Goal: Task Accomplishment & Management: Manage account settings

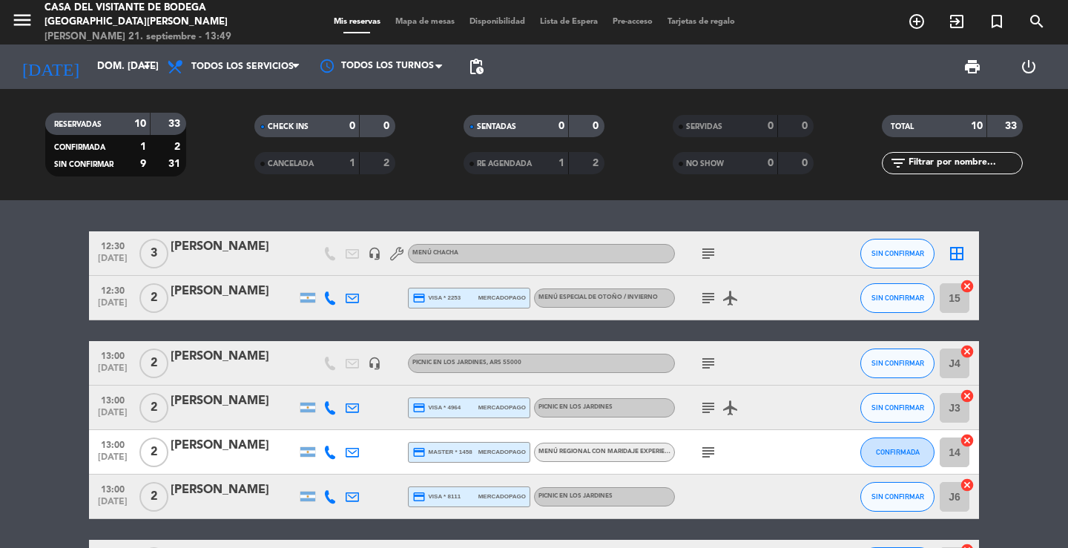
click at [125, 48] on div "[DATE] dom. [DATE] arrow_drop_down" at bounding box center [85, 67] width 148 height 45
click at [122, 65] on input "dom. [DATE]" at bounding box center [155, 66] width 131 height 27
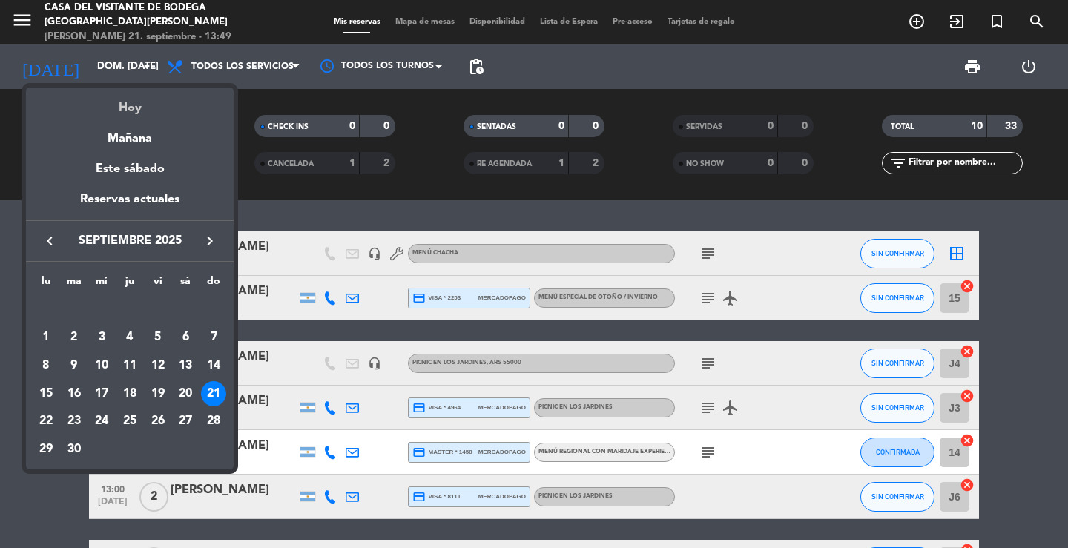
click at [147, 97] on div "Hoy" at bounding box center [130, 103] width 208 height 30
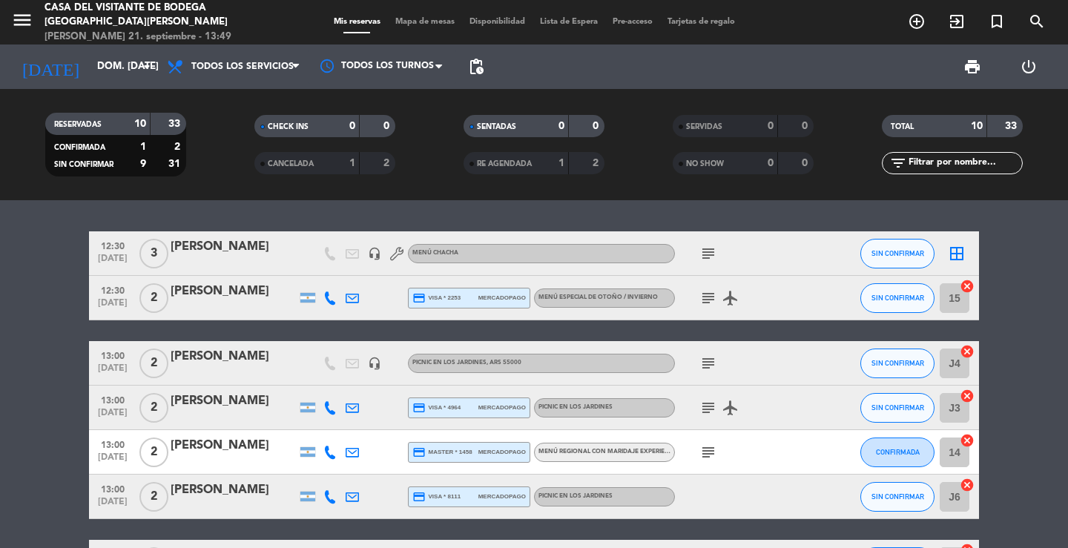
click at [204, 218] on div "12:30 [DATE] 3 [PERSON_NAME] headset_mic Menú CHACHA subject SIN CONFIRMAR bord…" at bounding box center [534, 374] width 1068 height 348
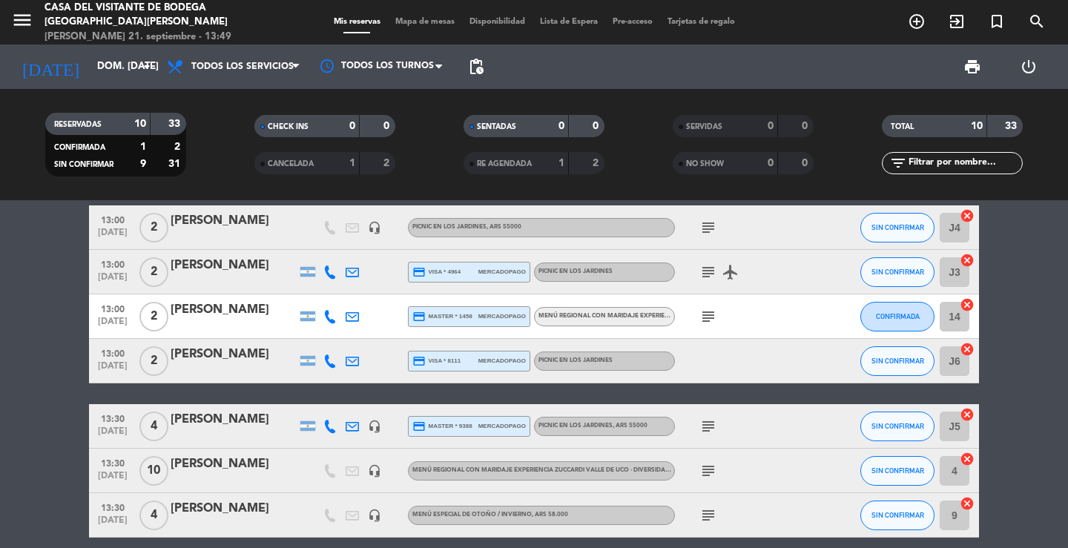
scroll to position [223, 0]
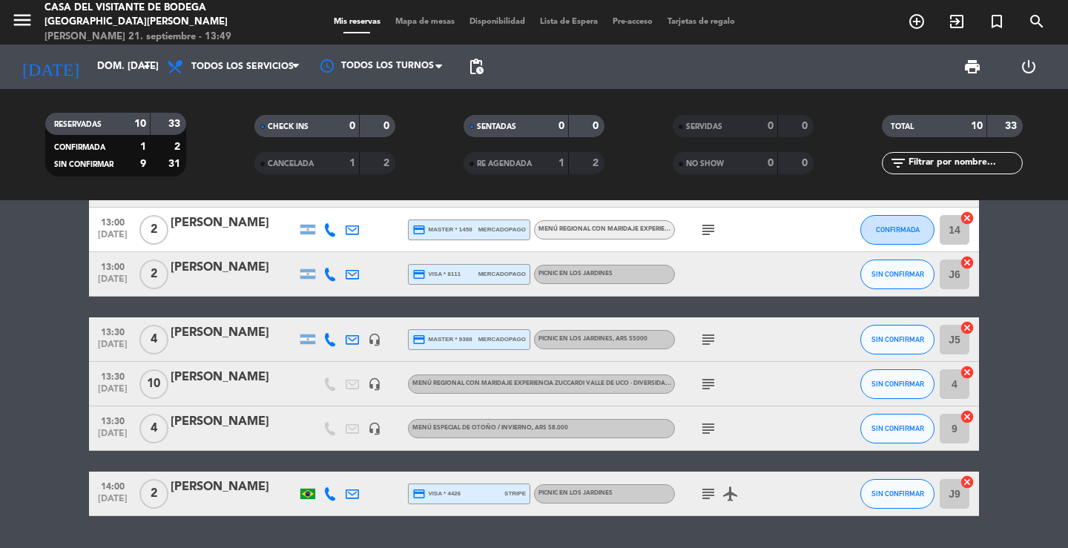
click at [231, 218] on div "[PERSON_NAME]" at bounding box center [234, 223] width 126 height 19
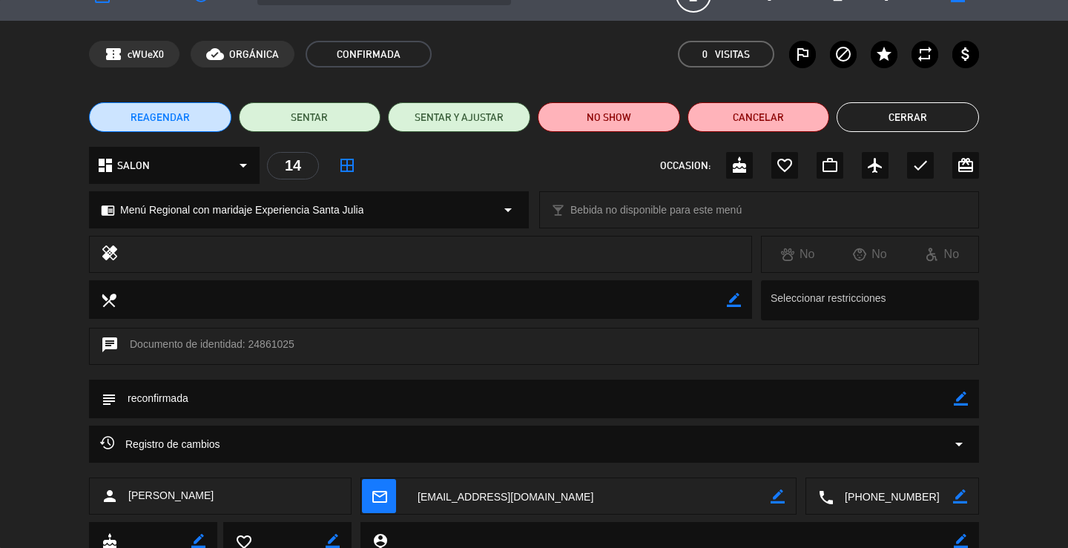
scroll to position [0, 0]
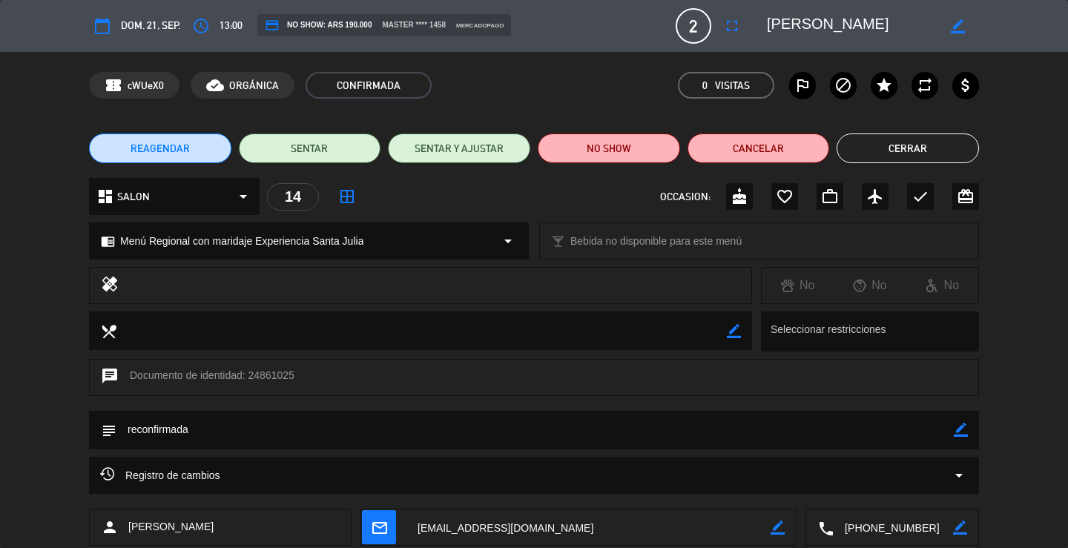
click at [920, 527] on textarea at bounding box center [893, 528] width 119 height 37
click at [885, 524] on textarea at bounding box center [893, 528] width 119 height 37
click at [862, 157] on button "Cerrar" at bounding box center [908, 149] width 142 height 30
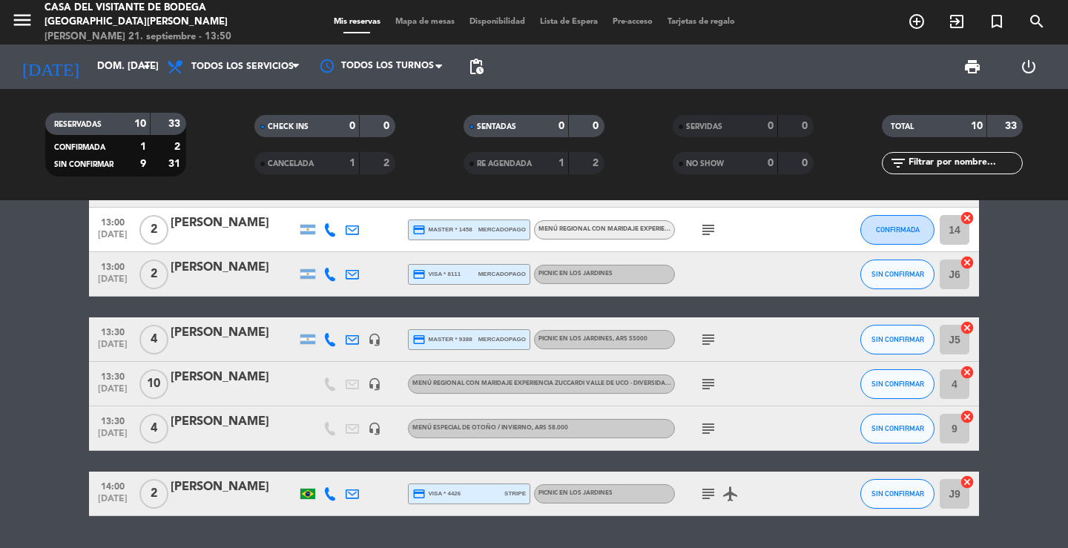
click at [200, 493] on div "[PERSON_NAME]" at bounding box center [234, 487] width 126 height 19
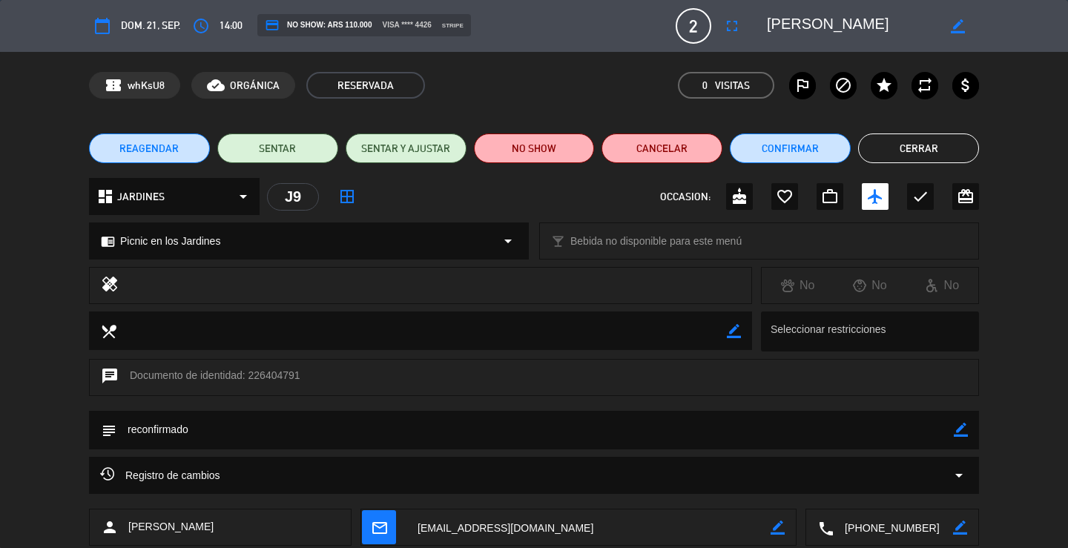
click at [960, 474] on icon "arrow_drop_down" at bounding box center [959, 476] width 18 height 18
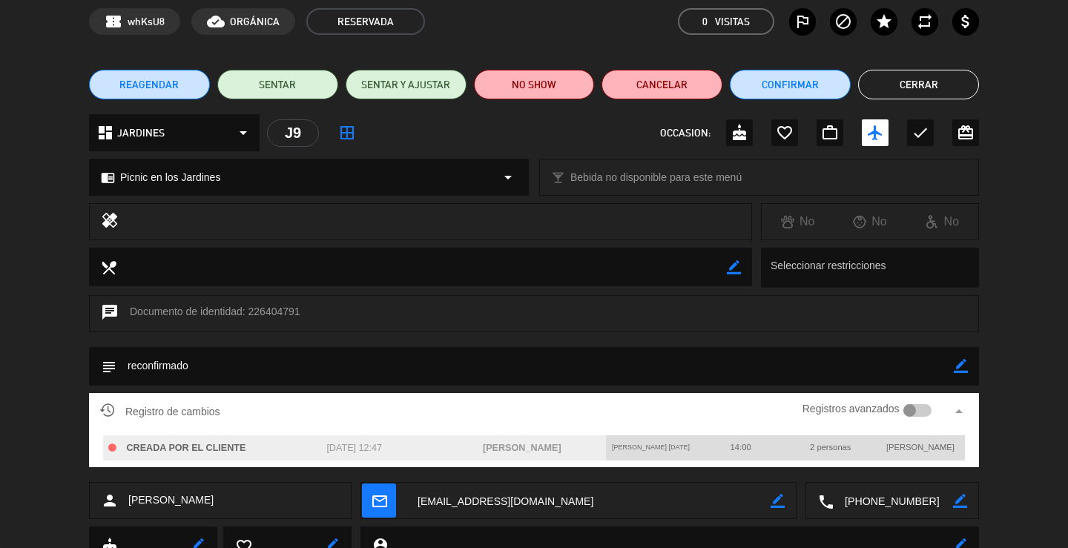
scroll to position [125, 0]
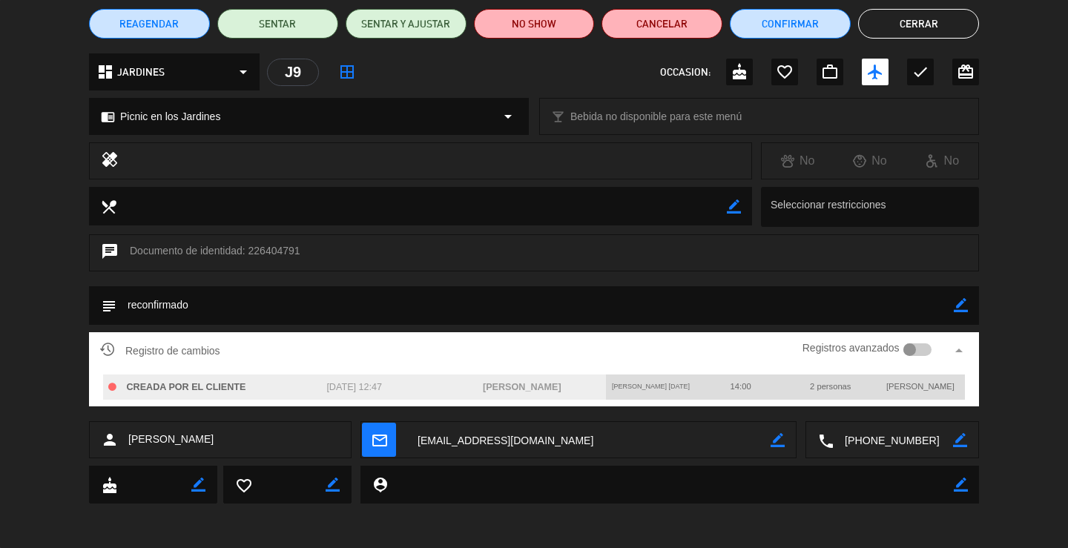
click at [957, 347] on icon "arrow_drop_up" at bounding box center [959, 351] width 18 height 18
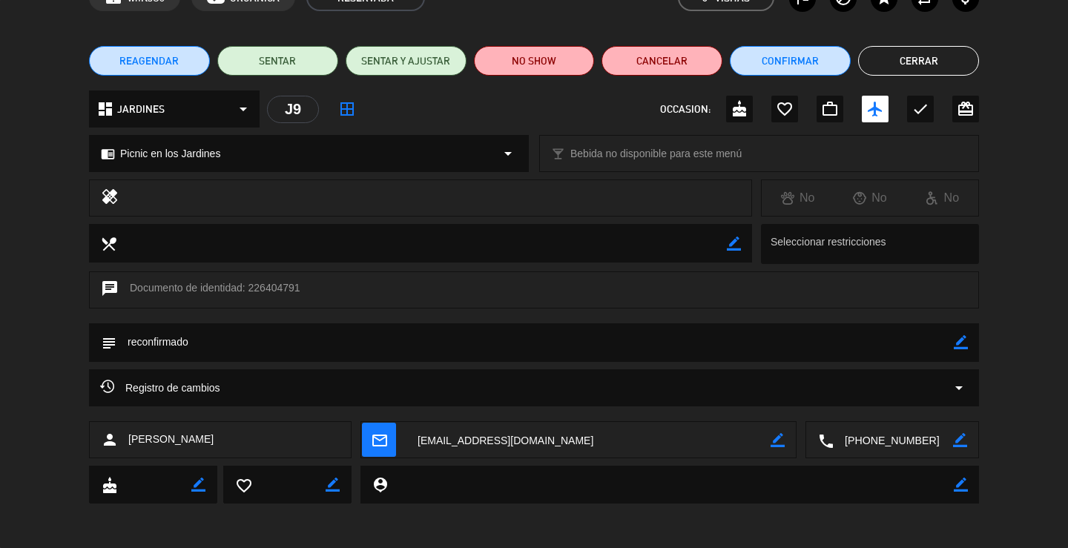
click at [971, 71] on button "Cerrar" at bounding box center [918, 61] width 121 height 30
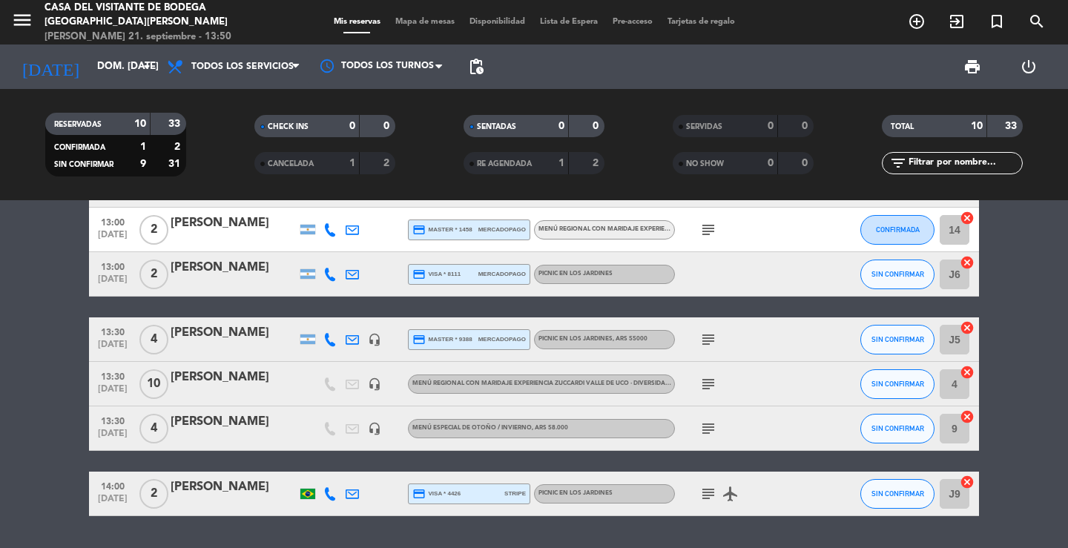
click at [213, 332] on div "[PERSON_NAME]" at bounding box center [234, 332] width 126 height 19
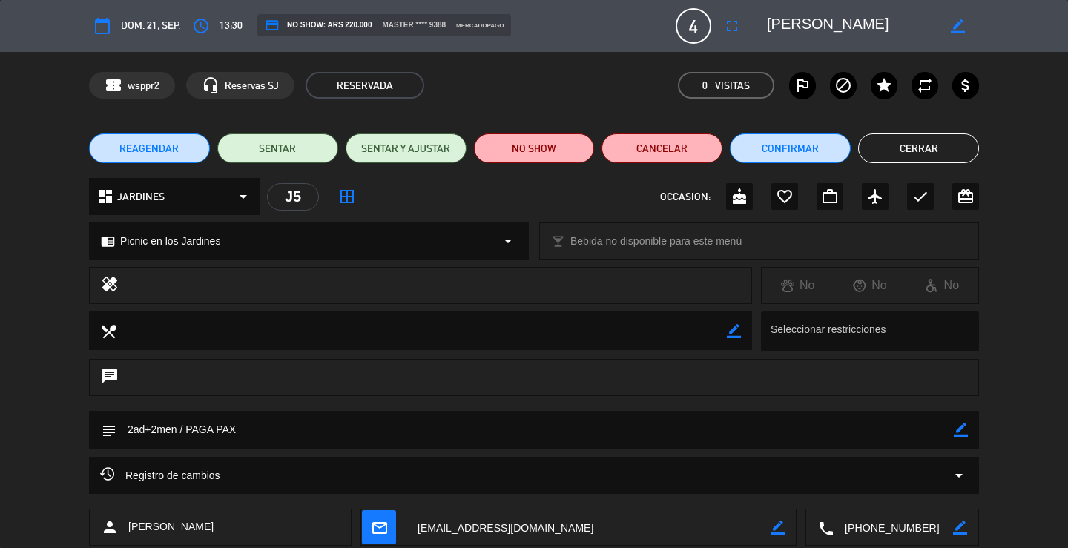
click at [923, 151] on button "Cerrar" at bounding box center [918, 149] width 121 height 30
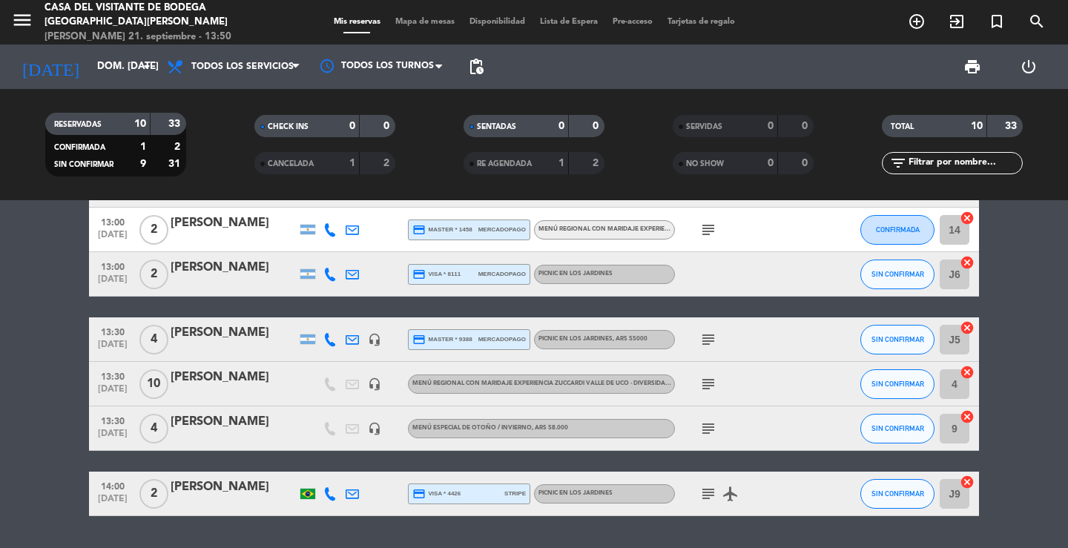
click at [237, 277] on div "[PERSON_NAME]" at bounding box center [234, 267] width 126 height 19
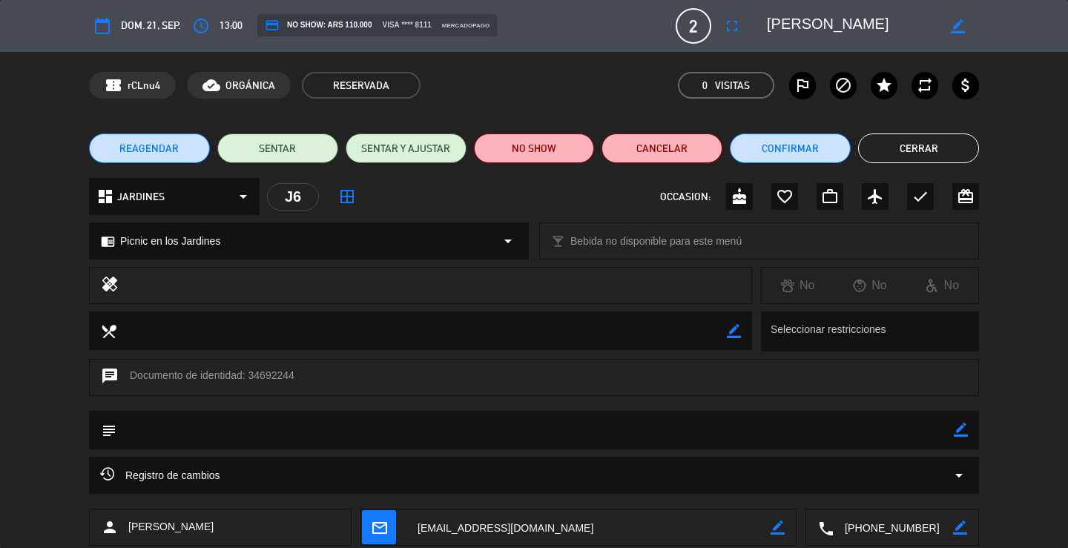
click at [956, 475] on icon "arrow_drop_down" at bounding box center [959, 476] width 18 height 18
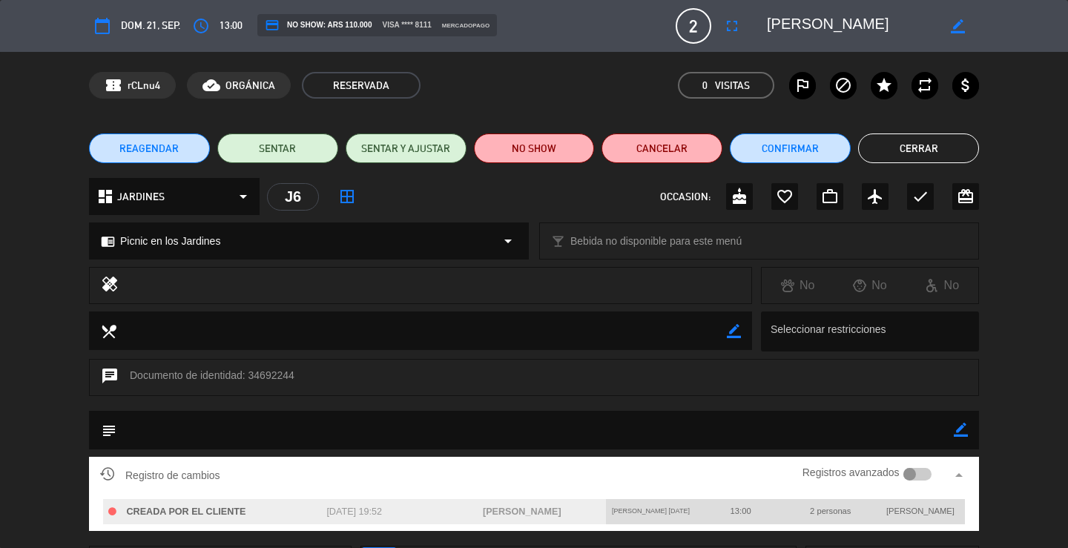
click at [956, 475] on icon "arrow_drop_up" at bounding box center [959, 476] width 18 height 18
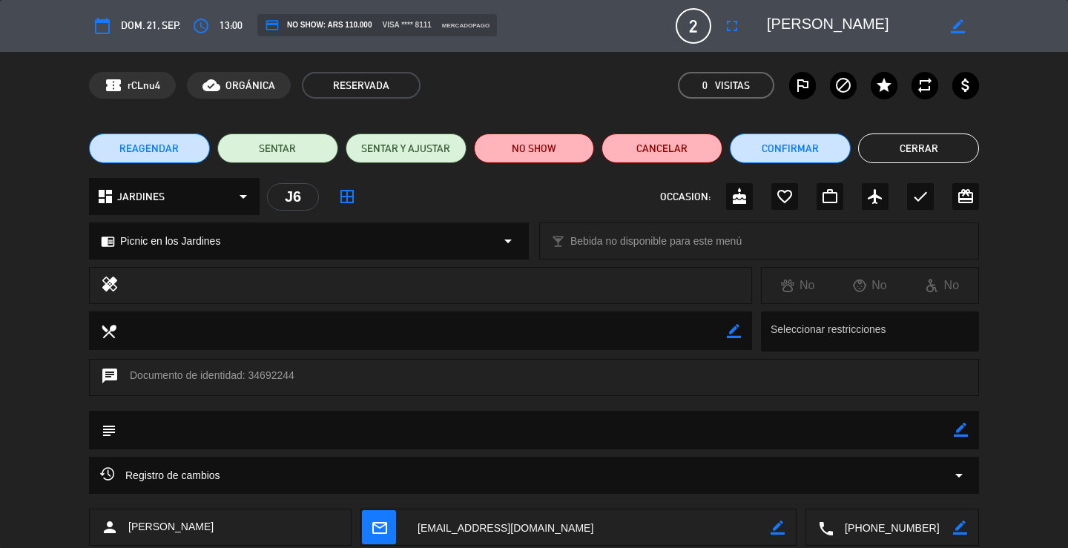
click at [953, 154] on button "Cerrar" at bounding box center [918, 149] width 121 height 30
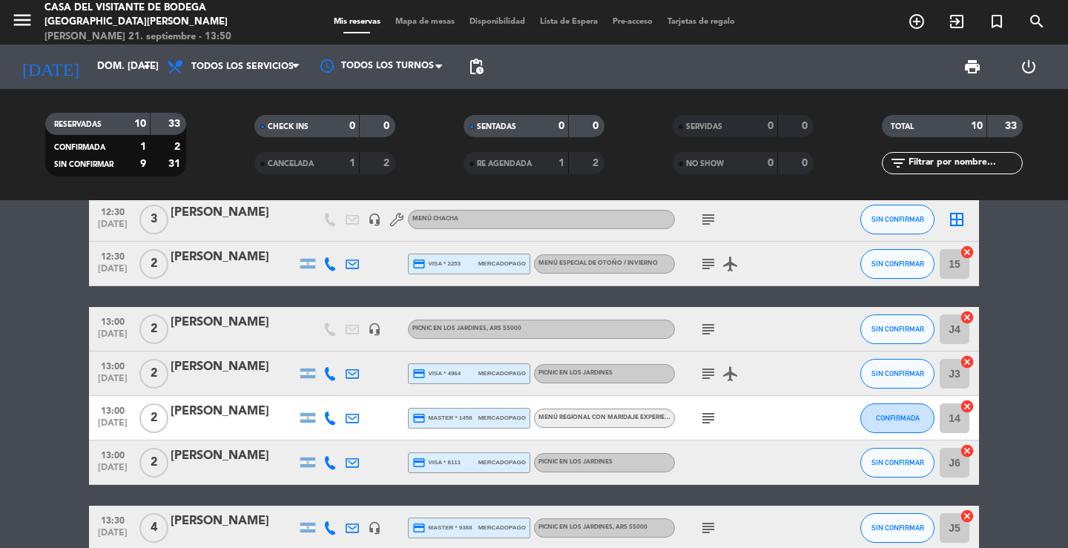
scroll to position [0, 0]
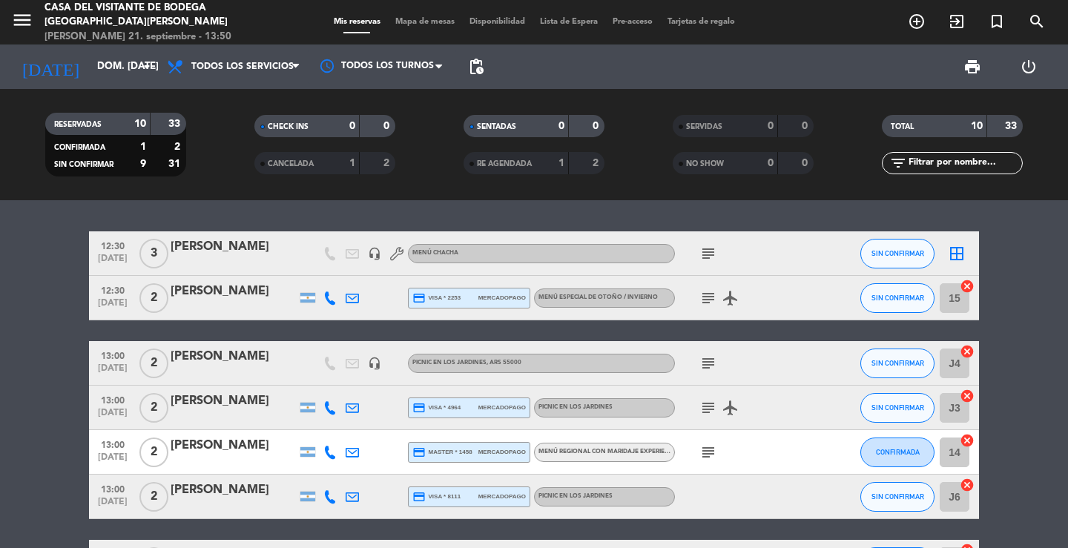
click at [225, 363] on div "[PERSON_NAME]" at bounding box center [234, 356] width 126 height 19
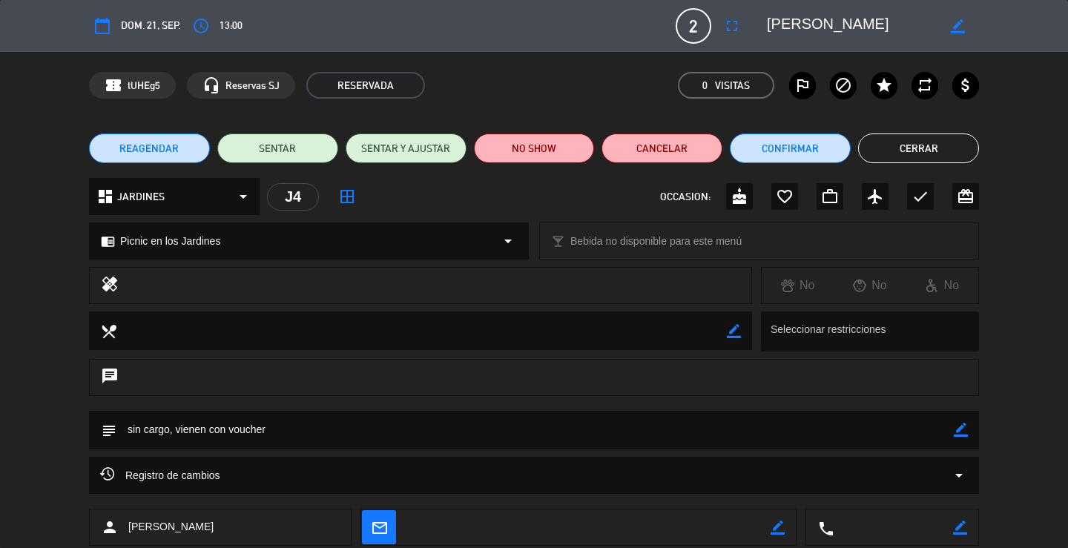
drag, startPoint x: 906, startPoint y: 145, endPoint x: 444, endPoint y: 177, distance: 463.2
click at [905, 144] on button "Cerrar" at bounding box center [918, 149] width 121 height 30
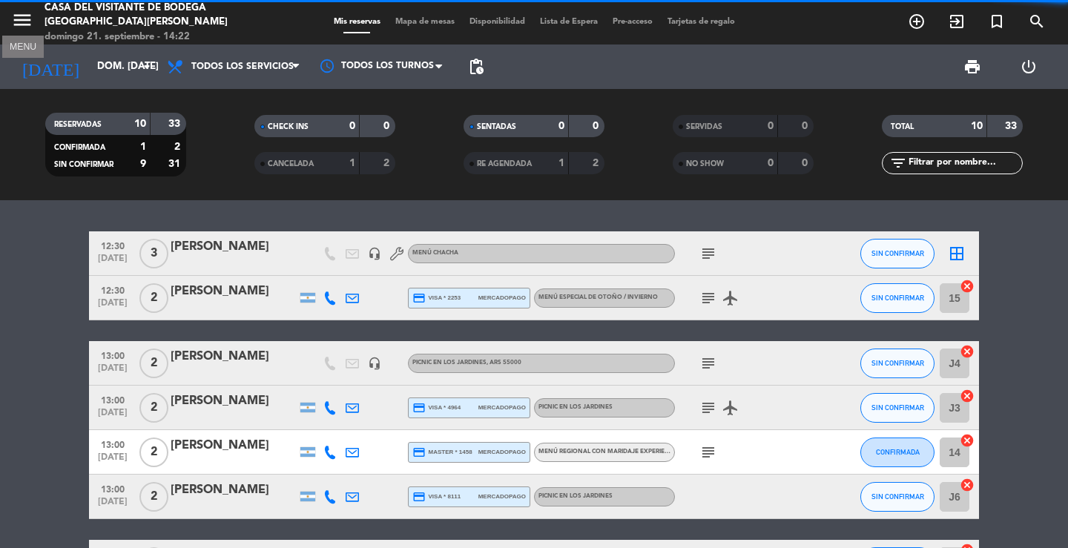
click at [27, 28] on icon "menu" at bounding box center [22, 20] width 22 height 22
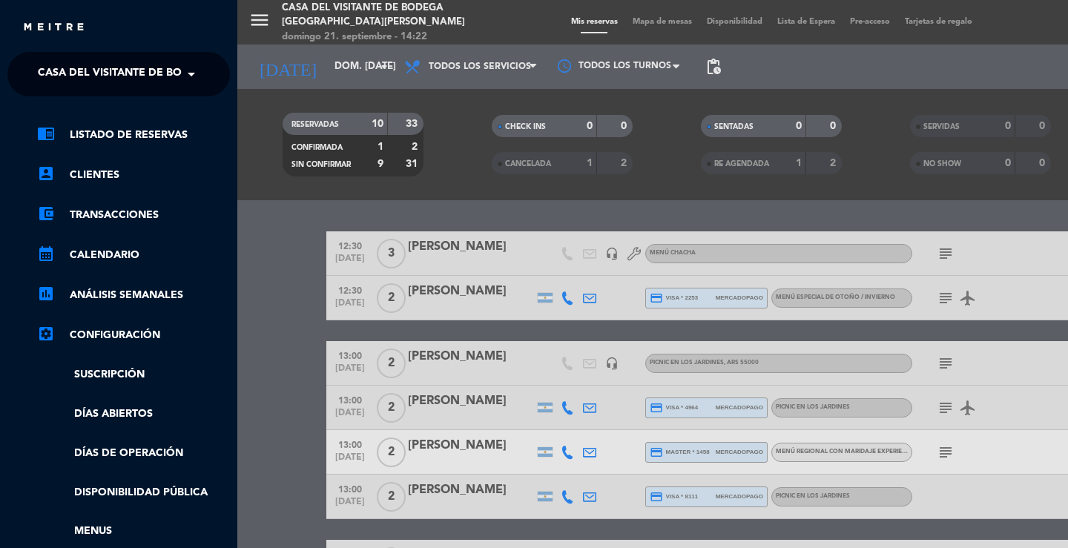
click at [99, 96] on div "chrome_reader_mode Listado de Reservas account_box Clientes account_balance_wal…" at bounding box center [118, 379] width 245 height 567
click at [109, 80] on span "Casa del Visitante de Bodega [GEOGRAPHIC_DATA][PERSON_NAME]" at bounding box center [224, 74] width 373 height 31
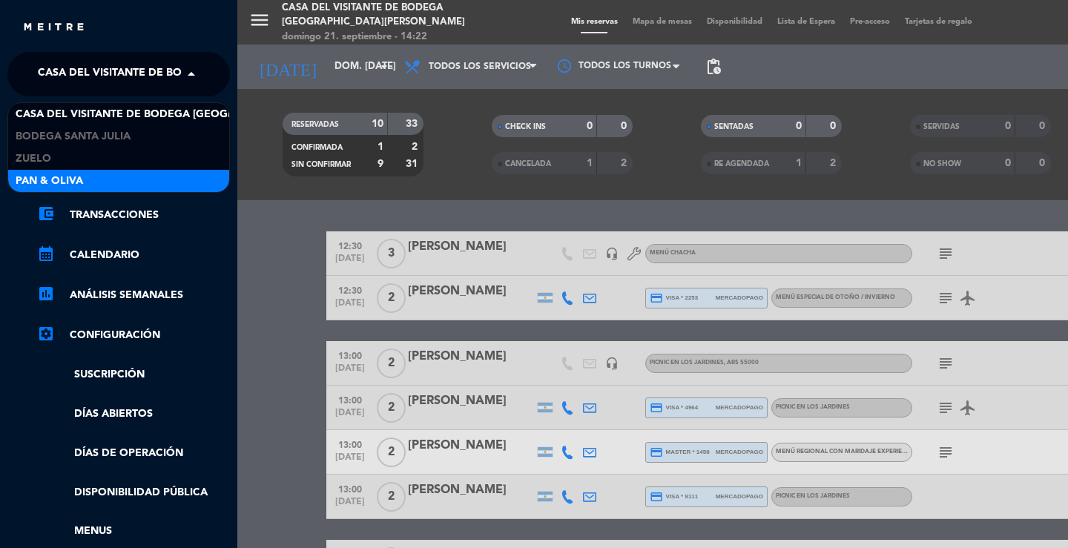
click at [78, 175] on span "Pan & Oliva" at bounding box center [50, 181] width 68 height 17
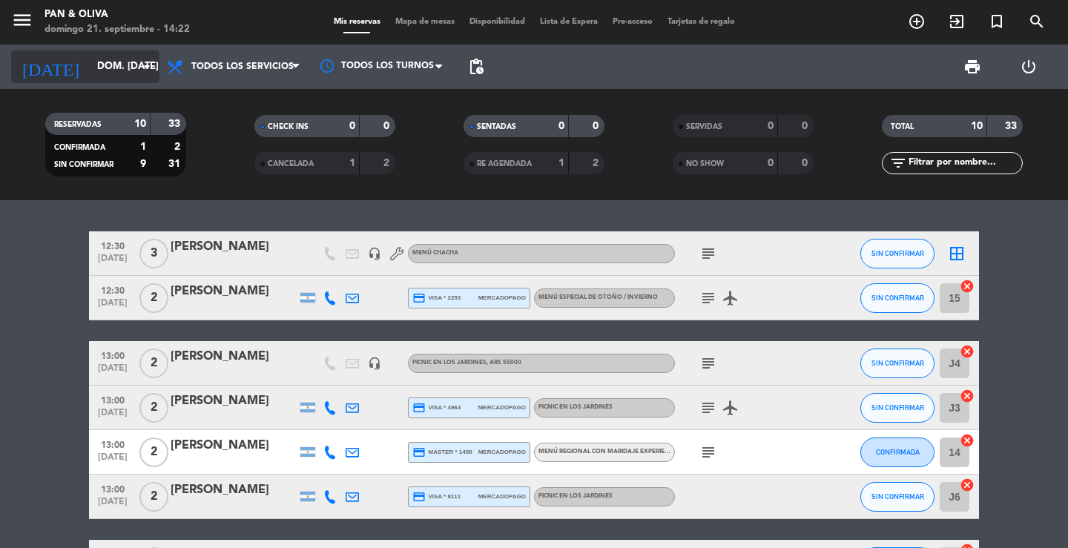
click at [115, 68] on input "dom. [DATE]" at bounding box center [155, 66] width 131 height 27
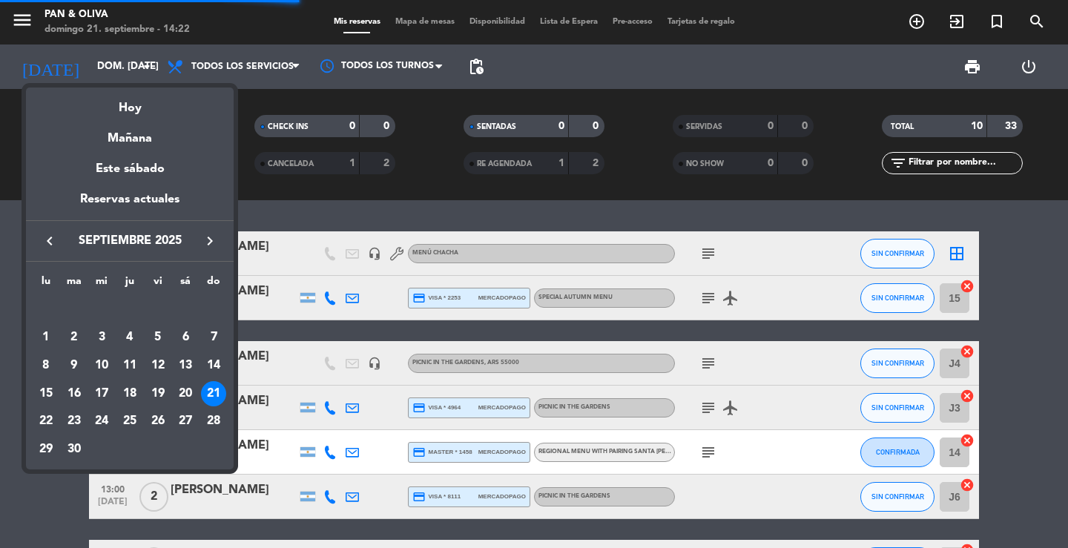
click at [287, 218] on div at bounding box center [534, 274] width 1068 height 548
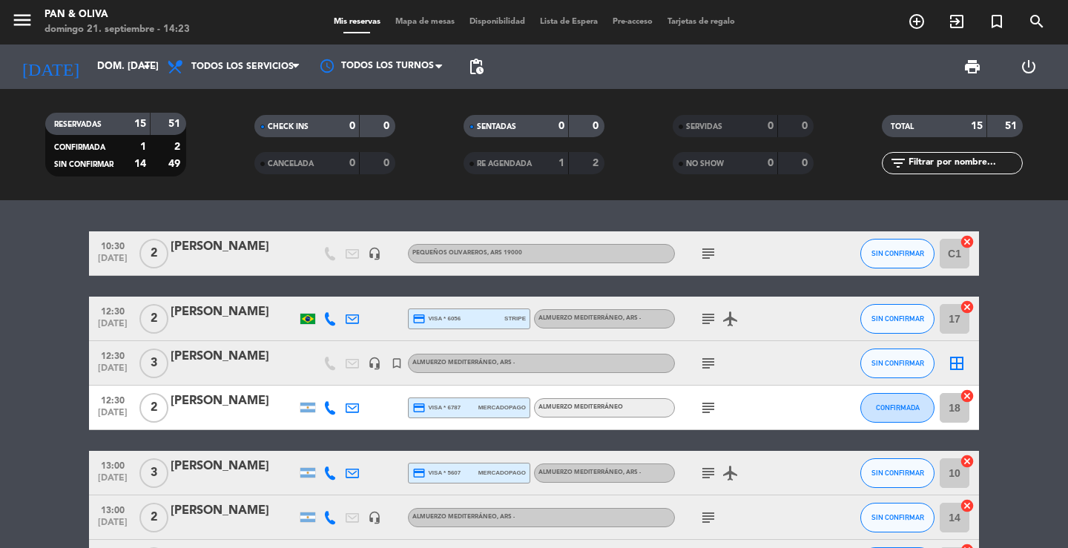
click at [287, 220] on div "10:30 [DATE] 2 [PERSON_NAME] headset_mic Pequeños Olivareros , ARS 19000 subjec…" at bounding box center [534, 374] width 1068 height 348
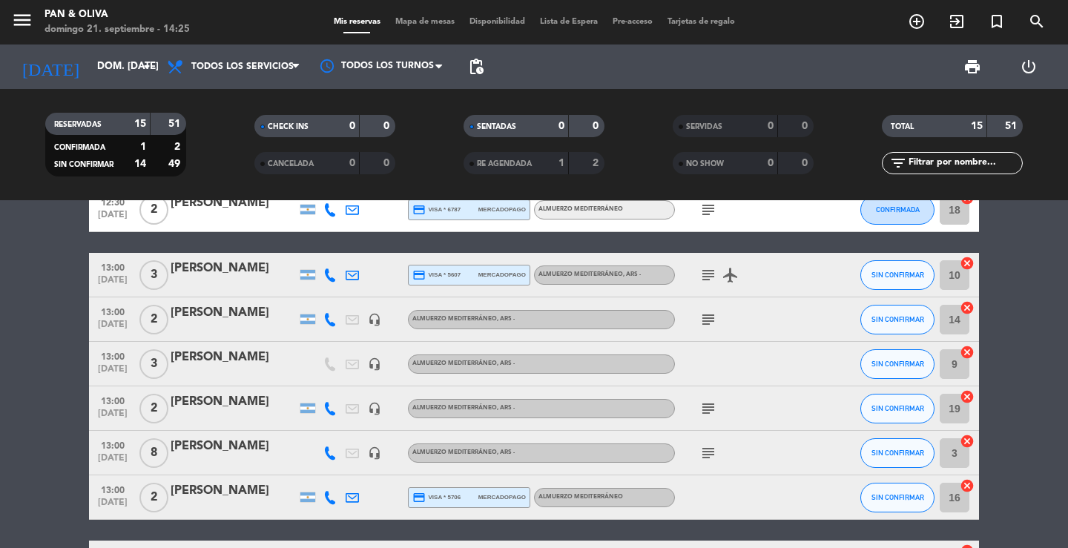
scroll to position [191, 0]
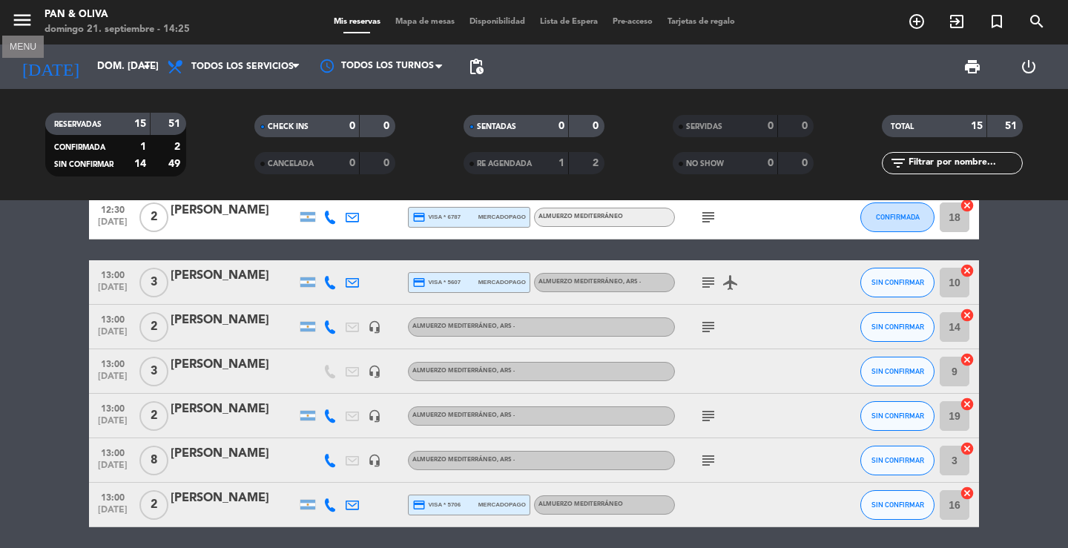
click at [27, 21] on icon "menu" at bounding box center [22, 20] width 22 height 22
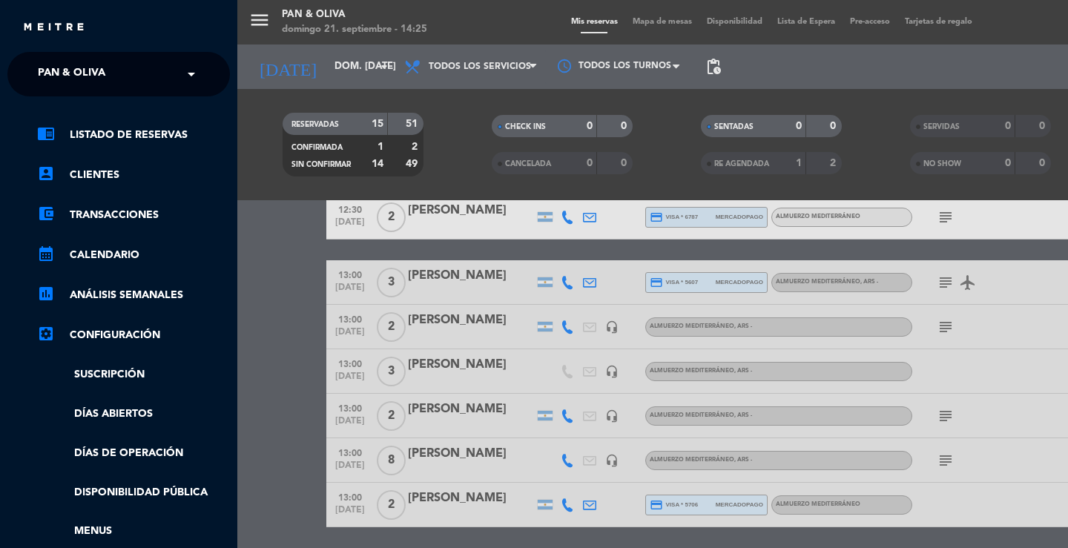
click at [61, 70] on span "Pan & Oliva" at bounding box center [72, 74] width 68 height 31
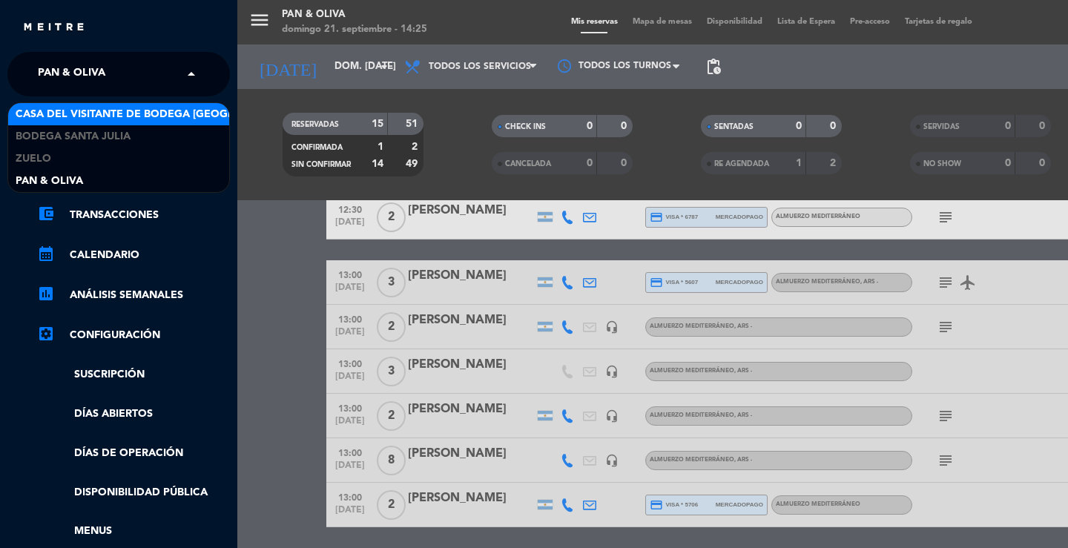
click at [75, 111] on span "Casa del Visitante de Bodega [GEOGRAPHIC_DATA][PERSON_NAME]" at bounding box center [202, 114] width 373 height 17
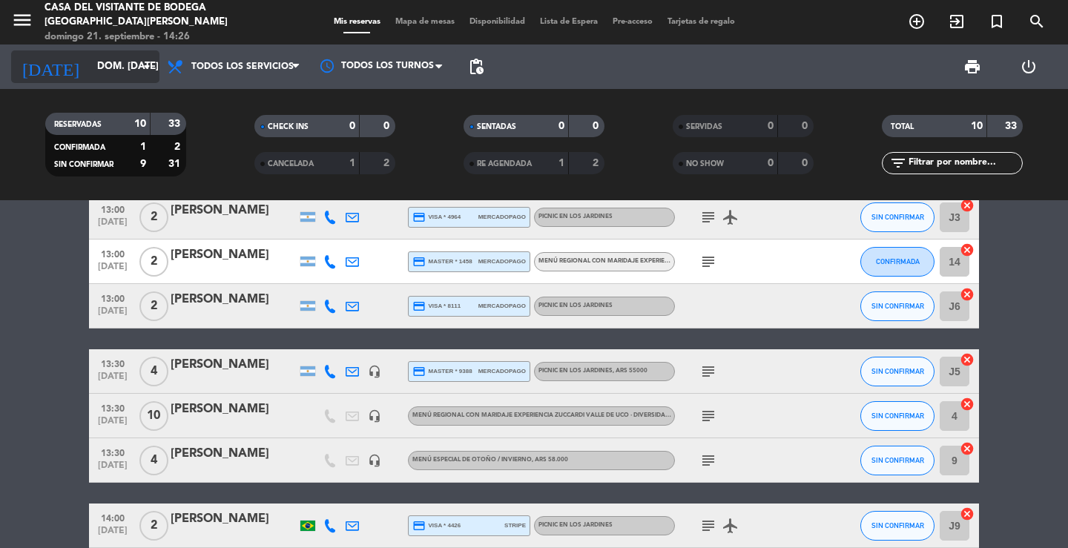
click at [90, 65] on input "dom. [DATE]" at bounding box center [155, 66] width 131 height 27
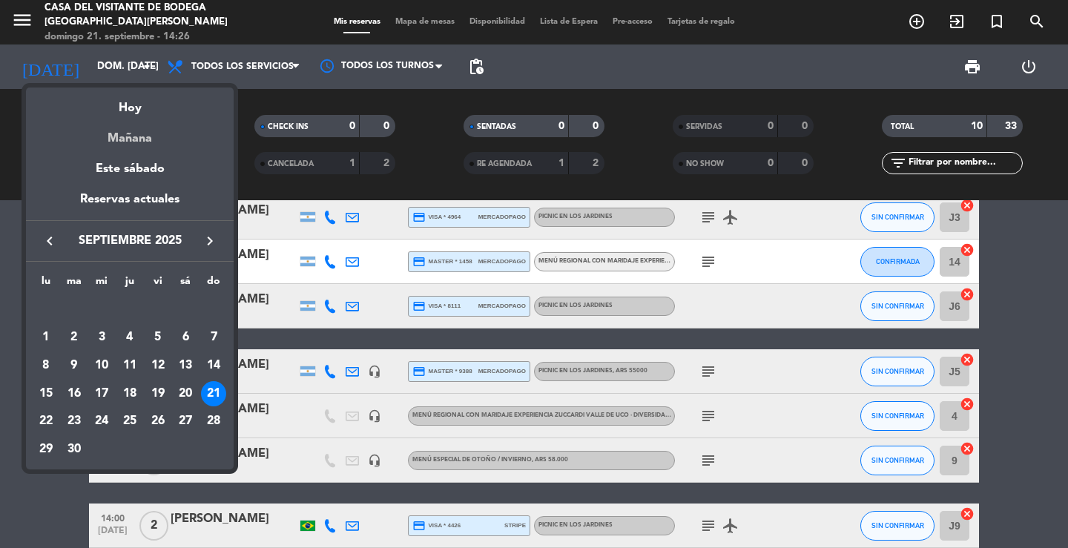
click at [131, 132] on div "Mañana" at bounding box center [130, 133] width 208 height 30
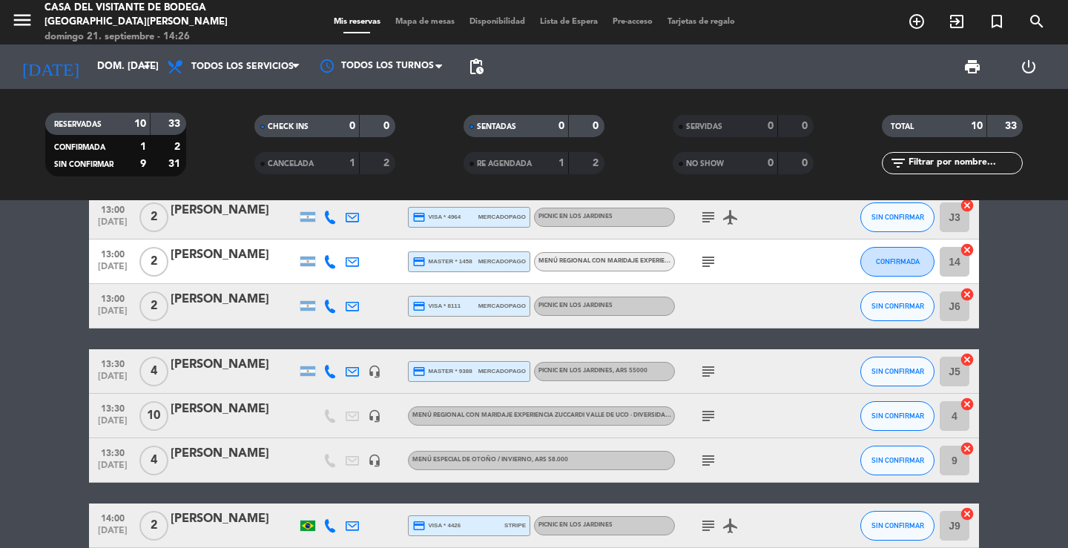
type input "lun. [DATE]"
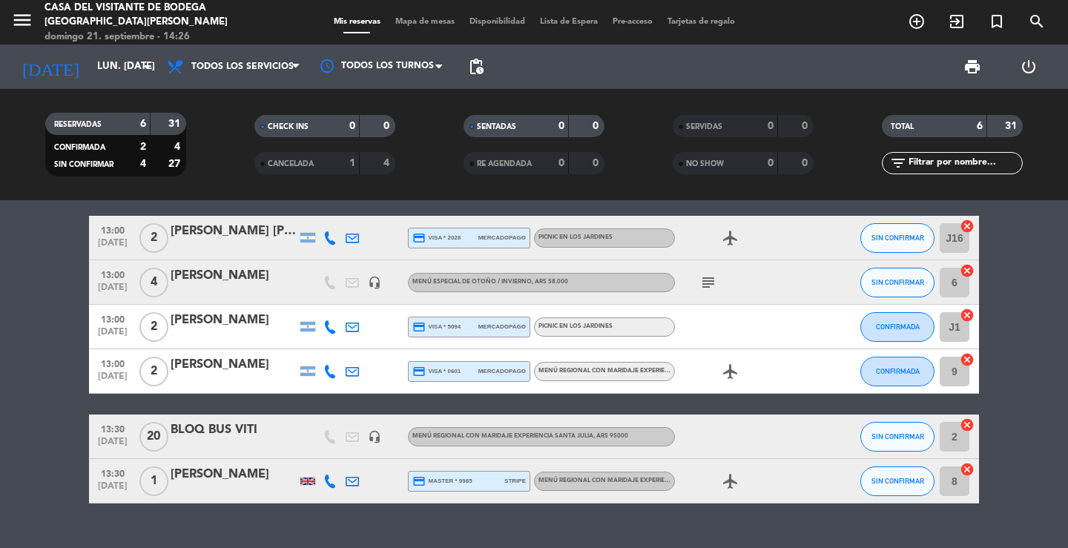
scroll to position [0, 0]
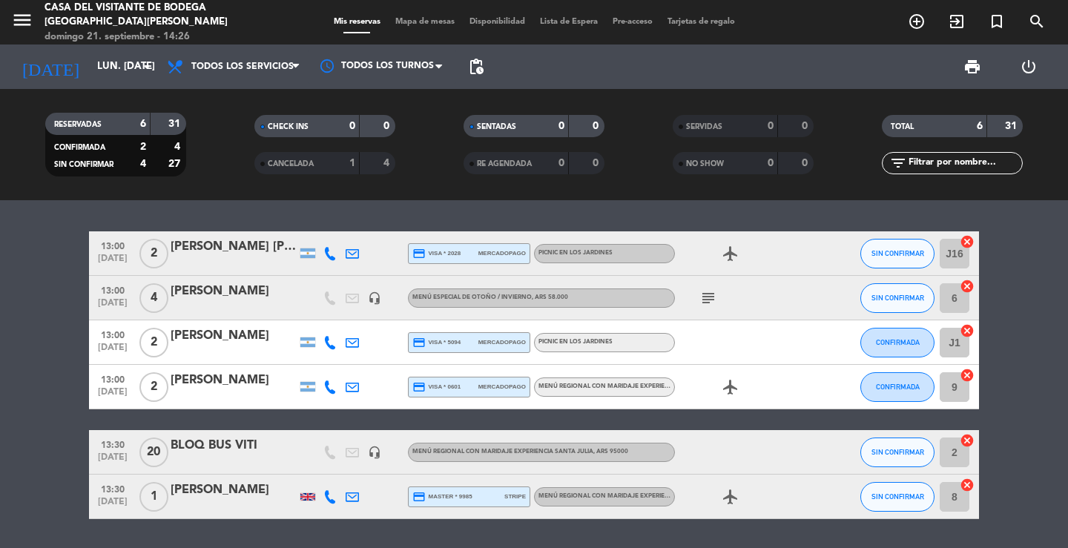
click at [234, 206] on div "13:00 [DATE] 2 Estefania [PERSON_NAME] credit_card visa * 2028 mercadopago Picn…" at bounding box center [534, 374] width 1068 height 348
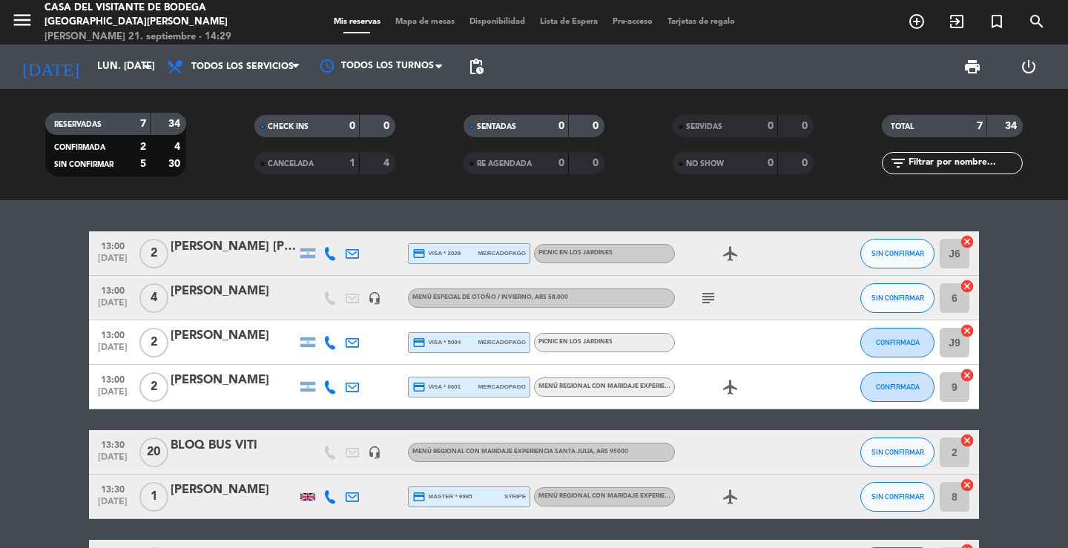
click at [243, 261] on div at bounding box center [234, 263] width 126 height 12
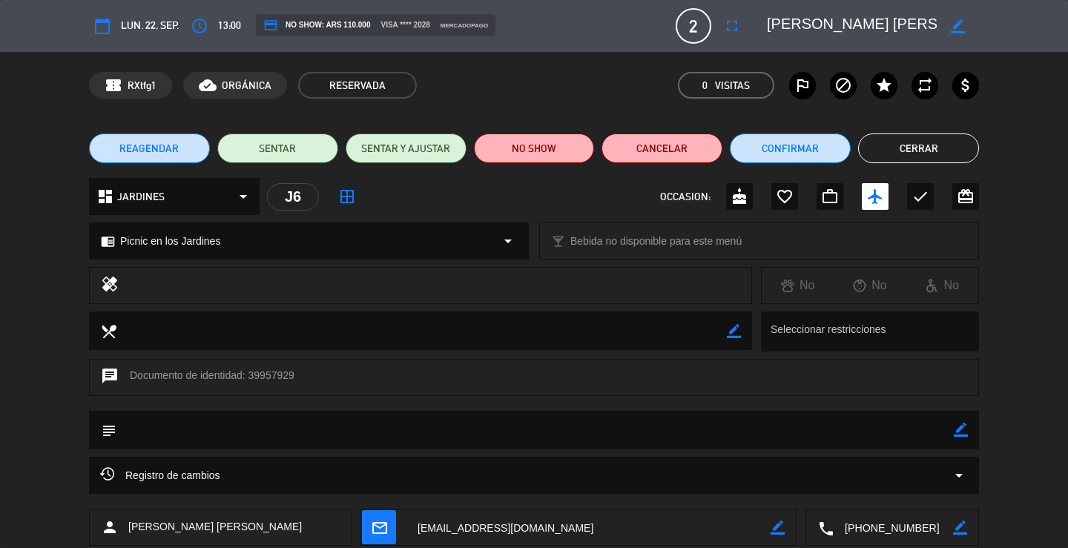
click at [871, 527] on textarea at bounding box center [893, 528] width 119 height 37
drag, startPoint x: 878, startPoint y: 30, endPoint x: 764, endPoint y: 31, distance: 114.2
click at [764, 31] on div "border_color" at bounding box center [868, 26] width 223 height 27
drag, startPoint x: 255, startPoint y: 243, endPoint x: 119, endPoint y: 244, distance: 135.8
click at [119, 244] on div "chrome_reader_mode Picnic en los Jardines arrow_drop_down" at bounding box center [309, 241] width 438 height 36
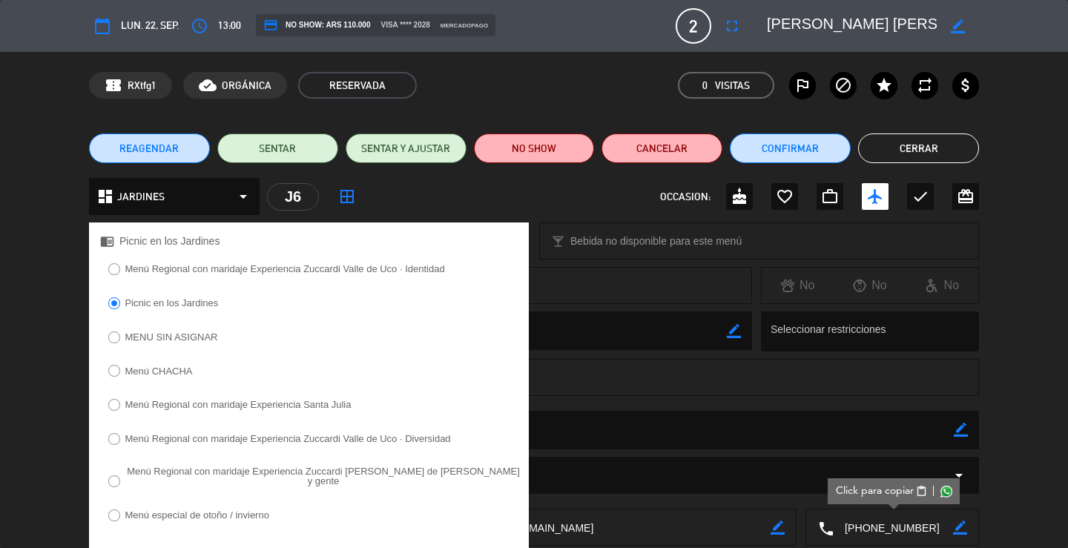
copy span "Picnic en los Jardines"
click at [923, 159] on button "Cerrar" at bounding box center [918, 149] width 121 height 30
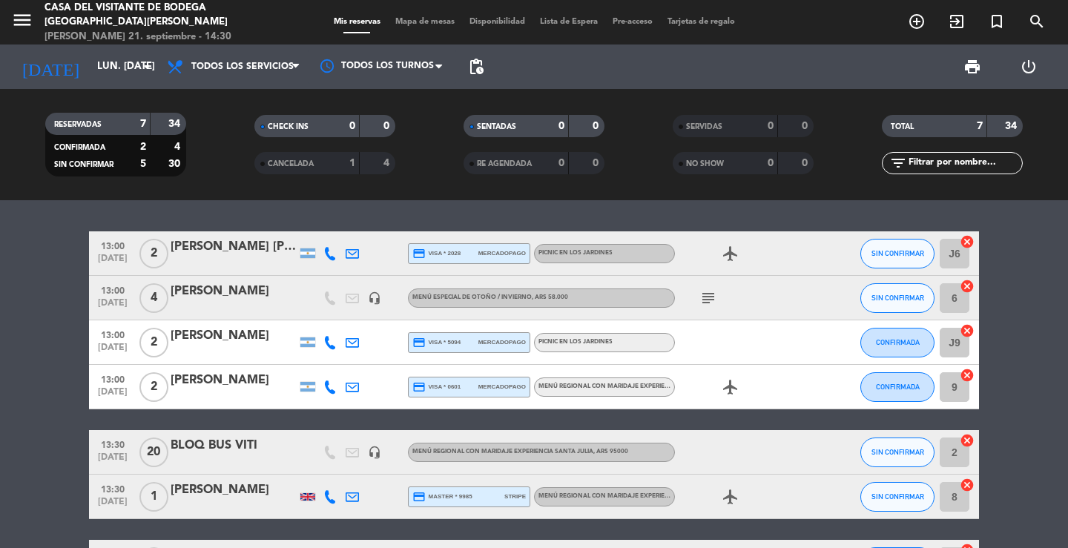
click at [211, 294] on div "[PERSON_NAME]" at bounding box center [234, 291] width 126 height 19
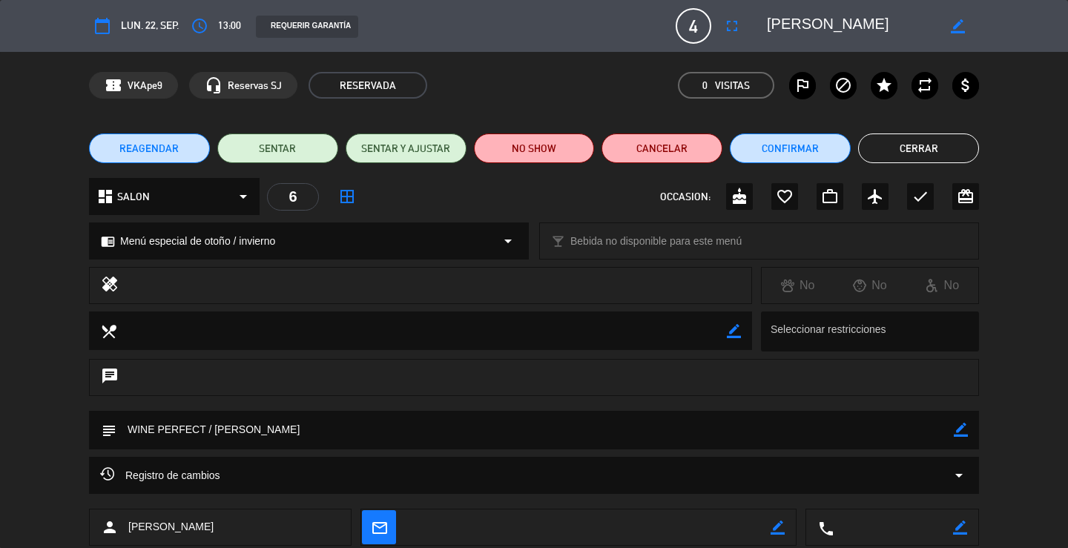
drag, startPoint x: 905, startPoint y: 146, endPoint x: 544, endPoint y: 188, distance: 363.0
click at [905, 147] on button "Cerrar" at bounding box center [918, 149] width 121 height 30
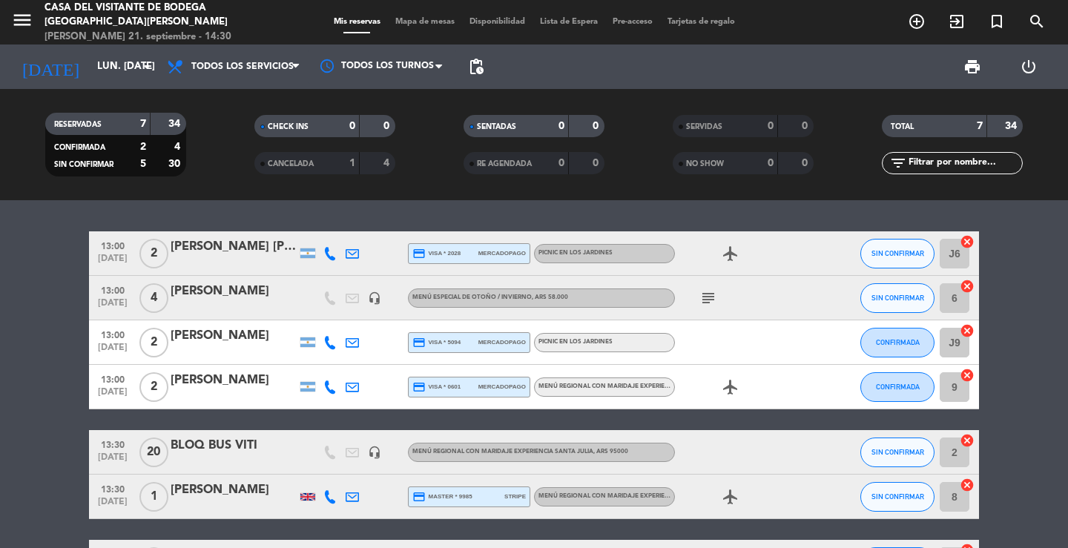
click at [234, 294] on div "[PERSON_NAME]" at bounding box center [234, 291] width 126 height 19
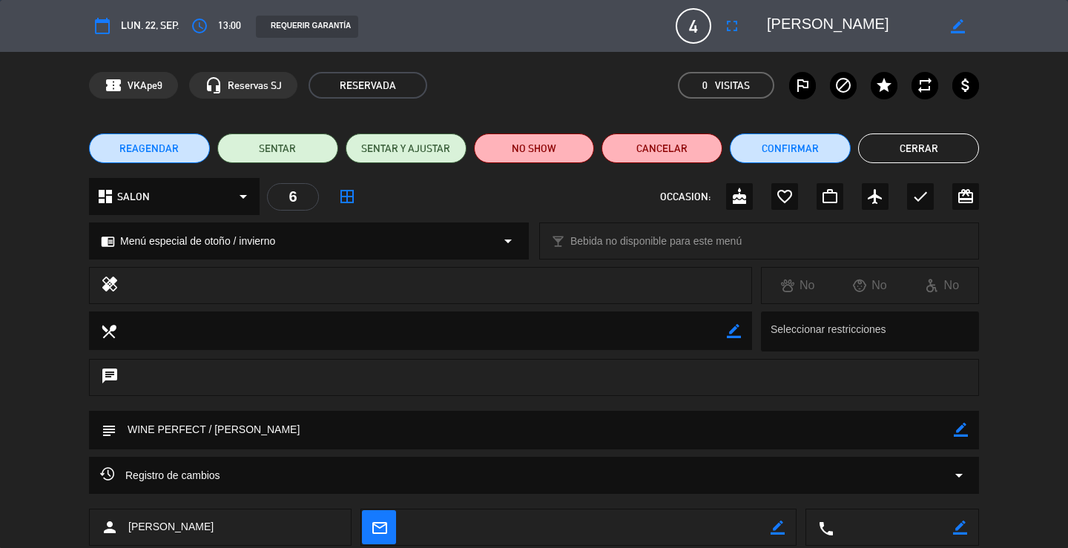
drag, startPoint x: 960, startPoint y: 435, endPoint x: 931, endPoint y: 433, distance: 29.0
click at [959, 435] on icon "border_color" at bounding box center [961, 430] width 14 height 14
click at [908, 433] on textarea at bounding box center [534, 430] width 837 height 38
type textarea "WINE PERFECT / [PERSON_NAME] - reconfirmada"
click at [968, 427] on div "subject" at bounding box center [534, 430] width 890 height 39
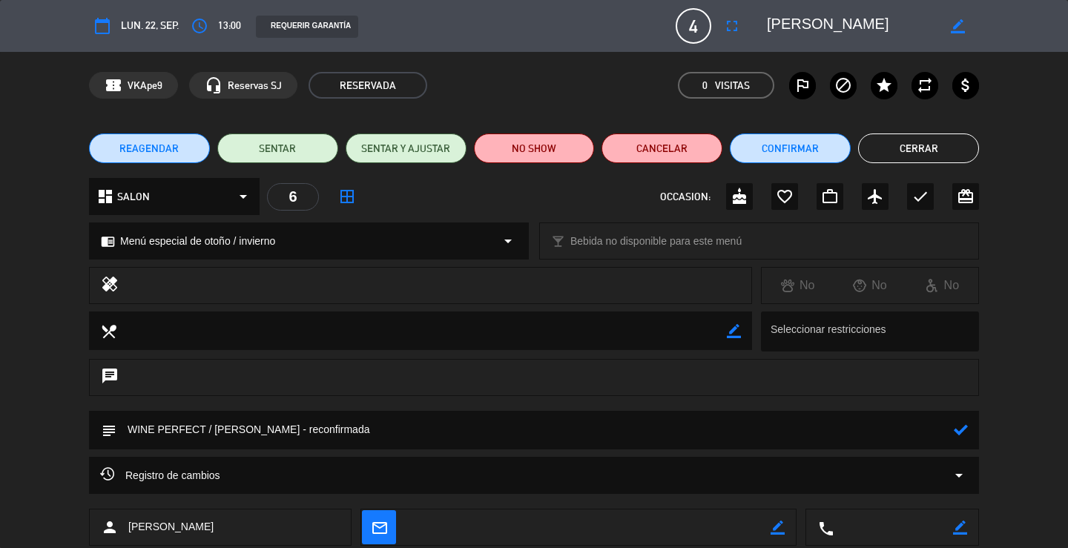
click at [965, 433] on icon at bounding box center [961, 430] width 14 height 14
click at [944, 163] on div "REAGENDAR SENTAR SENTAR Y AJUSTAR NO SHOW Cancelar Confirmar Cerrar" at bounding box center [534, 148] width 1068 height 59
click at [939, 145] on button "Cerrar" at bounding box center [918, 149] width 121 height 30
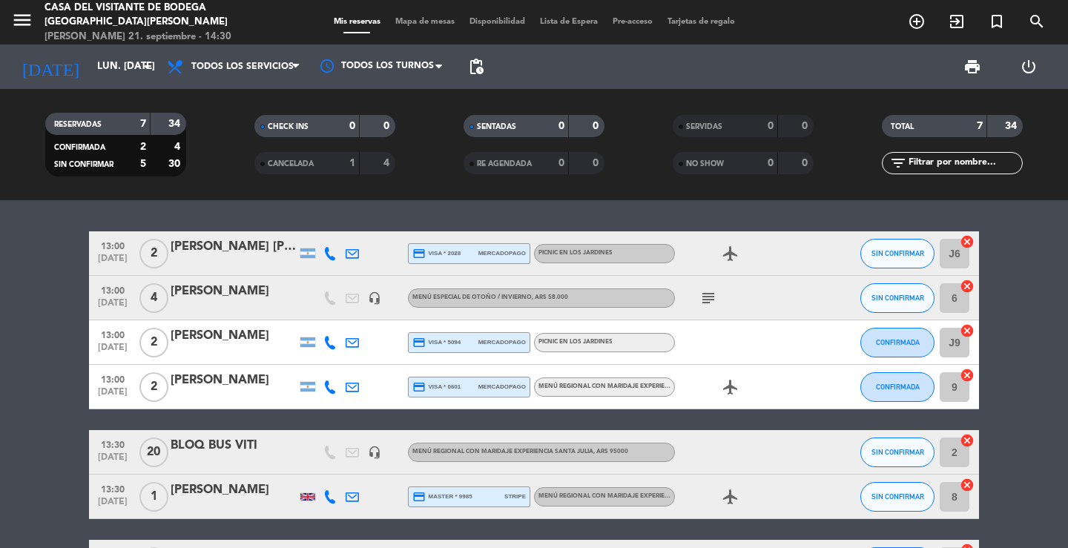
click at [249, 340] on div "[PERSON_NAME]" at bounding box center [234, 335] width 126 height 19
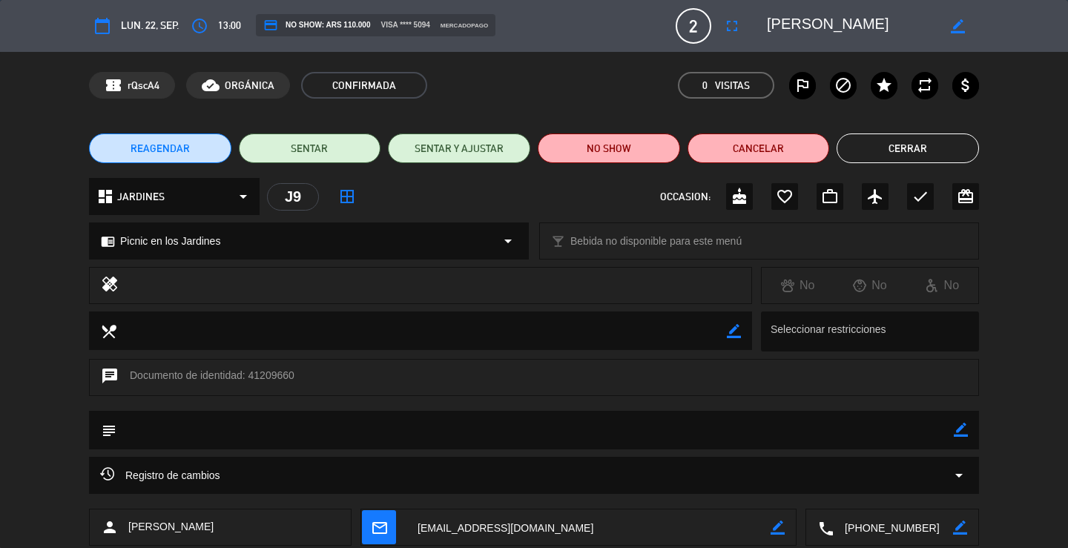
click at [889, 529] on textarea at bounding box center [893, 528] width 119 height 37
drag, startPoint x: 892, startPoint y: 16, endPoint x: 762, endPoint y: 27, distance: 130.3
click at [762, 27] on div "border_color" at bounding box center [868, 26] width 223 height 27
drag, startPoint x: 256, startPoint y: 241, endPoint x: 122, endPoint y: 242, distance: 134.3
click at [122, 242] on div "chrome_reader_mode Picnic en los Jardines arrow_drop_down" at bounding box center [309, 241] width 438 height 36
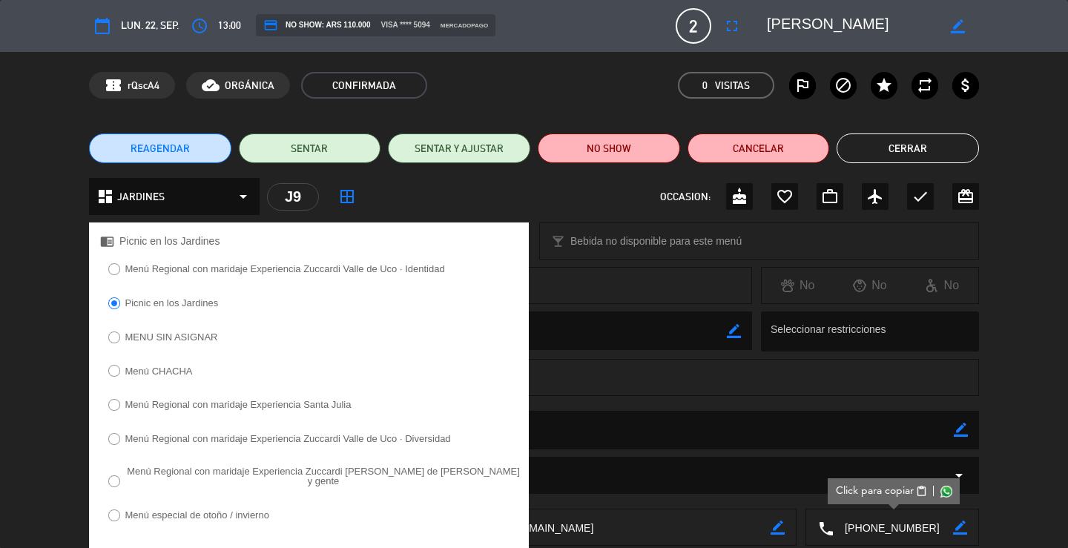
copy span "Picnic en los Jardines"
click at [892, 140] on button "Cerrar" at bounding box center [908, 149] width 142 height 30
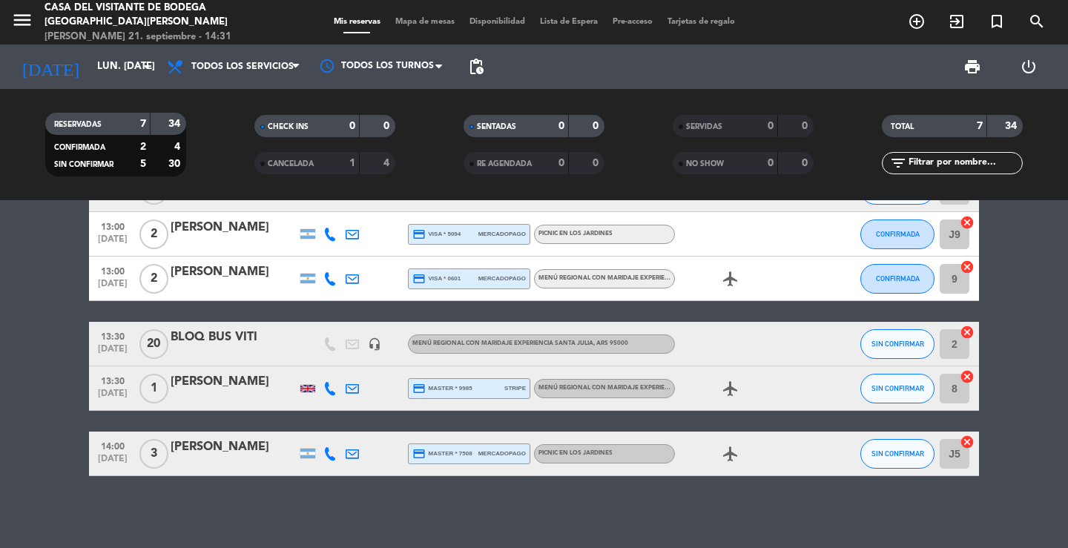
scroll to position [111, 0]
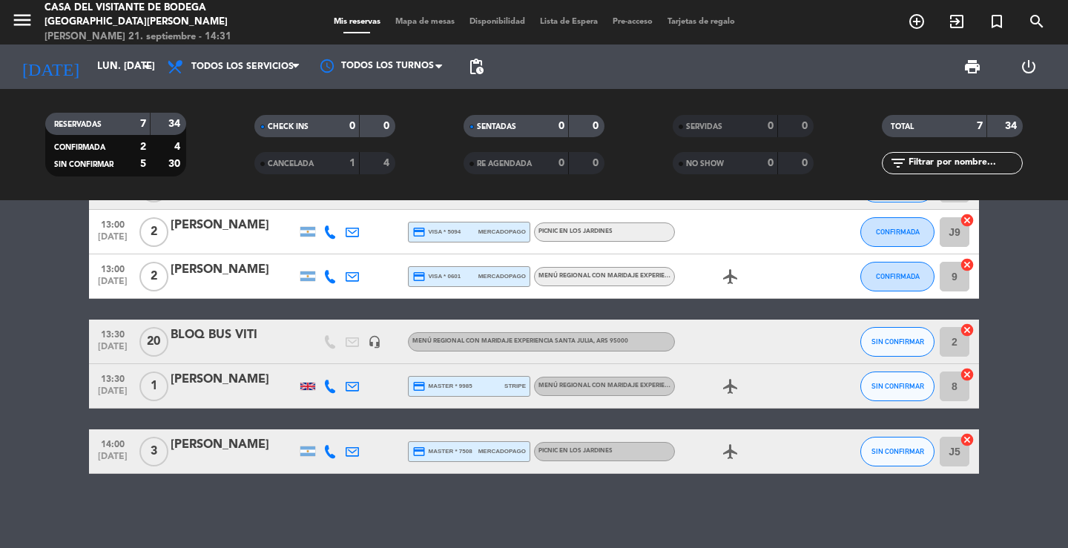
click at [240, 266] on div "[PERSON_NAME]" at bounding box center [234, 269] width 126 height 19
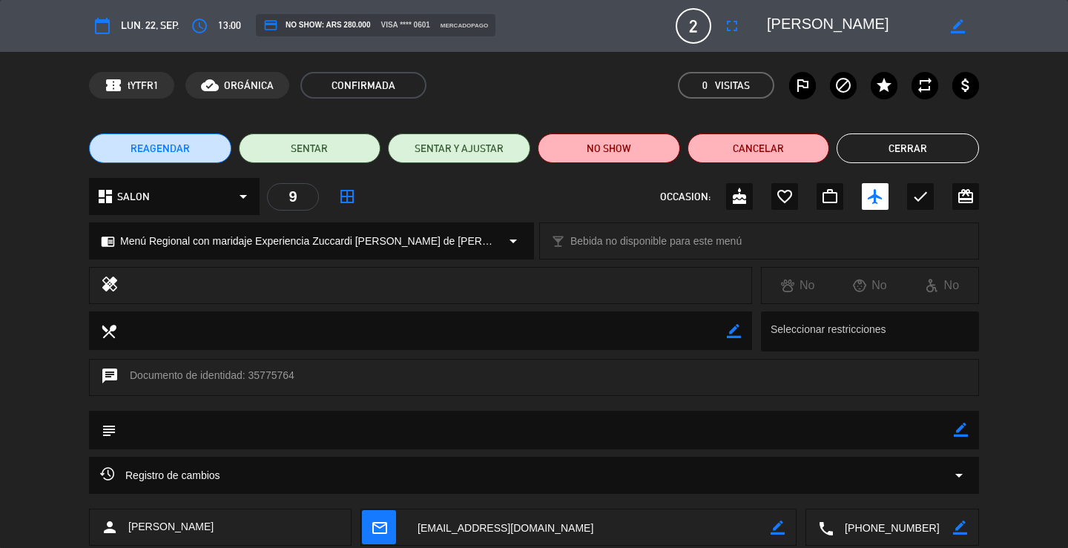
click at [886, 525] on textarea at bounding box center [893, 528] width 119 height 37
drag, startPoint x: 864, startPoint y: 29, endPoint x: 760, endPoint y: 25, distance: 104.7
click at [760, 25] on div "border_color" at bounding box center [868, 26] width 223 height 27
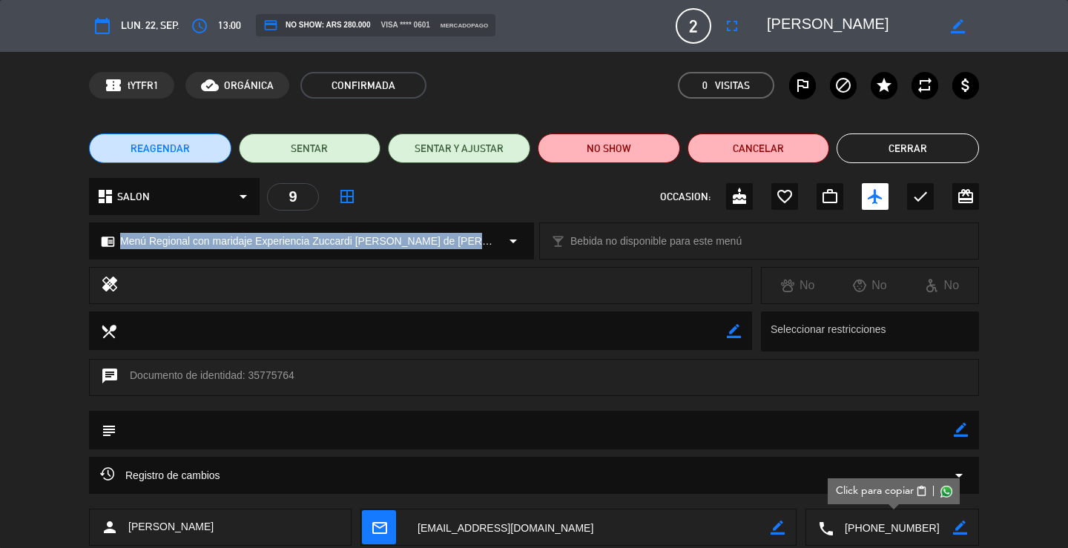
drag, startPoint x: 492, startPoint y: 247, endPoint x: 116, endPoint y: 246, distance: 375.4
click at [116, 246] on div "chrome_reader_mode Menú Regional con maridaje Experiencia Zuccardi [PERSON_NAME…" at bounding box center [312, 241] width 444 height 36
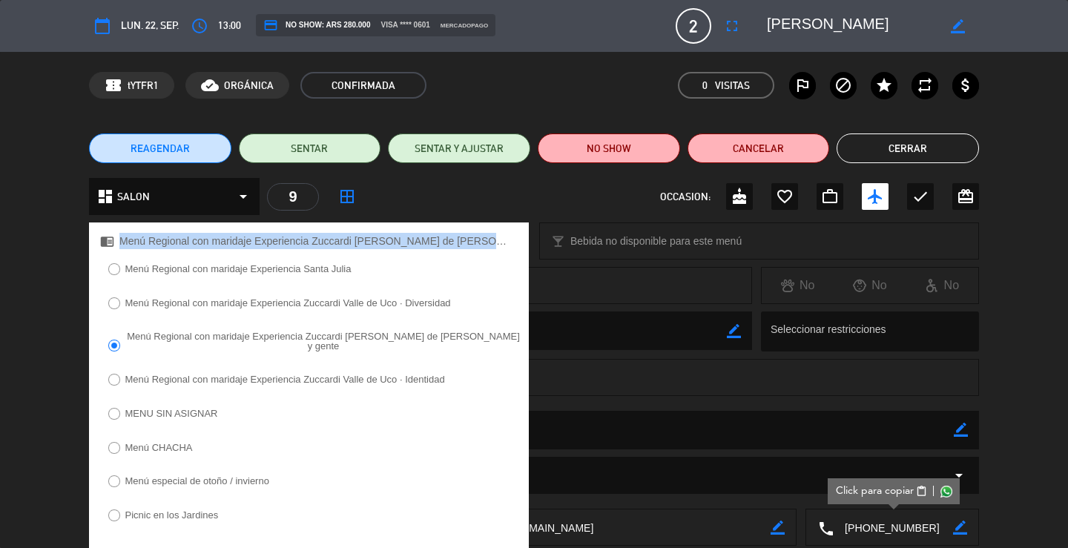
copy div "Menú Regional con maridaje Experiencia Zuccardi [PERSON_NAME] de [PERSON_NAME] …"
click at [901, 156] on button "Cerrar" at bounding box center [908, 149] width 142 height 30
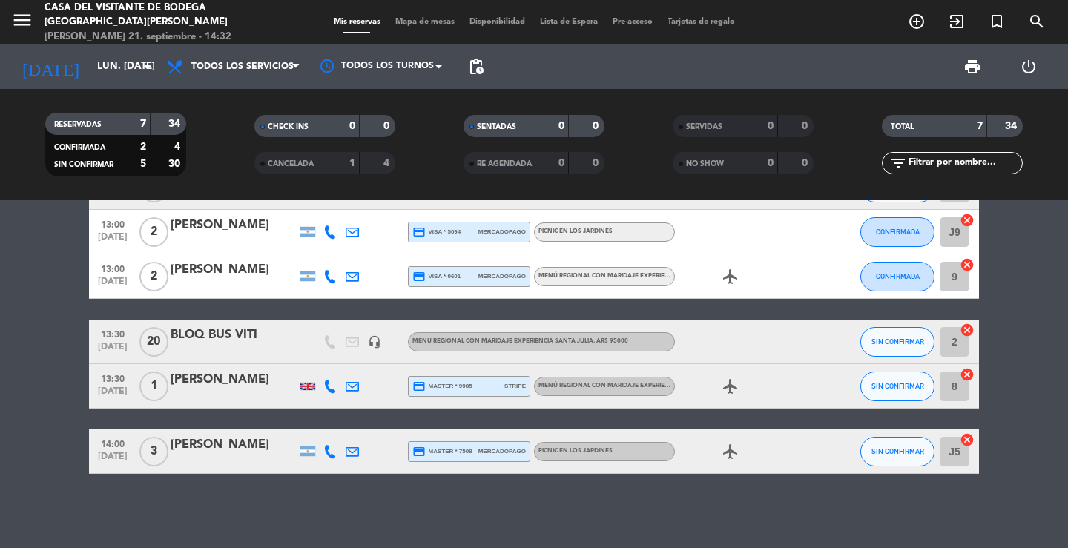
click at [231, 384] on div "[PERSON_NAME]" at bounding box center [234, 379] width 126 height 19
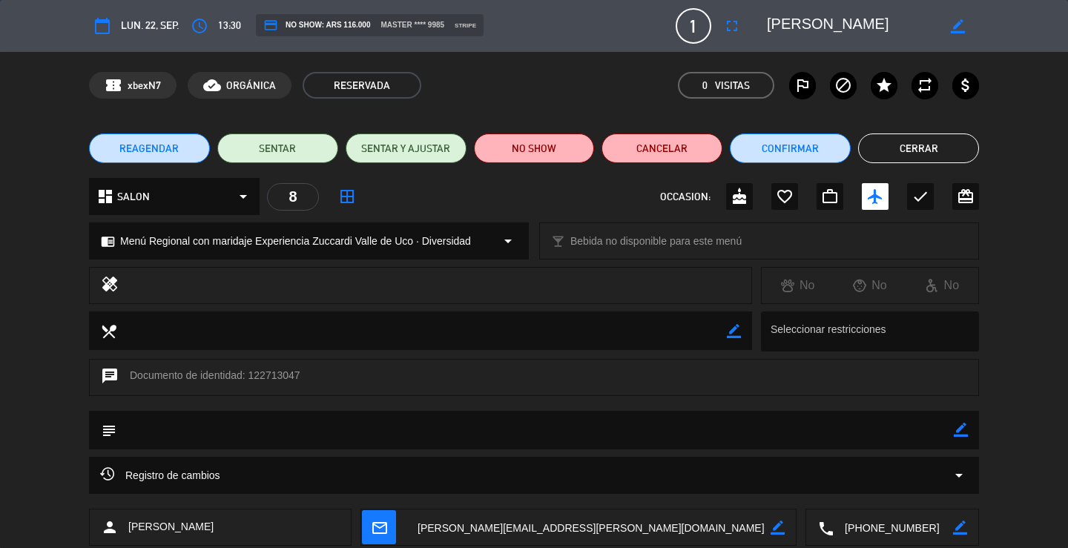
click at [898, 531] on textarea at bounding box center [893, 528] width 119 height 37
drag, startPoint x: 821, startPoint y: 19, endPoint x: 759, endPoint y: 21, distance: 62.3
click at [759, 21] on div "border_color" at bounding box center [868, 26] width 223 height 27
drag, startPoint x: 478, startPoint y: 244, endPoint x: 121, endPoint y: 246, distance: 356.8
click at [121, 246] on div "chrome_reader_mode Menú Regional con maridaje Experiencia Zuccardi [PERSON_NAME…" at bounding box center [309, 241] width 438 height 36
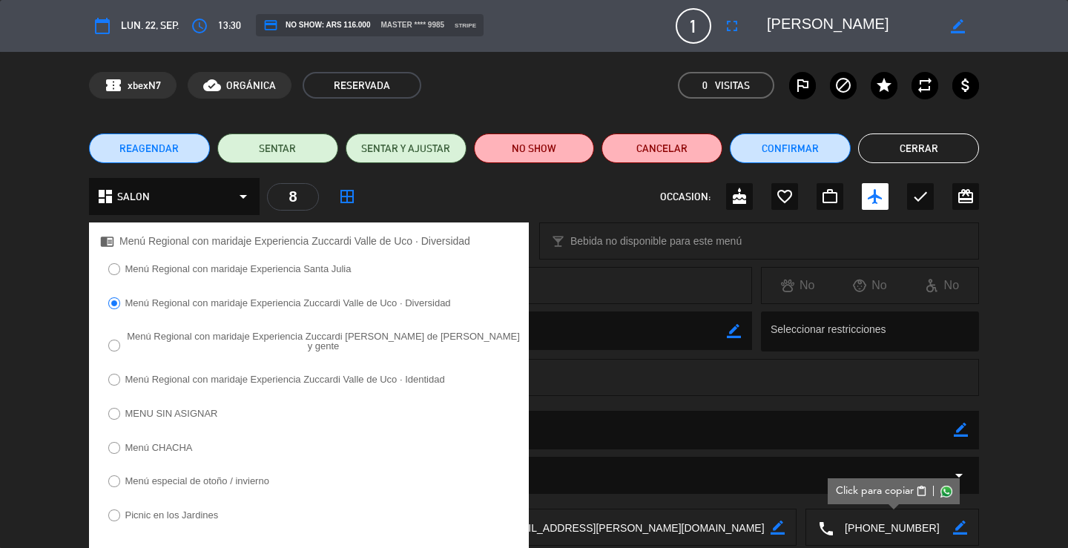
click at [940, 148] on button "Cerrar" at bounding box center [918, 149] width 121 height 30
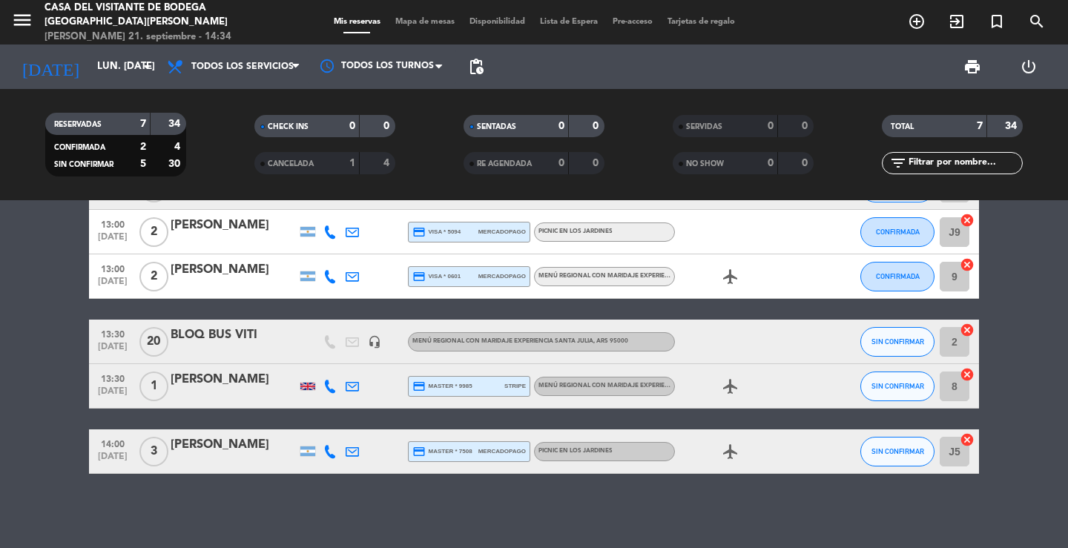
click at [217, 450] on div "[PERSON_NAME]" at bounding box center [234, 444] width 126 height 19
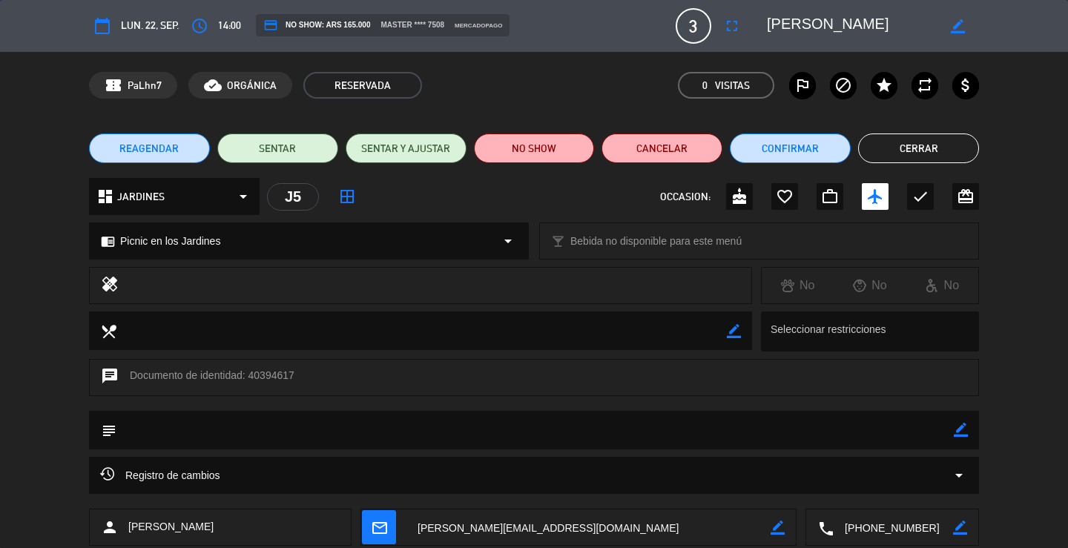
click at [878, 528] on textarea at bounding box center [893, 528] width 119 height 37
drag, startPoint x: 920, startPoint y: 25, endPoint x: 767, endPoint y: 25, distance: 152.8
click at [767, 25] on textarea at bounding box center [852, 26] width 170 height 27
drag, startPoint x: 313, startPoint y: 246, endPoint x: 123, endPoint y: 244, distance: 189.9
click at [123, 244] on div "chrome_reader_mode Picnic en los Jardines arrow_drop_down" at bounding box center [309, 241] width 438 height 36
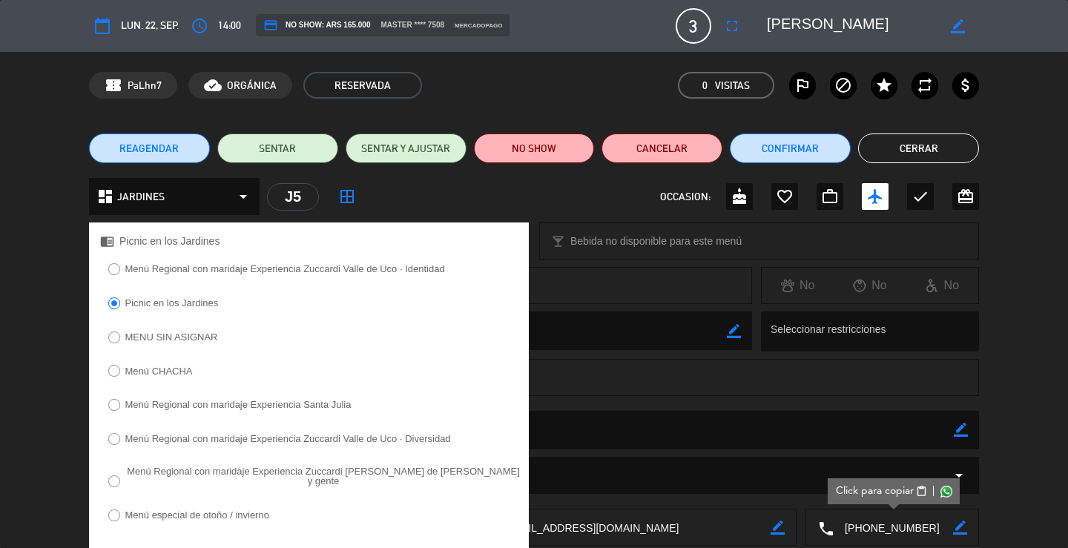
copy span "Picnic en los Jardines"
click at [885, 139] on button "Cerrar" at bounding box center [918, 149] width 121 height 30
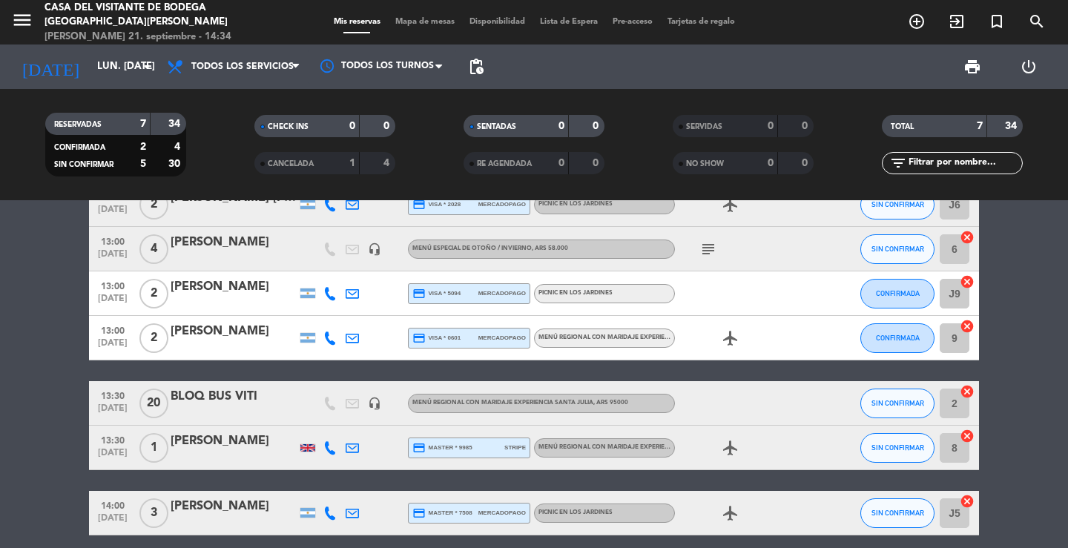
scroll to position [0, 0]
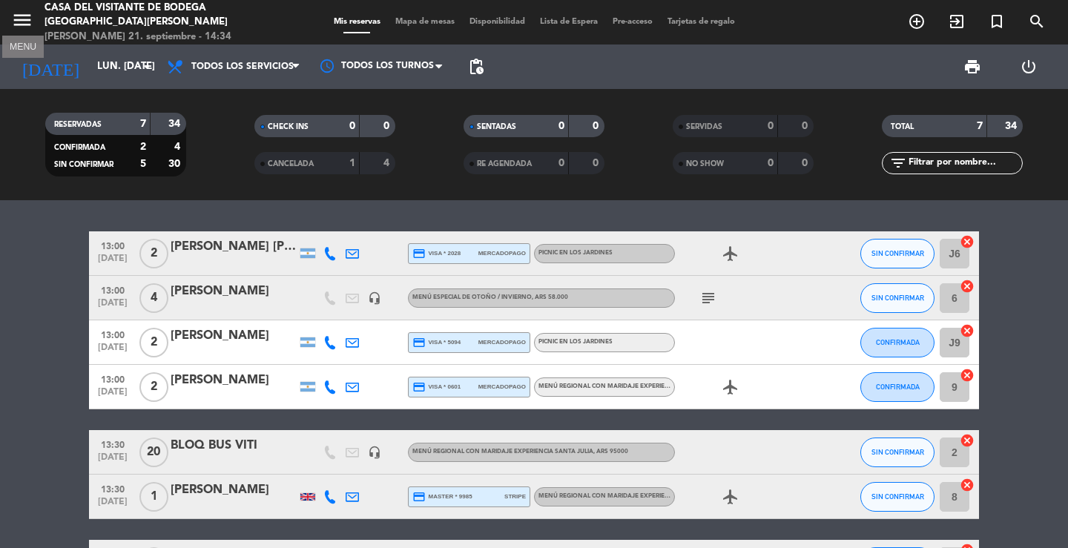
click at [18, 22] on icon "menu" at bounding box center [22, 20] width 22 height 22
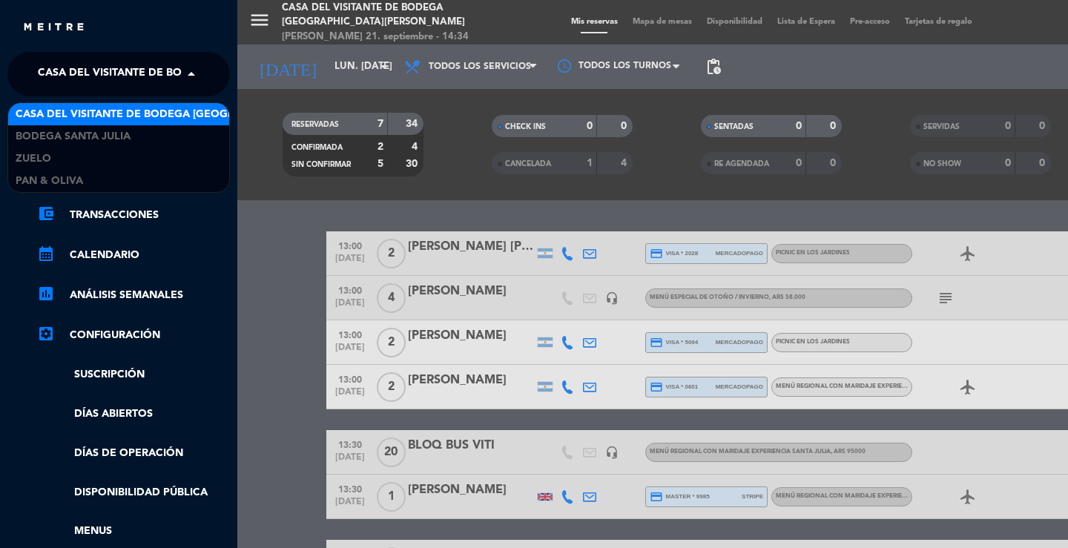
click at [67, 69] on span "Casa del Visitante de Bodega [GEOGRAPHIC_DATA][PERSON_NAME]" at bounding box center [224, 74] width 373 height 31
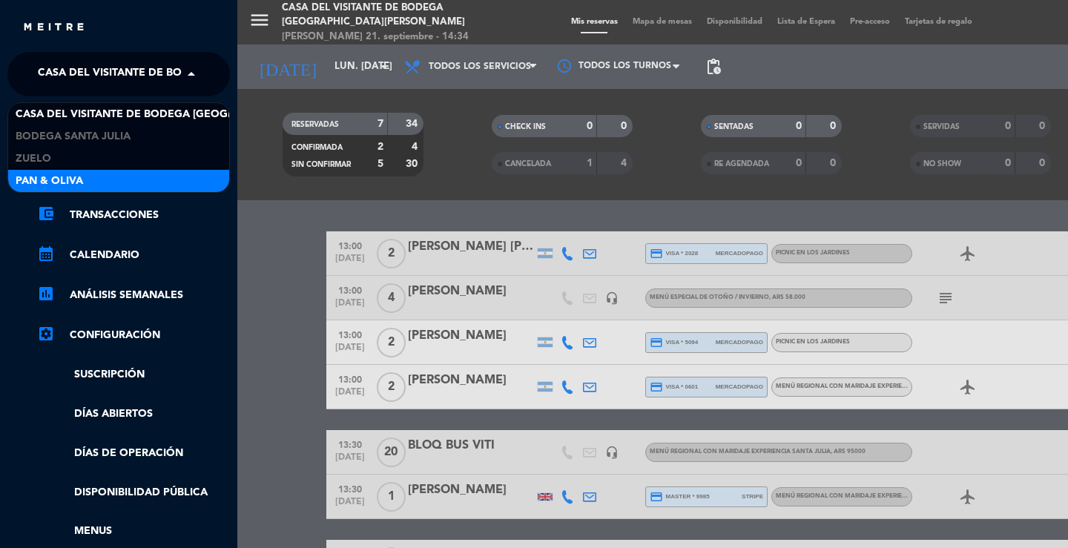
click at [64, 183] on span "Pan & Oliva" at bounding box center [50, 181] width 68 height 17
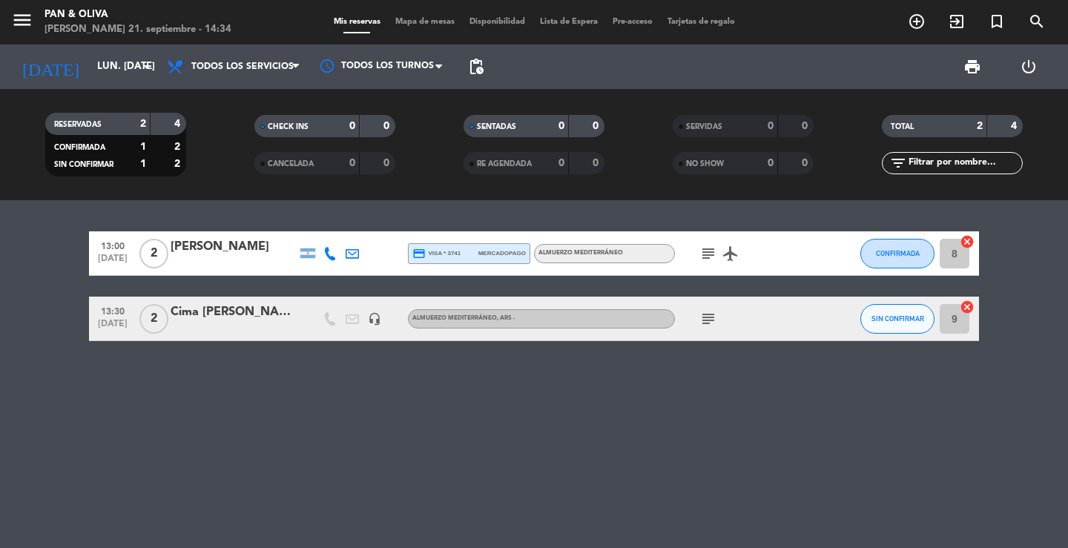
click at [269, 255] on div "[PERSON_NAME]" at bounding box center [234, 246] width 126 height 19
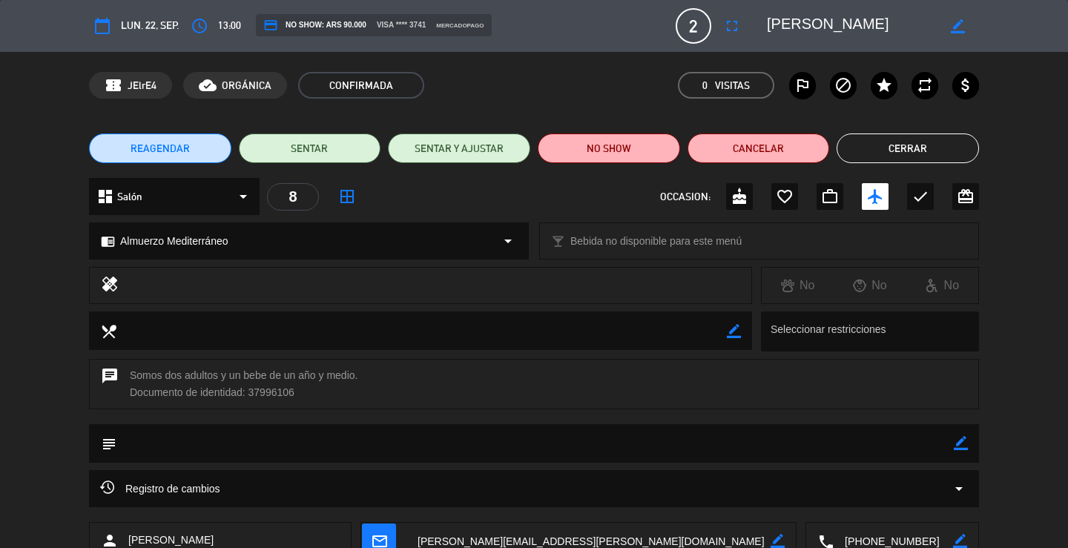
click at [892, 536] on textarea at bounding box center [893, 541] width 119 height 37
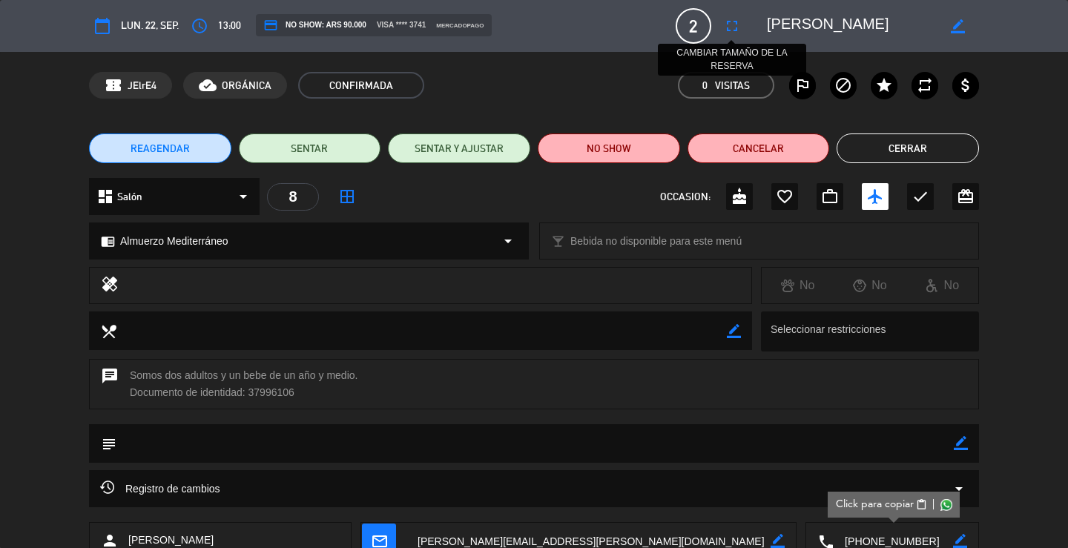
drag, startPoint x: 920, startPoint y: 27, endPoint x: 729, endPoint y: 24, distance: 190.7
click at [729, 24] on div "calendar_today lun. 22, sep. access_time 13:00 credit_card NO SHOW: ARS 90.000 …" at bounding box center [534, 26] width 890 height 36
drag, startPoint x: 234, startPoint y: 244, endPoint x: 120, endPoint y: 243, distance: 114.2
click at [120, 243] on div "chrome_reader_mode Almuerzo Mediterráneo arrow_drop_down" at bounding box center [309, 241] width 438 height 36
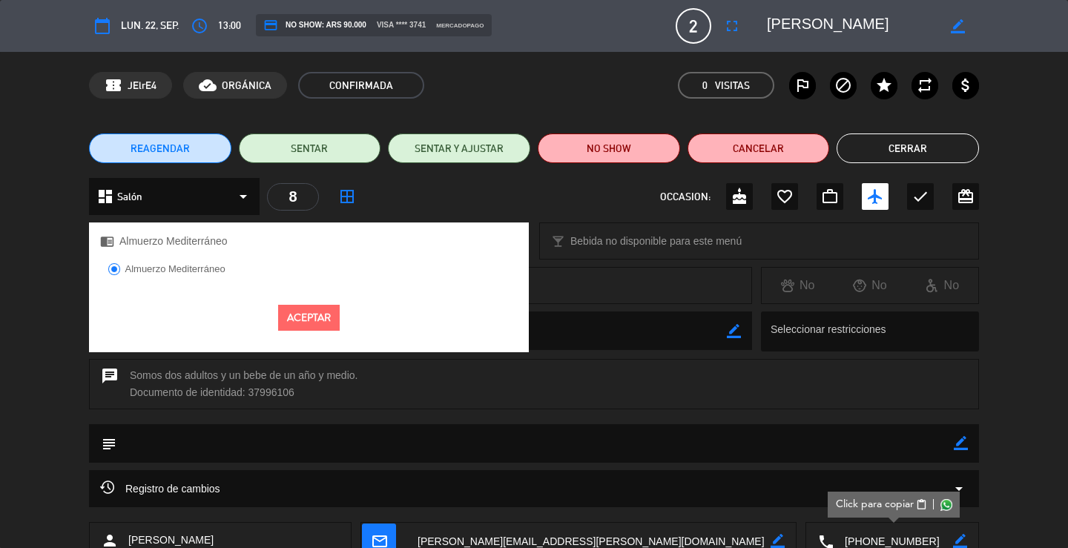
copy span "Almuerzo Mediterráneo"
click at [309, 314] on button "Aceptar" at bounding box center [309, 318] width 62 height 26
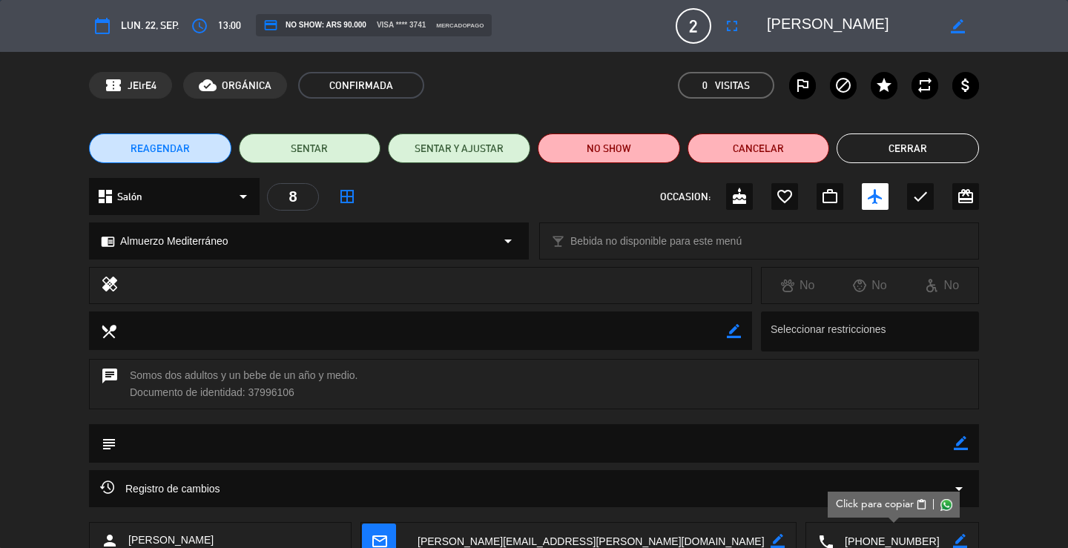
click at [899, 145] on button "Cerrar" at bounding box center [908, 149] width 142 height 30
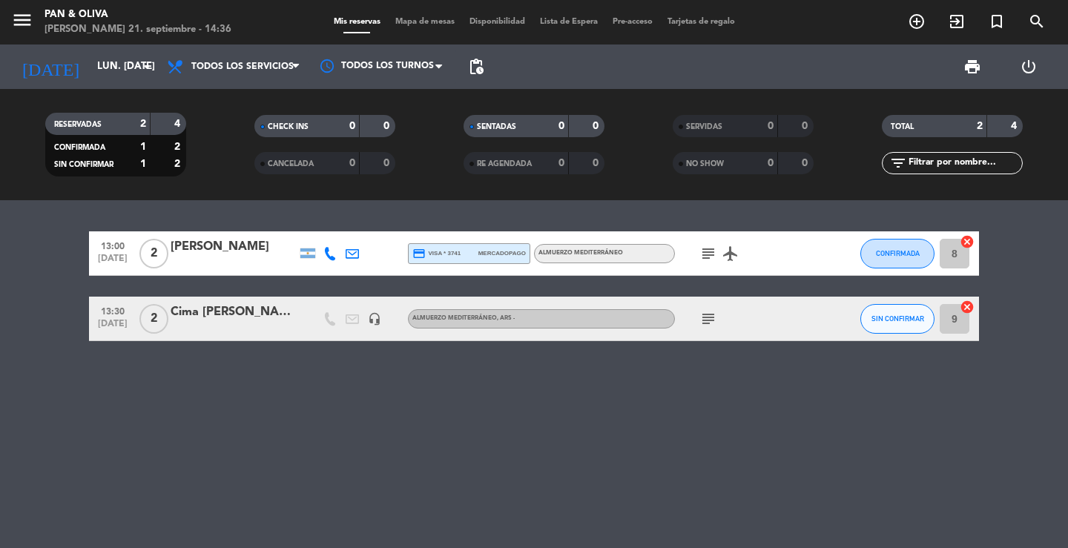
click at [233, 321] on div "Cima [PERSON_NAME]" at bounding box center [234, 312] width 126 height 19
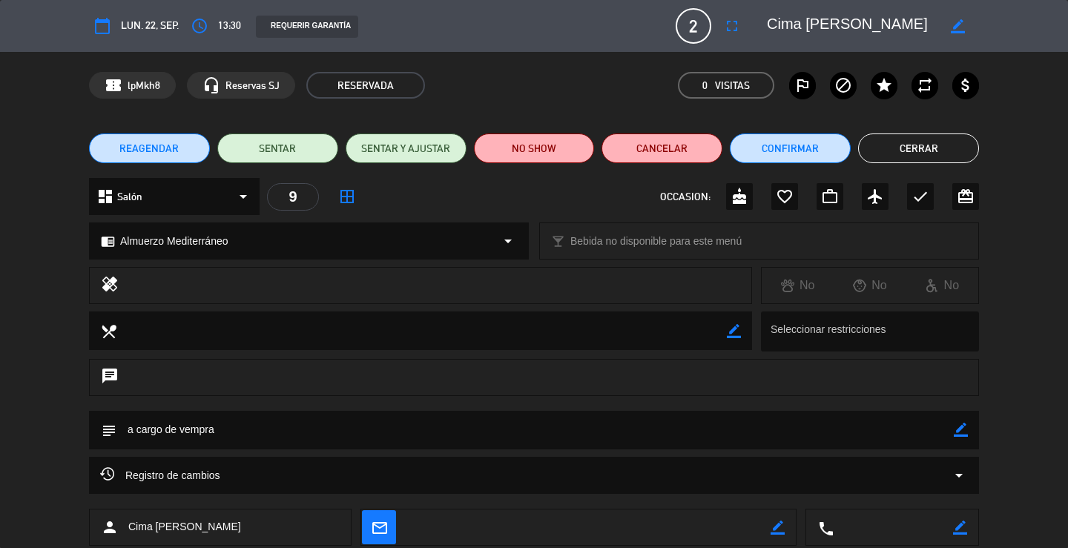
drag, startPoint x: 924, startPoint y: 17, endPoint x: 758, endPoint y: -1, distance: 166.5
click at [758, 0] on html "close × Pan & [PERSON_NAME] × chrome_reader_mode Listado de Reservas account_bo…" at bounding box center [534, 274] width 1068 height 548
click at [909, 149] on button "Cerrar" at bounding box center [918, 149] width 121 height 30
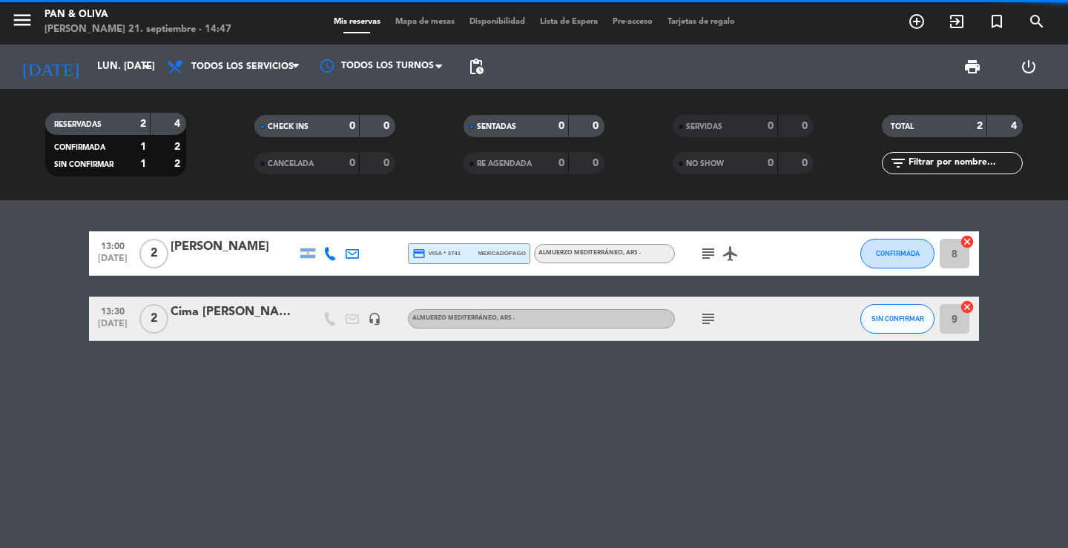
drag, startPoint x: 430, startPoint y: 415, endPoint x: 420, endPoint y: 415, distance: 10.4
click at [428, 415] on div "13:00 [DATE] 2 [PERSON_NAME] credit_card visa * 3741 mercadopago Almuerzo Medit…" at bounding box center [534, 374] width 1068 height 348
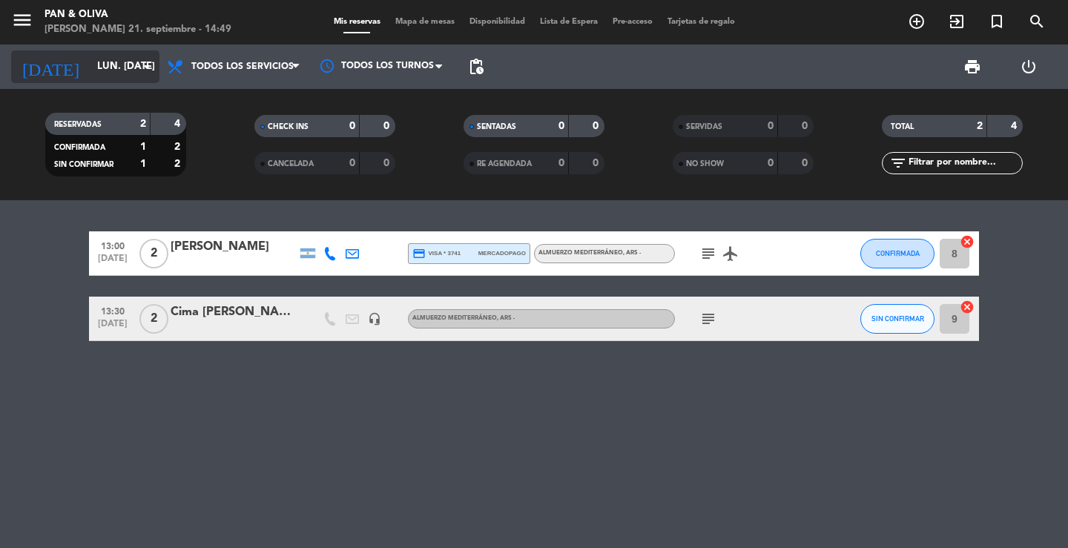
click at [128, 65] on input "lun. [DATE]" at bounding box center [155, 66] width 131 height 27
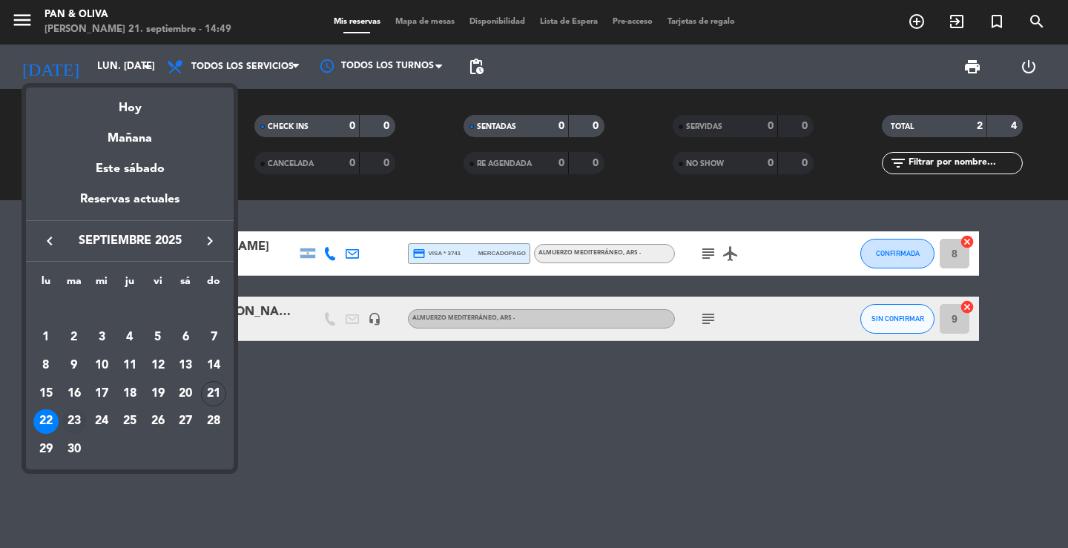
click at [69, 422] on div "23" at bounding box center [74, 421] width 25 height 25
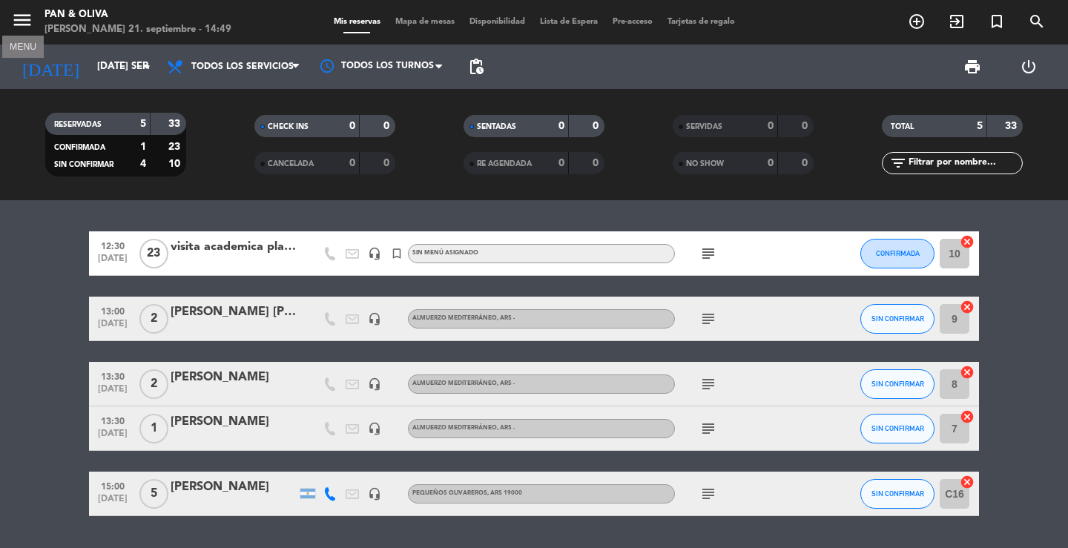
click at [27, 33] on button "menu" at bounding box center [22, 22] width 22 height 27
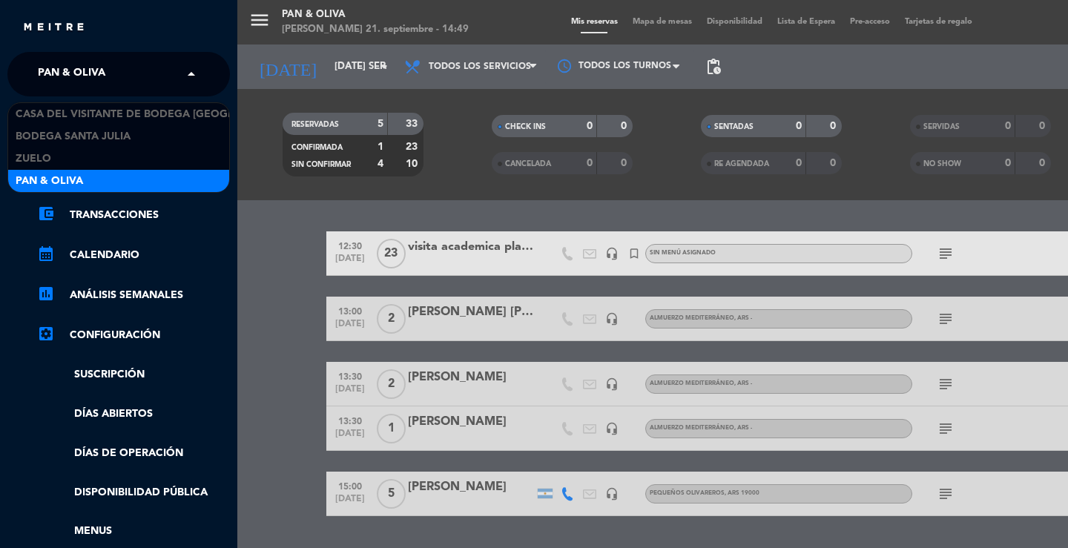
click at [47, 76] on span "Pan & Oliva" at bounding box center [72, 74] width 68 height 31
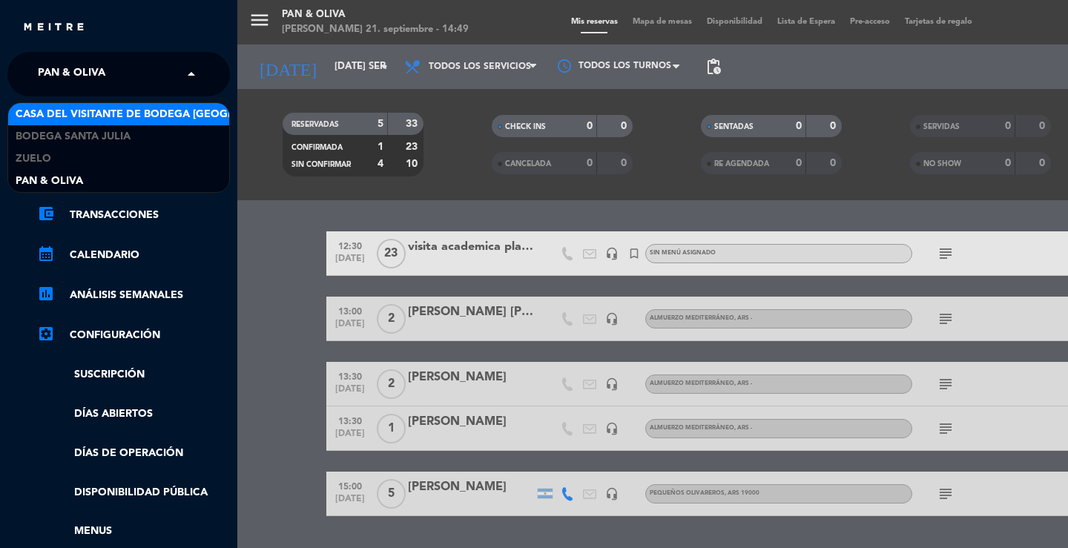
click at [53, 113] on span "Casa del Visitante de Bodega [GEOGRAPHIC_DATA][PERSON_NAME]" at bounding box center [202, 114] width 373 height 17
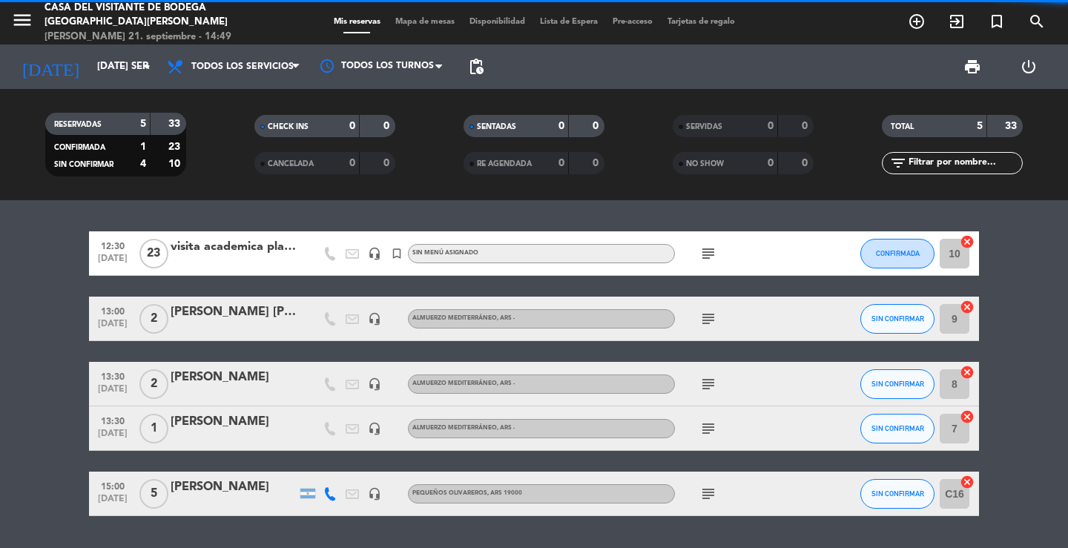
click at [504, 207] on div "12:30 [DATE] visita academica planta mdz headset_mic turned_in_not Sin menú asi…" at bounding box center [534, 374] width 1068 height 348
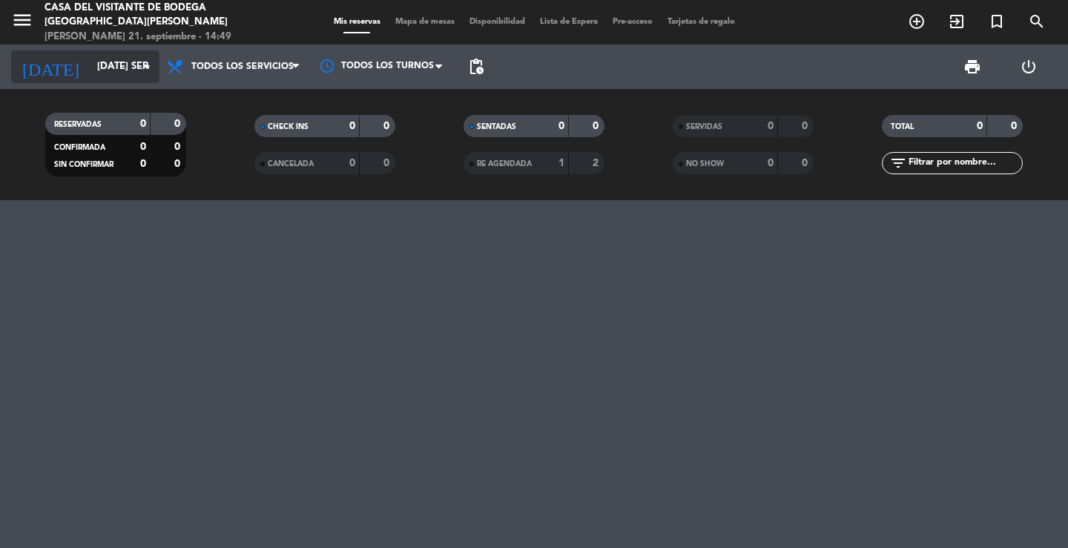
click at [90, 59] on input "[DATE] sep." at bounding box center [155, 66] width 131 height 27
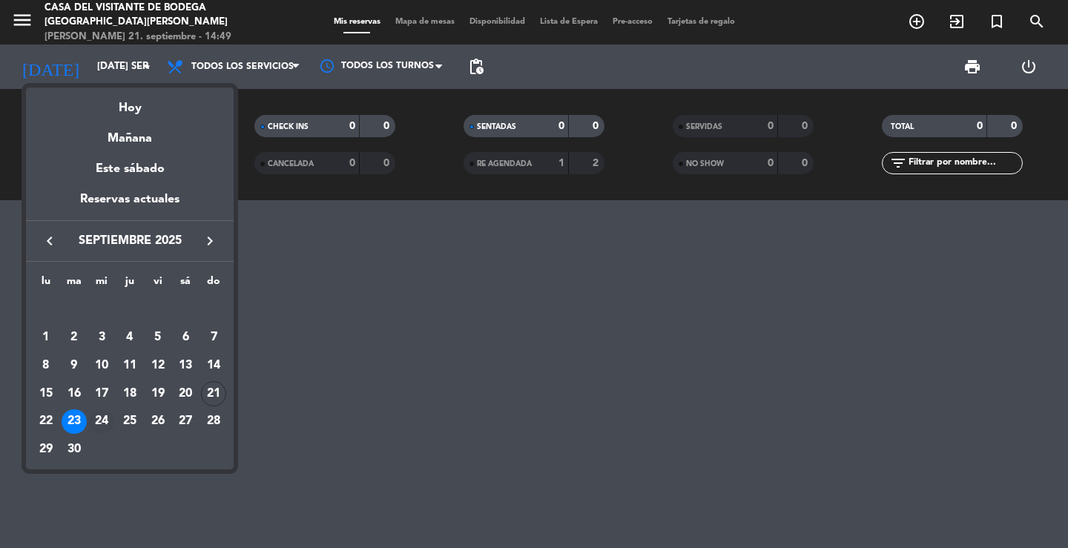
click at [108, 415] on div "24" at bounding box center [101, 421] width 25 height 25
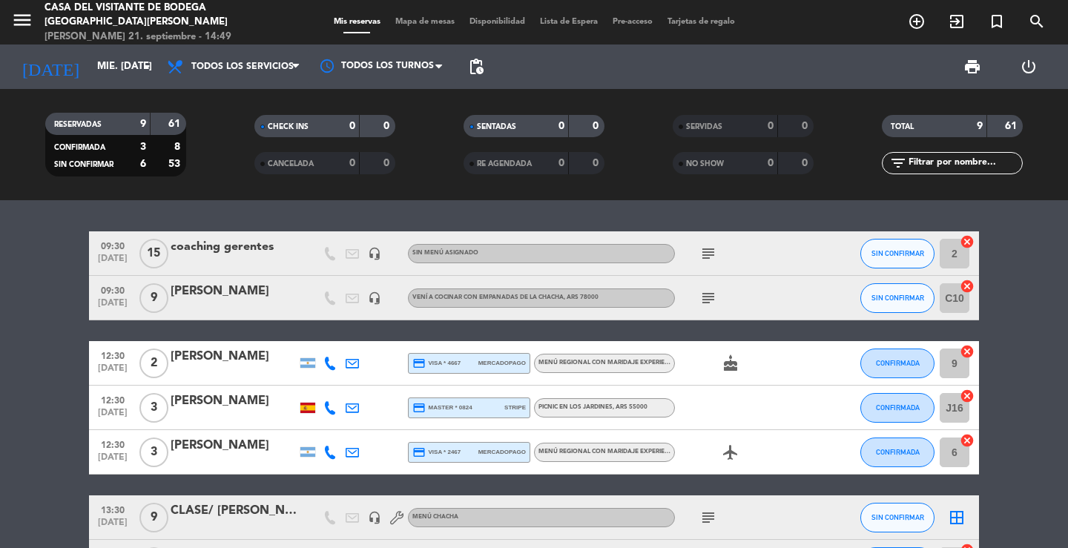
click at [701, 299] on icon "subject" at bounding box center [709, 298] width 18 height 18
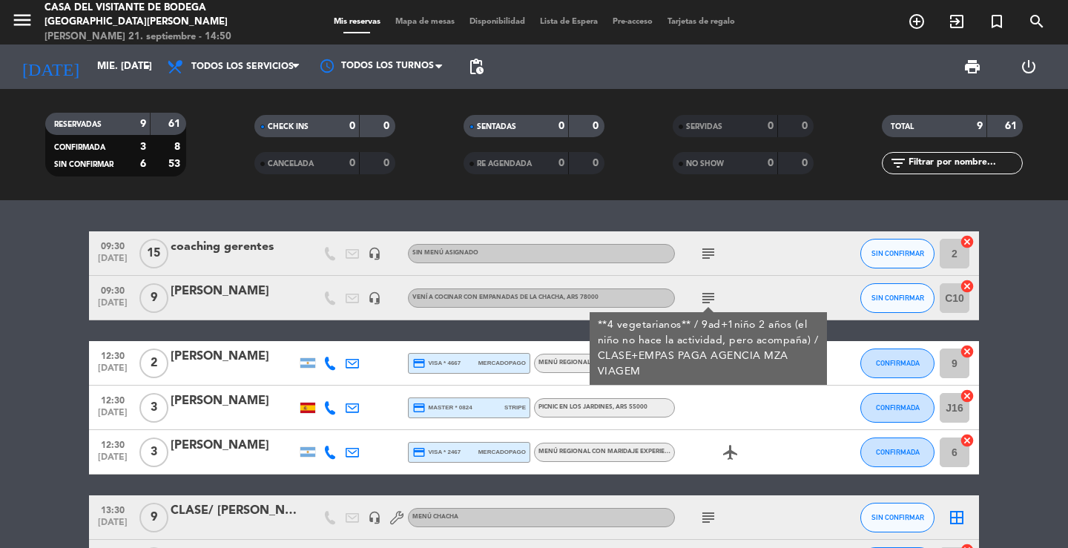
click at [711, 290] on icon "subject" at bounding box center [709, 298] width 18 height 18
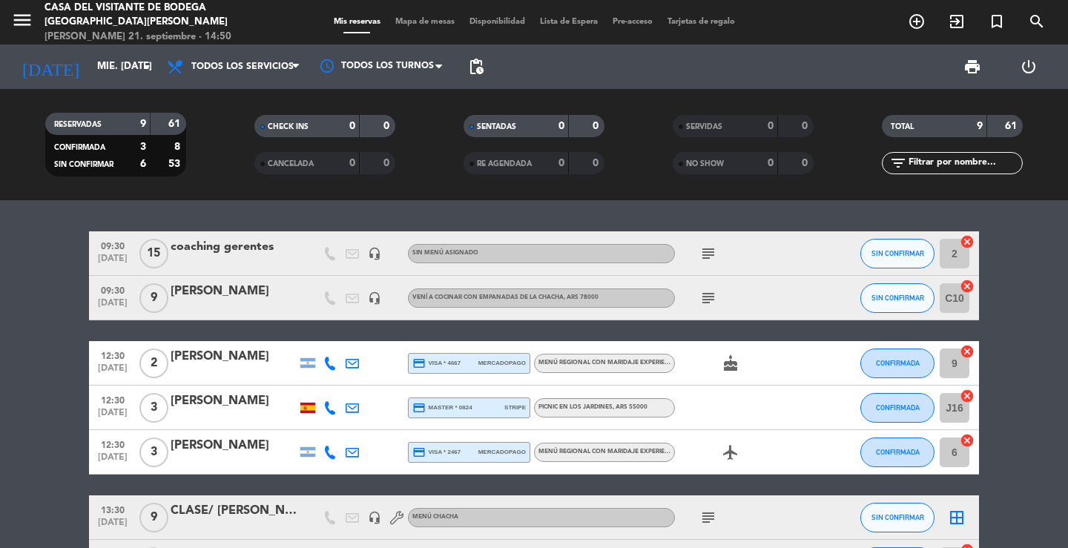
click at [249, 295] on div "[PERSON_NAME]" at bounding box center [234, 291] width 126 height 19
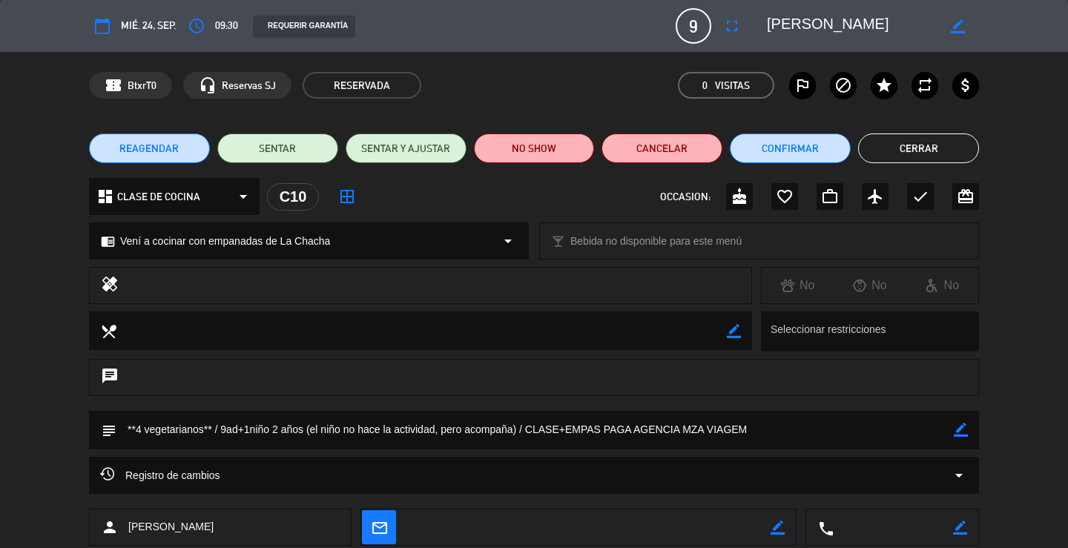
drag, startPoint x: 876, startPoint y: 32, endPoint x: 770, endPoint y: 30, distance: 106.1
click at [770, 30] on textarea at bounding box center [852, 26] width 170 height 27
click at [915, 133] on div "REAGENDAR SENTAR SENTAR Y AJUSTAR NO SHOW Cancelar Confirmar Cerrar" at bounding box center [534, 148] width 1068 height 59
click at [864, 142] on button "Cerrar" at bounding box center [918, 149] width 121 height 30
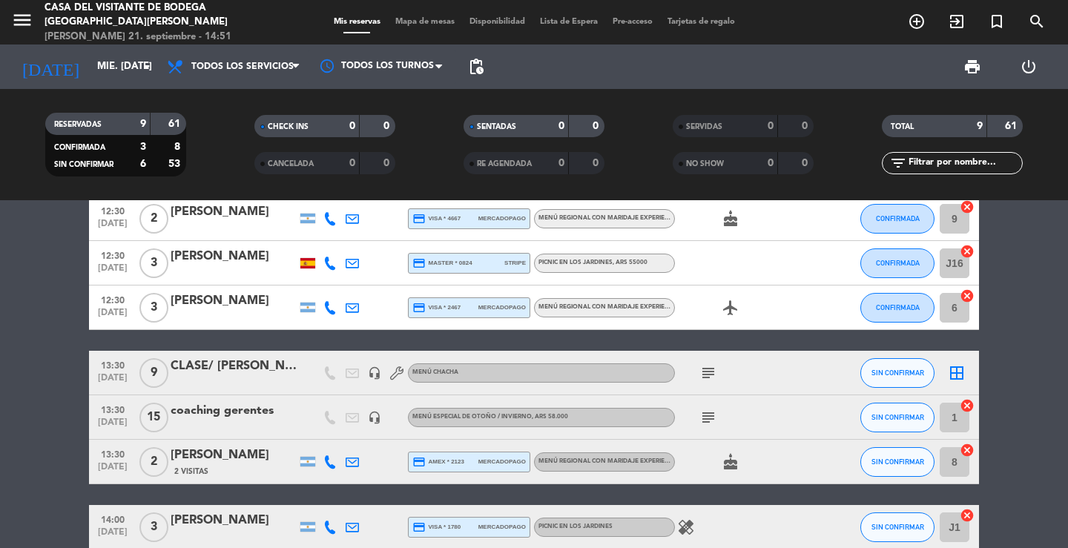
scroll to position [148, 0]
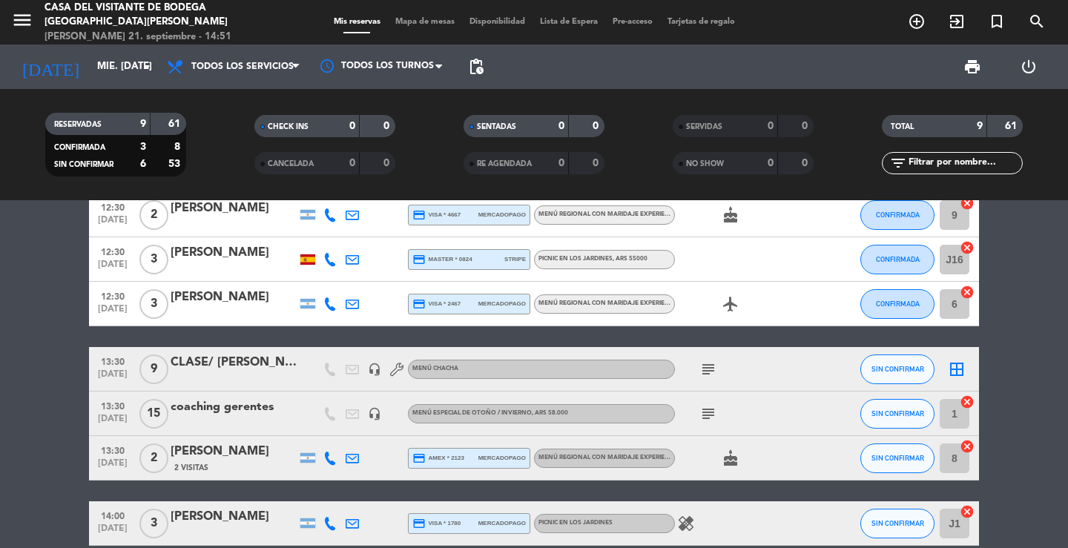
click at [220, 221] on div at bounding box center [234, 225] width 126 height 12
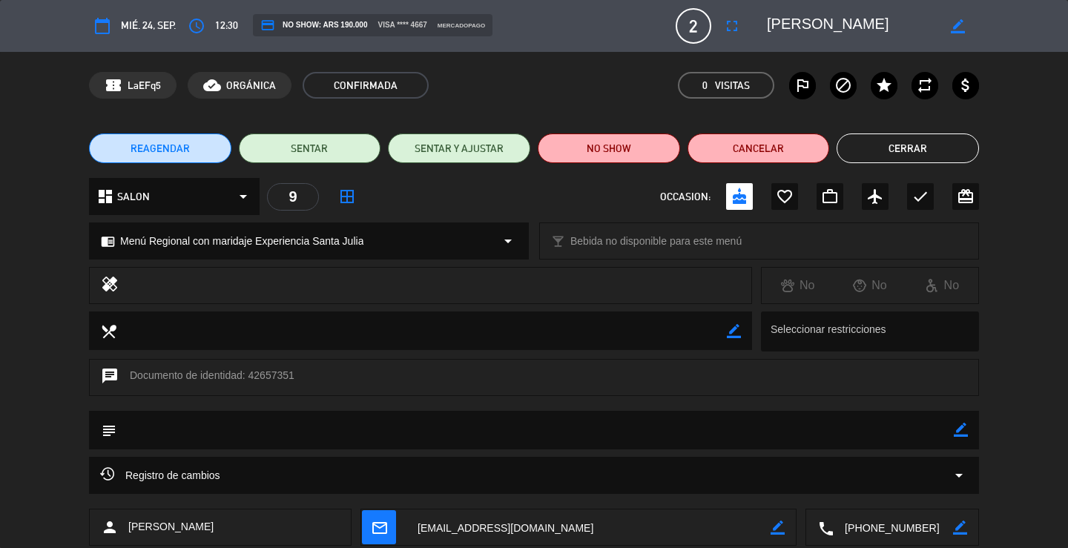
click at [949, 147] on button "Cerrar" at bounding box center [908, 149] width 142 height 30
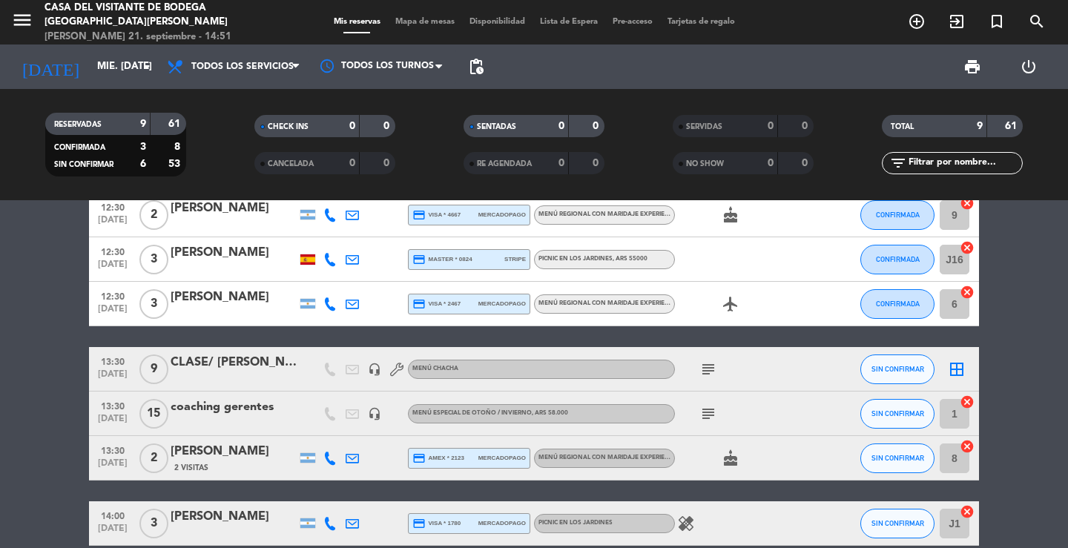
click at [266, 338] on div "09:30 [DATE] coaching gerentes headset_mic Sin menú asignado subject SIN CONFIR…" at bounding box center [534, 314] width 890 height 463
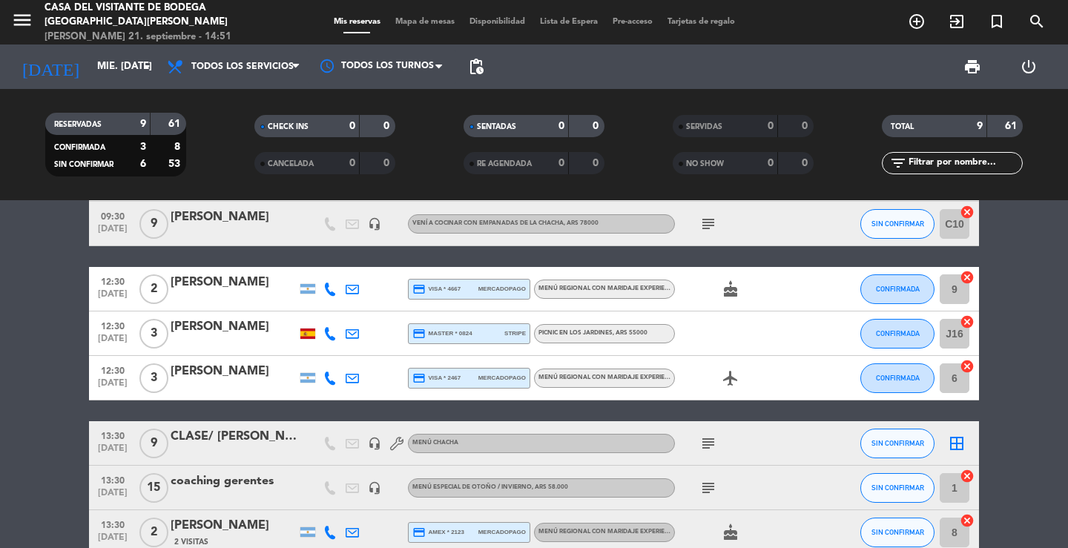
scroll to position [0, 0]
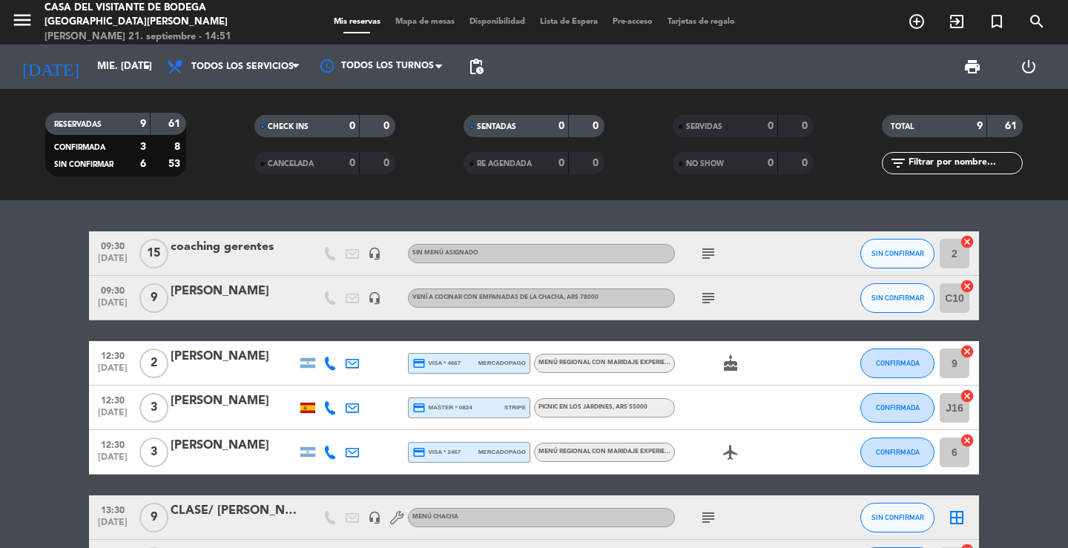
click at [197, 243] on div "coaching gerentes" at bounding box center [234, 246] width 126 height 19
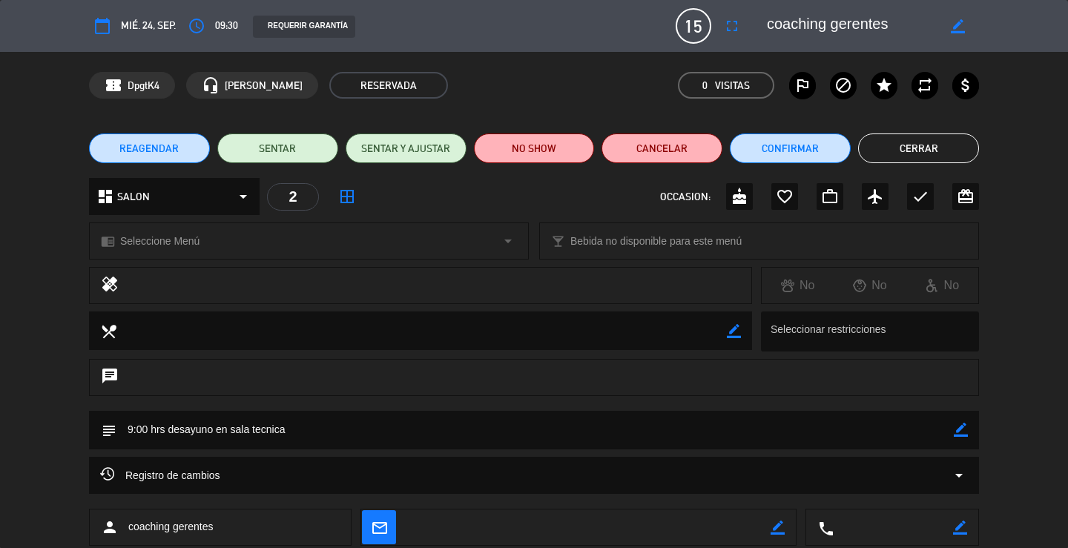
click at [974, 154] on button "Cerrar" at bounding box center [918, 149] width 121 height 30
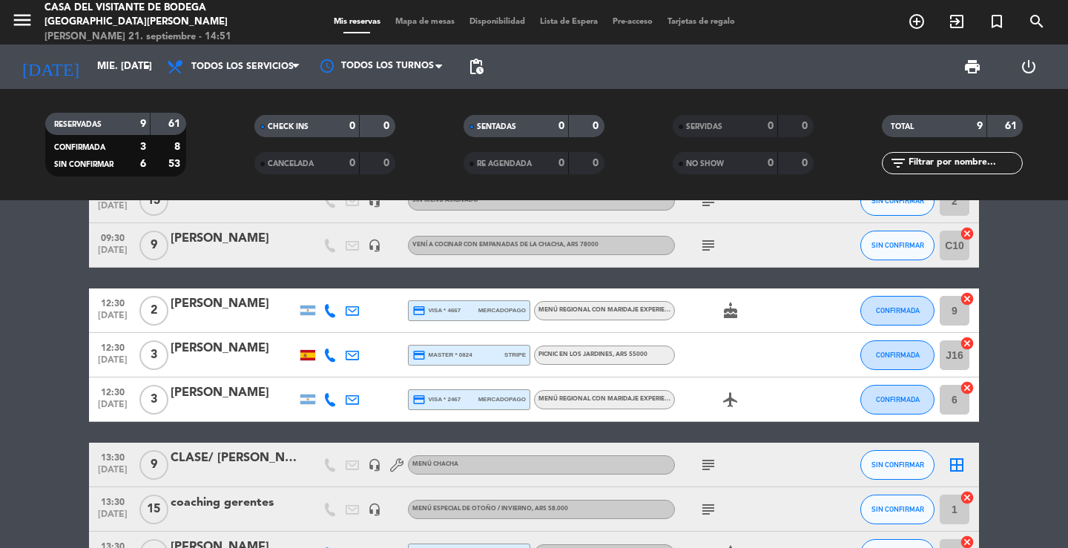
scroll to position [74, 0]
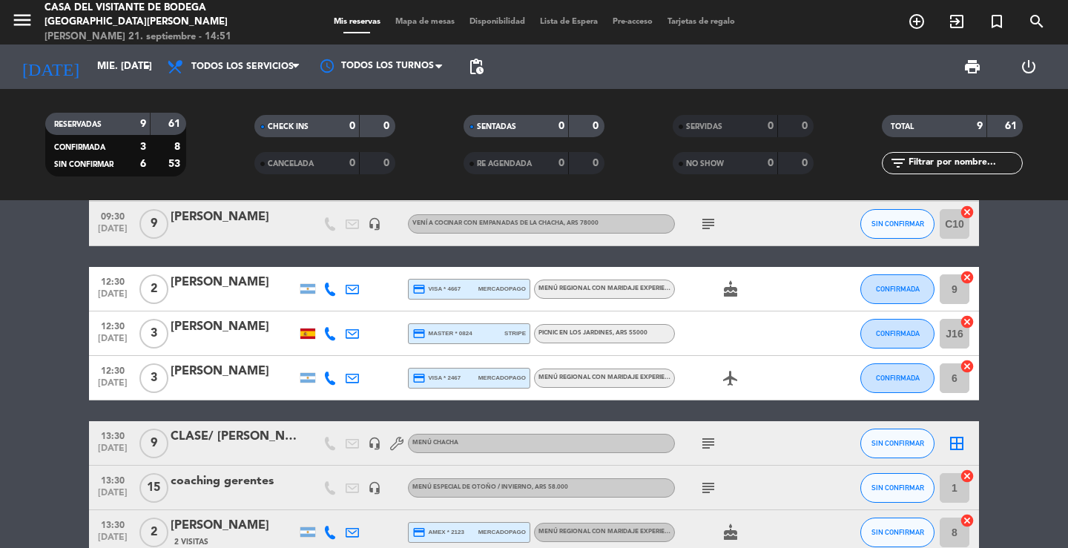
click at [287, 251] on div "09:30 [DATE] coaching gerentes headset_mic Sin menú asignado subject SIN CONFIR…" at bounding box center [534, 388] width 890 height 463
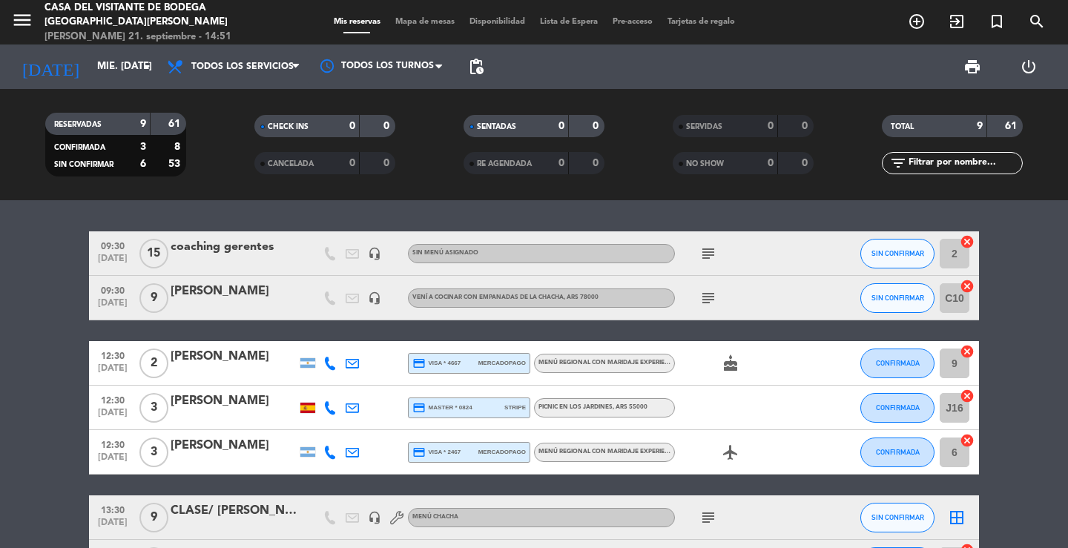
click at [300, 217] on div "09:30 [DATE] coaching gerentes headset_mic Sin menú asignado subject SIN CONFIR…" at bounding box center [534, 374] width 1068 height 348
click at [162, 217] on div "09:30 [DATE] coaching gerentes headset_mic Sin menú asignado subject SIN CONFIR…" at bounding box center [534, 374] width 1068 height 348
click at [116, 75] on input "mié. [DATE]" at bounding box center [155, 66] width 131 height 27
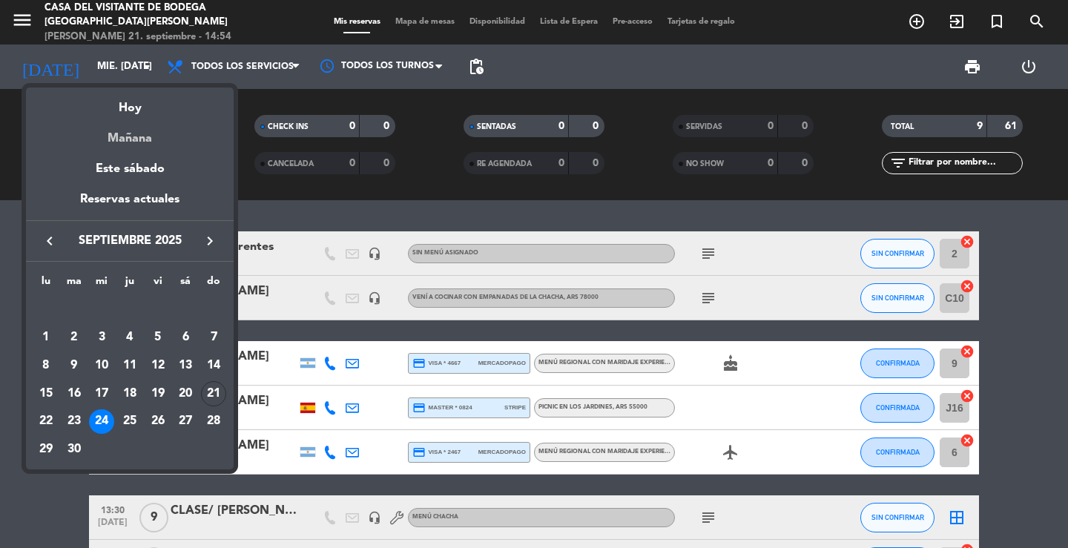
click at [151, 133] on div "Mañana" at bounding box center [130, 133] width 208 height 30
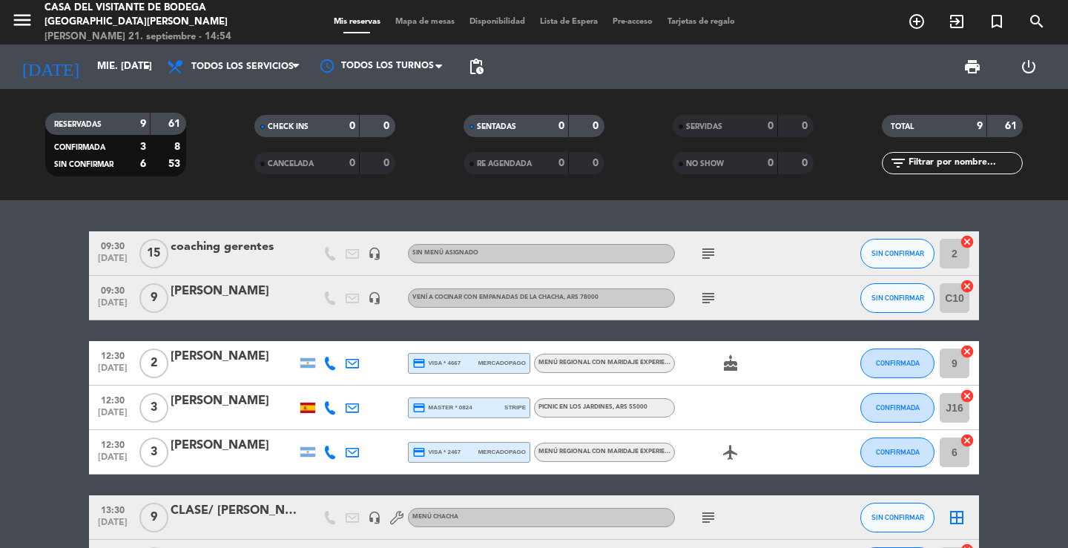
type input "lun. [DATE]"
click at [16, 16] on icon "menu" at bounding box center [22, 20] width 22 height 22
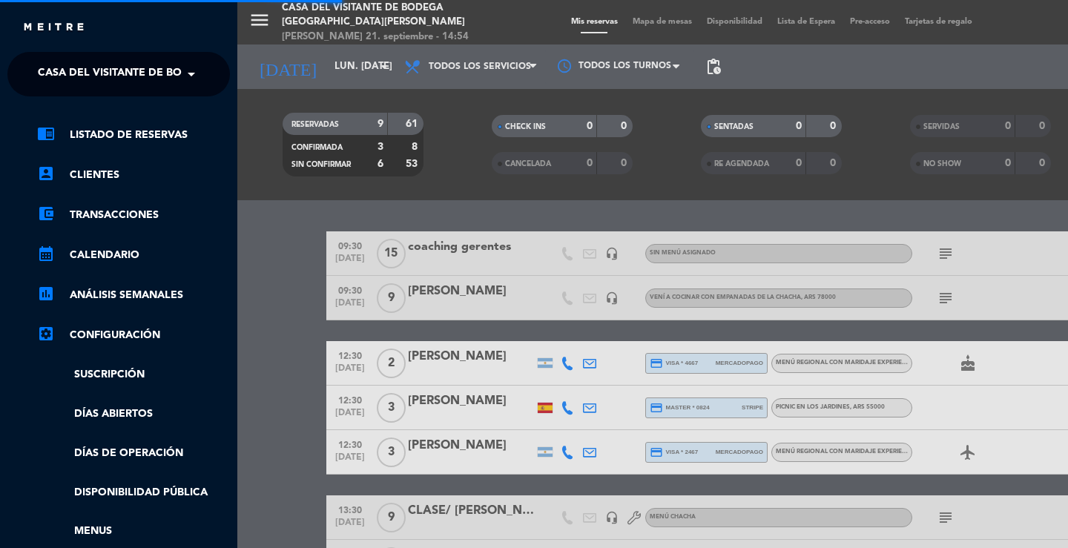
click at [80, 63] on span "Casa del Visitante de Bodega [GEOGRAPHIC_DATA][PERSON_NAME]" at bounding box center [224, 74] width 373 height 31
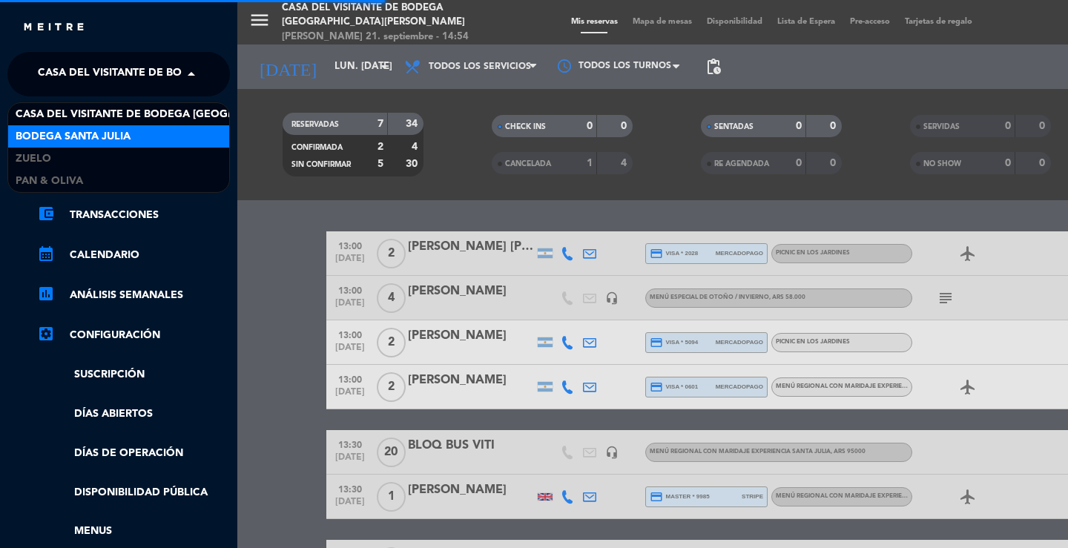
click at [79, 134] on span "Bodega Santa Julia" at bounding box center [73, 136] width 115 height 17
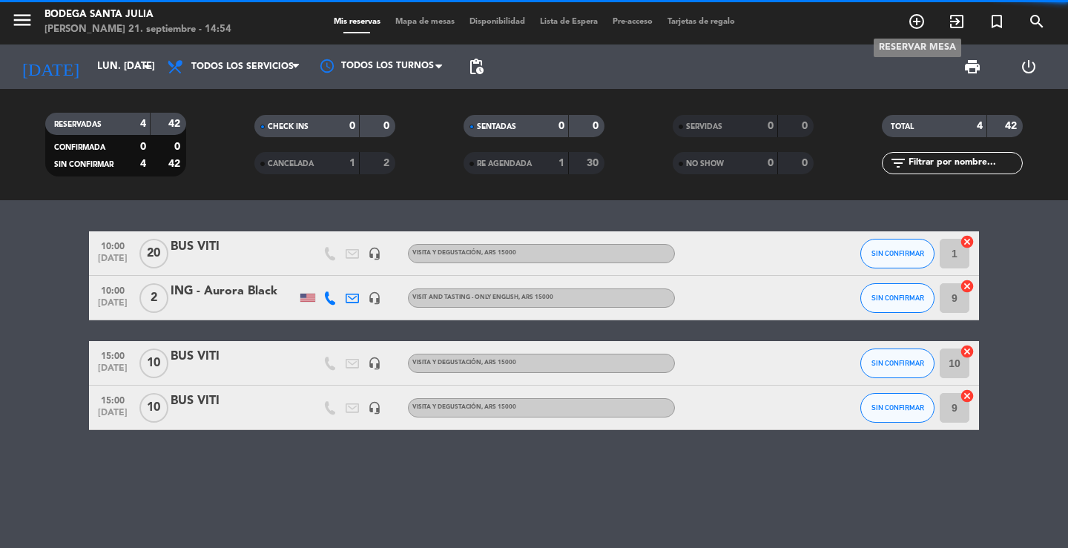
click at [917, 24] on icon "add_circle_outline" at bounding box center [917, 22] width 18 height 18
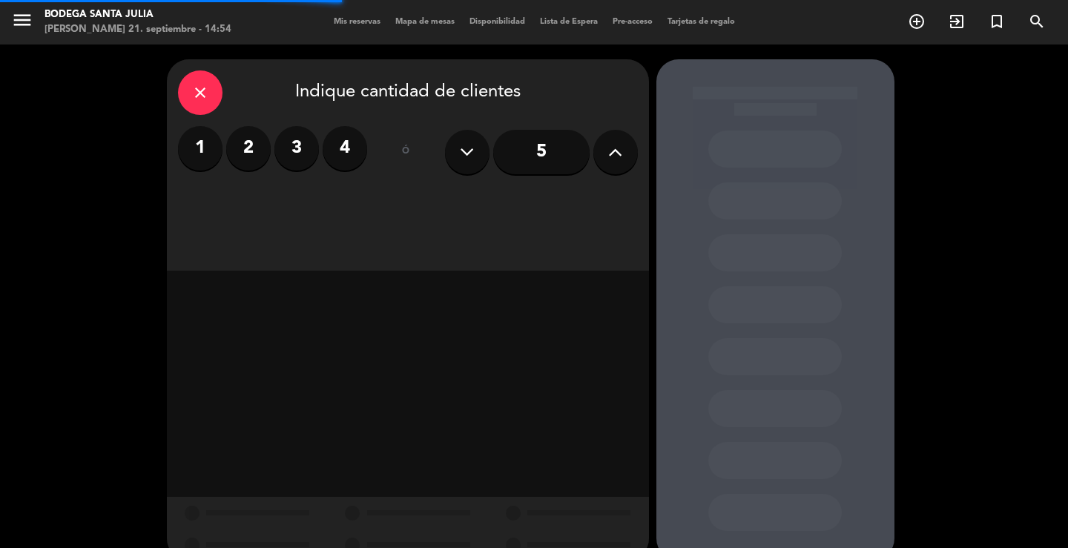
click at [249, 156] on label "2" at bounding box center [248, 148] width 45 height 45
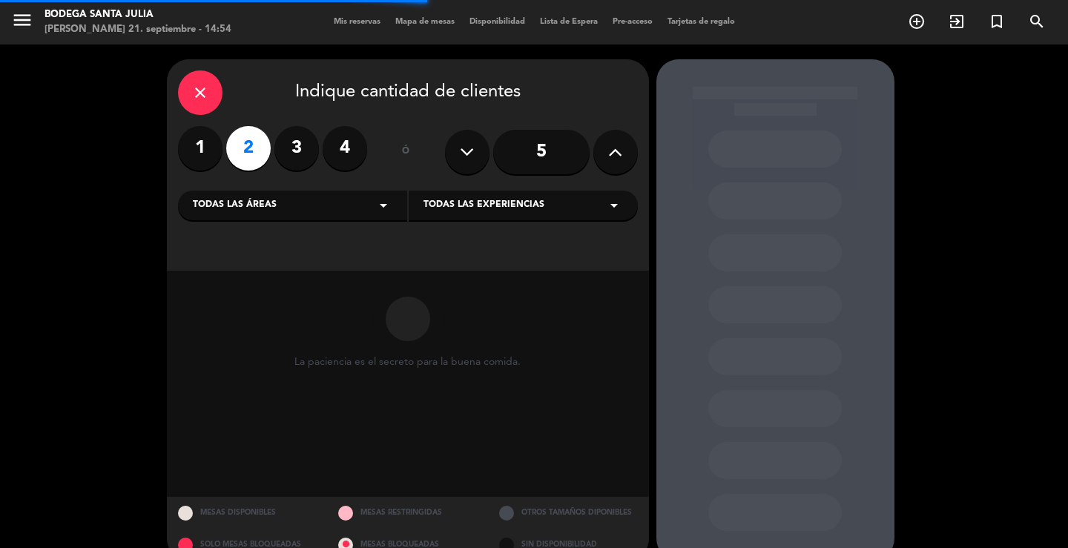
drag, startPoint x: 371, startPoint y: 206, endPoint x: 324, endPoint y: 217, distance: 47.9
click at [370, 206] on div "Todas las áreas arrow_drop_down" at bounding box center [292, 206] width 229 height 30
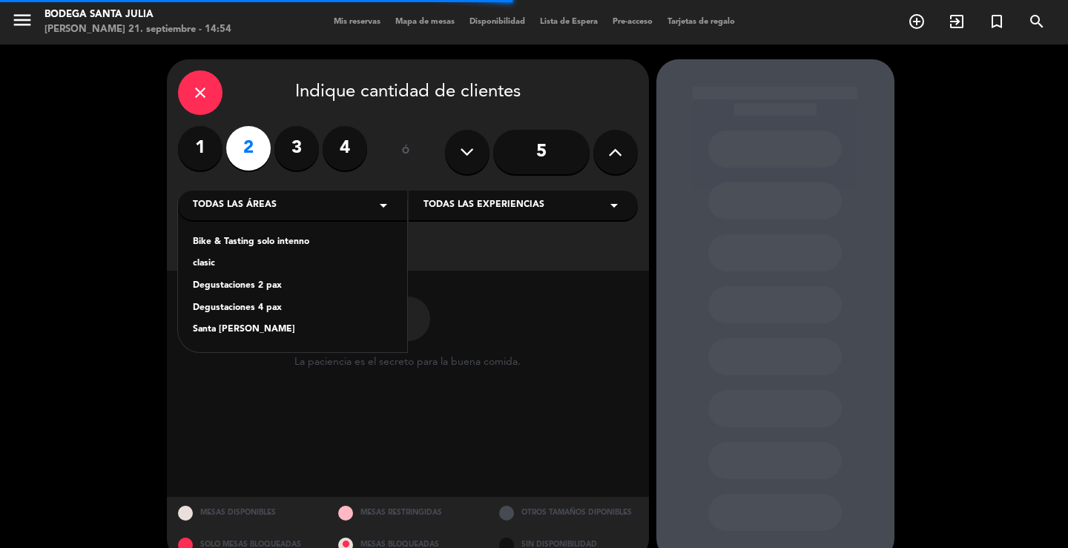
click at [234, 318] on div "Bike & Tasting solo intenno clasic Degustaciones 2 pax Degustaciones 4 pax Sant…" at bounding box center [292, 277] width 229 height 151
click at [231, 328] on div "Santa [PERSON_NAME]" at bounding box center [293, 330] width 200 height 15
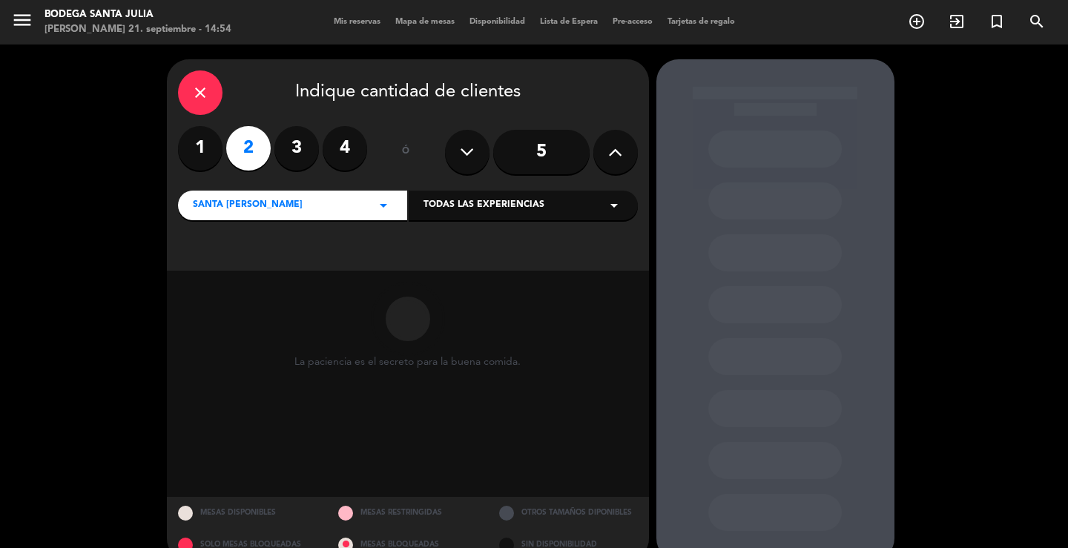
click at [489, 204] on span "Todas las experiencias" at bounding box center [484, 205] width 121 height 15
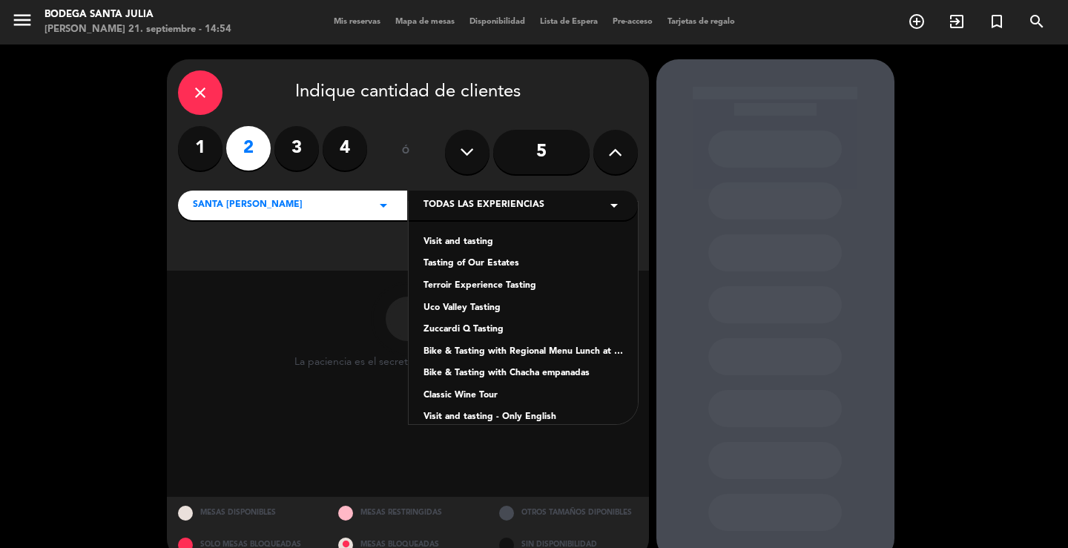
click at [462, 240] on div "Visit and tasting" at bounding box center [524, 242] width 200 height 15
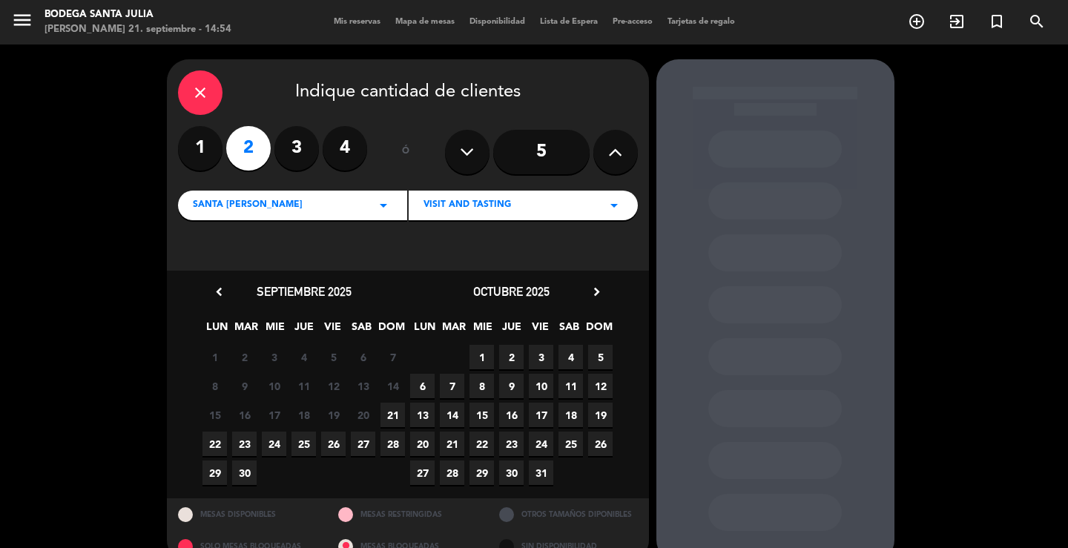
click at [214, 441] on span "22" at bounding box center [215, 444] width 24 height 24
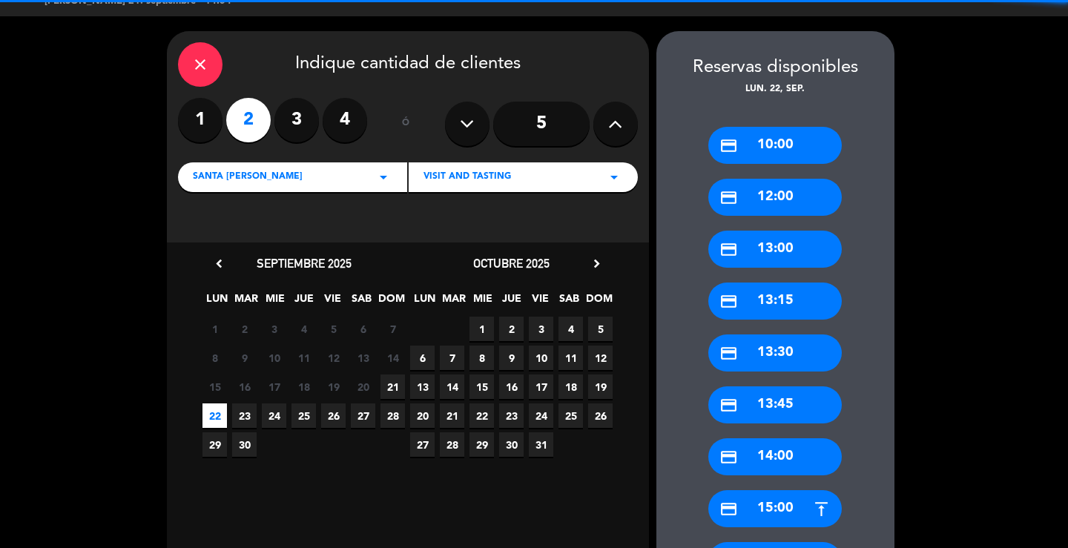
drag, startPoint x: 765, startPoint y: 145, endPoint x: 450, endPoint y: 191, distance: 317.8
click at [764, 145] on div "credit_card 10:00" at bounding box center [775, 145] width 134 height 37
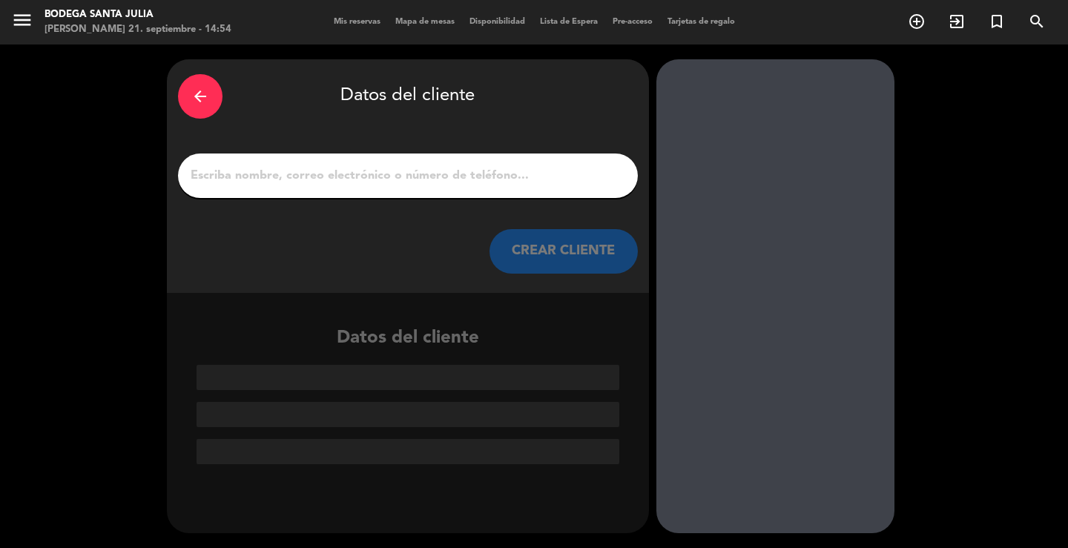
click at [447, 192] on div at bounding box center [408, 176] width 460 height 45
click at [442, 166] on input "1" at bounding box center [408, 175] width 438 height 21
paste input "[PERSON_NAME]"
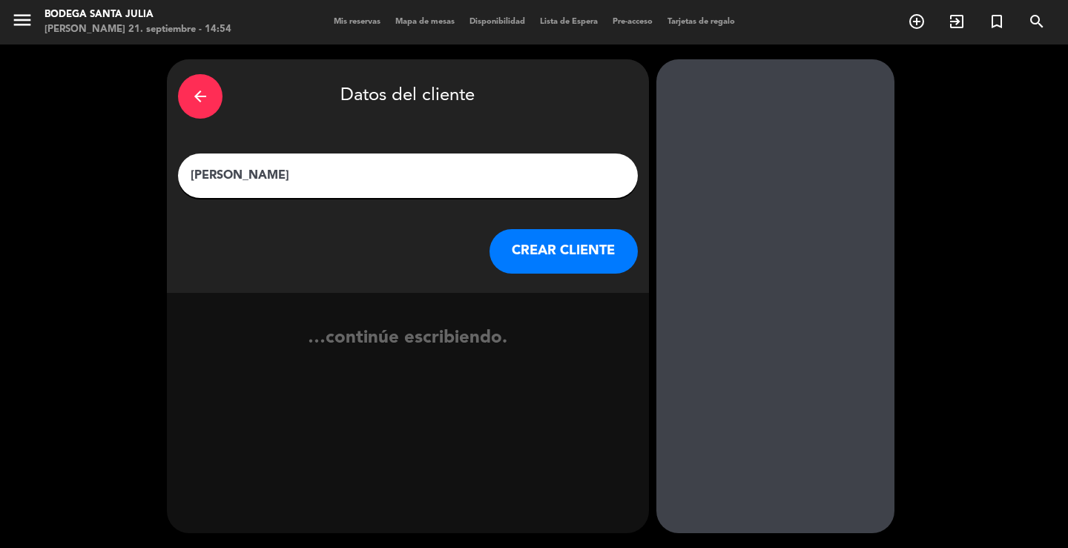
type input "[PERSON_NAME]"
click at [514, 244] on button "CREAR CLIENTE" at bounding box center [564, 251] width 148 height 45
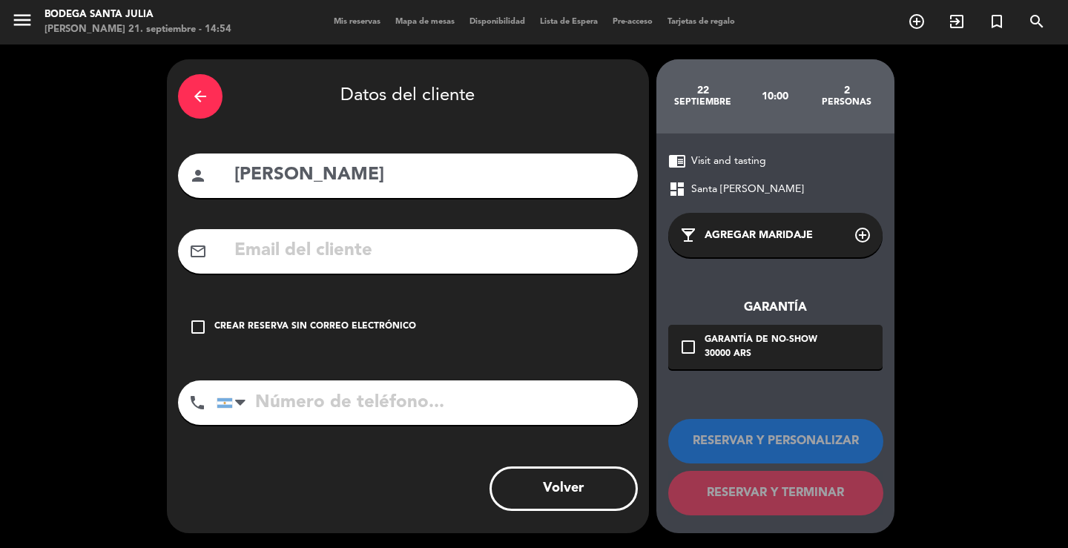
drag, startPoint x: 422, startPoint y: 292, endPoint x: 421, endPoint y: 300, distance: 8.3
click at [421, 292] on div "arrow_back Datos del cliente person [PERSON_NAME] mail_outline check_box_outlin…" at bounding box center [408, 296] width 482 height 474
click at [414, 311] on div "check_box_outline_blank Crear reserva sin correo electrónico" at bounding box center [408, 327] width 460 height 45
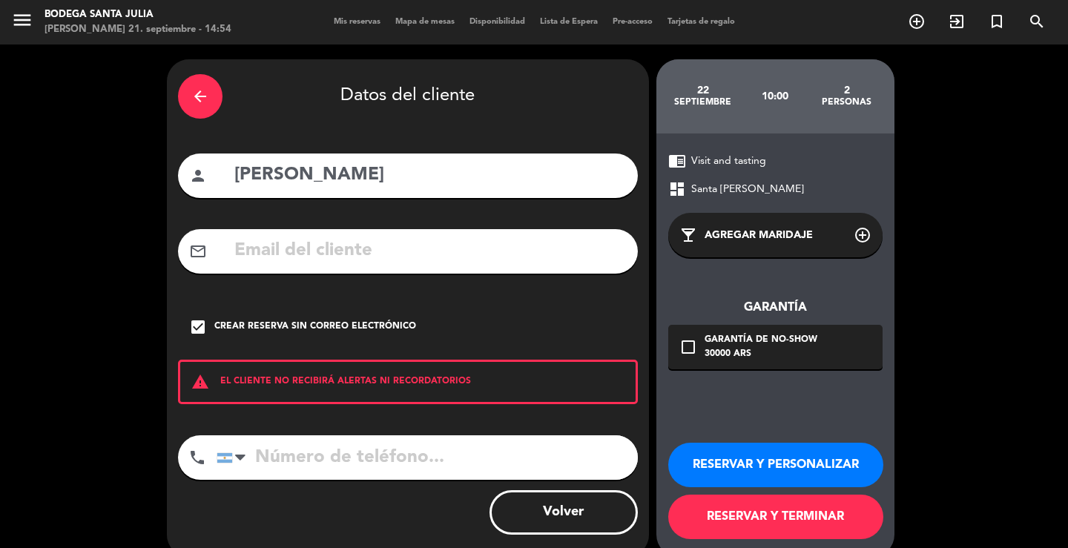
click at [817, 458] on button "RESERVAR Y PERSONALIZAR" at bounding box center [775, 465] width 215 height 45
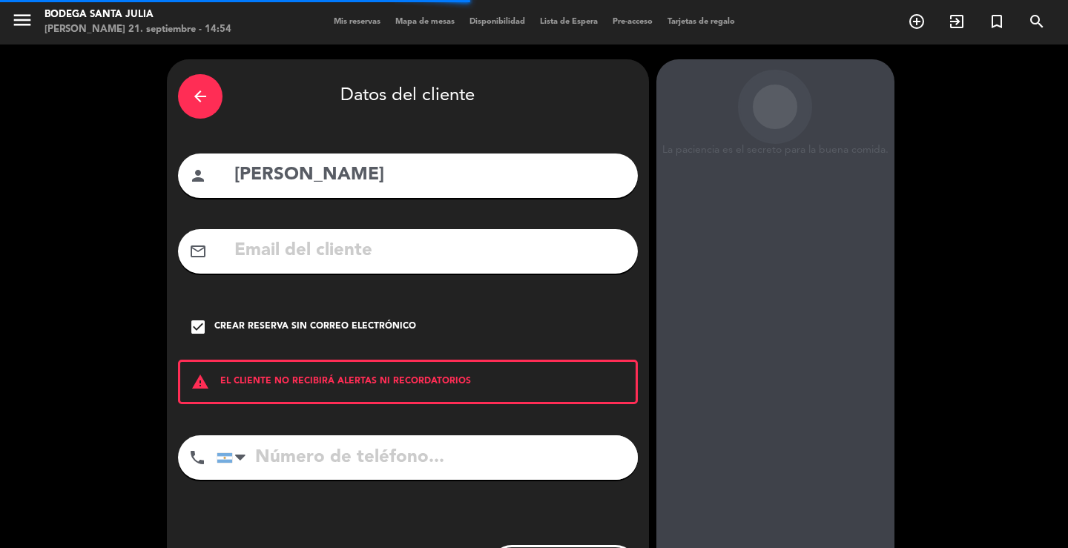
scroll to position [45, 0]
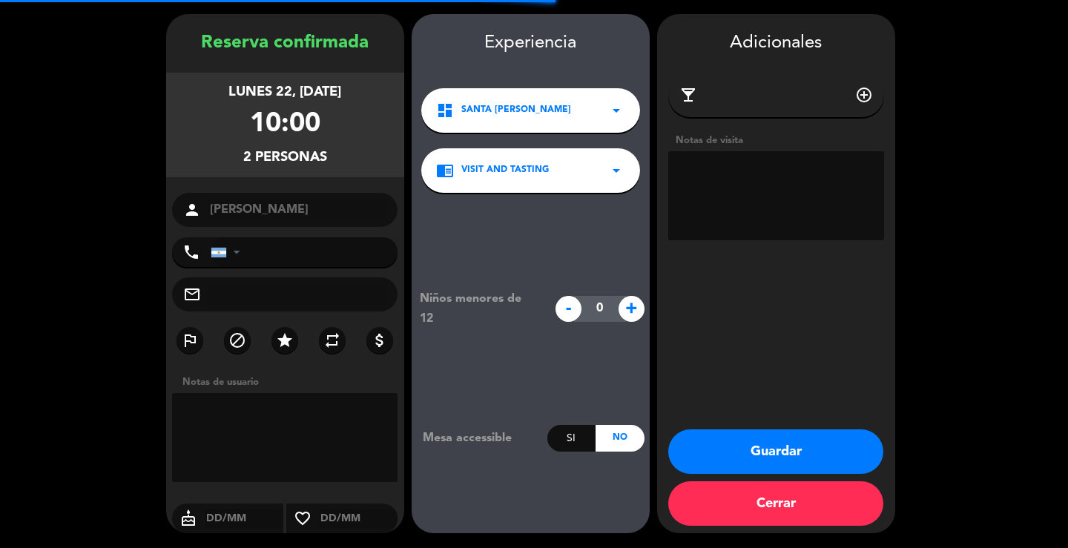
click at [769, 205] on textarea at bounding box center [776, 195] width 216 height 89
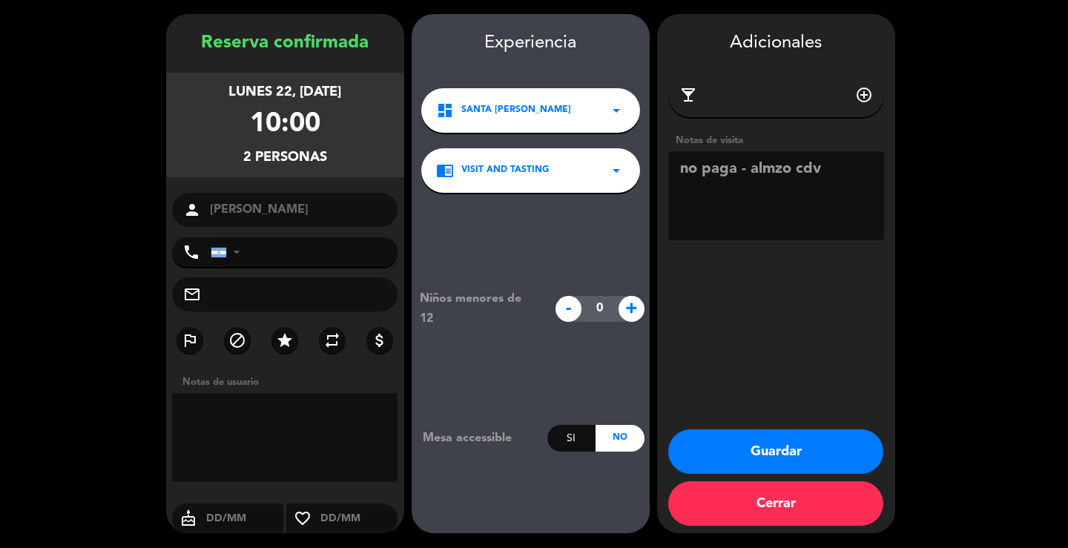
type textarea "no paga - almzo cdv"
click at [737, 462] on button "Guardar" at bounding box center [775, 451] width 215 height 45
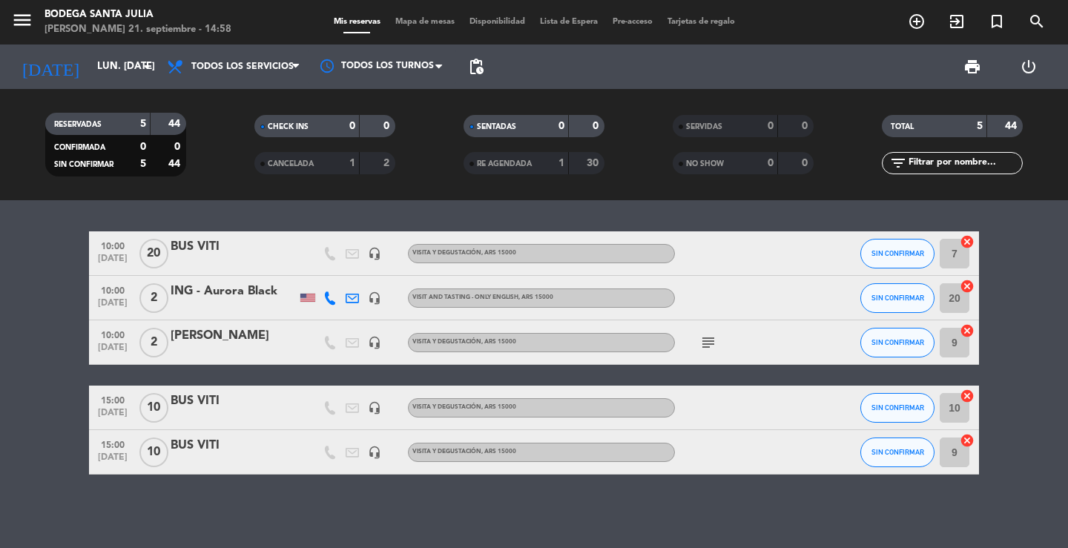
click at [345, 498] on div "10:00 [DATE] BUS VITI headset_mic Visita y Degustación , ARS 15000 SIN CONFIRMA…" at bounding box center [534, 374] width 1068 height 348
click at [102, 63] on input "lun. [DATE]" at bounding box center [155, 66] width 131 height 27
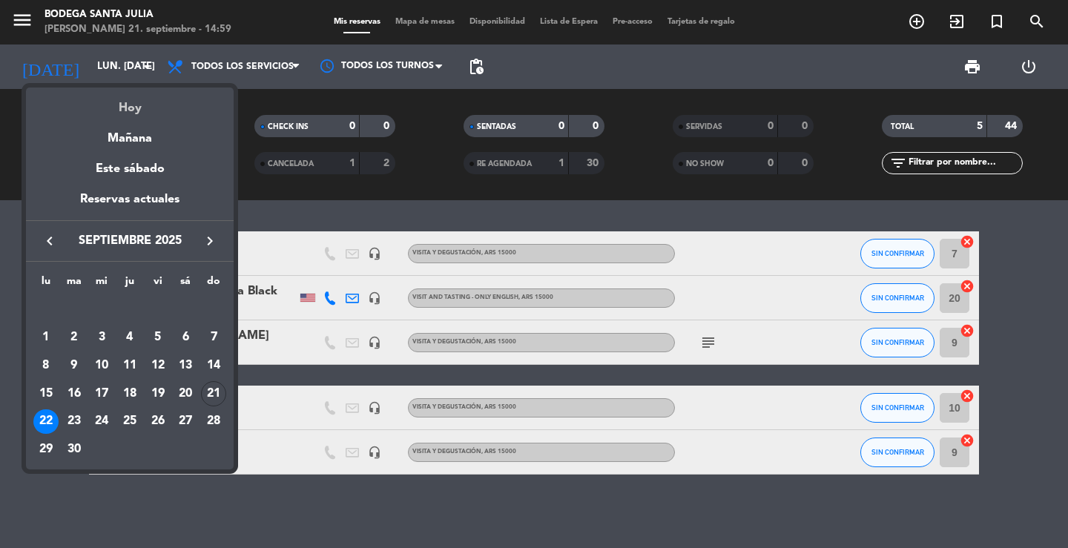
click at [130, 116] on div "Hoy" at bounding box center [130, 103] width 208 height 30
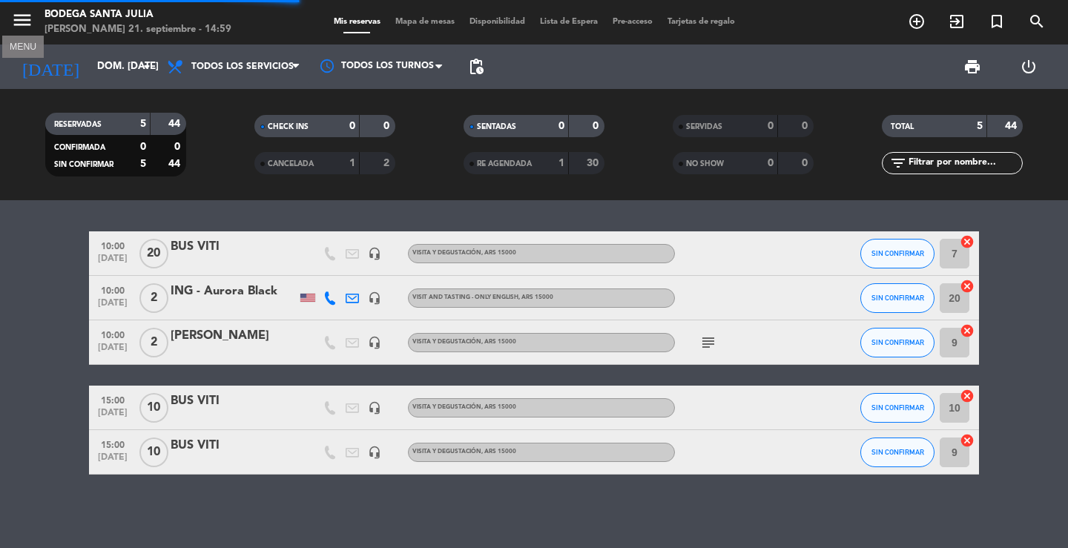
click at [13, 27] on icon "menu" at bounding box center [22, 20] width 22 height 22
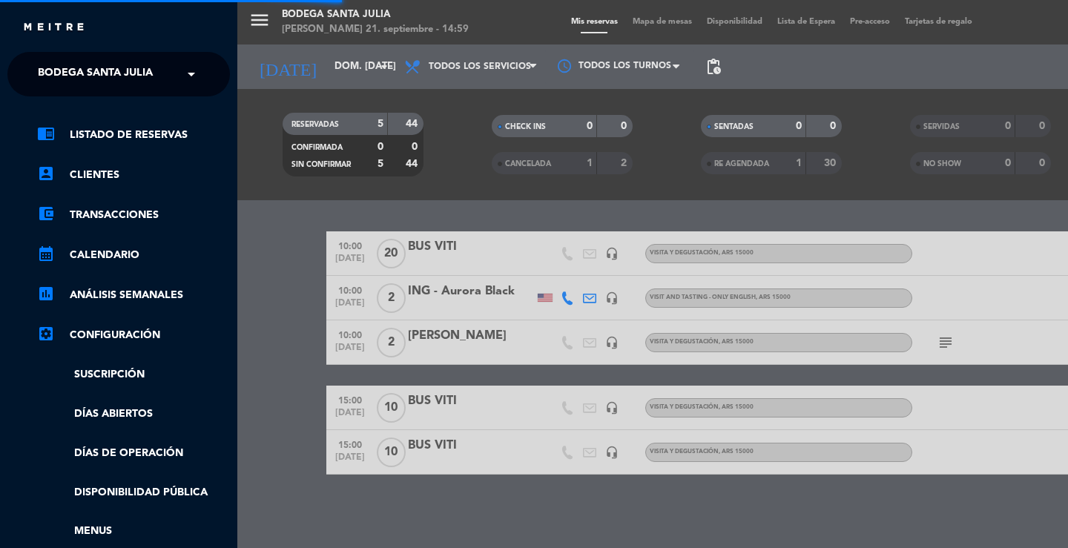
drag, startPoint x: 52, startPoint y: 68, endPoint x: 54, endPoint y: 79, distance: 11.3
click at [52, 70] on span "Bodega Santa Julia" at bounding box center [95, 74] width 115 height 31
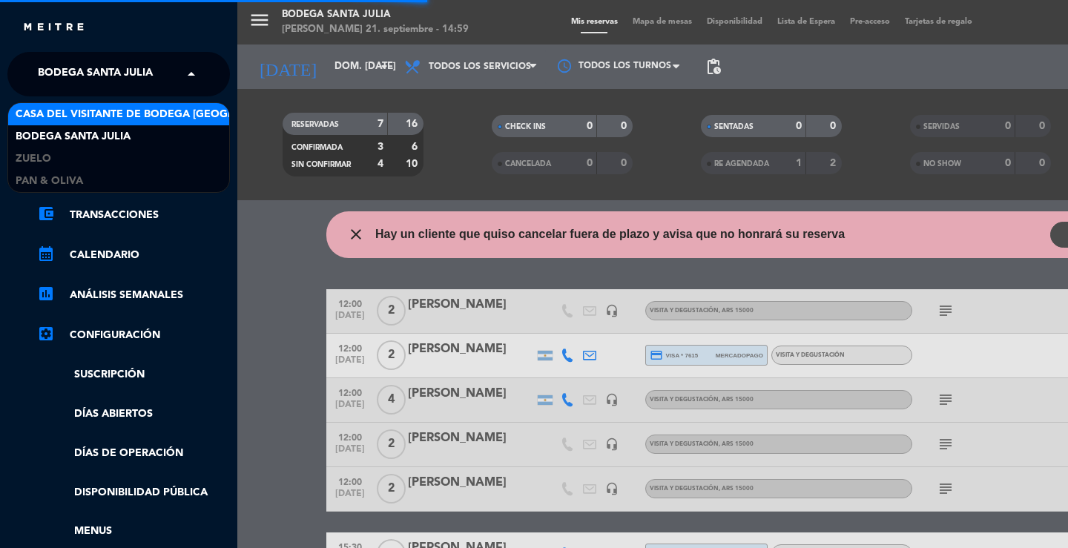
click at [62, 117] on span "Casa del Visitante de Bodega [GEOGRAPHIC_DATA][PERSON_NAME]" at bounding box center [202, 114] width 373 height 17
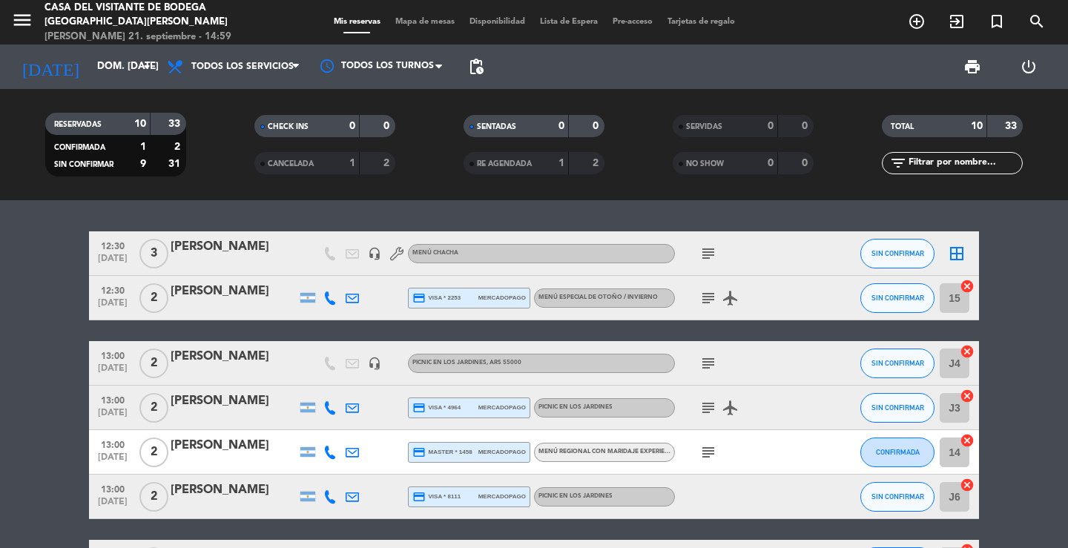
click at [271, 214] on div "12:30 [DATE] 3 [PERSON_NAME] headset_mic Menú CHACHA subject SIN CONFIRMAR bord…" at bounding box center [534, 374] width 1068 height 348
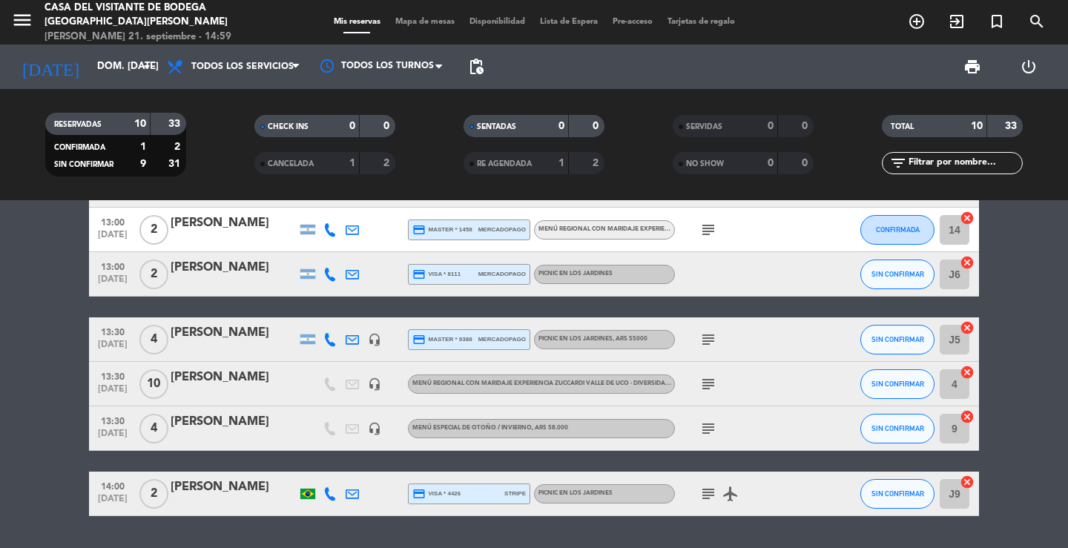
scroll to position [148, 0]
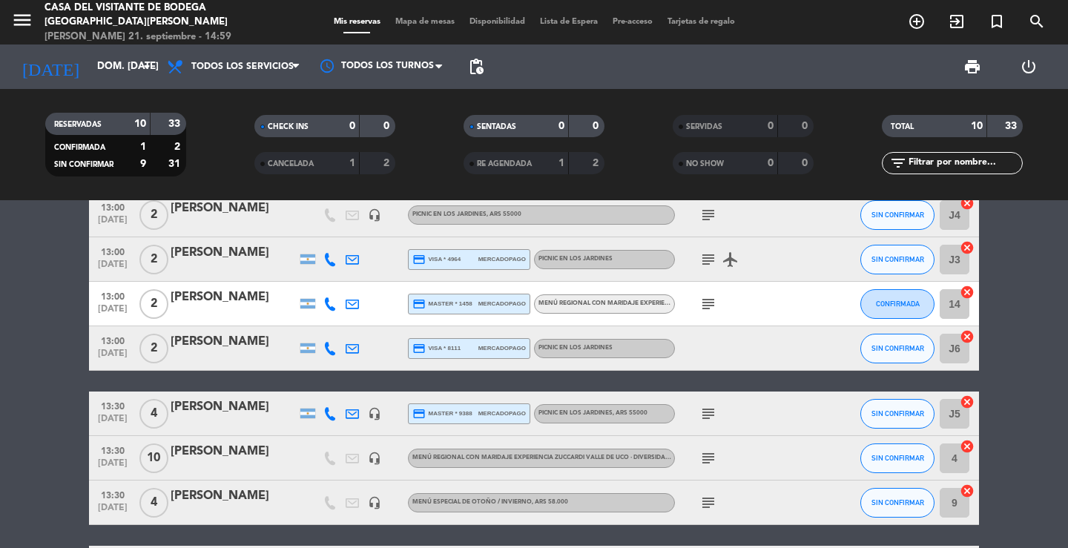
click at [228, 169] on filter-checkbox "CANCELADA 1 2" at bounding box center [324, 163] width 209 height 22
click at [8, 24] on div "menu Casa del Visitante de Bodega [GEOGRAPHIC_DATA][PERSON_NAME] 21. septiembre…" at bounding box center [133, 23] width 267 height 44
click at [11, 19] on icon "menu" at bounding box center [22, 20] width 22 height 22
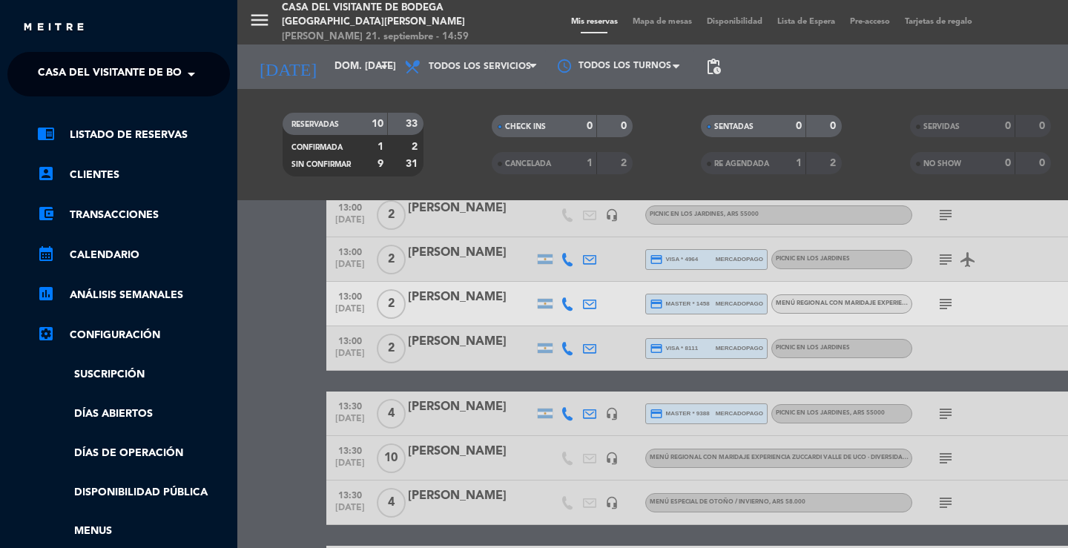
click at [53, 69] on span "Casa del Visitante de Bodega [GEOGRAPHIC_DATA][PERSON_NAME]" at bounding box center [224, 74] width 373 height 31
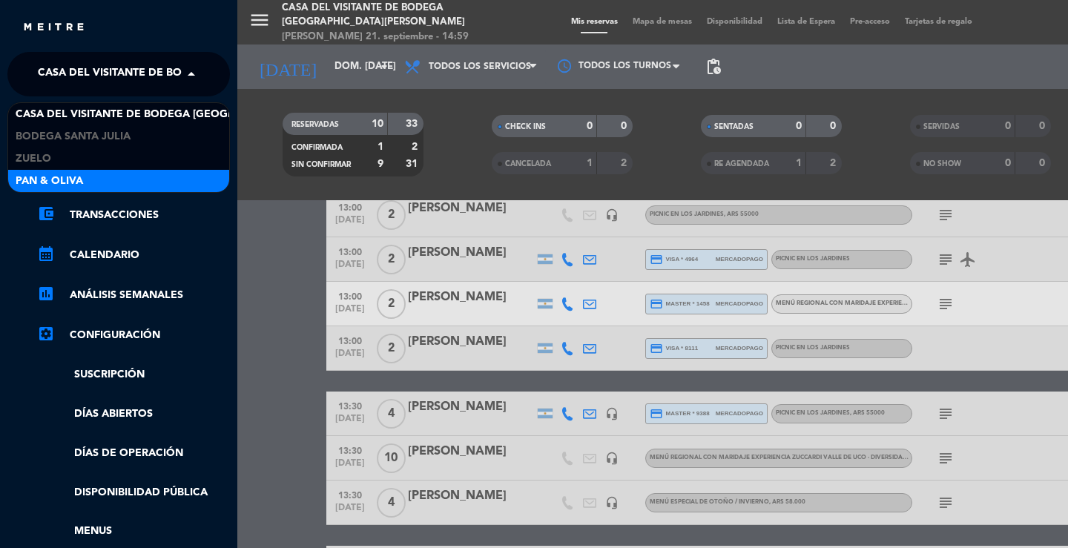
click at [39, 182] on span "Pan & Oliva" at bounding box center [50, 181] width 68 height 17
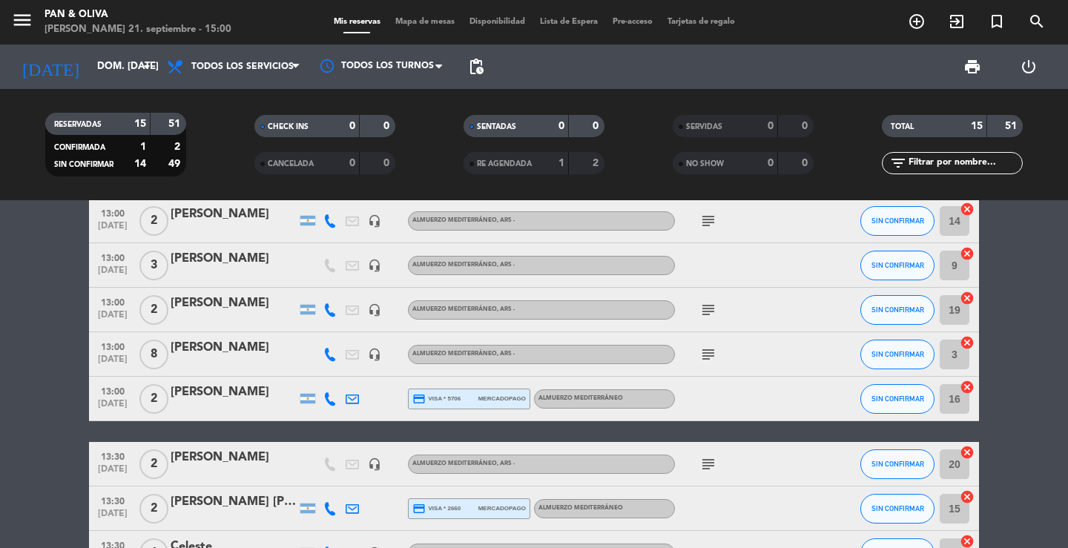
scroll to position [487, 0]
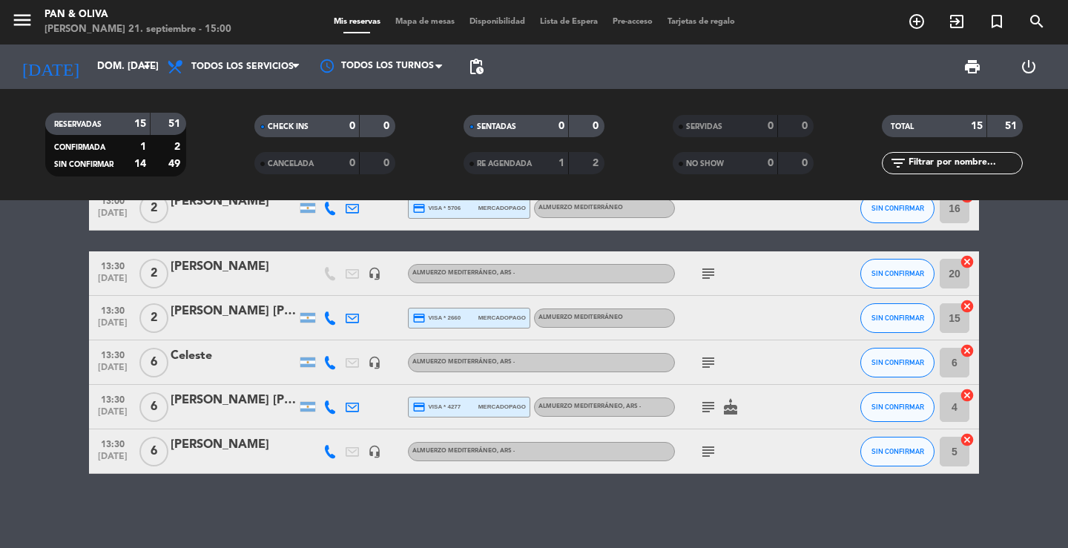
click at [262, 495] on div "10:30 [DATE] 2 [PERSON_NAME] headset_mic Pequeños Olivareros , ARS 19000 subjec…" at bounding box center [534, 374] width 1068 height 348
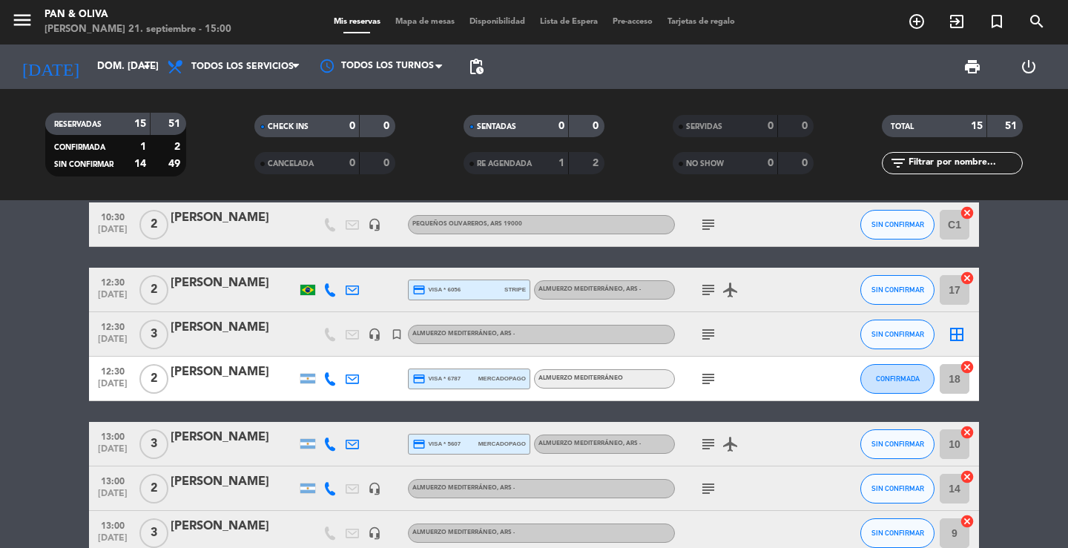
scroll to position [0, 0]
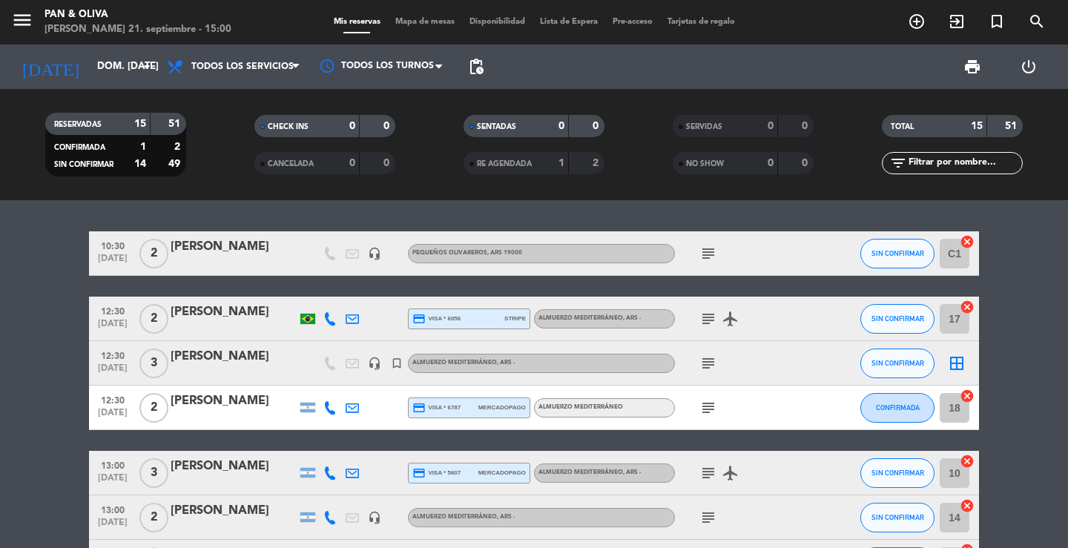
click at [294, 217] on div "10:30 [DATE] 2 [PERSON_NAME] headset_mic Pequeños Olivareros , ARS 19000 subjec…" at bounding box center [534, 374] width 1068 height 348
click at [26, 17] on icon "menu" at bounding box center [22, 20] width 22 height 22
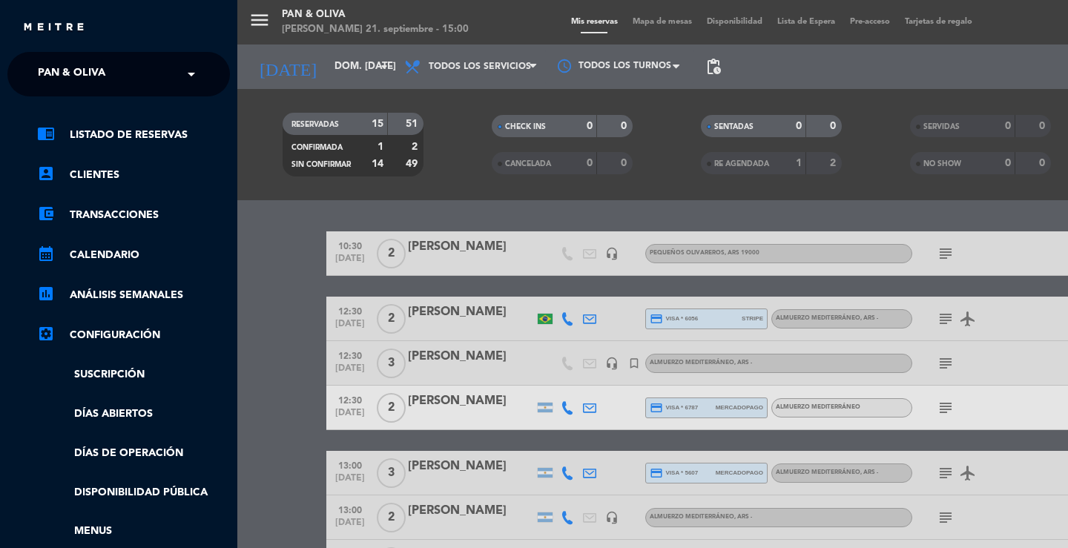
click at [68, 73] on span "Pan & Oliva" at bounding box center [72, 74] width 68 height 31
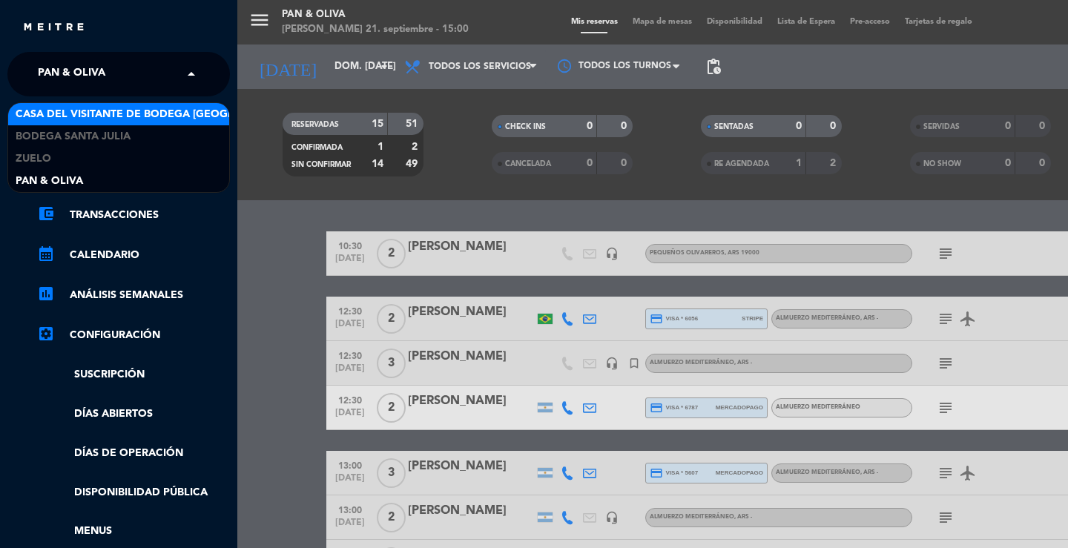
click at [79, 114] on span "Casa del Visitante de Bodega [GEOGRAPHIC_DATA][PERSON_NAME]" at bounding box center [202, 114] width 373 height 17
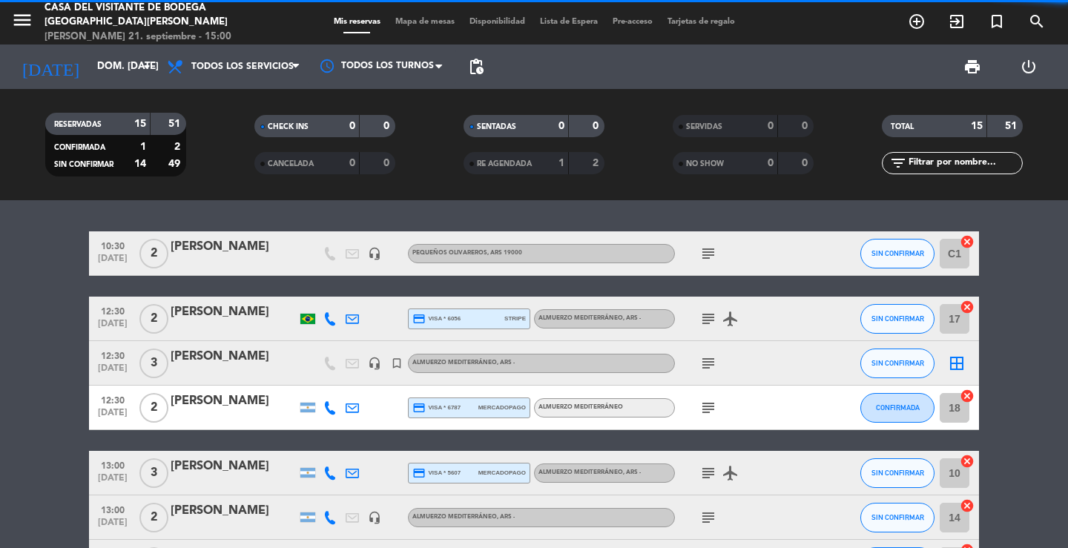
click at [332, 218] on div "10:30 [DATE] 2 [PERSON_NAME] headset_mic Pequeños Olivareros , ARS 19000 subjec…" at bounding box center [534, 374] width 1068 height 348
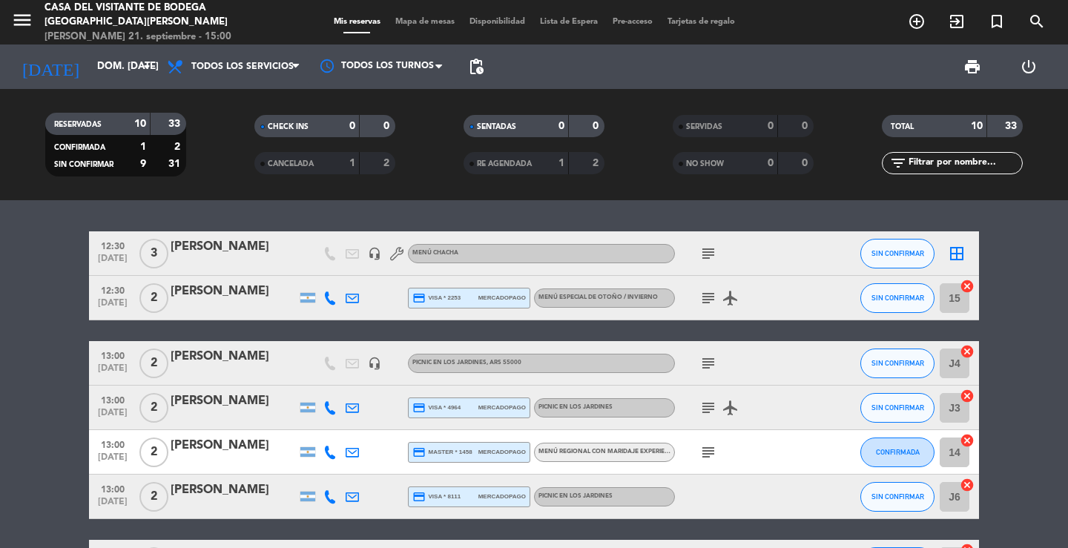
click at [240, 422] on div at bounding box center [234, 418] width 126 height 12
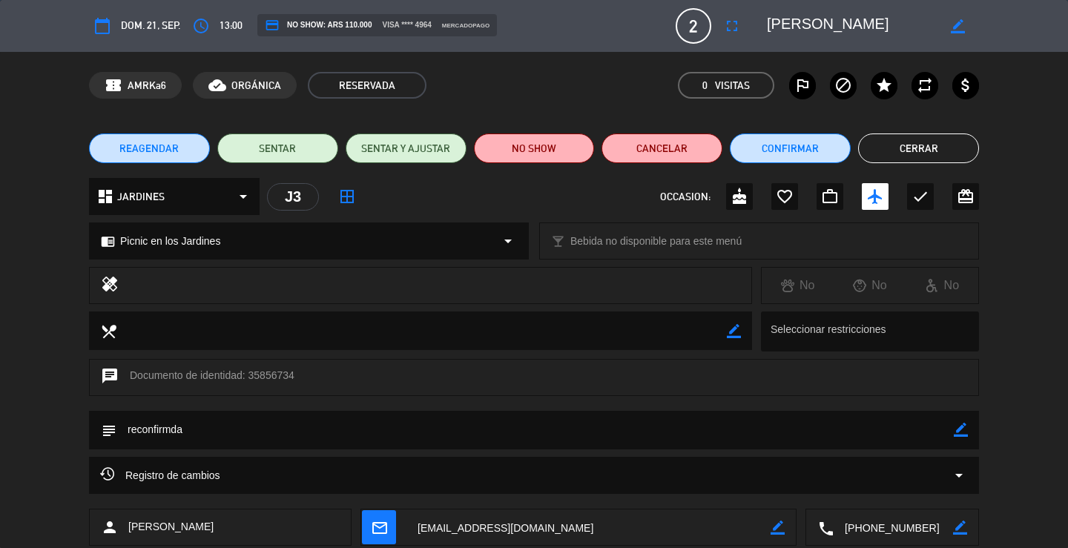
click at [918, 157] on button "Cerrar" at bounding box center [918, 149] width 121 height 30
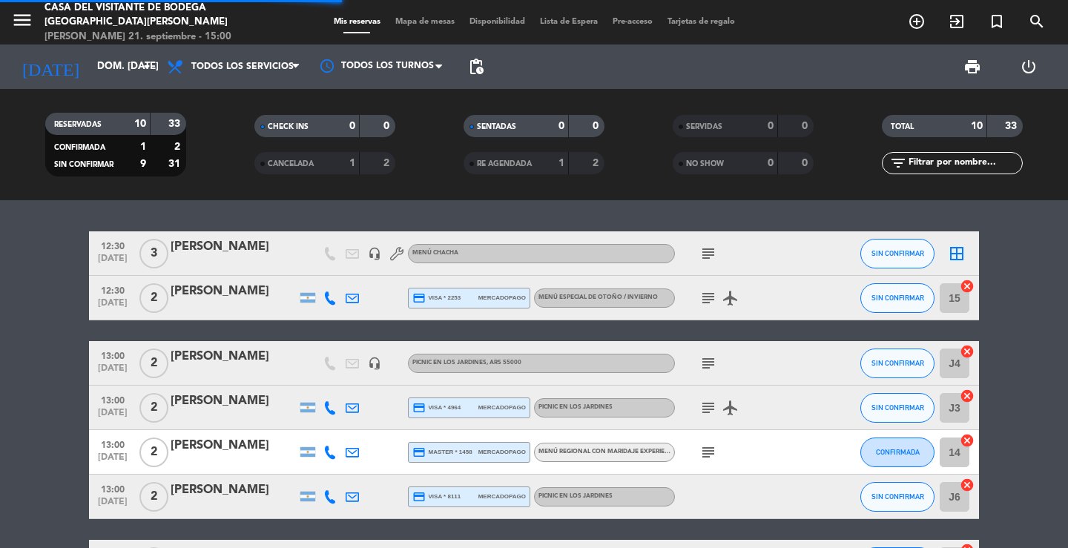
click at [228, 461] on div at bounding box center [234, 462] width 126 height 12
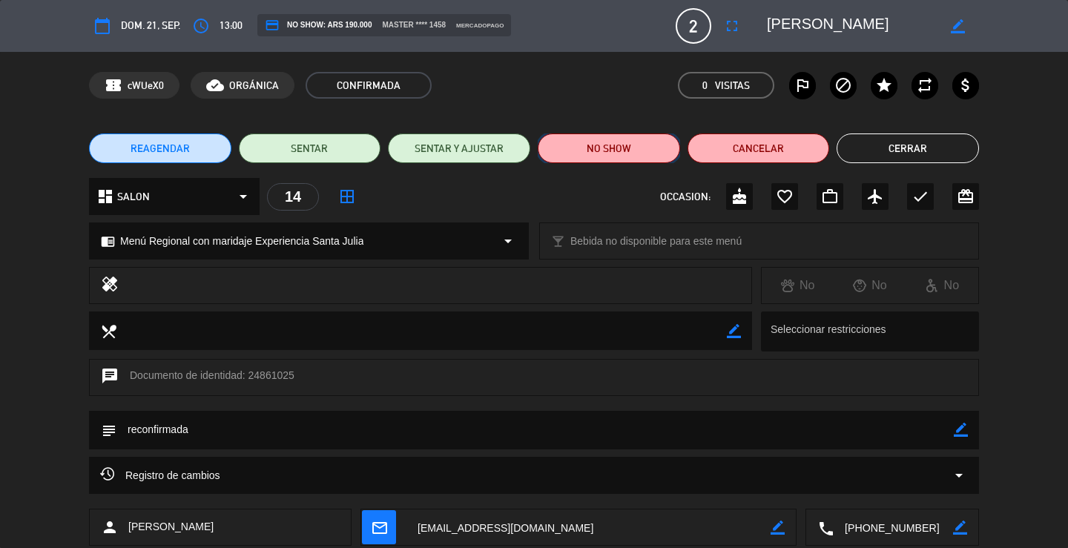
click at [614, 154] on button "NO SHOW" at bounding box center [609, 149] width 142 height 30
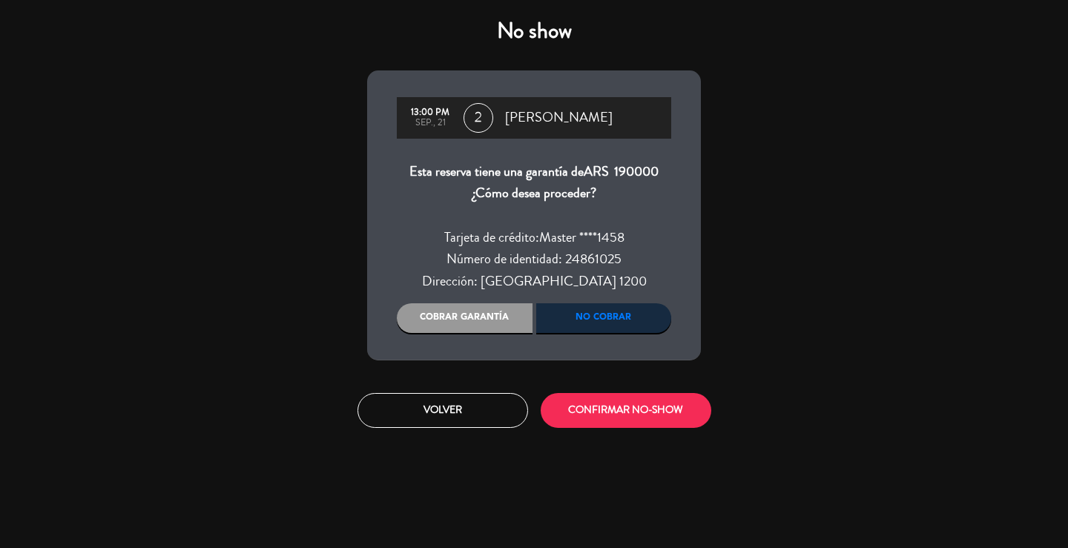
click at [475, 320] on div "Cobrar garantía" at bounding box center [465, 318] width 136 height 30
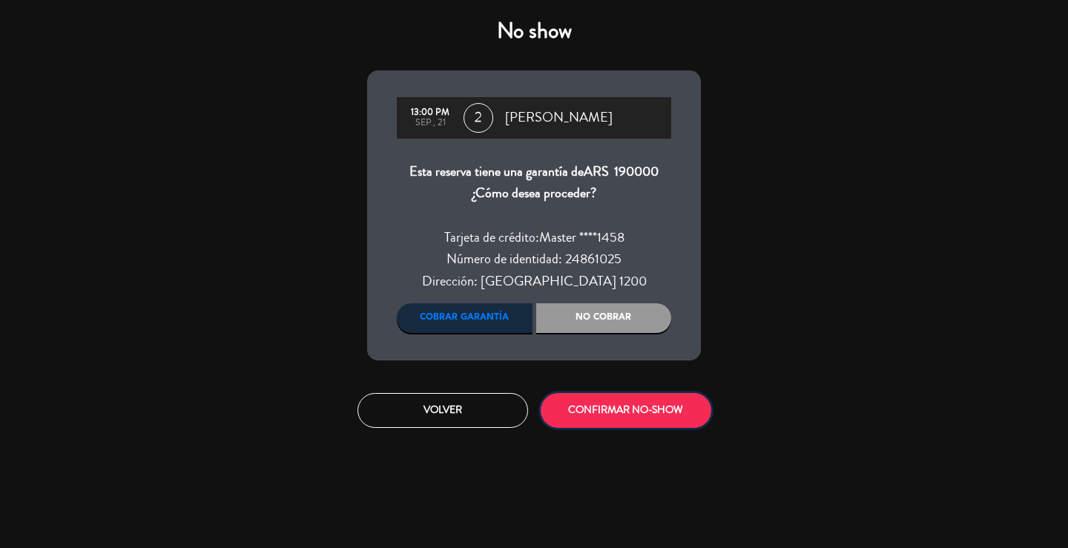
click at [596, 410] on button "CONFIRMAR NO-SHOW" at bounding box center [626, 410] width 171 height 35
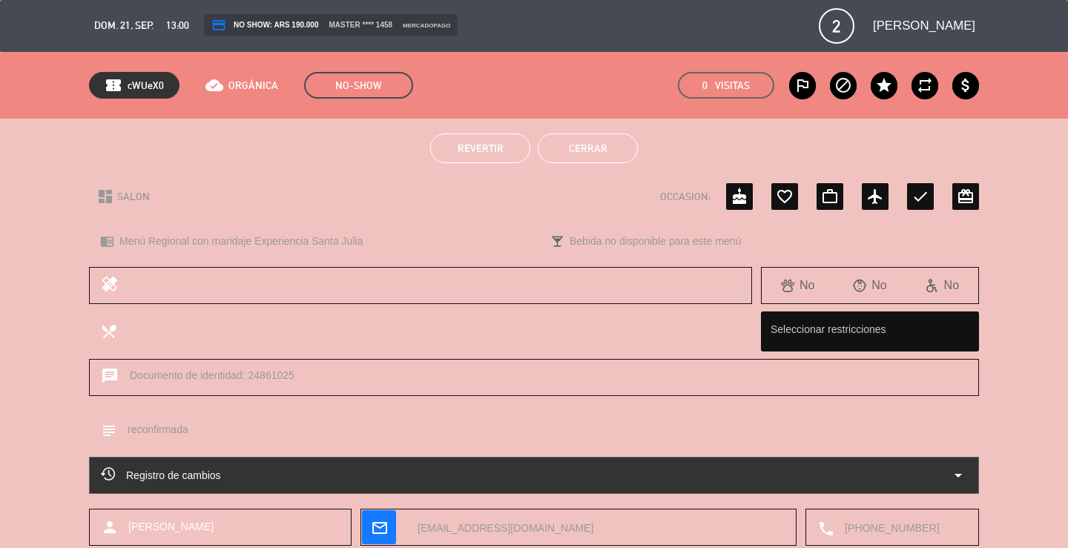
click at [602, 150] on button "Cerrar" at bounding box center [588, 149] width 100 height 30
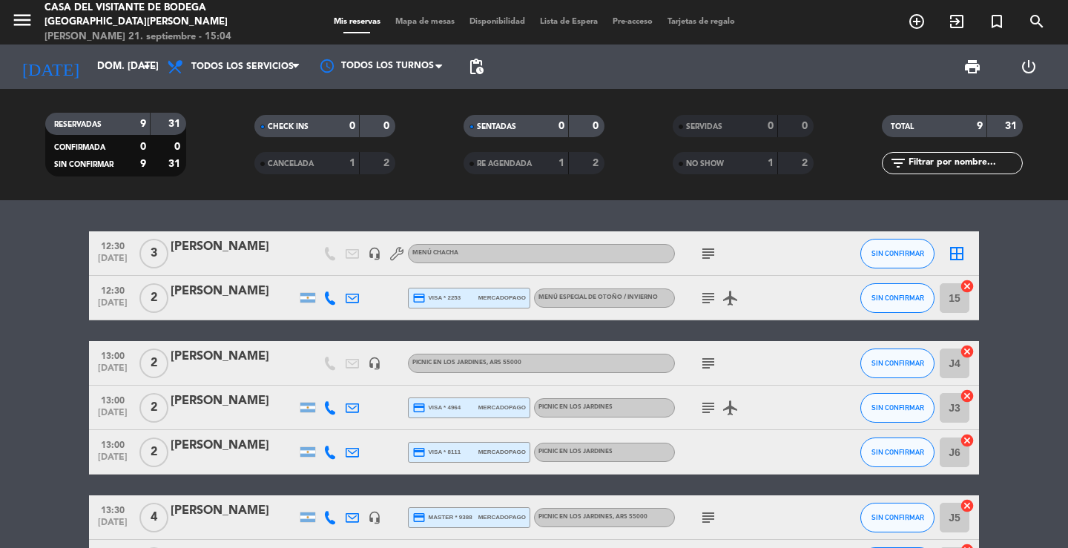
click at [222, 203] on div "12:30 [DATE] 3 [PERSON_NAME] headset_mic Menú CHACHA subject SIN CONFIRMAR bord…" at bounding box center [534, 374] width 1068 height 348
click at [302, 195] on div "RESERVADAS 9 31 CONFIRMADA 0 0 SIN CONFIRMAR 9 31 CHECK INS 0 0 CANCELADA 1 2 S…" at bounding box center [534, 144] width 1068 height 111
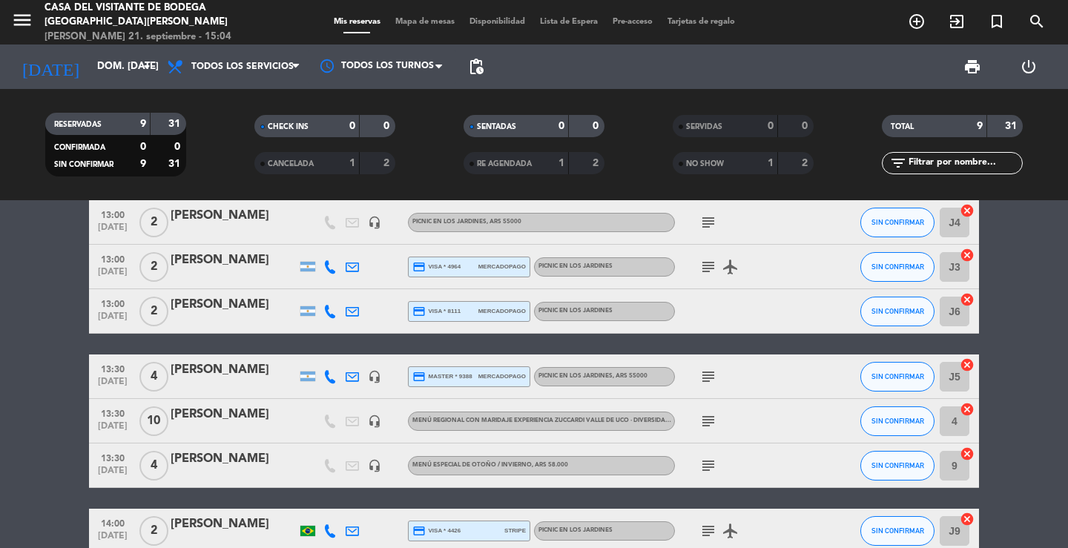
scroll to position [220, 0]
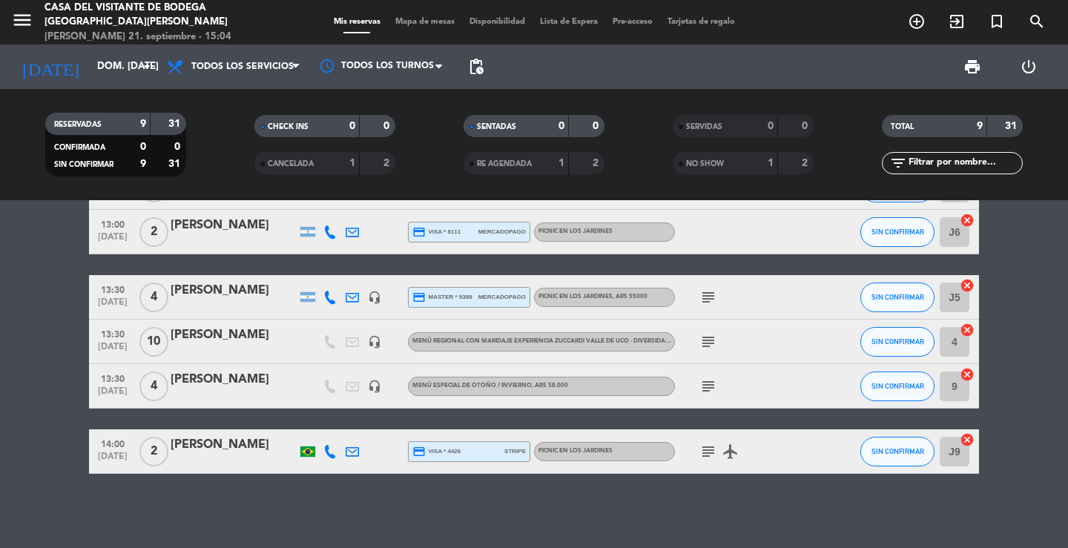
click at [709, 388] on icon "subject" at bounding box center [709, 387] width 18 height 18
click at [319, 502] on div "12:30 [DATE] 3 [PERSON_NAME] headset_mic Menú CHACHA subject SIN CONFIRMAR bord…" at bounding box center [534, 374] width 1068 height 348
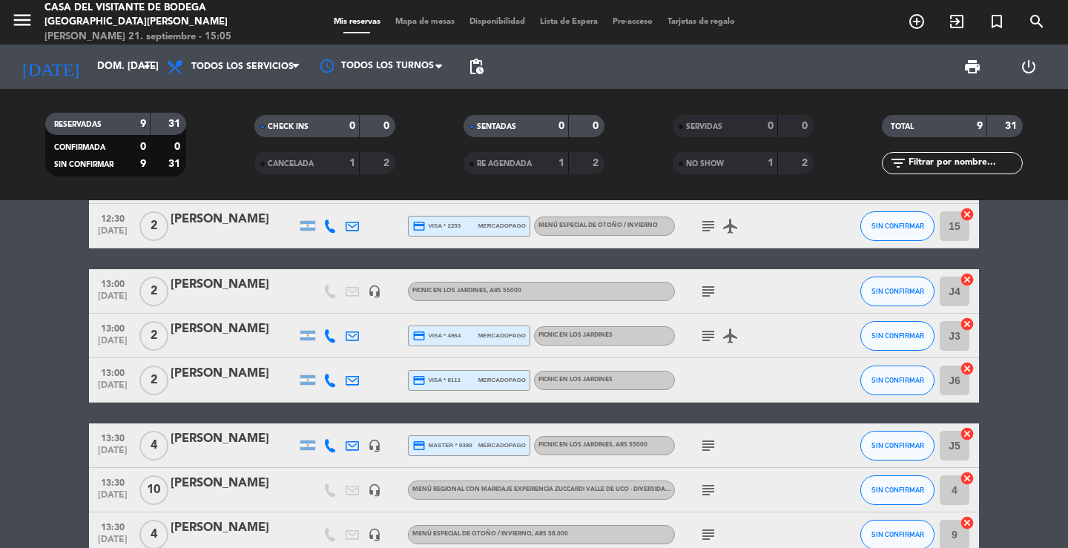
scroll to position [0, 0]
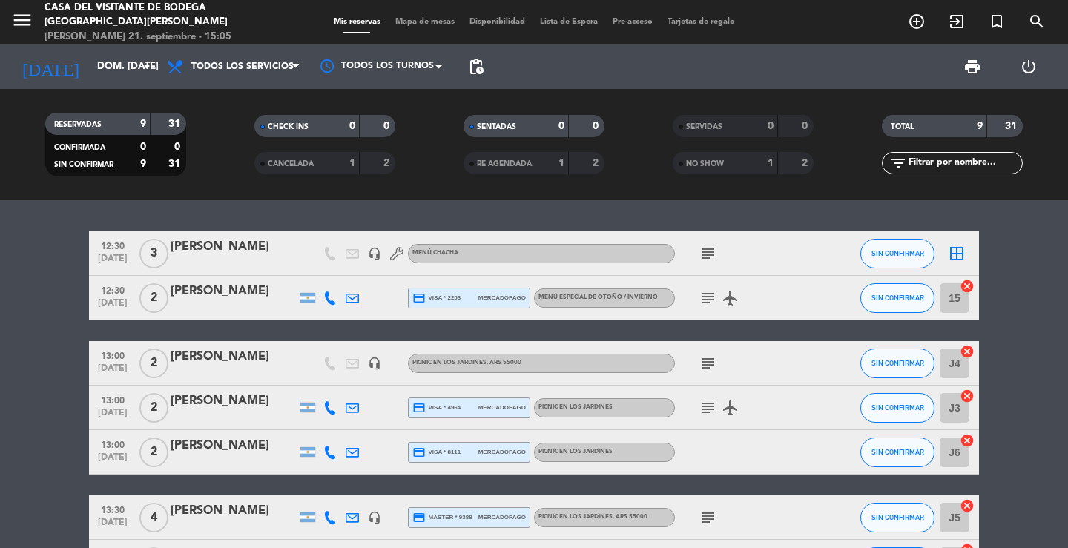
click at [201, 223] on div "12:30 [DATE] 3 [PERSON_NAME] headset_mic Menú CHACHA subject SIN CONFIRMAR bord…" at bounding box center [534, 374] width 1068 height 348
click at [122, 70] on input "dom. [DATE]" at bounding box center [155, 66] width 131 height 27
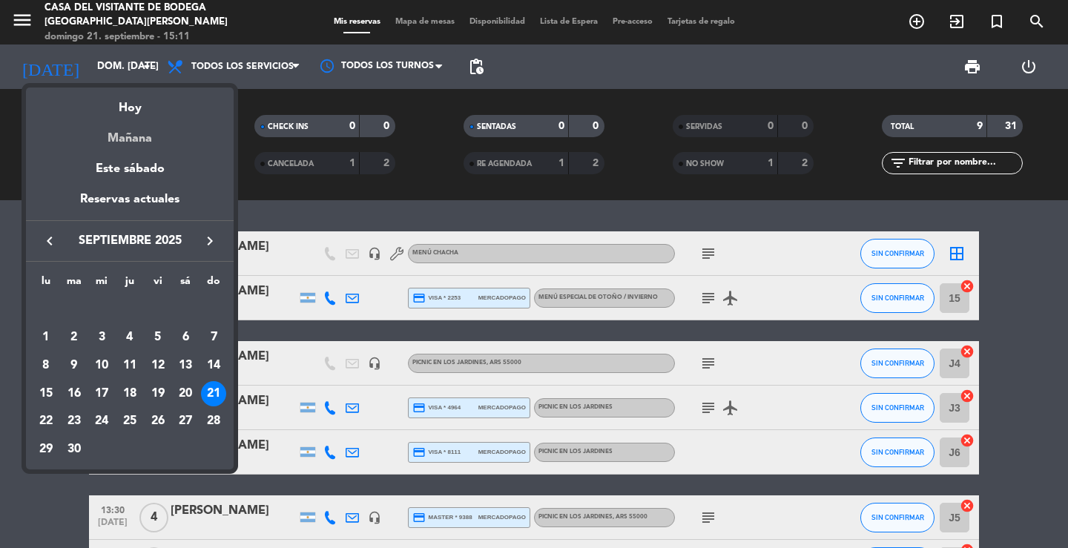
click at [136, 130] on div "Mañana" at bounding box center [130, 133] width 208 height 30
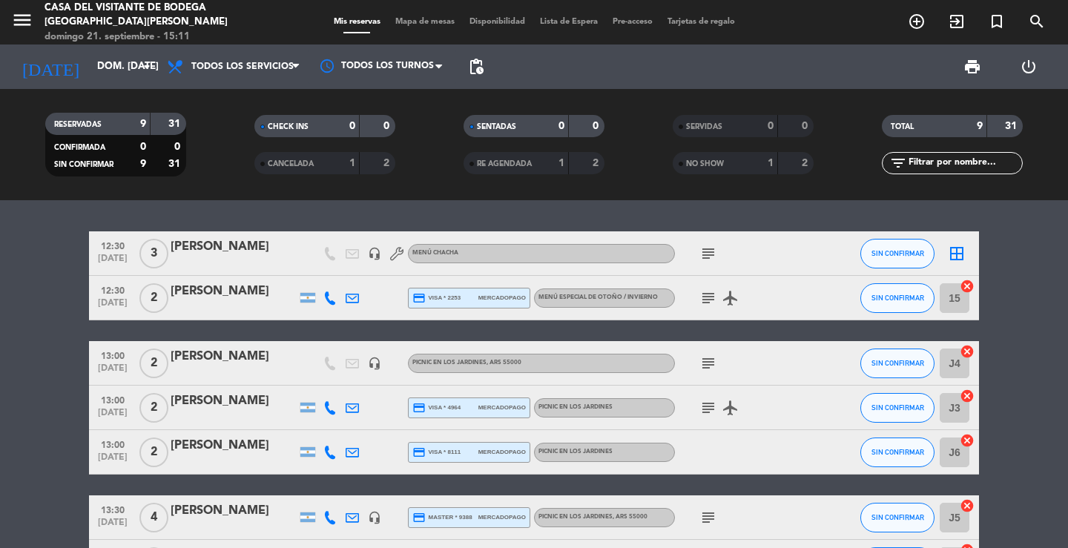
type input "lun. [DATE]"
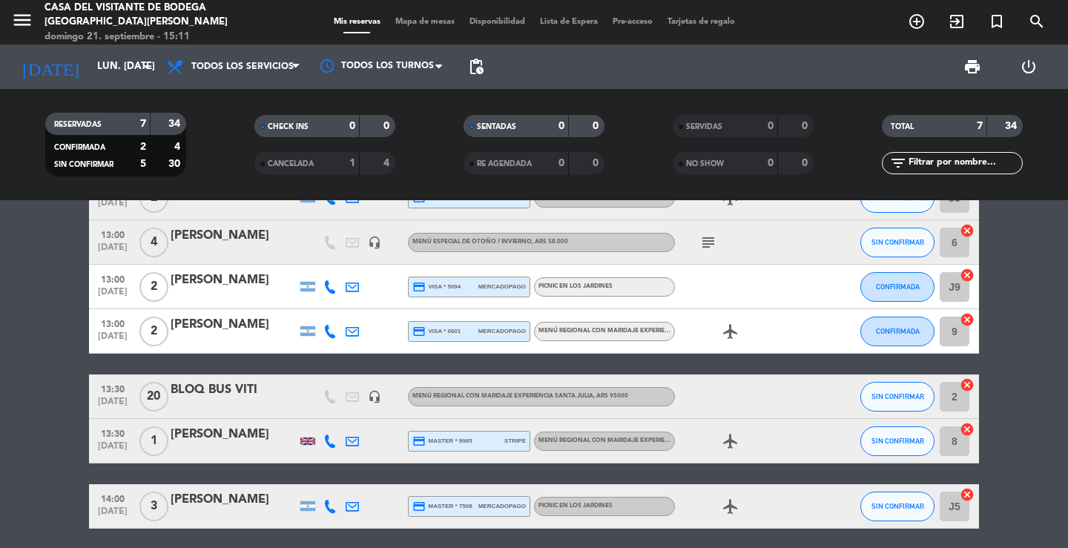
scroll to position [111, 0]
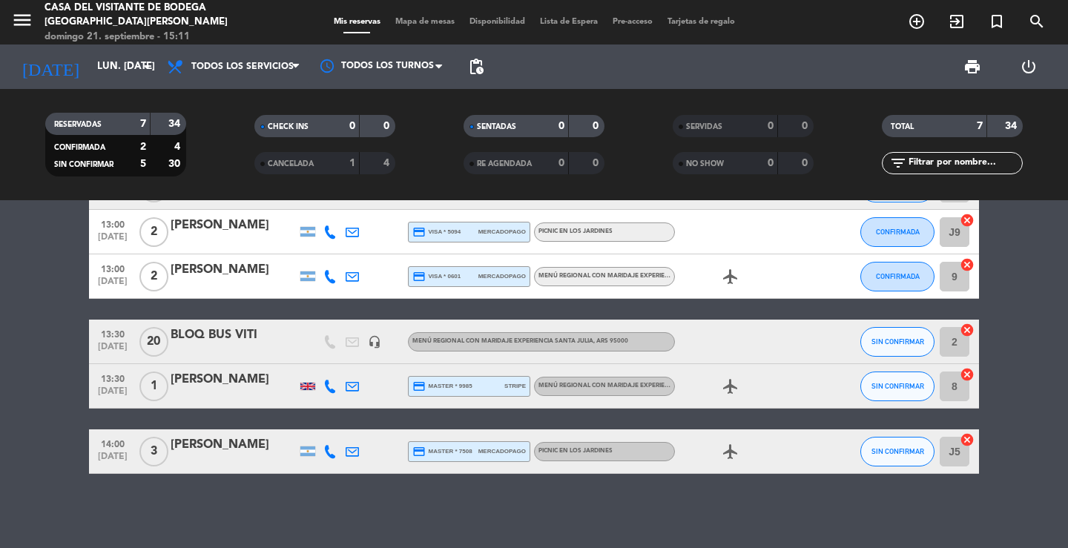
click at [237, 451] on div "[PERSON_NAME]" at bounding box center [234, 444] width 126 height 19
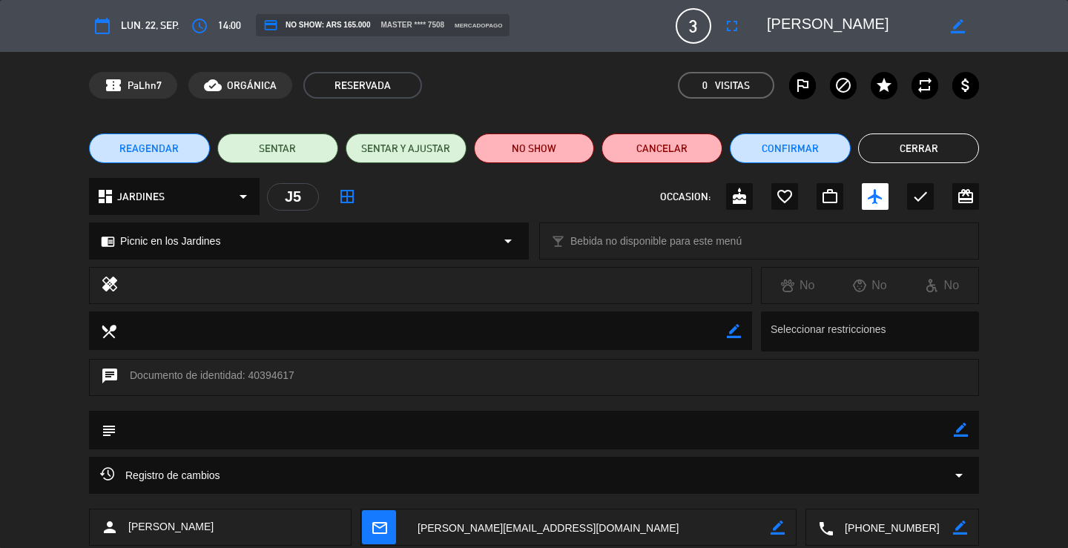
click at [880, 151] on button "Cerrar" at bounding box center [918, 149] width 121 height 30
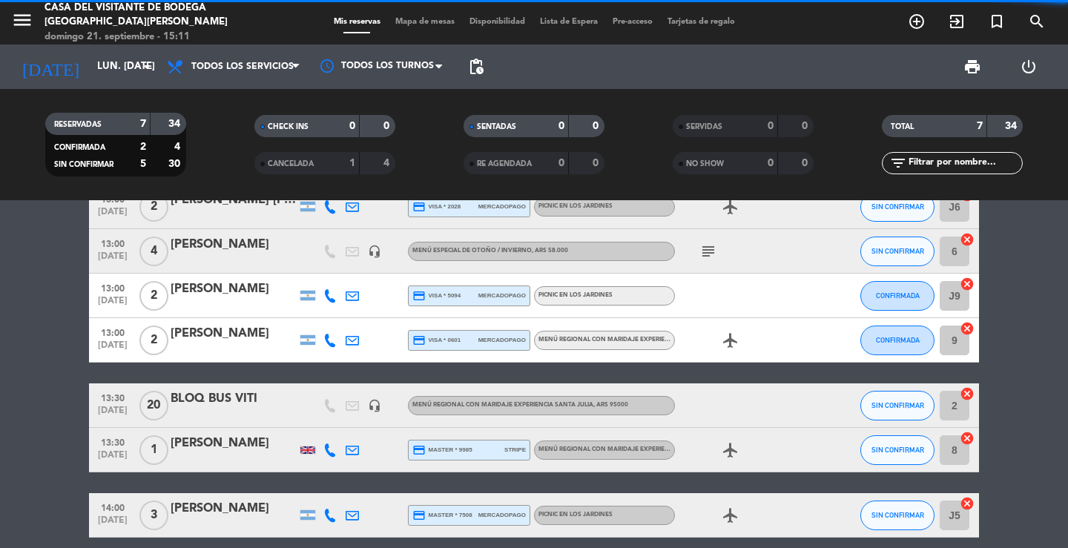
scroll to position [0, 0]
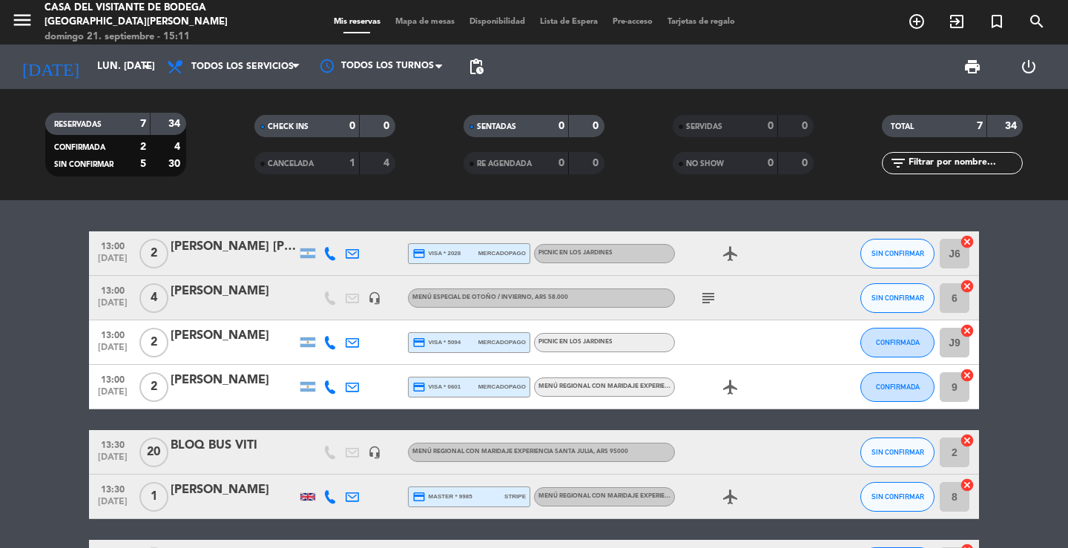
click at [254, 254] on div "[PERSON_NAME] [PERSON_NAME]" at bounding box center [234, 246] width 126 height 19
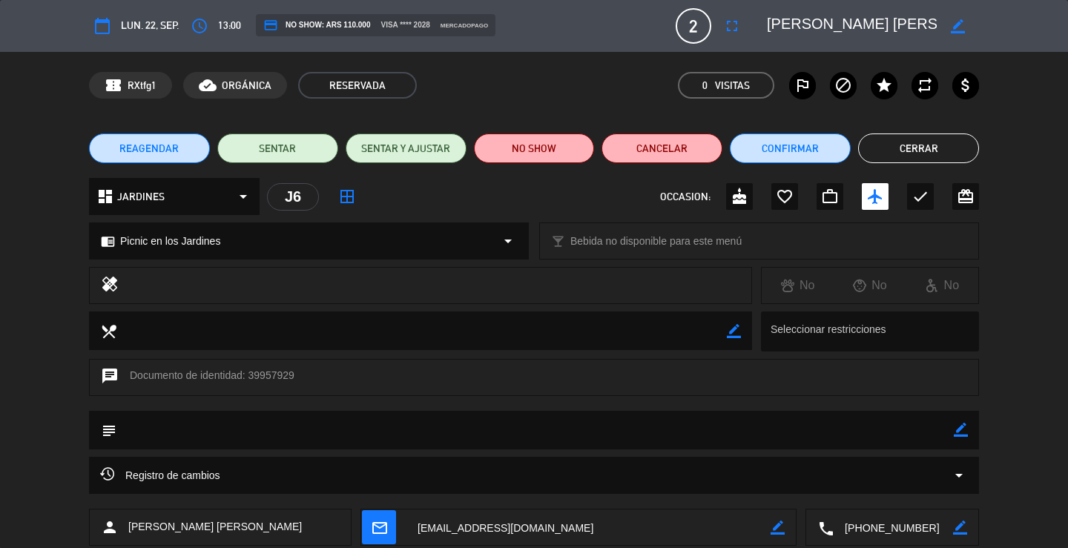
click at [964, 430] on icon "border_color" at bounding box center [961, 430] width 14 height 14
click at [944, 433] on textarea at bounding box center [534, 430] width 837 height 38
type textarea "reconfirmada"
click at [959, 435] on icon at bounding box center [961, 430] width 14 height 14
click at [925, 152] on button "Cerrar" at bounding box center [918, 149] width 121 height 30
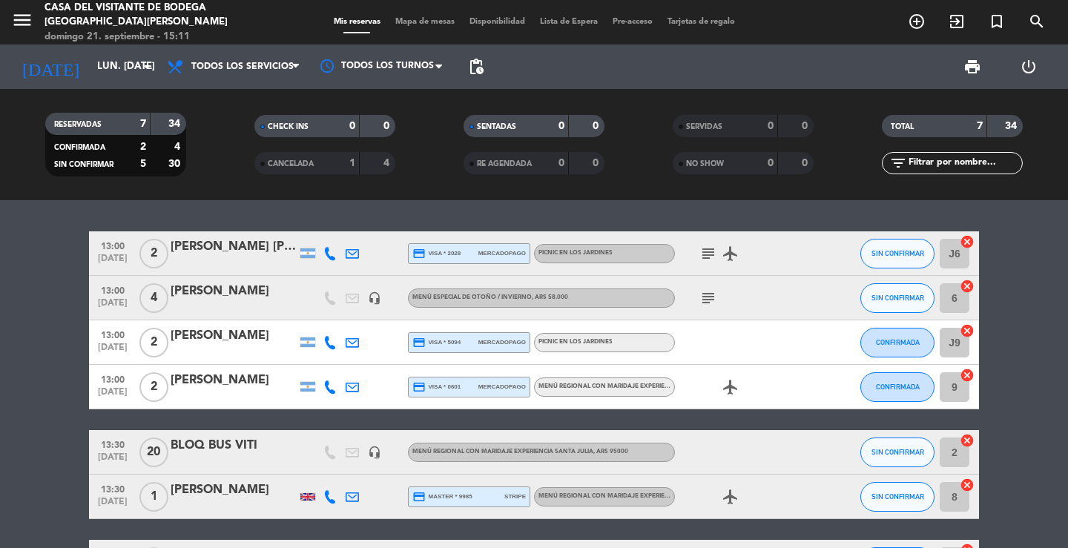
click at [260, 334] on div "[PERSON_NAME]" at bounding box center [234, 335] width 126 height 19
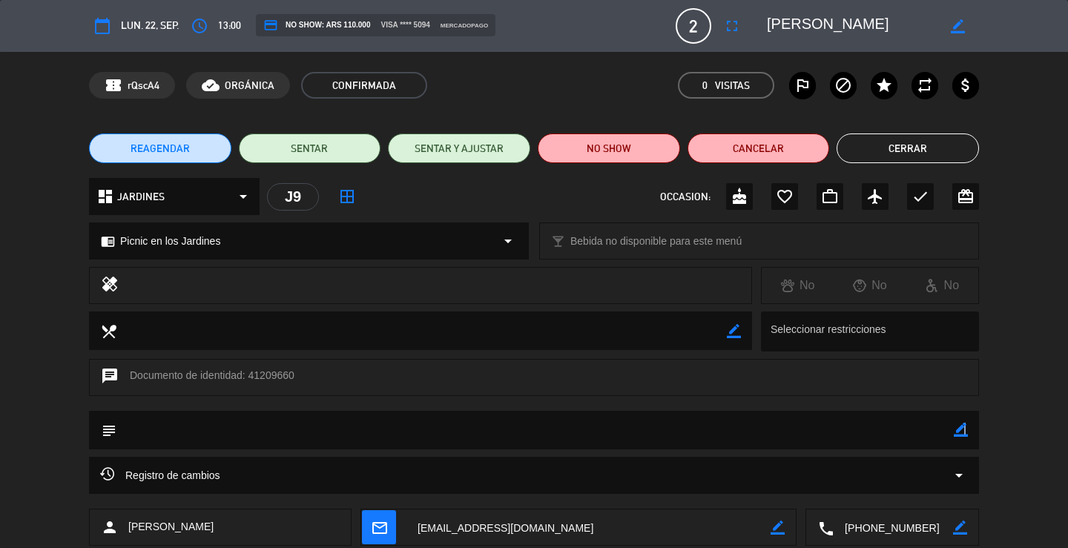
click at [964, 430] on icon "border_color" at bounding box center [961, 430] width 14 height 14
type textarea "reconfirmada"
click at [961, 428] on icon at bounding box center [961, 430] width 14 height 14
click at [880, 148] on button "Cerrar" at bounding box center [908, 149] width 142 height 30
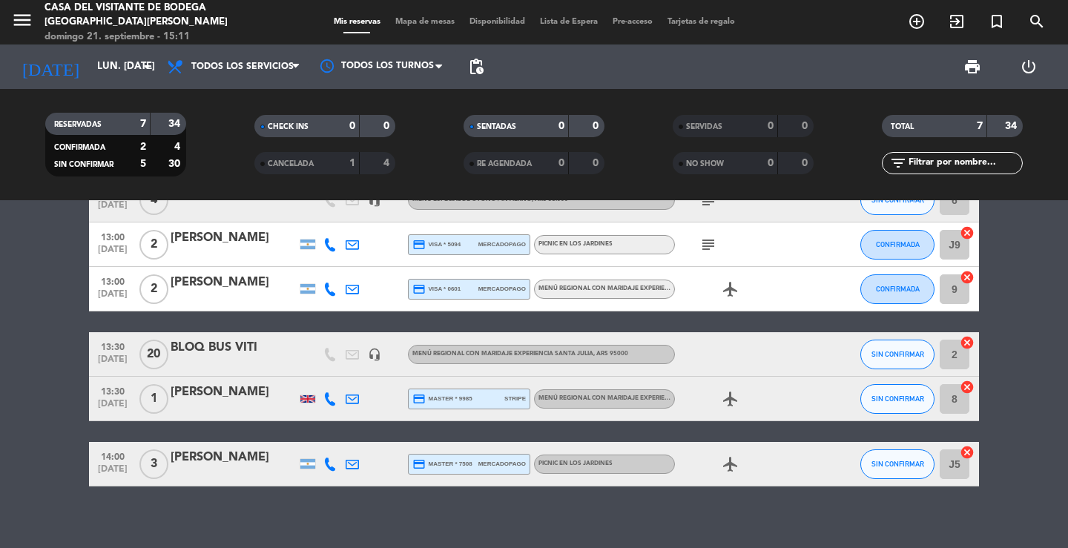
scroll to position [111, 0]
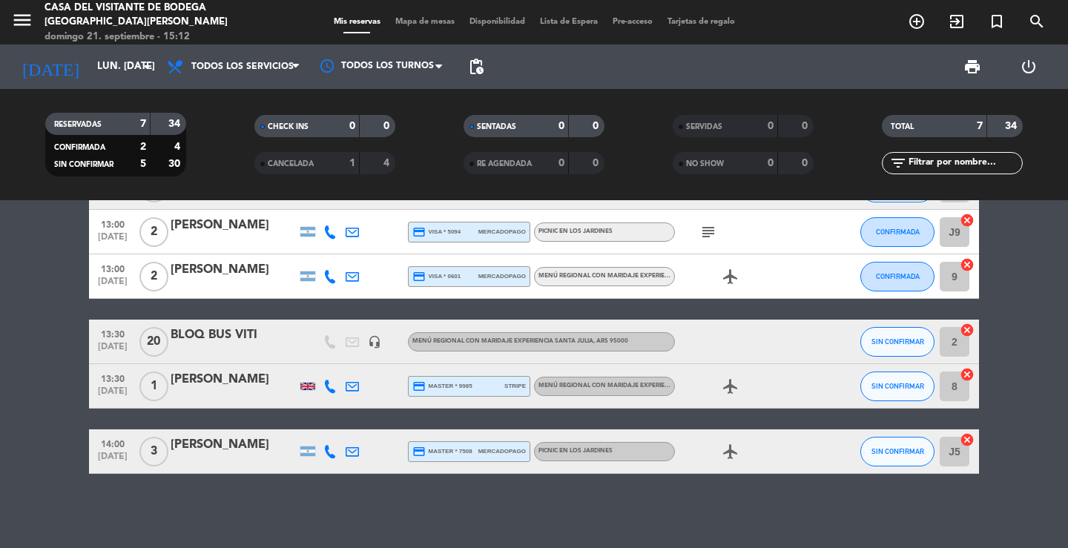
click at [202, 393] on div at bounding box center [234, 396] width 126 height 12
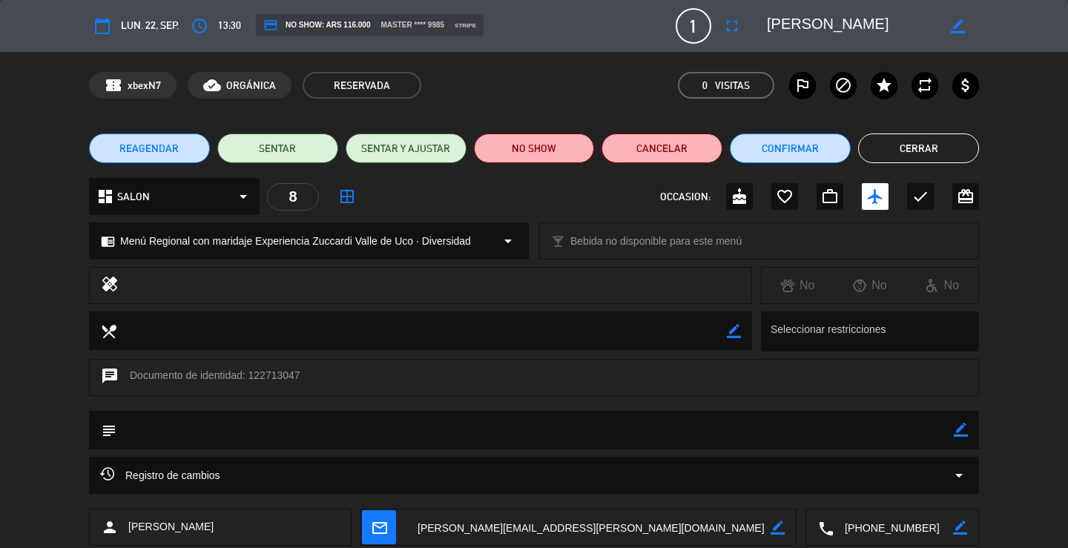
click at [957, 435] on icon "border_color" at bounding box center [961, 430] width 14 height 14
click at [932, 428] on textarea at bounding box center [534, 430] width 837 height 38
type textarea "reconfirmada"
click at [969, 427] on div "subject" at bounding box center [534, 430] width 890 height 39
drag, startPoint x: 960, startPoint y: 426, endPoint x: 952, endPoint y: 452, distance: 27.7
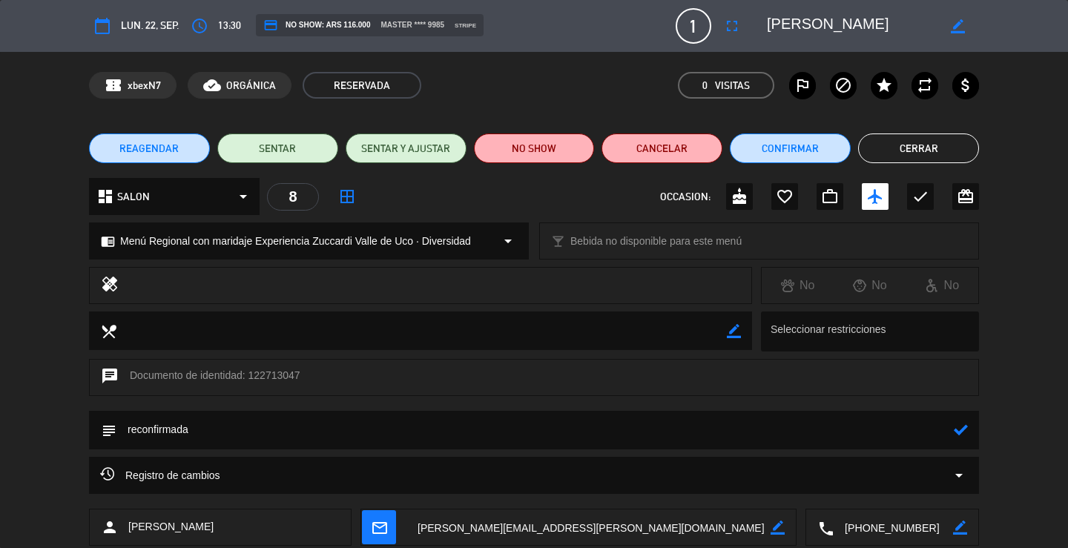
click at [959, 426] on icon at bounding box center [961, 430] width 14 height 14
drag, startPoint x: 938, startPoint y: 154, endPoint x: 916, endPoint y: 152, distance: 21.6
click at [938, 152] on button "Cerrar" at bounding box center [918, 149] width 121 height 30
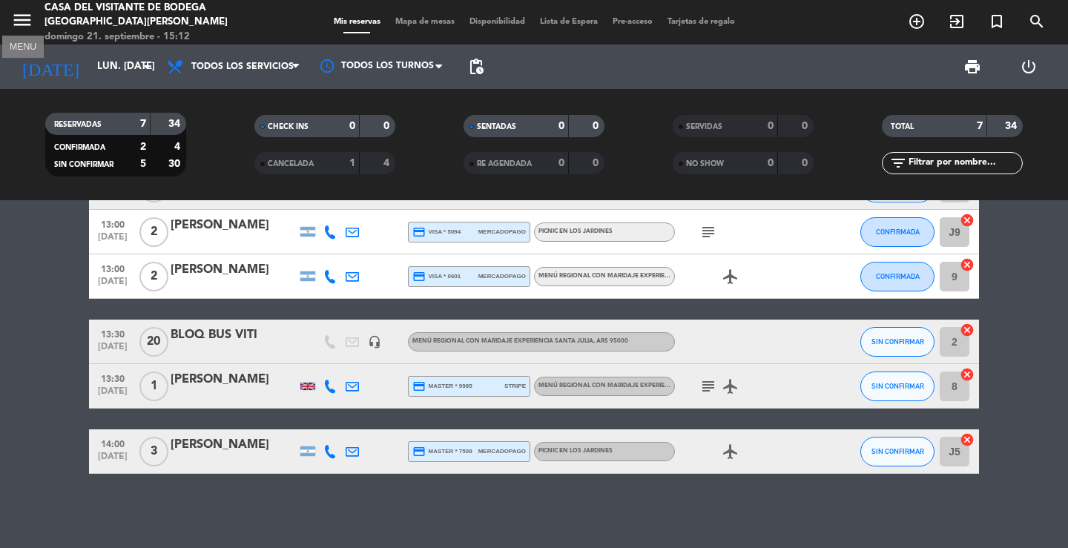
click at [16, 21] on icon "menu" at bounding box center [22, 20] width 22 height 22
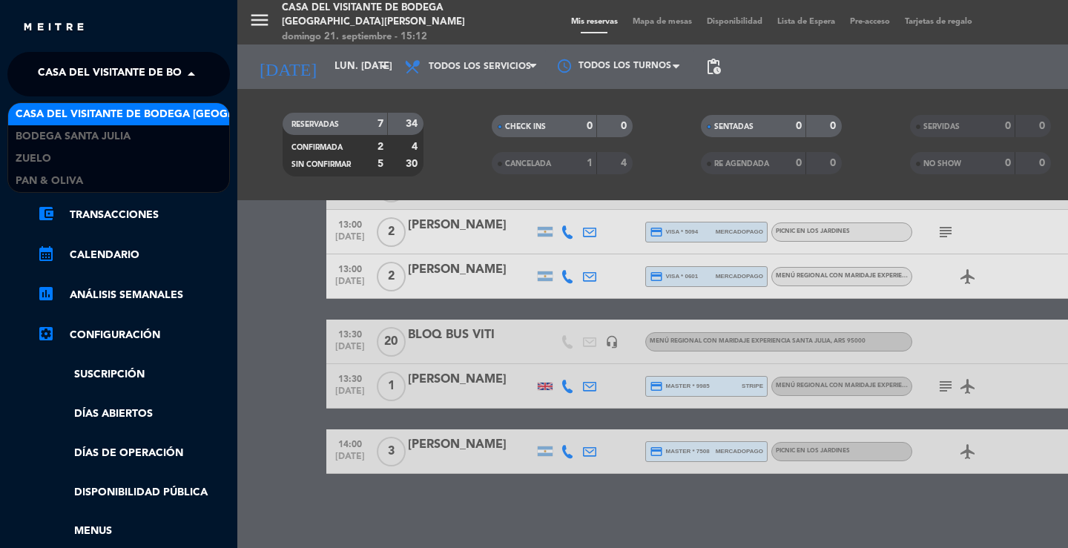
click at [71, 75] on span "Casa del Visitante de Bodega [GEOGRAPHIC_DATA][PERSON_NAME]" at bounding box center [224, 74] width 373 height 31
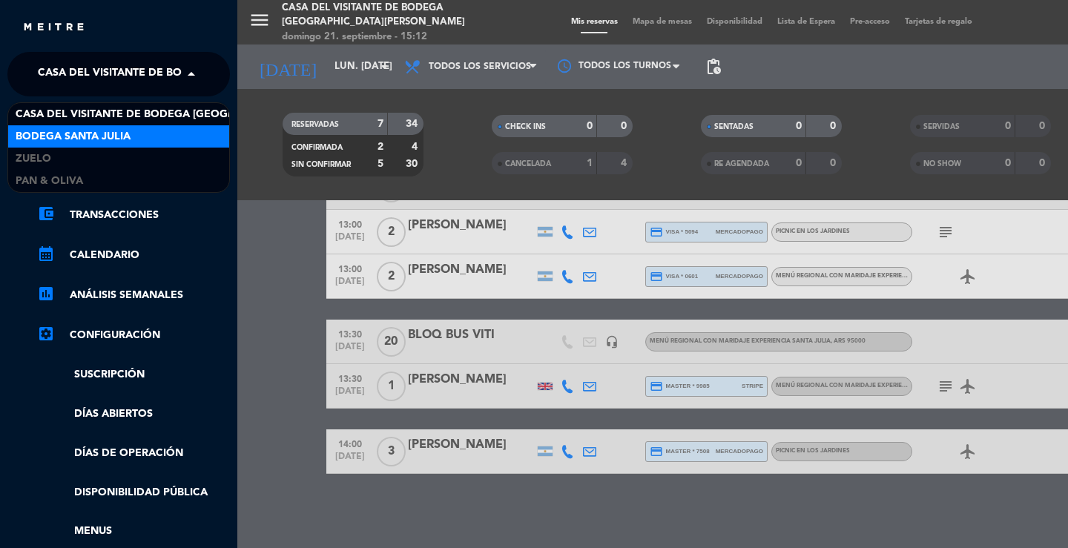
click at [65, 145] on span "Bodega Santa Julia" at bounding box center [73, 136] width 115 height 17
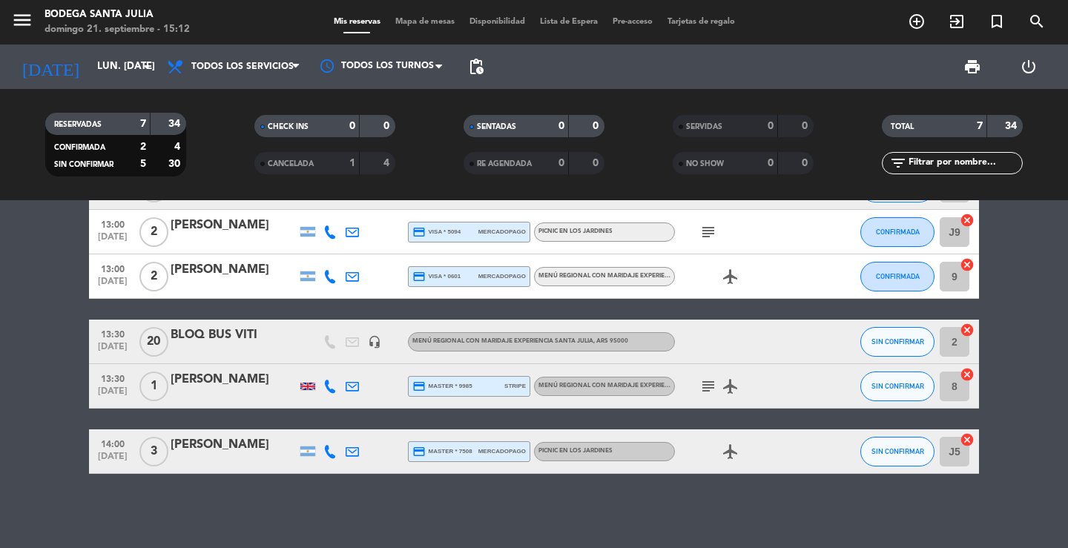
click at [23, 19] on icon "menu" at bounding box center [22, 20] width 22 height 22
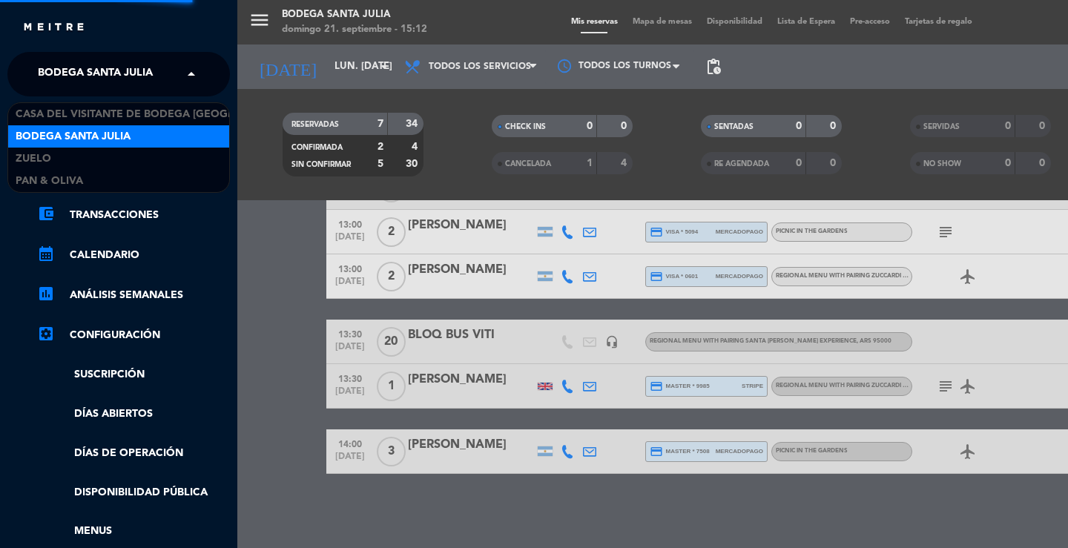
click at [81, 75] on span "Bodega Santa Julia" at bounding box center [95, 74] width 115 height 31
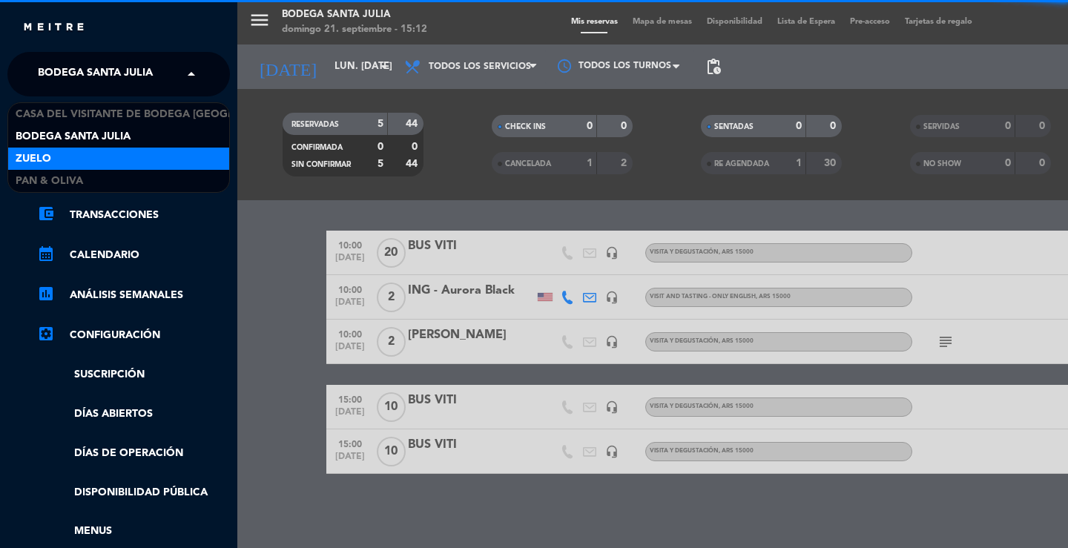
click at [77, 159] on div "Zuelo" at bounding box center [118, 159] width 221 height 22
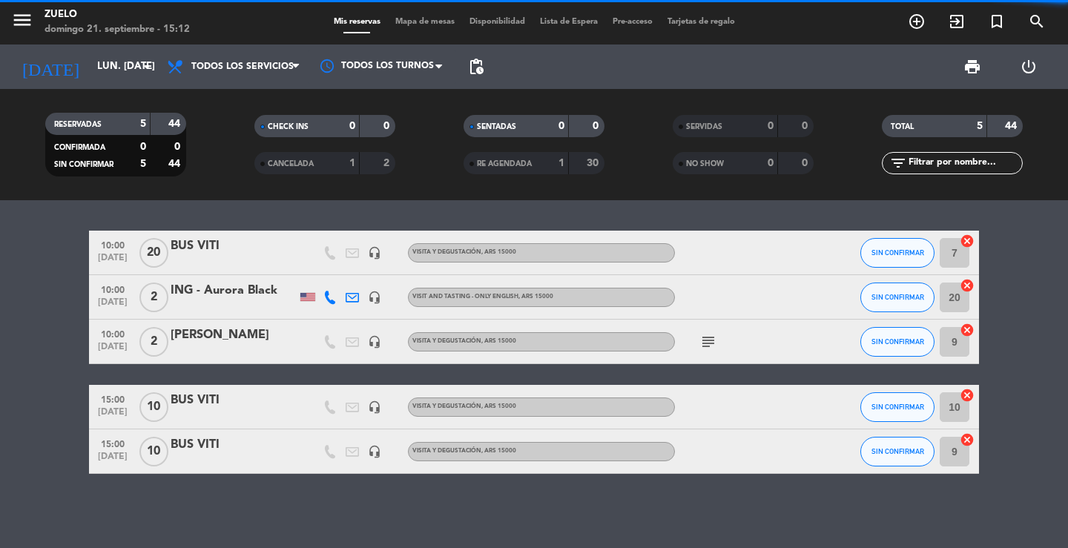
click at [270, 197] on div "RESERVADAS 5 44 CONFIRMADA 0 0 SIN CONFIRMAR 5 44 CHECK INS 0 0 CANCELADA 1 2 S…" at bounding box center [534, 144] width 1068 height 111
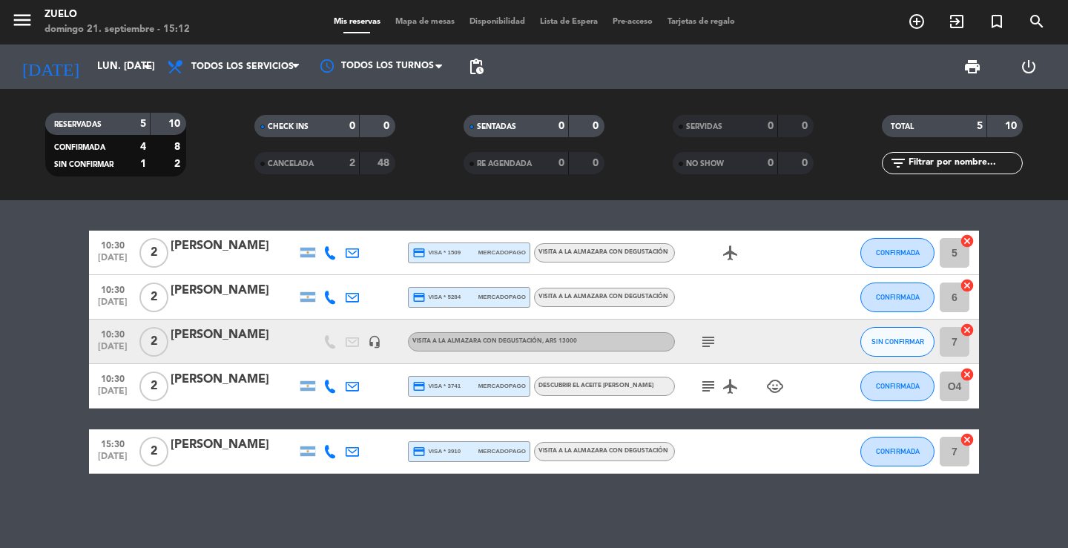
click at [247, 381] on div "[PERSON_NAME]" at bounding box center [234, 379] width 126 height 19
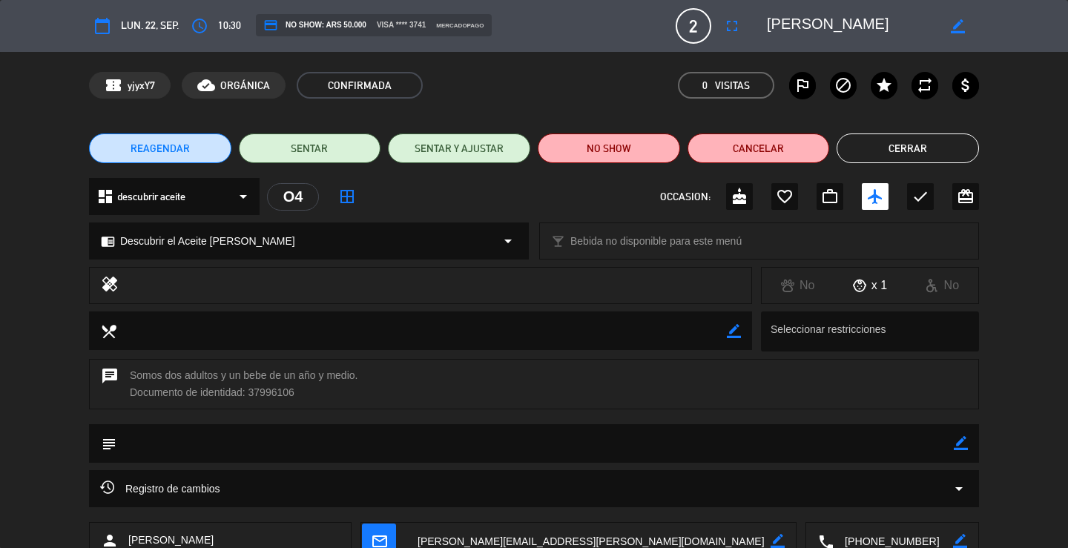
click at [914, 538] on textarea at bounding box center [893, 541] width 119 height 37
click at [942, 139] on button "Cerrar" at bounding box center [908, 149] width 142 height 30
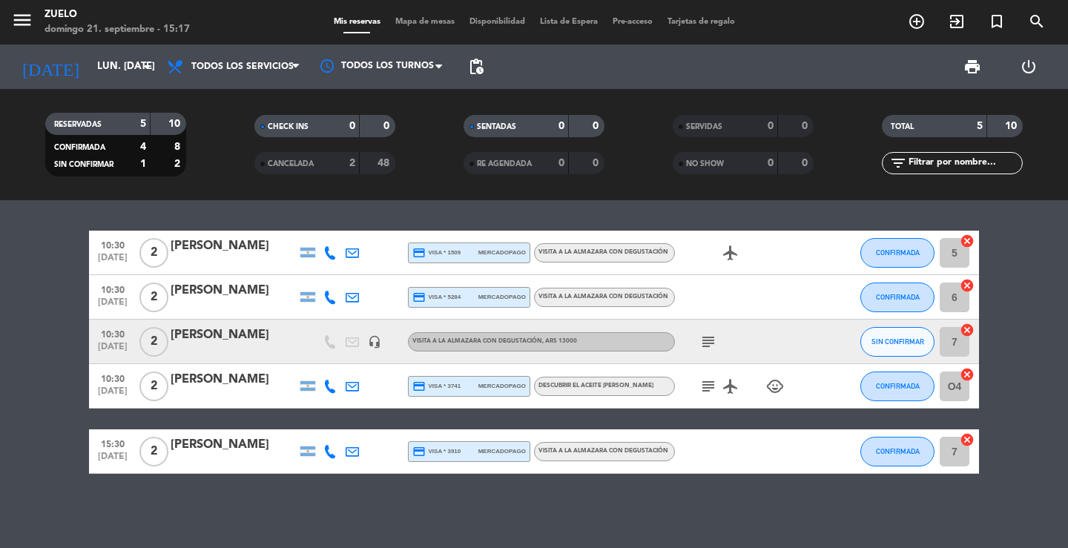
click at [437, 205] on div "10:30 [DATE] 2 [PERSON_NAME] credit_card visa * 1509 mercadopago Visita a la Al…" at bounding box center [534, 374] width 1068 height 348
click at [27, 16] on icon "menu" at bounding box center [22, 20] width 22 height 22
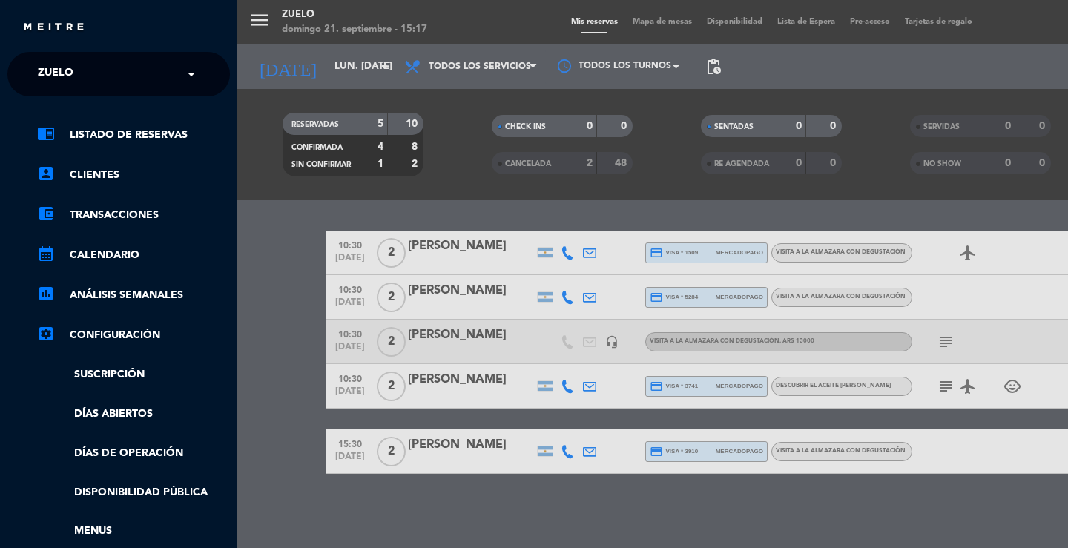
click at [298, 99] on div "menu [PERSON_NAME] 21. septiembre - 15:17 Mis reservas Mapa de mesas Disponibil…" at bounding box center [771, 274] width 1068 height 548
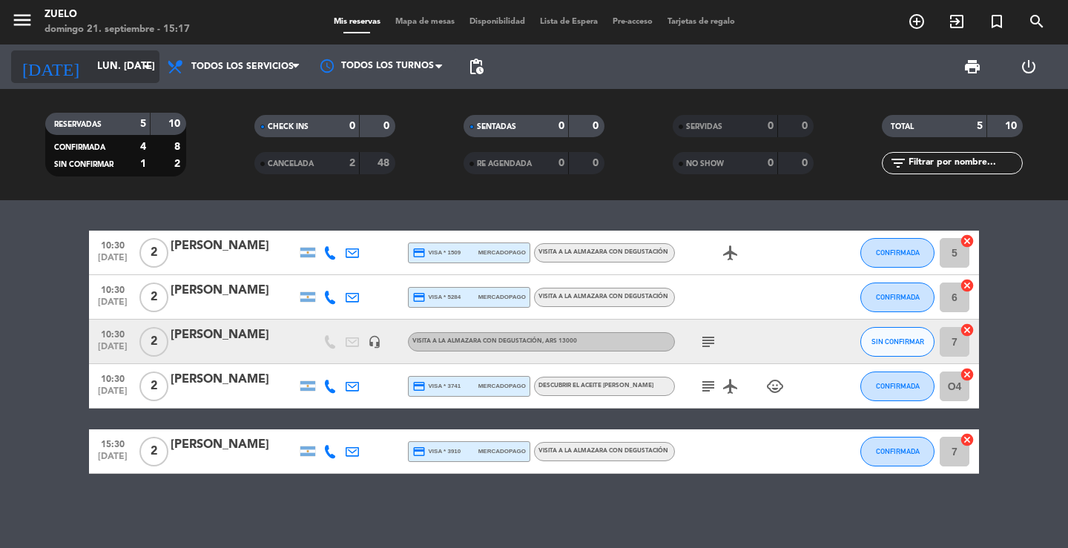
click at [123, 74] on input "lun. [DATE]" at bounding box center [155, 66] width 131 height 27
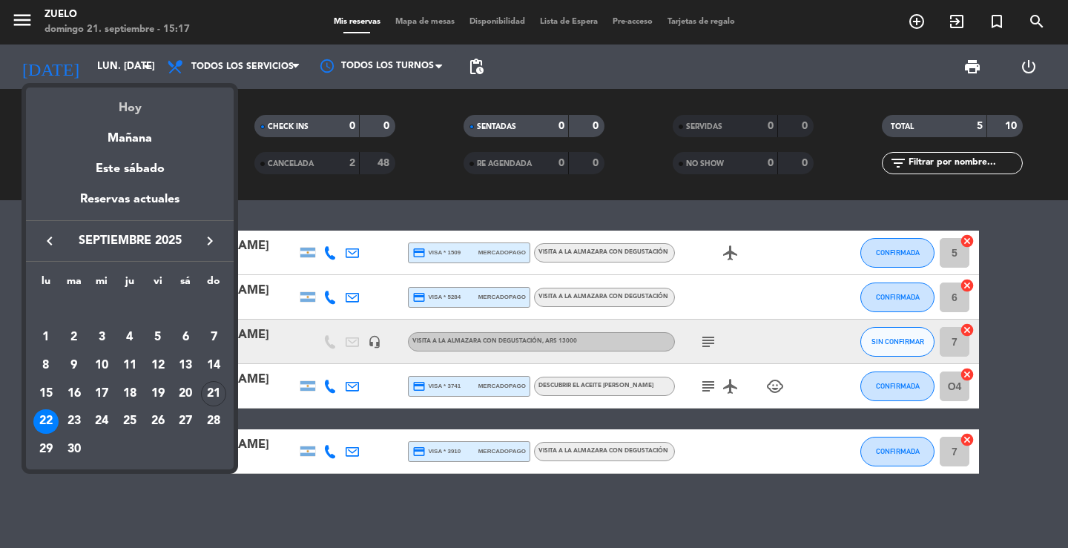
click at [138, 113] on div "Hoy" at bounding box center [130, 103] width 208 height 30
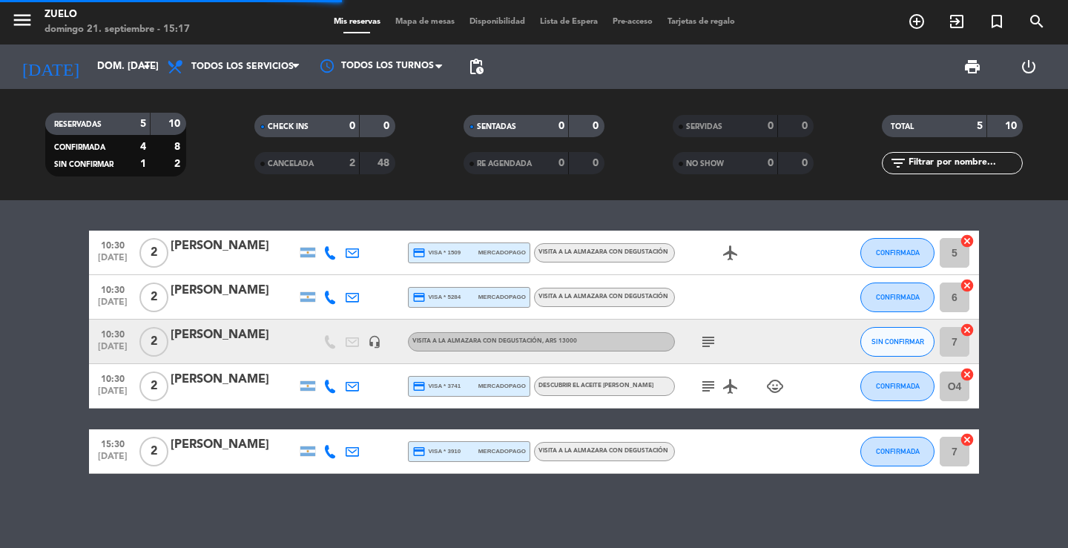
click at [309, 200] on div "RESERVADAS 5 10 CONFIRMADA 4 8 SIN CONFIRMAR 1 2 CHECK INS 0 0 CANCELADA 2 48 S…" at bounding box center [534, 144] width 1068 height 111
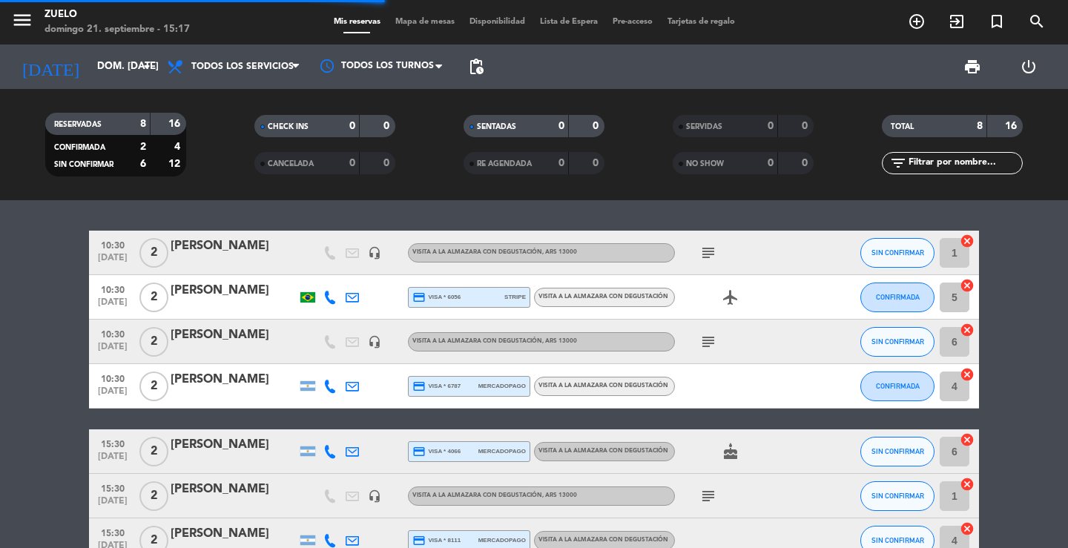
scroll to position [111, 0]
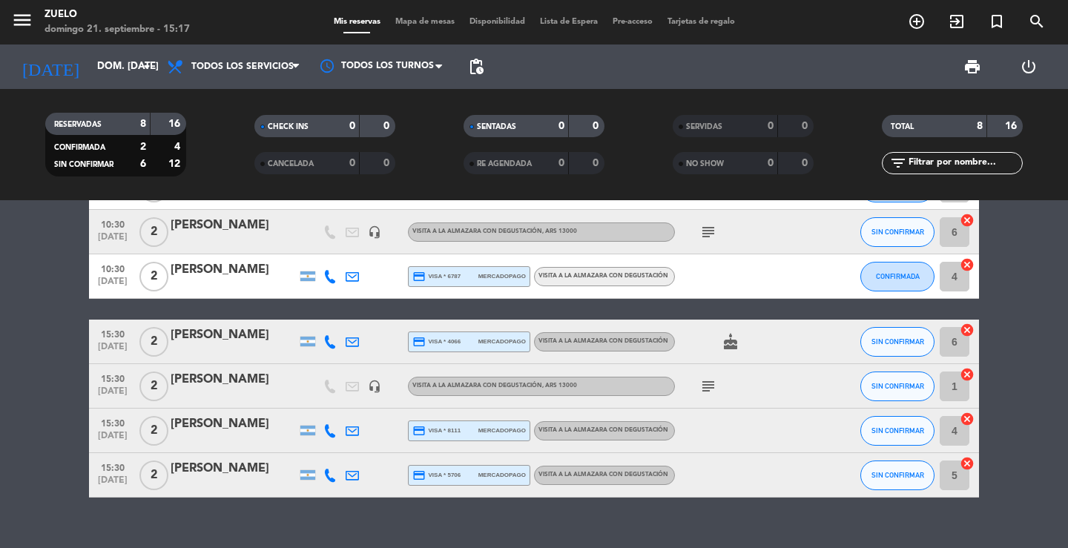
click at [301, 510] on div "10:30 [DATE] 2 [PERSON_NAME] ARCA headset_mic Visita a la Almazara con degustac…" at bounding box center [534, 374] width 1068 height 348
click at [708, 385] on icon "subject" at bounding box center [709, 387] width 18 height 18
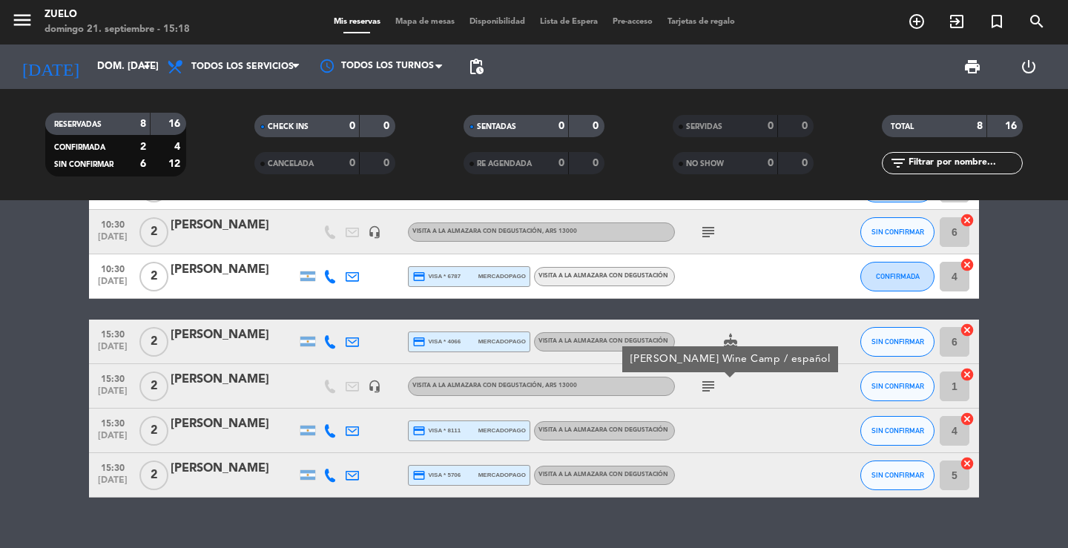
scroll to position [0, 0]
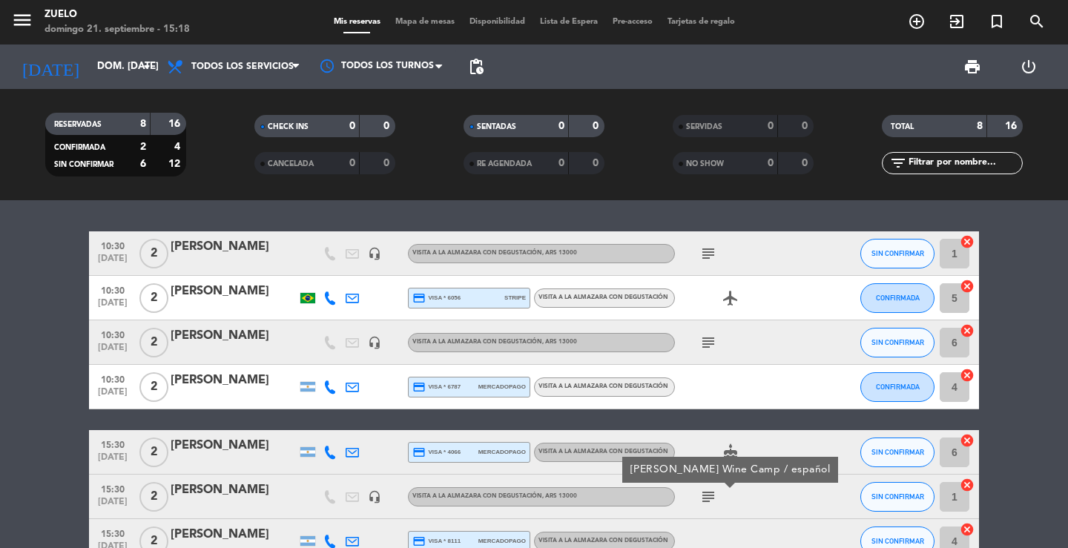
click at [659, 210] on div "10:30 [DATE] 2 [PERSON_NAME] ARCA headset_mic Visita a la Almazara con degustac…" at bounding box center [534, 374] width 1068 height 348
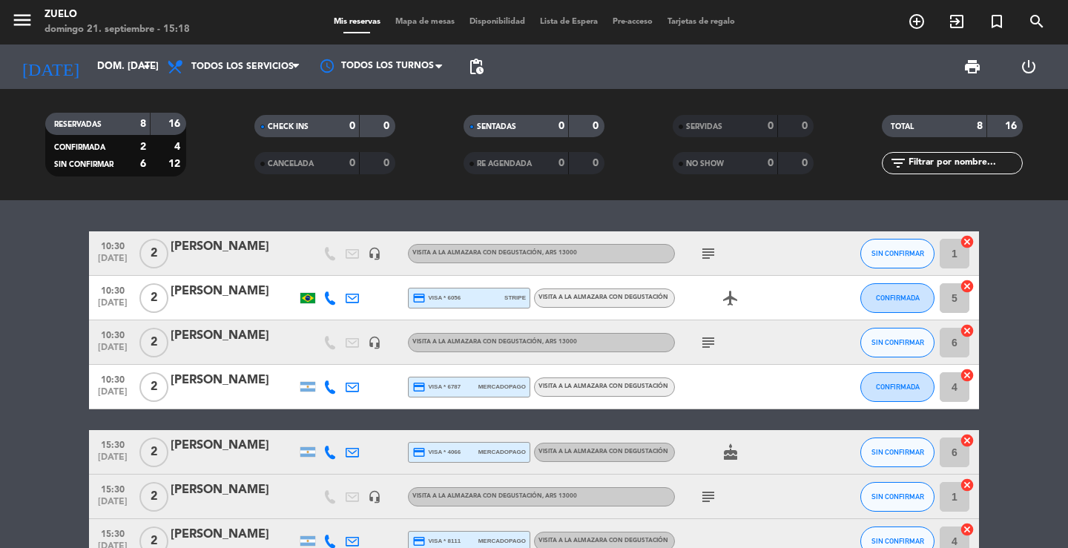
drag, startPoint x: 565, startPoint y: 207, endPoint x: 524, endPoint y: 227, distance: 44.8
click at [565, 205] on div "10:30 [DATE] 2 [PERSON_NAME] ARCA headset_mic Visita a la Almazara con degustac…" at bounding box center [534, 374] width 1068 height 348
click at [23, 24] on icon "menu" at bounding box center [22, 20] width 22 height 22
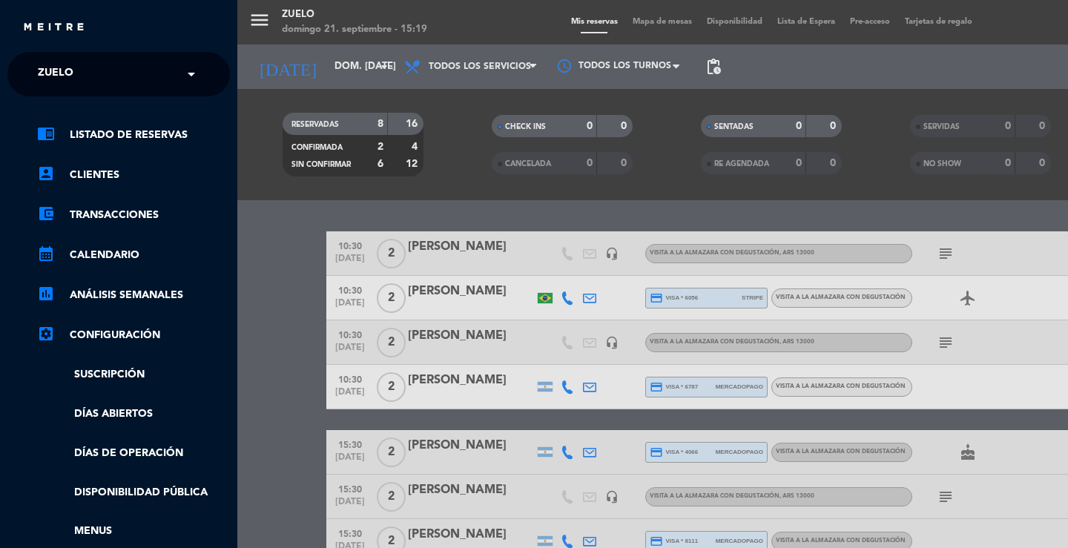
click at [79, 91] on ng-select "× Zuelo ×" at bounding box center [118, 74] width 223 height 45
click at [81, 74] on div "× Zuelo" at bounding box center [64, 74] width 64 height 31
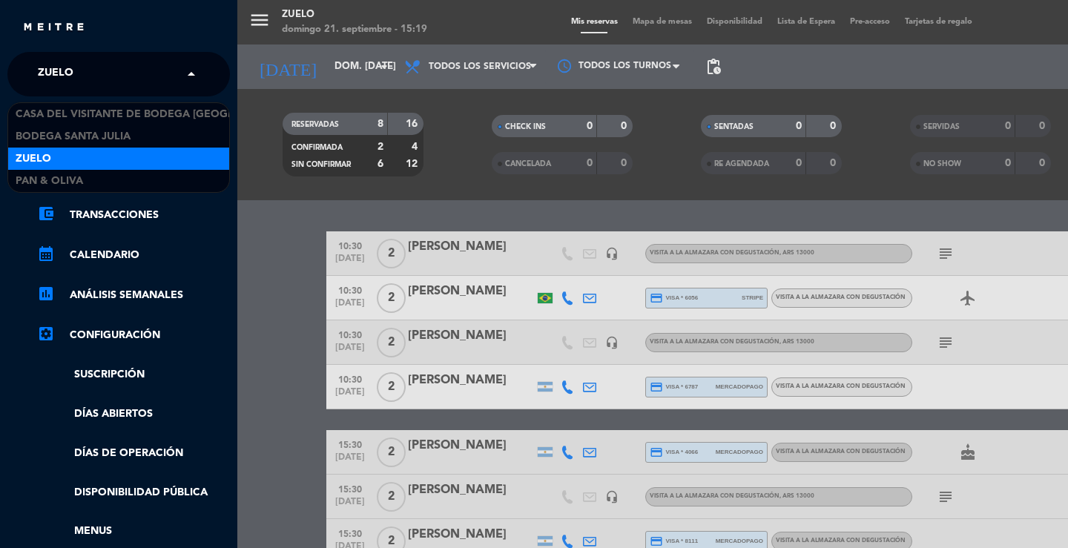
click at [70, 153] on div "Zuelo" at bounding box center [118, 159] width 221 height 22
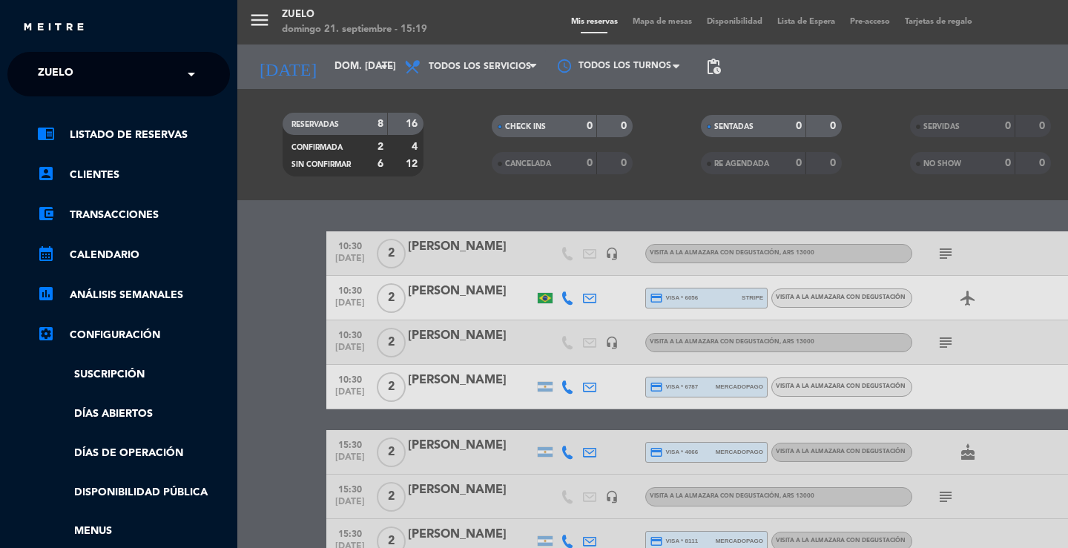
drag, startPoint x: 360, startPoint y: 67, endPoint x: 332, endPoint y: 78, distance: 30.3
click at [357, 69] on div "menu [PERSON_NAME] 21. septiembre - 15:19 Mis reservas Mapa de mesas Disponibil…" at bounding box center [771, 274] width 1068 height 548
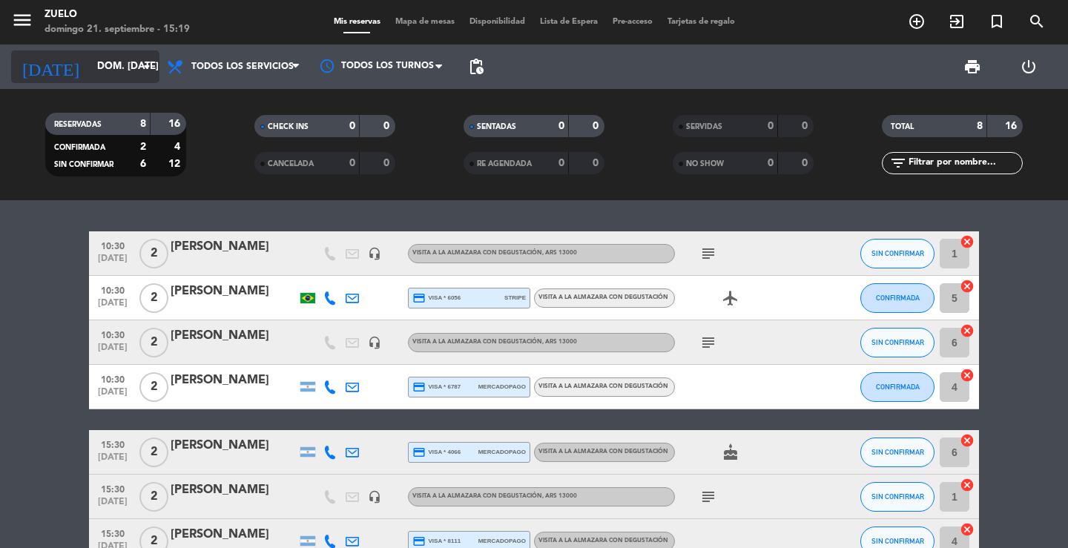
click at [142, 73] on icon "arrow_drop_down" at bounding box center [147, 67] width 18 height 18
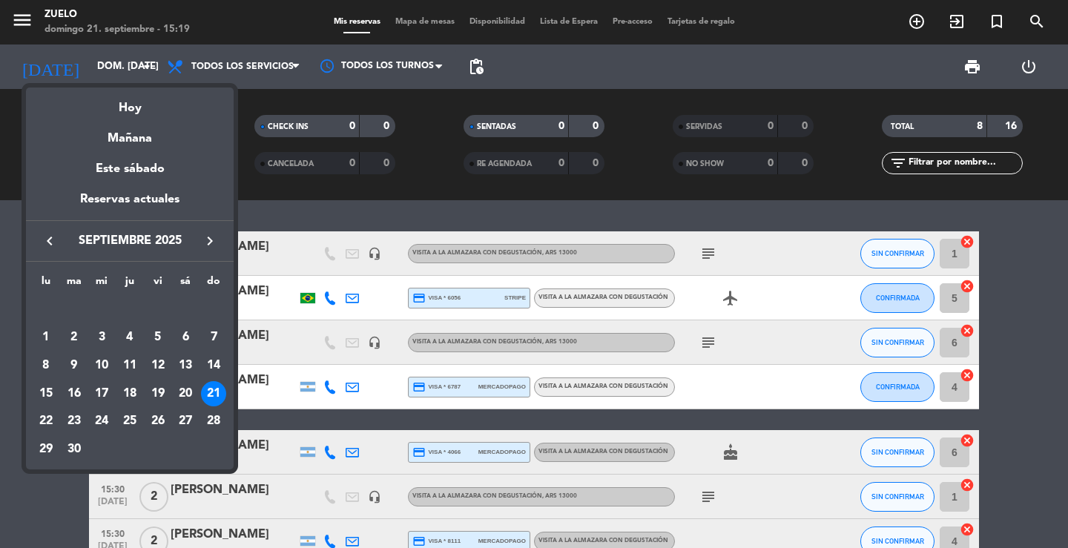
drag, startPoint x: 138, startPoint y: 128, endPoint x: 146, endPoint y: 140, distance: 15.0
click at [138, 128] on div "Mañana" at bounding box center [130, 133] width 208 height 30
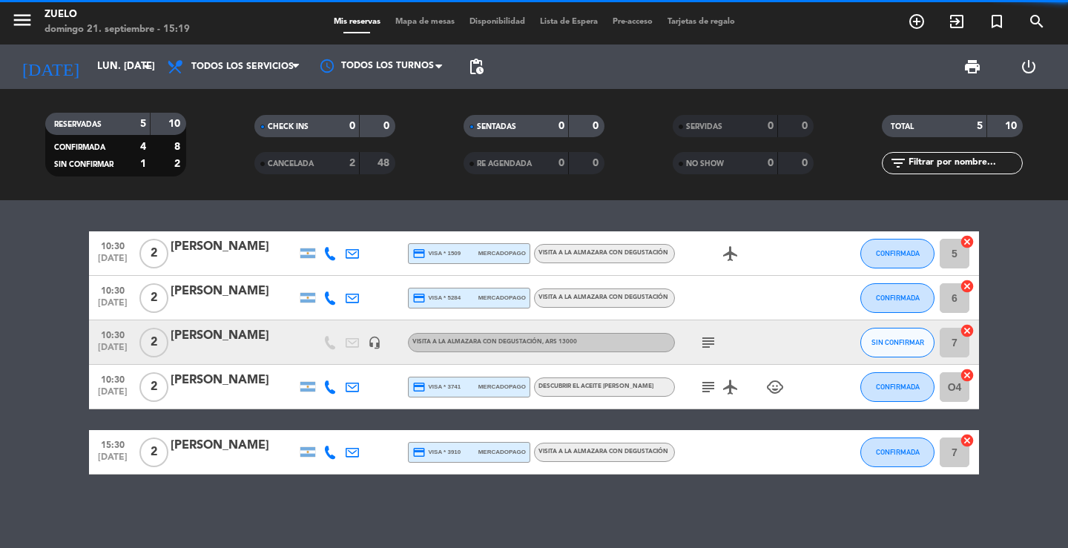
click at [223, 203] on div "10:30 [DATE] 2 [PERSON_NAME] credit_card visa * 1509 mercadopago Visita a la Al…" at bounding box center [534, 374] width 1068 height 348
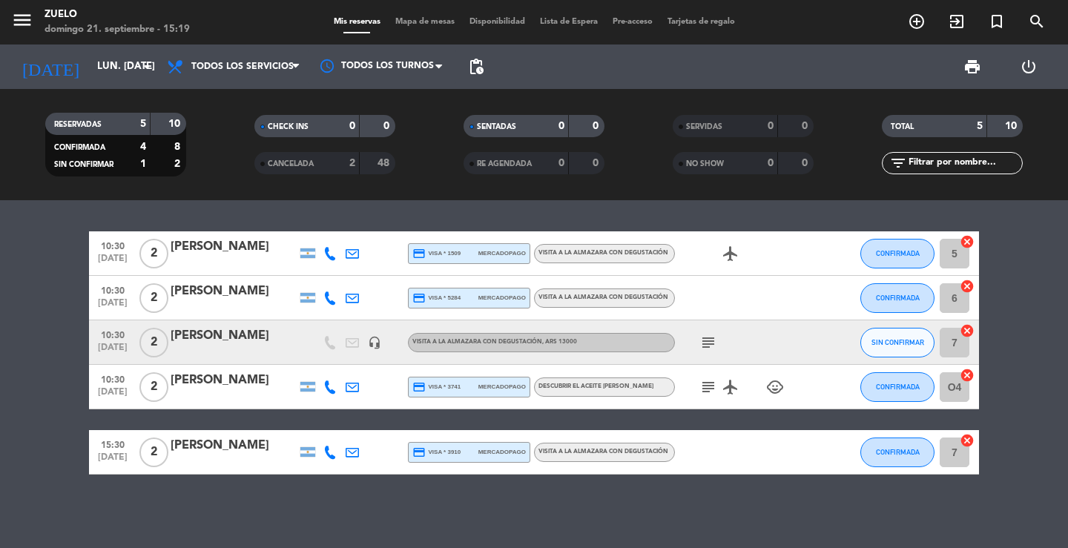
click at [278, 507] on div "10:30 [DATE] 2 [PERSON_NAME] credit_card visa * 1509 mercadopago Visita a la Al…" at bounding box center [534, 374] width 1068 height 348
click at [710, 342] on icon "subject" at bounding box center [709, 343] width 18 height 18
click at [709, 341] on icon "subject" at bounding box center [709, 343] width 18 height 18
click at [782, 392] on icon "child_care" at bounding box center [775, 387] width 18 height 18
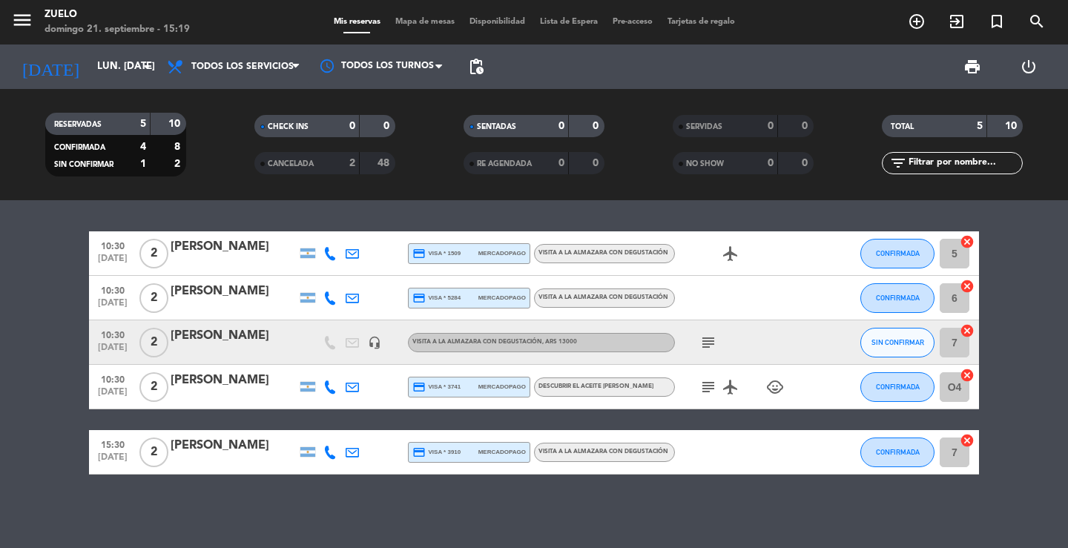
click at [752, 484] on div "10:30 [DATE] 2 [PERSON_NAME] credit_card visa * 1509 mercadopago Visita a la Al…" at bounding box center [534, 374] width 1068 height 348
drag, startPoint x: 294, startPoint y: 521, endPoint x: 317, endPoint y: 538, distance: 28.8
click at [302, 527] on div "10:30 [DATE] 2 [PERSON_NAME] credit_card visa * 1509 mercadopago Visita a la Al…" at bounding box center [534, 374] width 1068 height 348
click at [115, 67] on input "lun. [DATE]" at bounding box center [155, 66] width 131 height 27
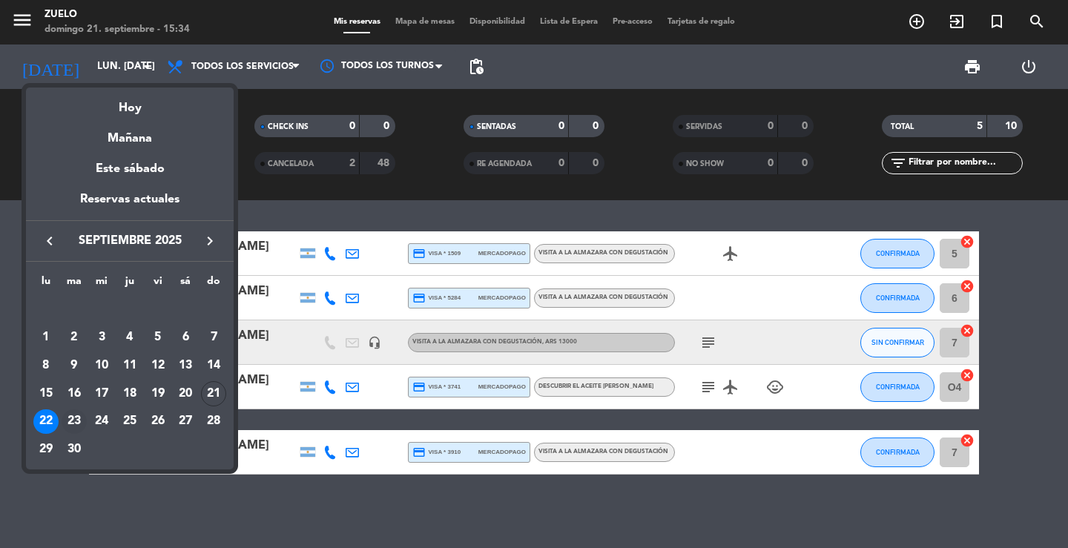
click at [80, 419] on div "23" at bounding box center [74, 421] width 25 height 25
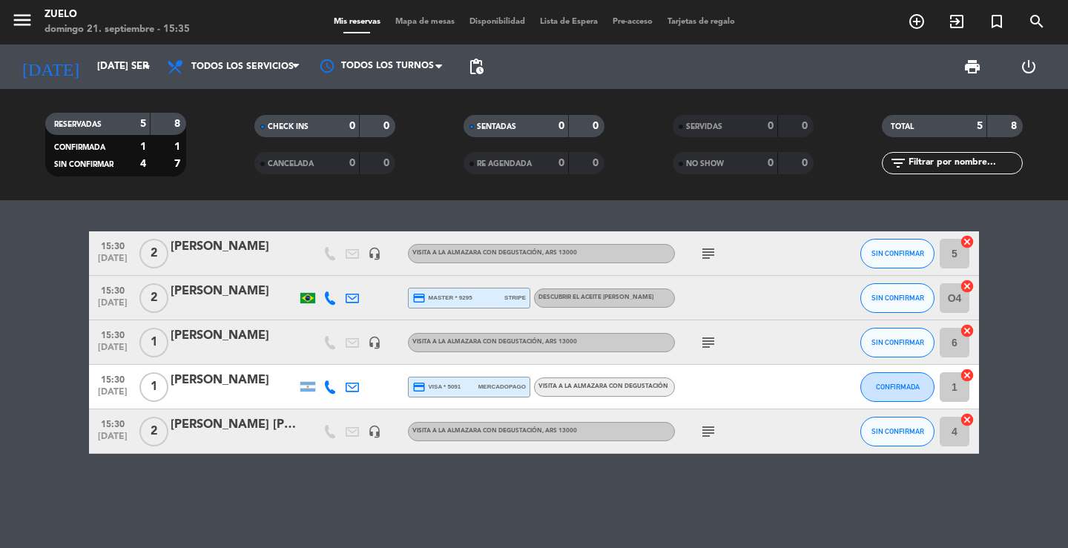
click at [239, 296] on div "[PERSON_NAME]" at bounding box center [234, 291] width 126 height 19
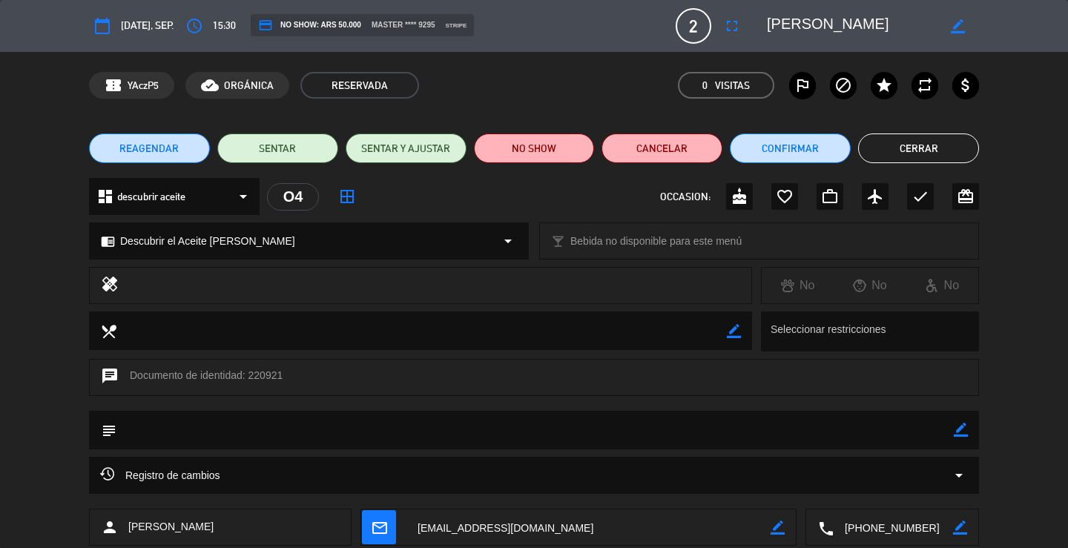
click at [881, 530] on textarea at bounding box center [893, 528] width 119 height 37
click at [906, 155] on button "Cerrar" at bounding box center [918, 149] width 121 height 30
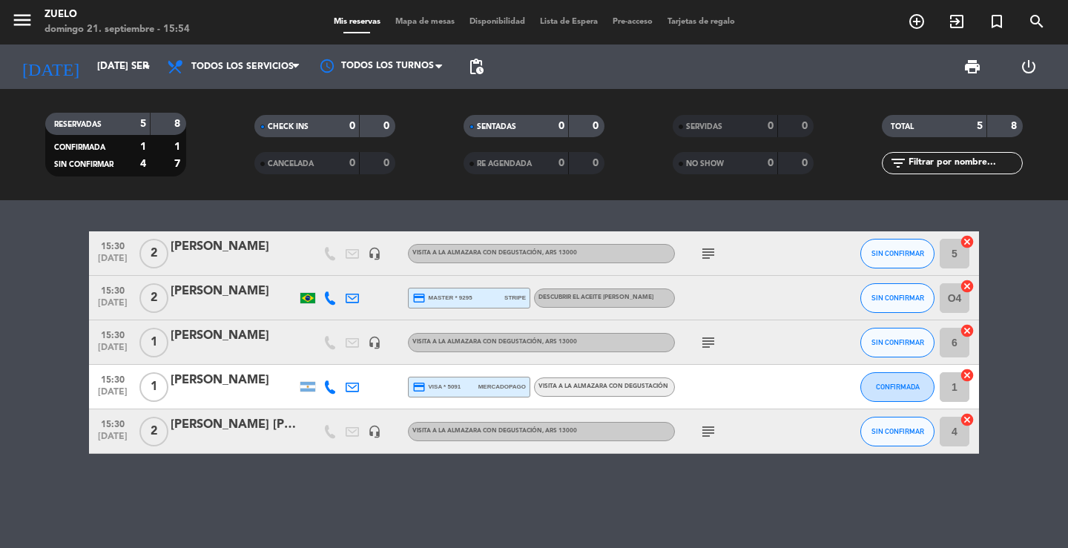
click at [5, 13] on div "menu [PERSON_NAME] 21. septiembre - 15:54" at bounding box center [133, 22] width 267 height 35
click at [16, 14] on icon "menu" at bounding box center [22, 20] width 22 height 22
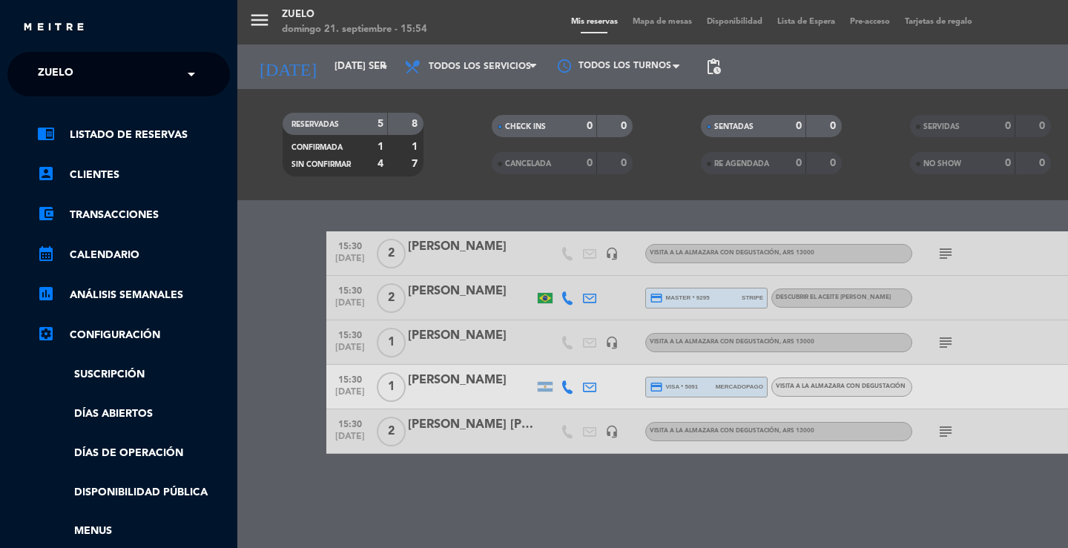
click at [68, 70] on span "Zuelo" at bounding box center [56, 74] width 36 height 31
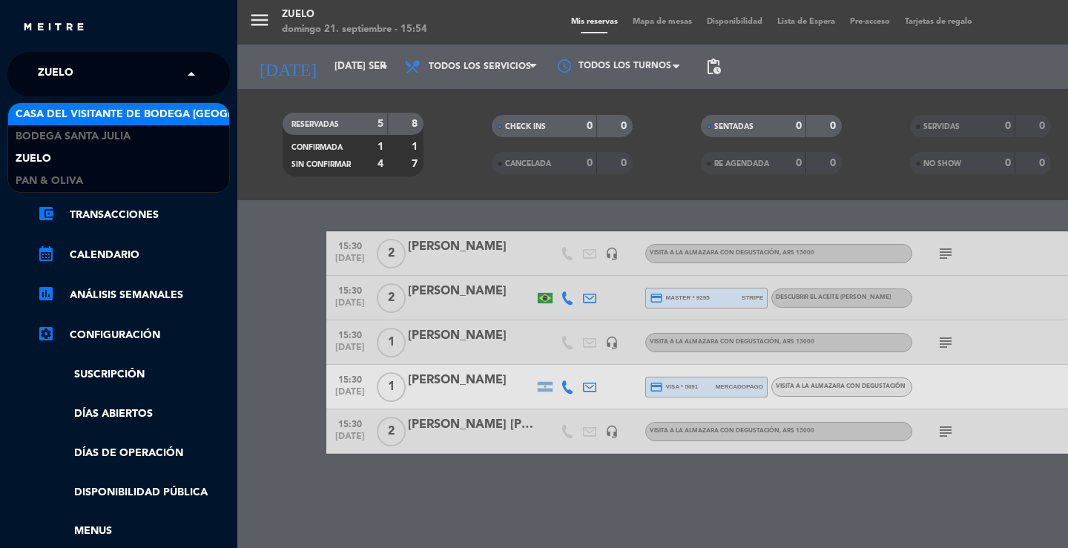
click at [65, 108] on span "Casa del Visitante de Bodega [GEOGRAPHIC_DATA][PERSON_NAME]" at bounding box center [202, 114] width 373 height 17
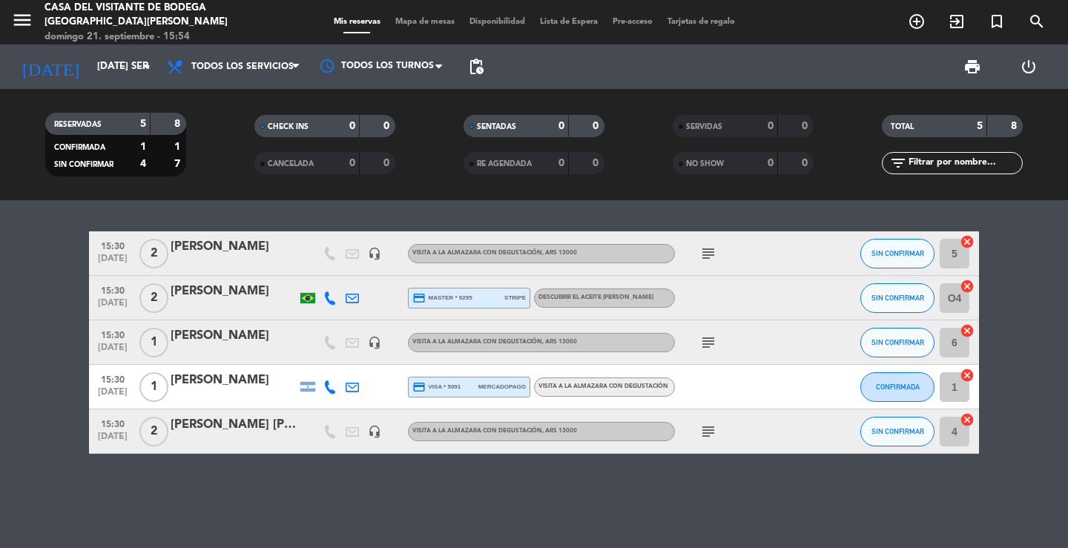
click at [118, 63] on input "[DATE] sep." at bounding box center [155, 66] width 131 height 27
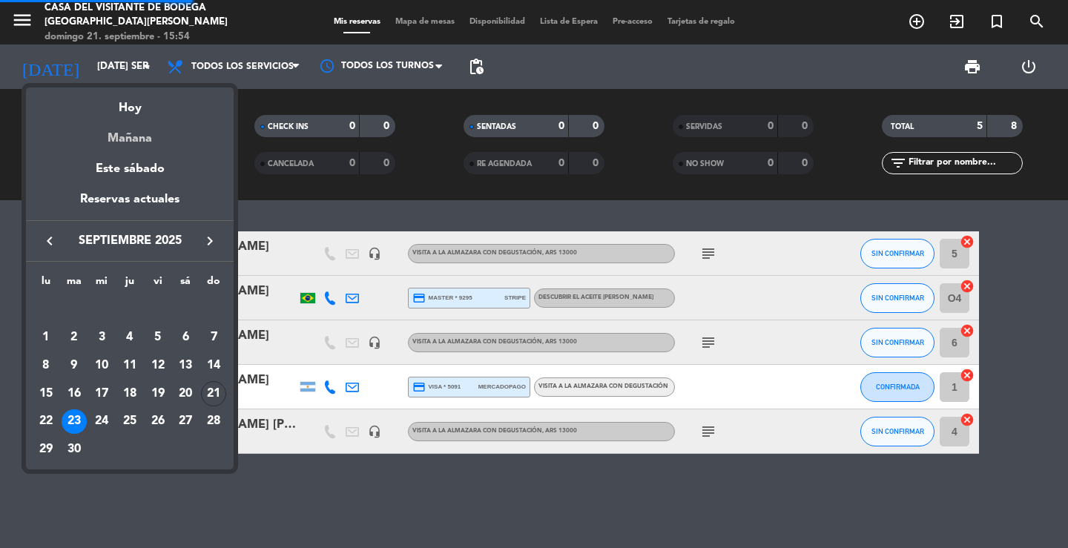
click at [131, 137] on div "Mañana" at bounding box center [130, 133] width 208 height 30
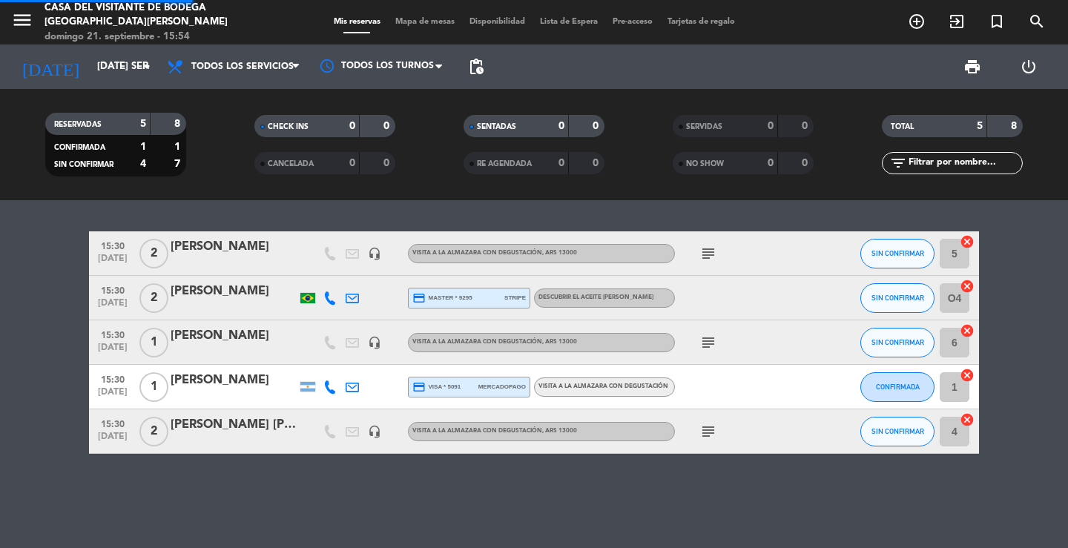
type input "lun. [DATE]"
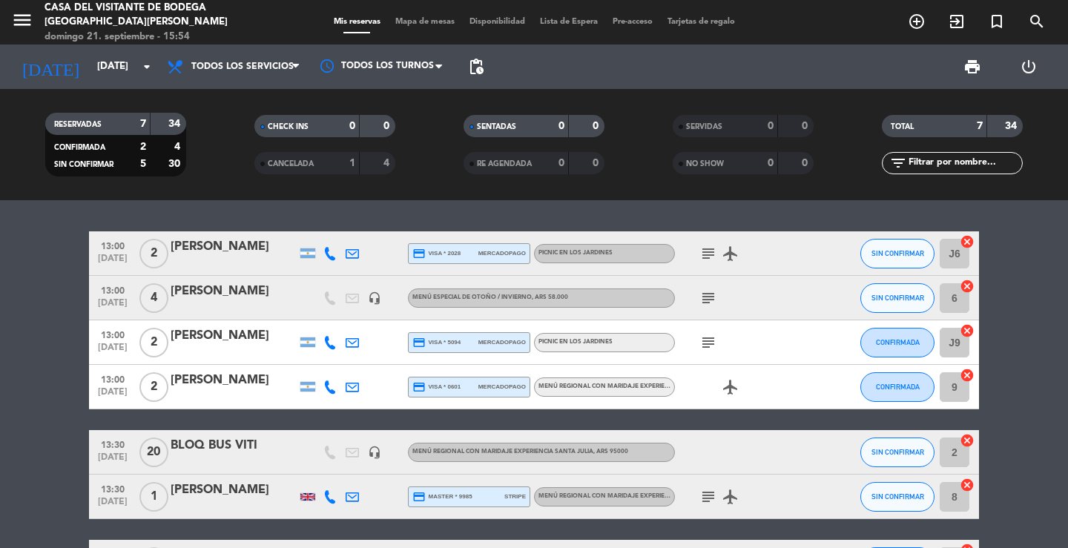
click at [223, 391] on div at bounding box center [234, 397] width 126 height 12
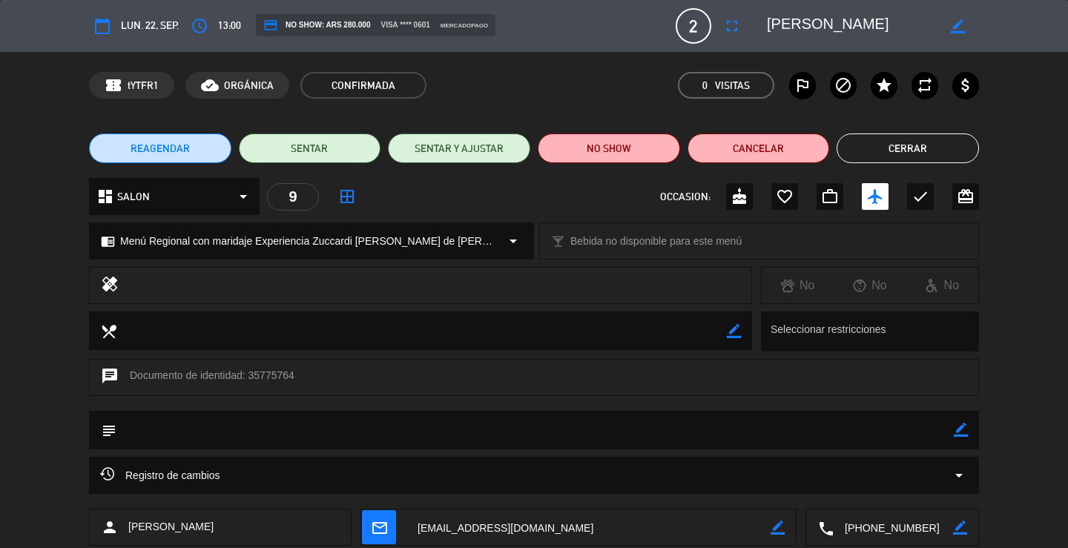
click at [959, 428] on icon "border_color" at bounding box center [961, 430] width 14 height 14
click at [954, 422] on div at bounding box center [961, 430] width 14 height 39
click at [910, 437] on textarea at bounding box center [534, 430] width 837 height 38
type textarea "reconfirmada"
click at [960, 430] on icon at bounding box center [961, 430] width 14 height 14
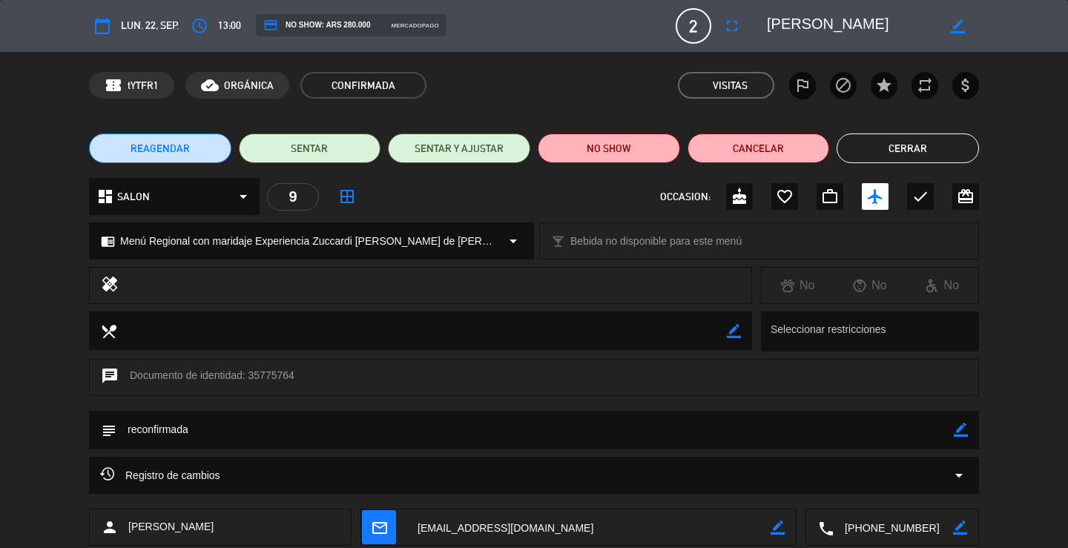
click at [900, 154] on button "Cerrar" at bounding box center [908, 149] width 142 height 30
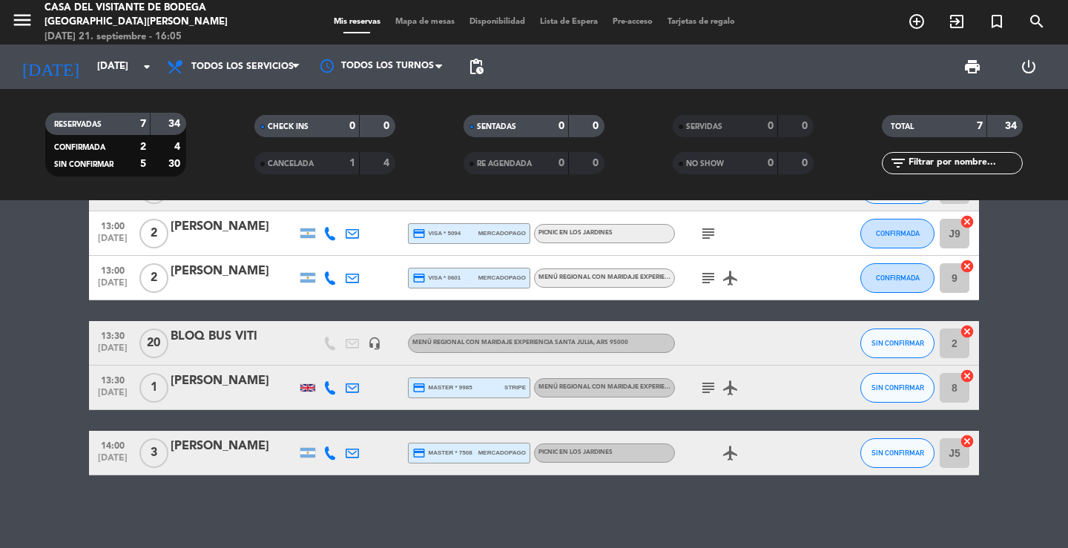
scroll to position [111, 0]
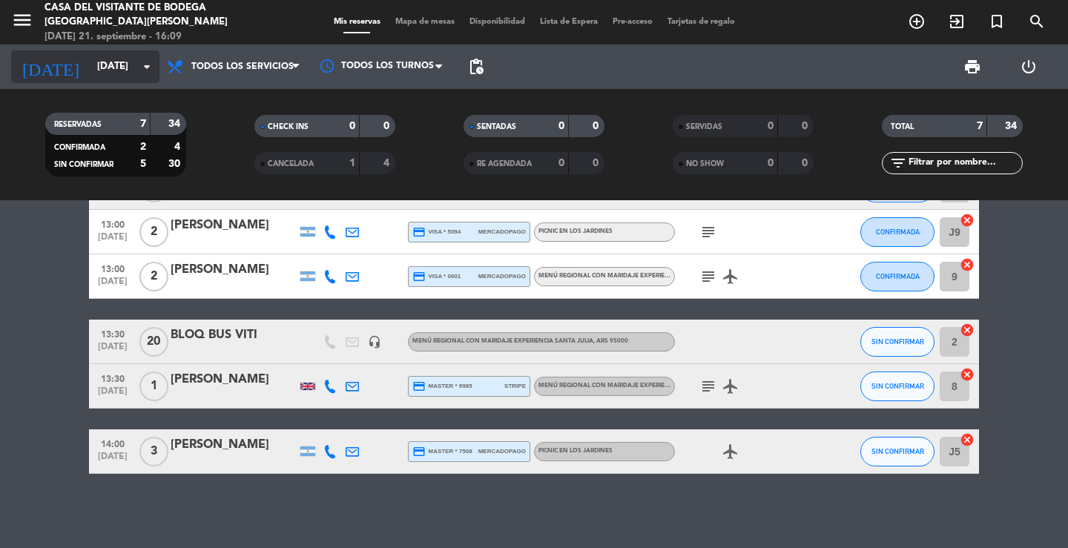
click at [69, 53] on div "today lun. 22 sep. arrow_drop_down" at bounding box center [85, 66] width 148 height 33
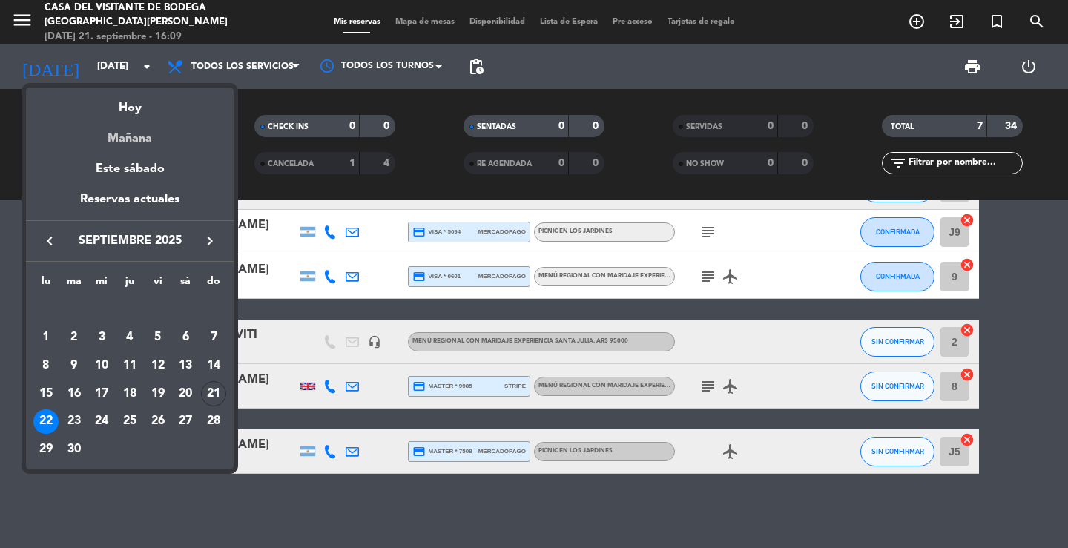
click at [128, 134] on div "Mañana" at bounding box center [130, 133] width 208 height 30
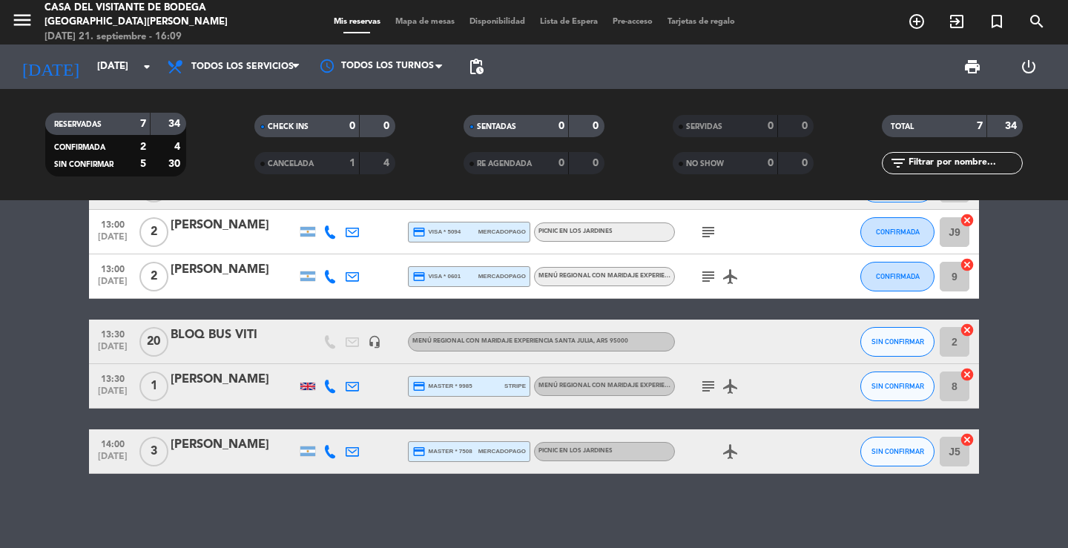
click at [25, 27] on icon "menu" at bounding box center [22, 20] width 22 height 22
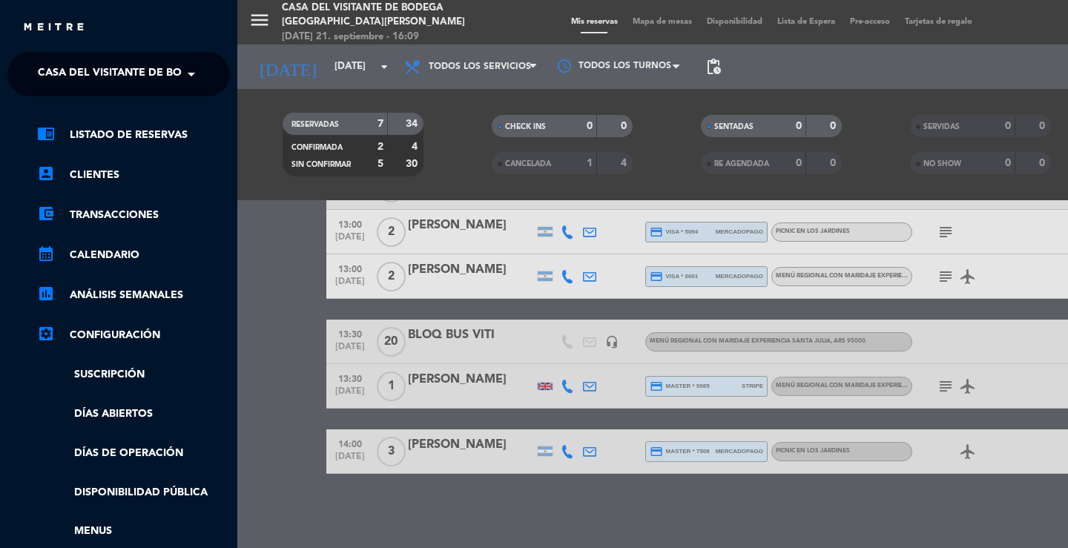
click at [45, 76] on span "Casa del Visitante de Bodega [GEOGRAPHIC_DATA][PERSON_NAME]" at bounding box center [224, 74] width 373 height 31
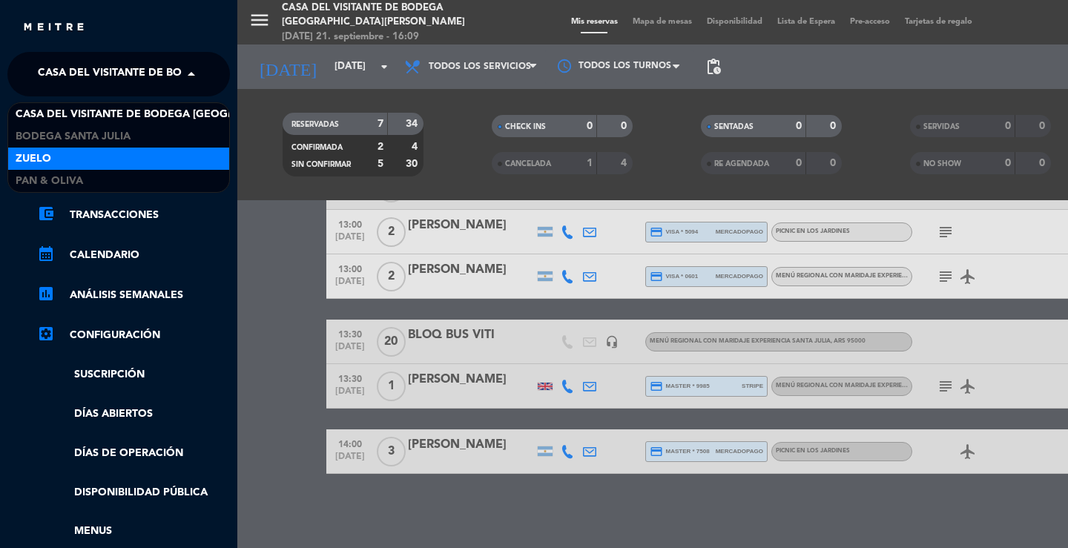
click at [42, 151] on span "Zuelo" at bounding box center [34, 159] width 36 height 17
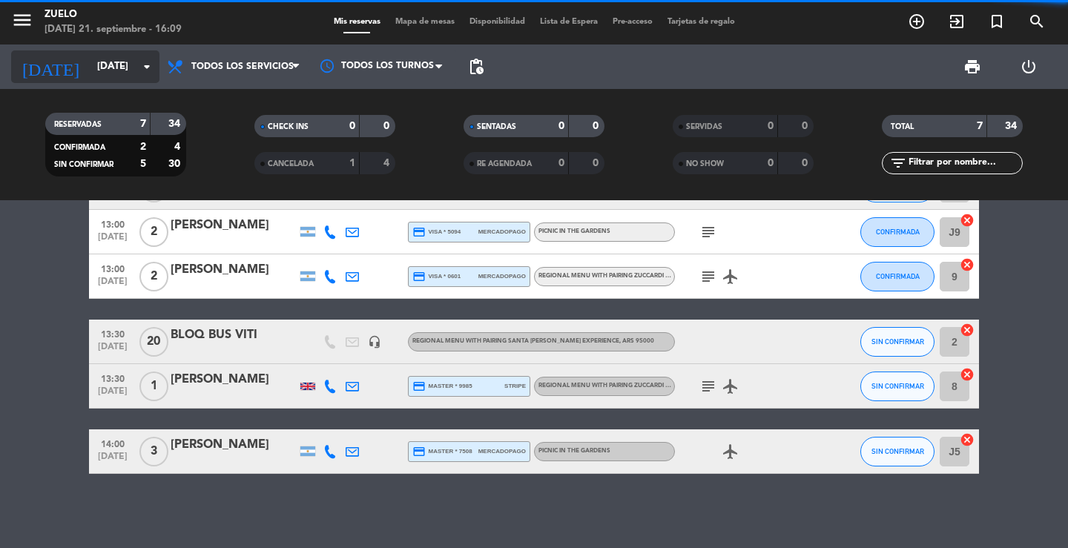
scroll to position [1, 0]
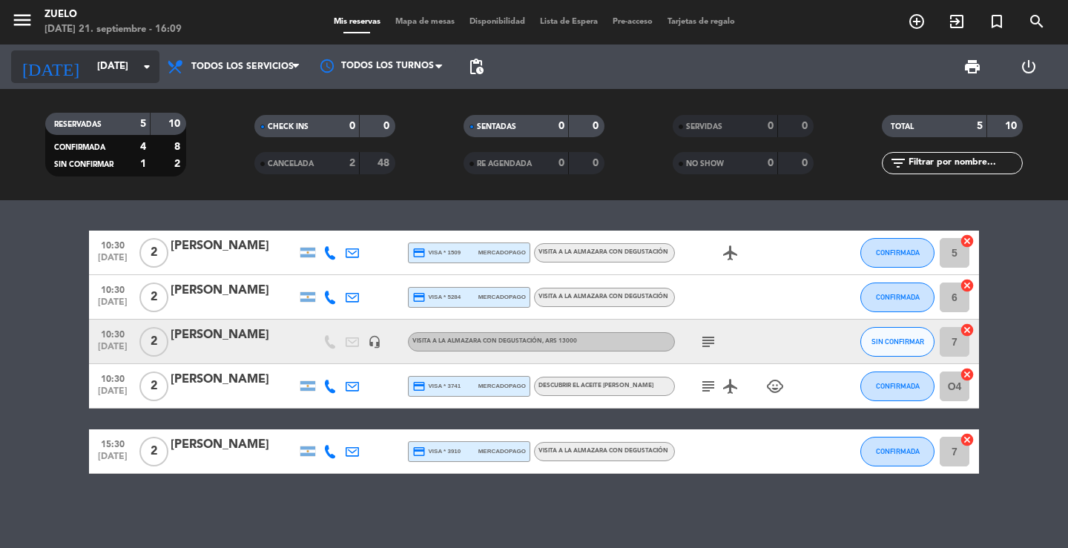
click at [97, 71] on input "lun. [DATE]" at bounding box center [155, 66] width 131 height 27
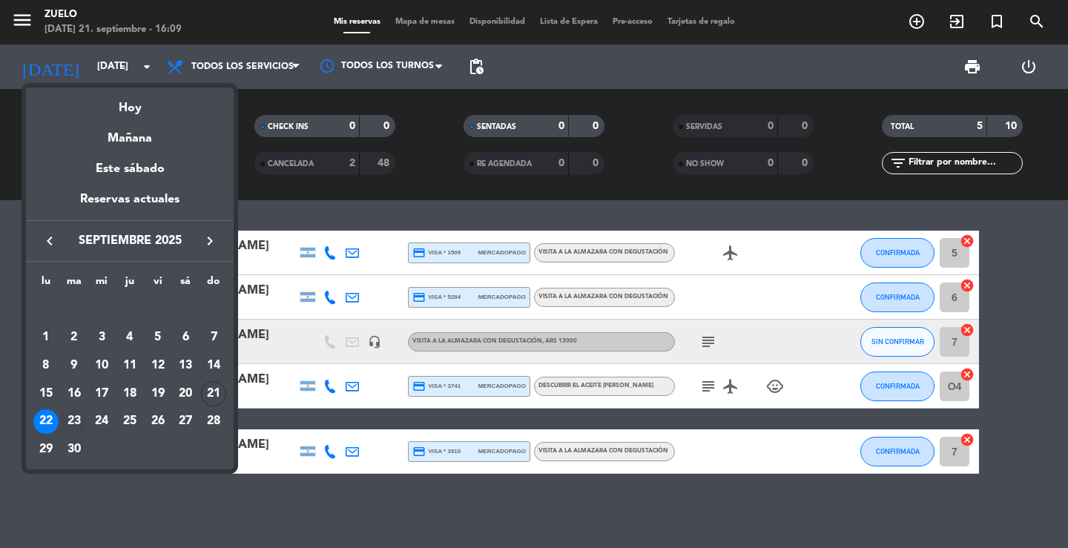
click at [67, 419] on div "23" at bounding box center [74, 421] width 25 height 25
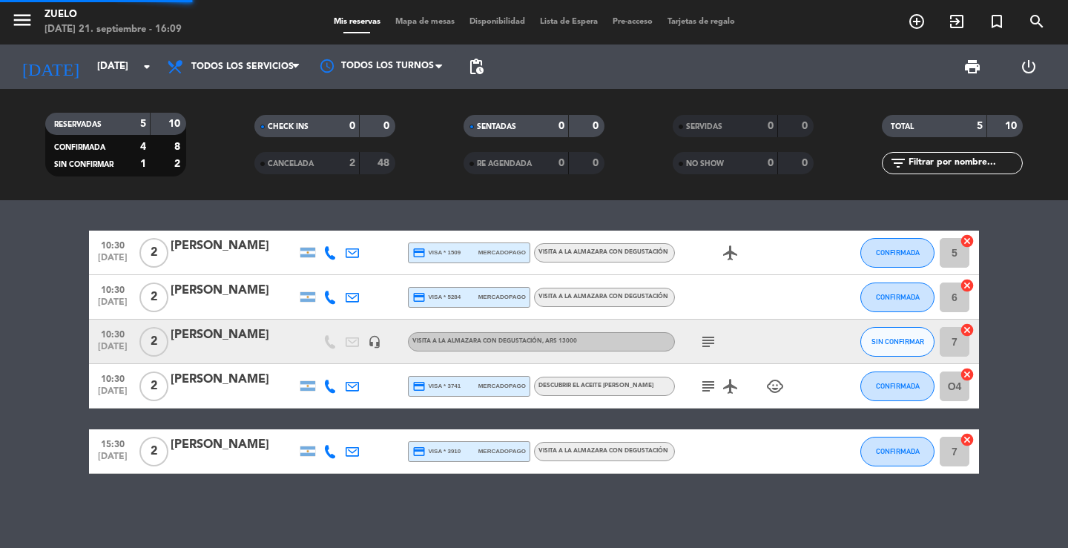
scroll to position [0, 0]
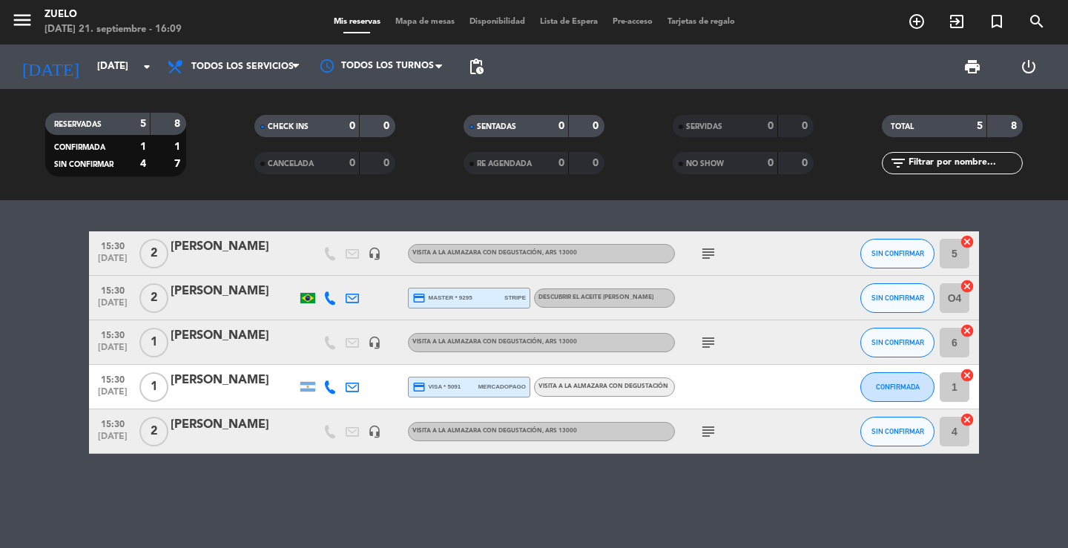
click at [223, 303] on div at bounding box center [234, 308] width 126 height 12
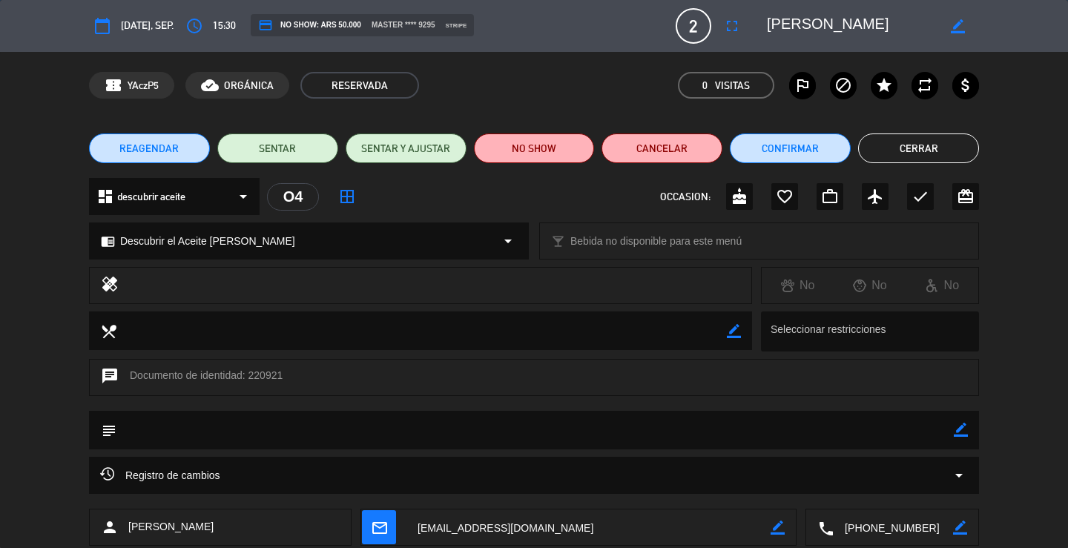
click at [878, 523] on textarea at bounding box center [893, 528] width 119 height 37
click at [937, 138] on button "Cerrar" at bounding box center [918, 149] width 121 height 30
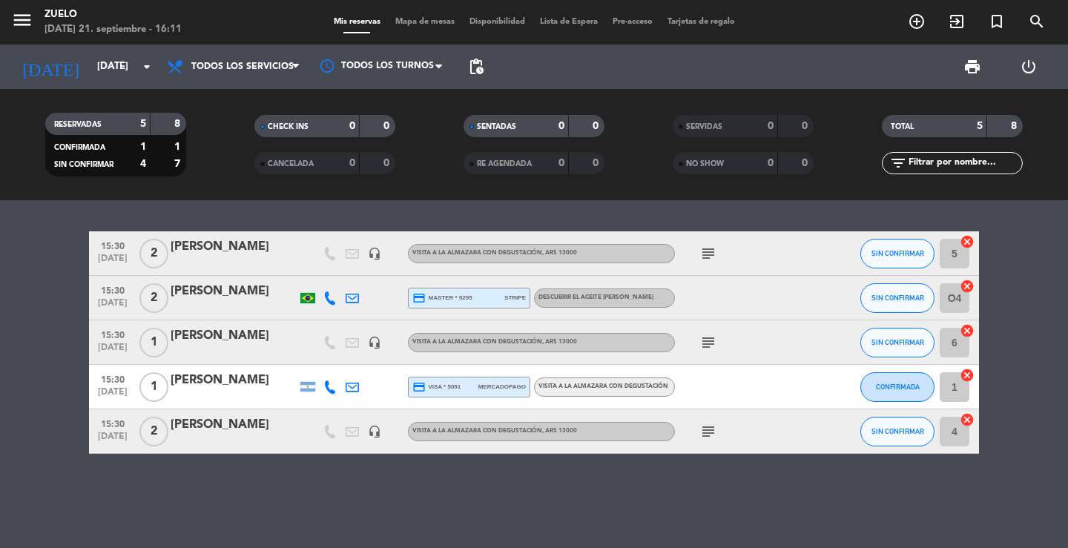
click at [30, 22] on icon "menu" at bounding box center [22, 20] width 22 height 22
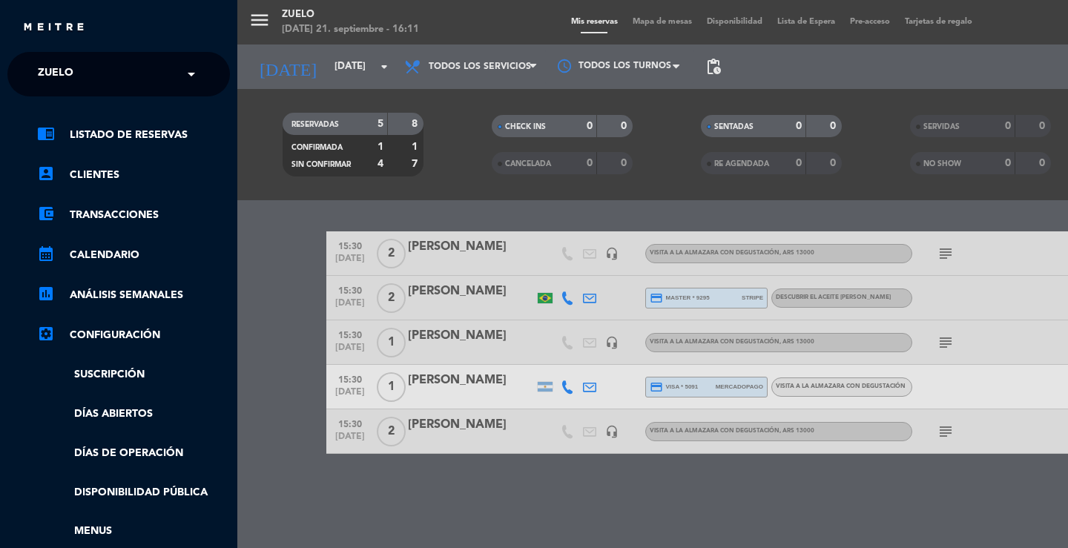
click at [61, 56] on ng-select "× Zuelo ×" at bounding box center [118, 74] width 223 height 45
click at [67, 78] on span "Zuelo" at bounding box center [56, 74] width 36 height 31
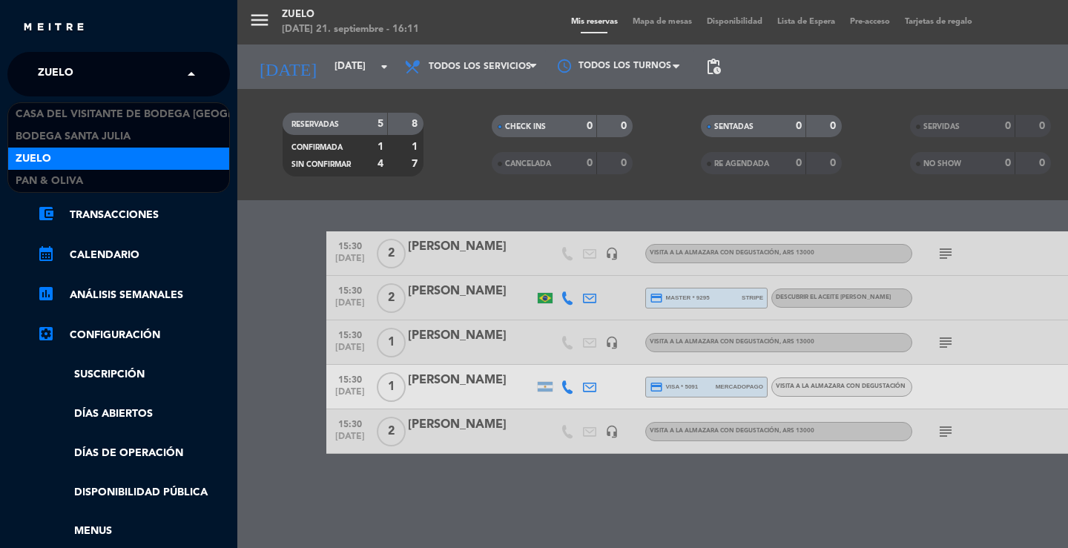
click at [61, 155] on div "Zuelo" at bounding box center [118, 159] width 221 height 22
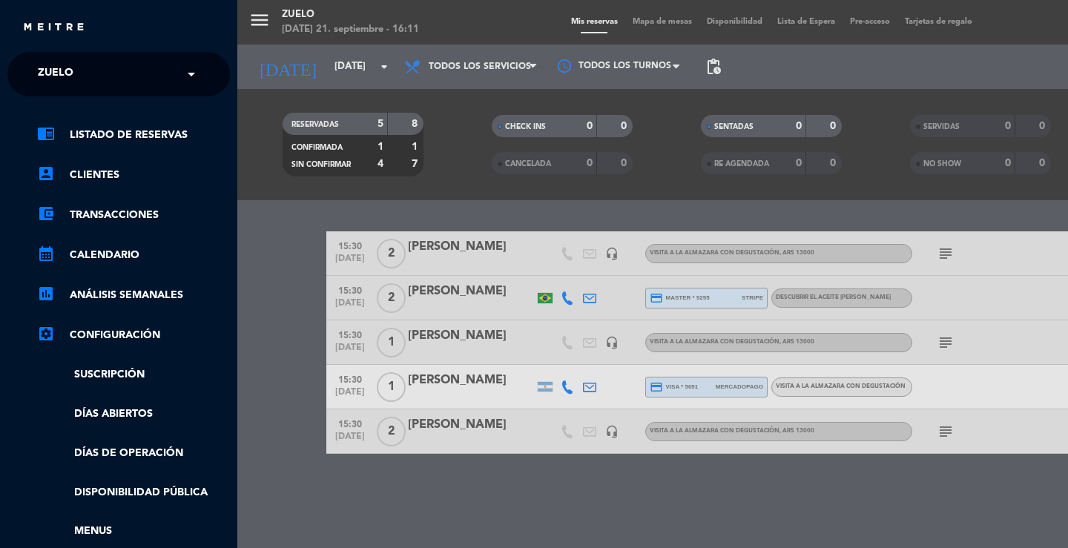
click at [332, 46] on div "menu Zuelo domingo 21. septiembre - 16:11 Mis reservas Mapa de mesas Disponibil…" at bounding box center [771, 274] width 1068 height 548
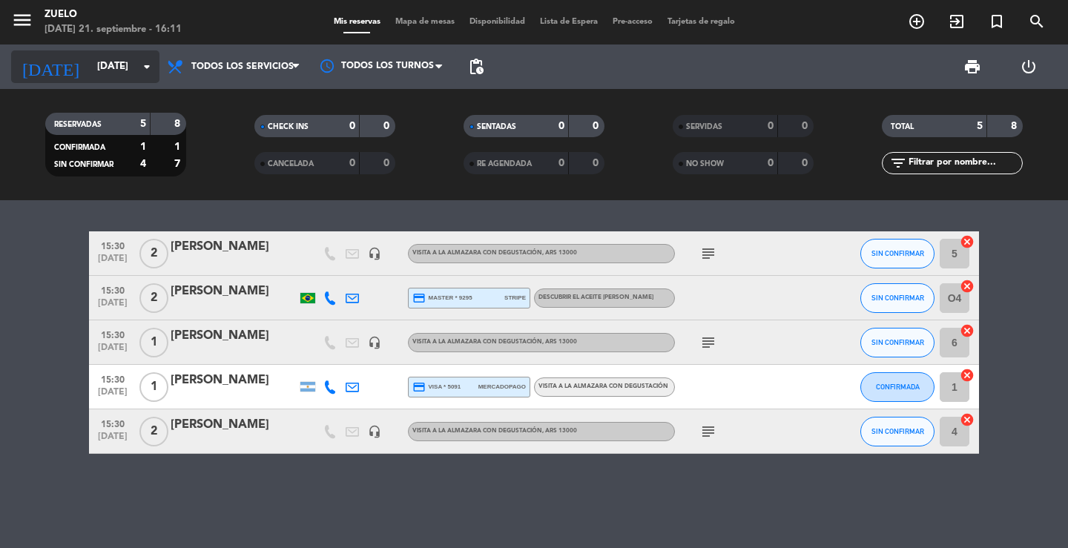
click at [142, 55] on input "[DATE] sep." at bounding box center [155, 66] width 131 height 27
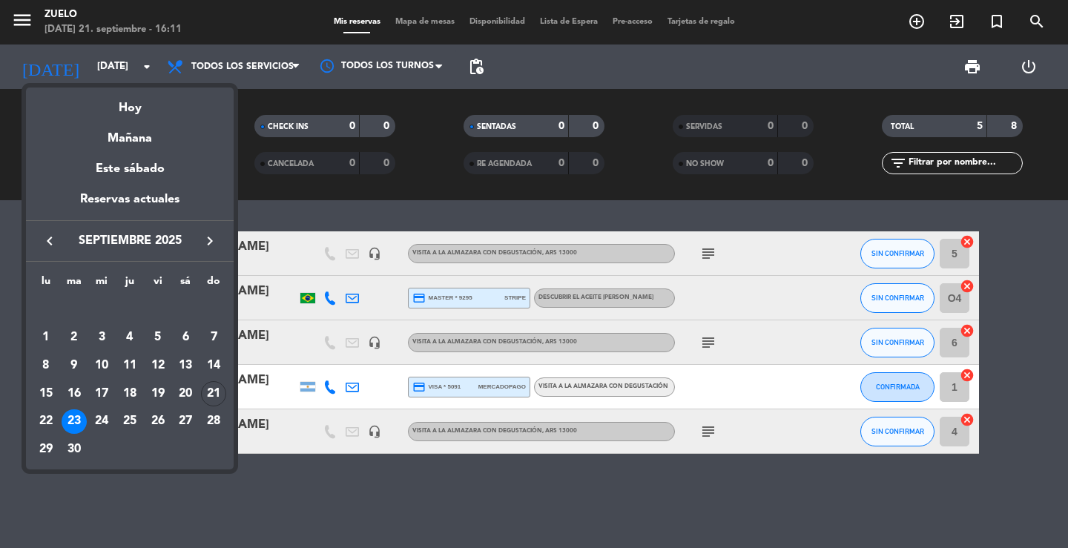
drag, startPoint x: 145, startPoint y: 134, endPoint x: 170, endPoint y: 140, distance: 26.1
click at [145, 134] on div "Mañana" at bounding box center [130, 133] width 208 height 30
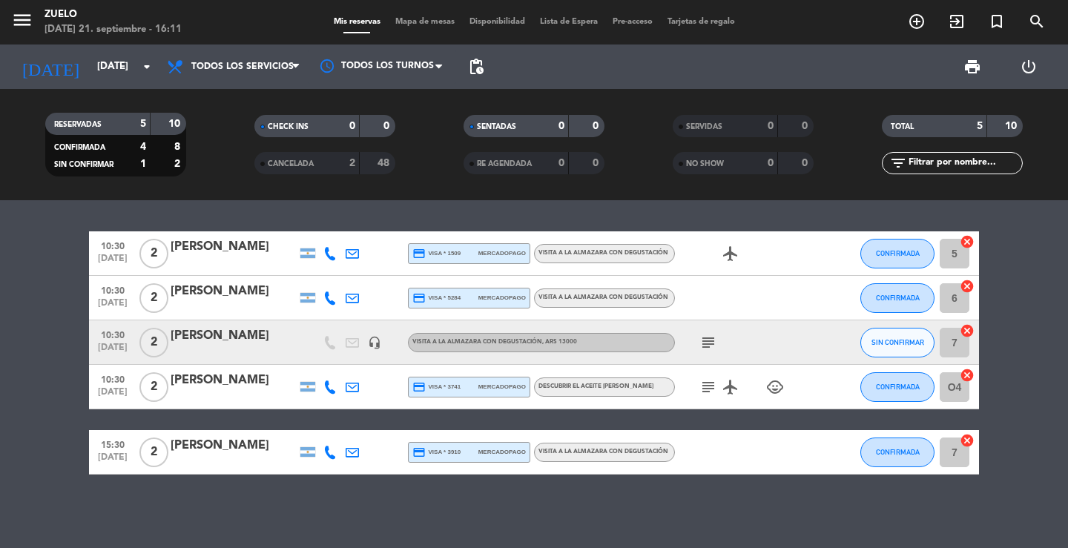
click at [217, 395] on div at bounding box center [234, 397] width 126 height 12
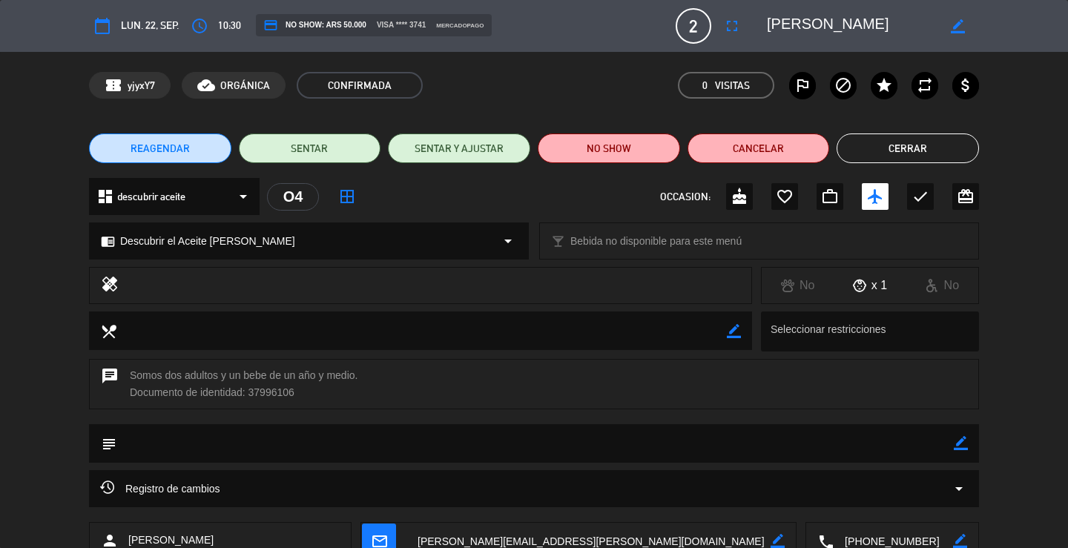
click at [286, 243] on div "chrome_reader_mode Descubrir el Aceite de Oliva arrow_drop_down" at bounding box center [309, 241] width 438 height 36
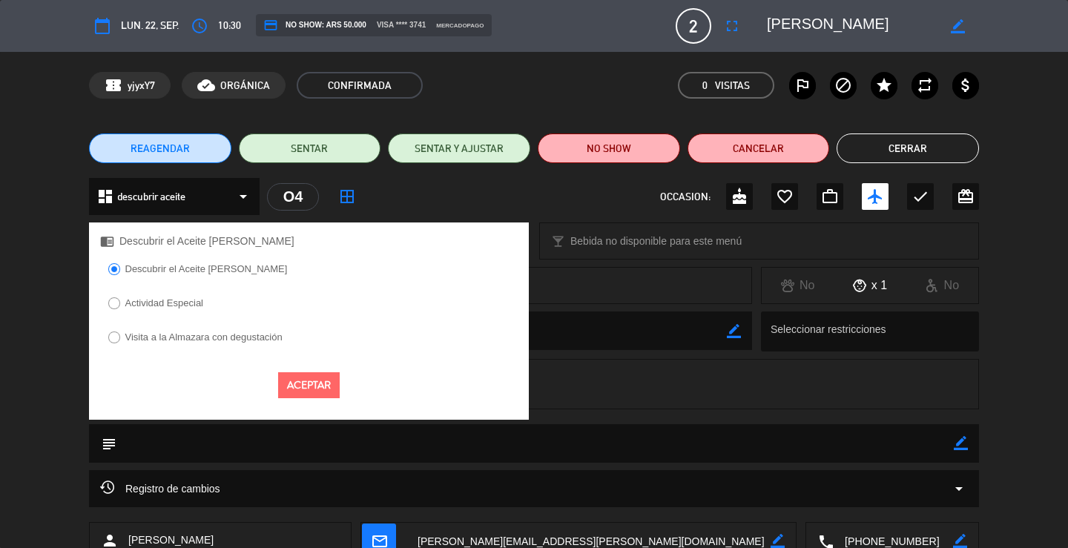
click at [155, 309] on label "Actividad Especial" at bounding box center [155, 306] width 111 height 24
click at [162, 340] on label "Visita a la Almazara con degustación" at bounding box center [203, 337] width 157 height 10
click at [304, 393] on button "Aceptar" at bounding box center [309, 385] width 62 height 26
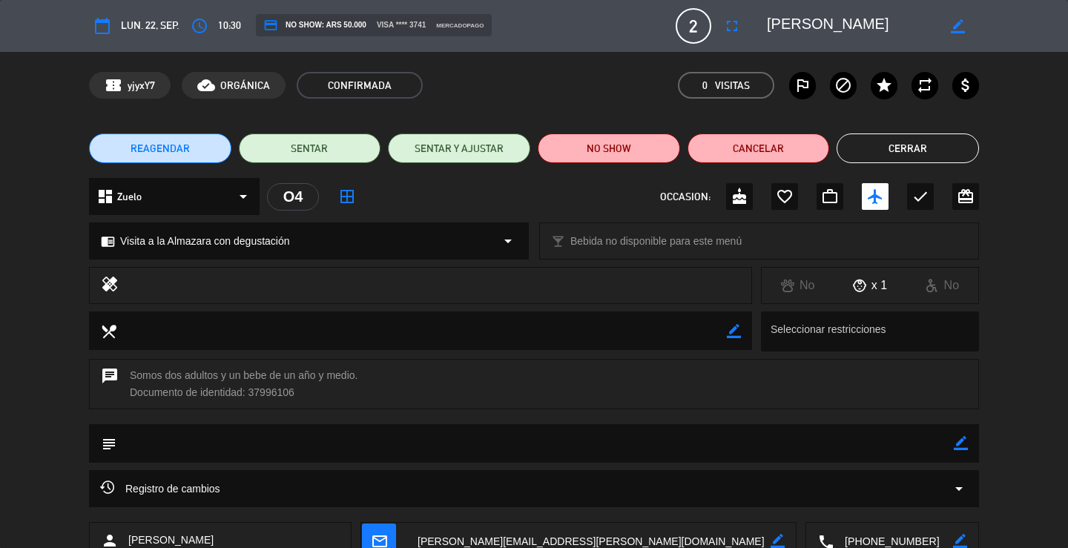
click at [164, 194] on div "dashboard Zuelo arrow_drop_down" at bounding box center [174, 196] width 171 height 37
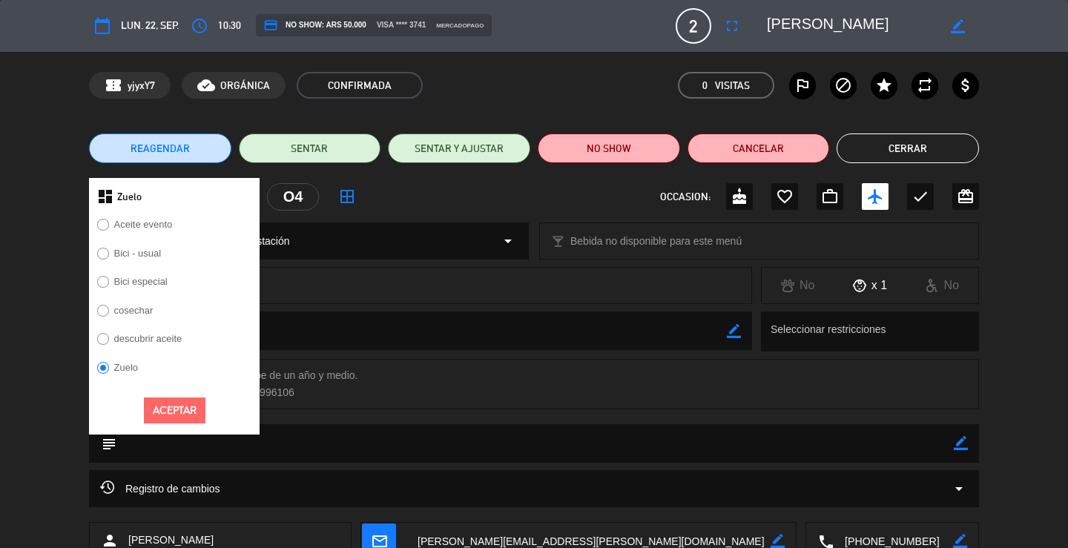
click at [161, 194] on div "dashboard Zuelo" at bounding box center [174, 196] width 171 height 37
drag, startPoint x: 959, startPoint y: 149, endPoint x: 898, endPoint y: 162, distance: 63.0
click at [958, 148] on button "Cerrar" at bounding box center [908, 149] width 142 height 30
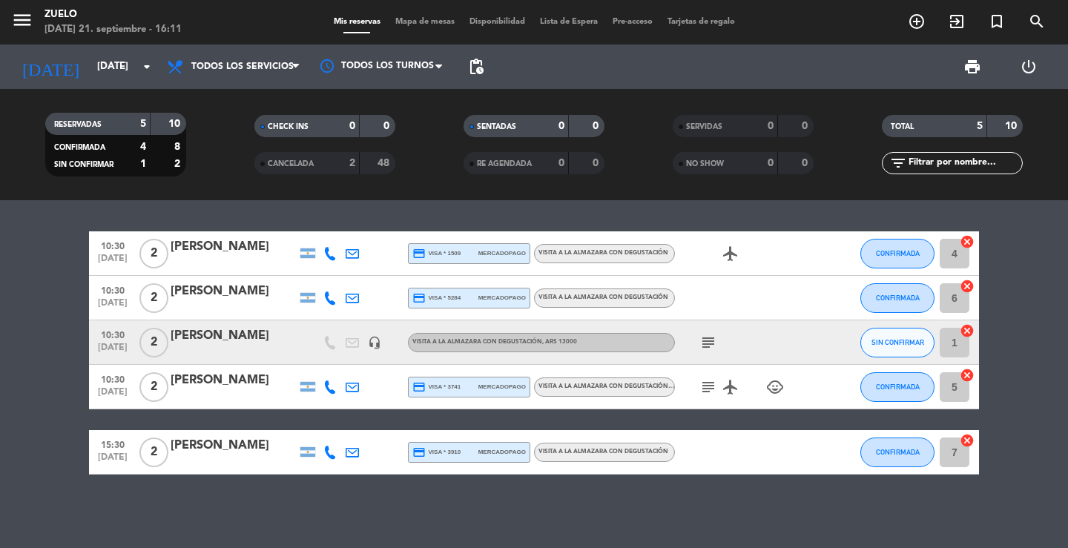
drag, startPoint x: 515, startPoint y: 478, endPoint x: 358, endPoint y: 16, distance: 488.9
click at [512, 475] on div "10:30 sep. 22 2 Federico Rey credit_card visa * 1509 mercadopago Visita a la Al…" at bounding box center [534, 374] width 1068 height 348
click at [183, 217] on div "10:30 sep. 22 2 Federico Rey credit_card visa * 1509 mercadopago Visita a la Al…" at bounding box center [534, 374] width 1068 height 348
click at [90, 64] on input "lun. [DATE]" at bounding box center [155, 66] width 131 height 27
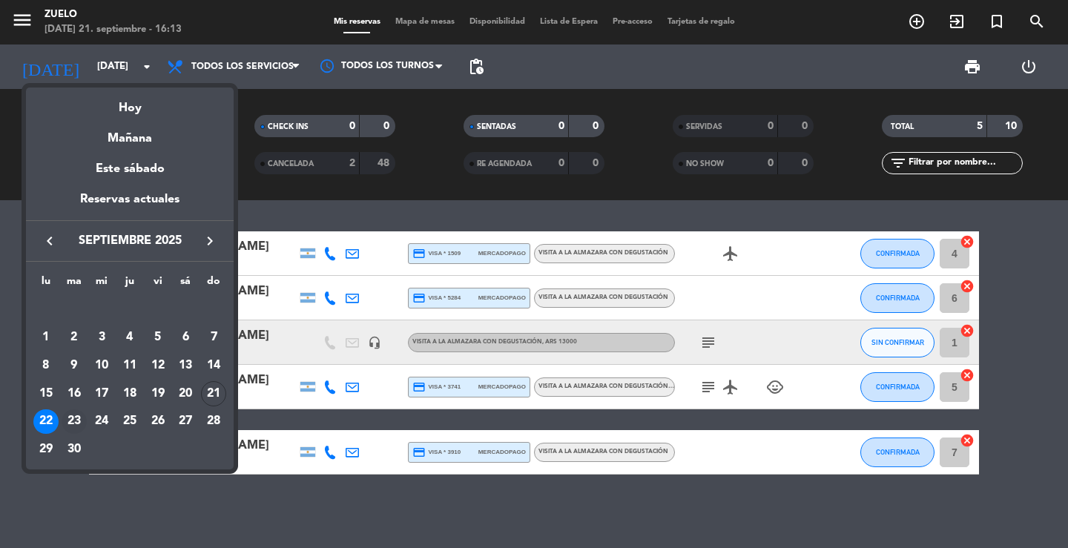
click at [75, 418] on div "23" at bounding box center [74, 421] width 25 height 25
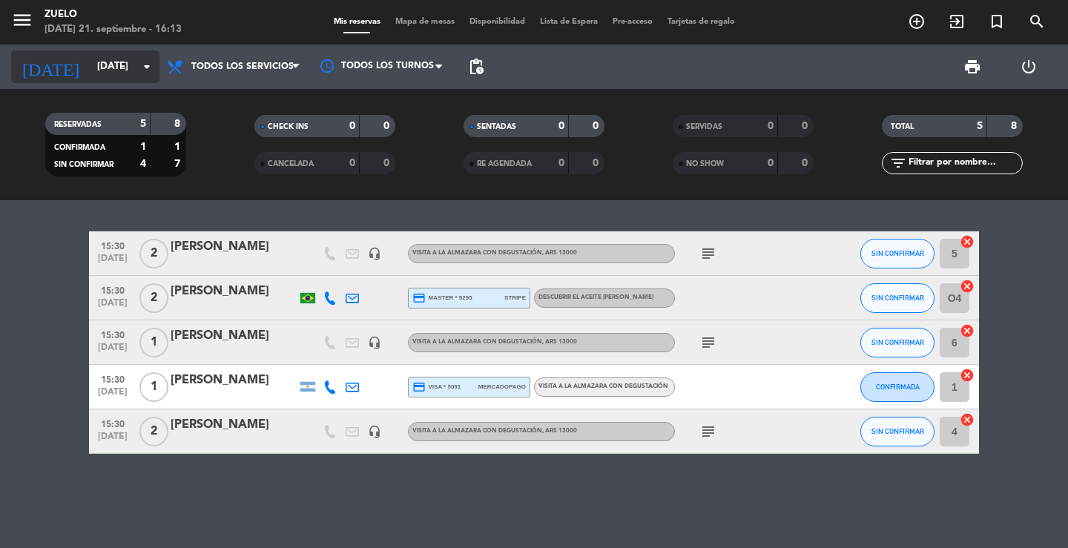
click at [125, 64] on input "[DATE] sep." at bounding box center [155, 66] width 131 height 27
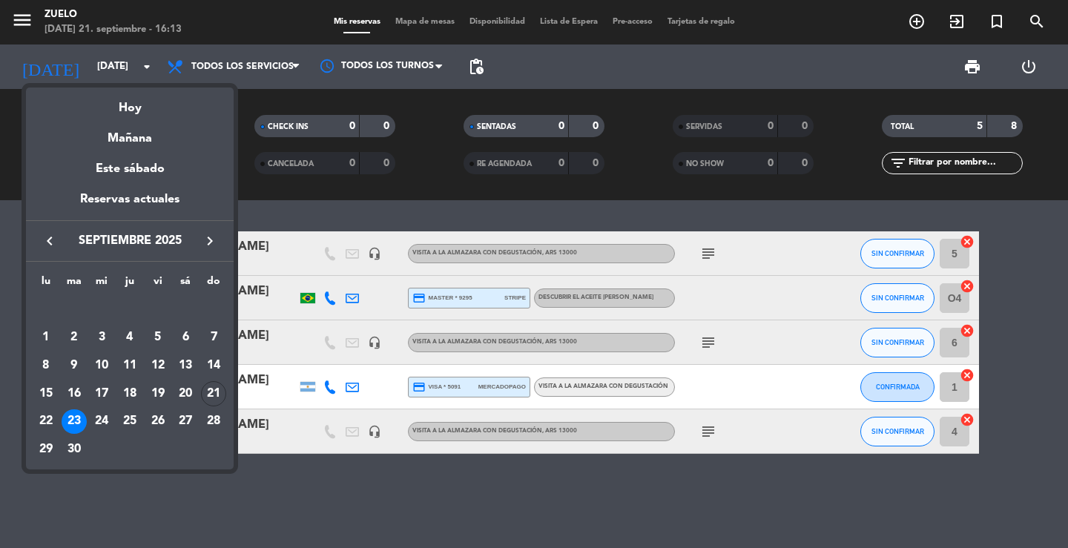
click at [101, 421] on div "24" at bounding box center [101, 421] width 25 height 25
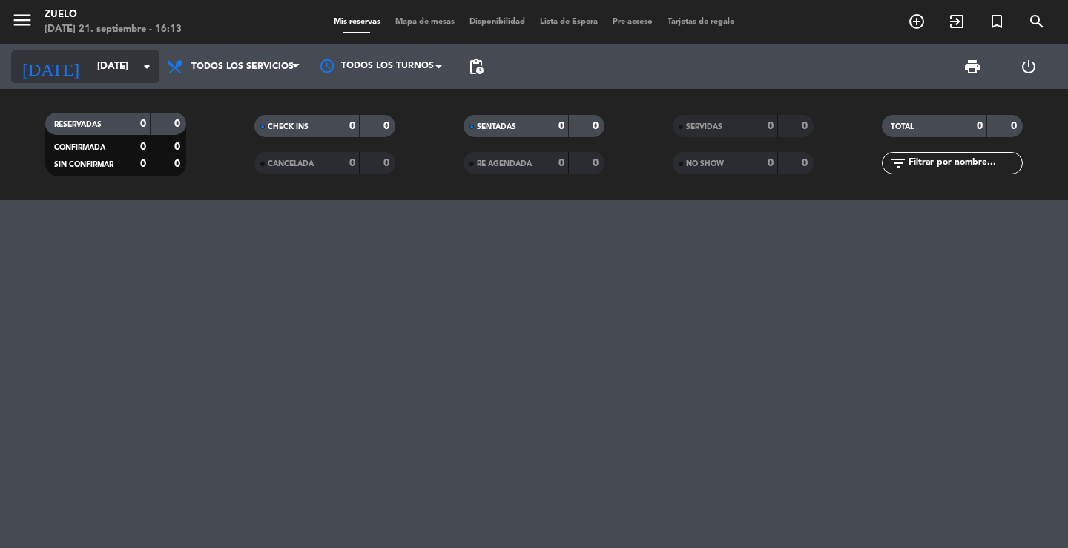
click at [113, 64] on input "mié. [DATE]" at bounding box center [155, 66] width 131 height 27
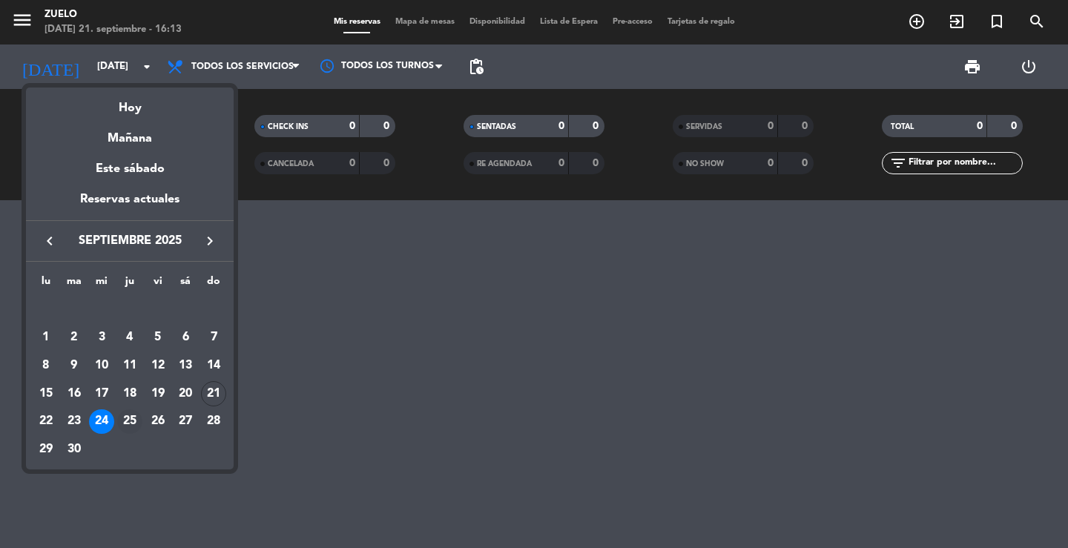
click at [131, 423] on div "25" at bounding box center [129, 421] width 25 height 25
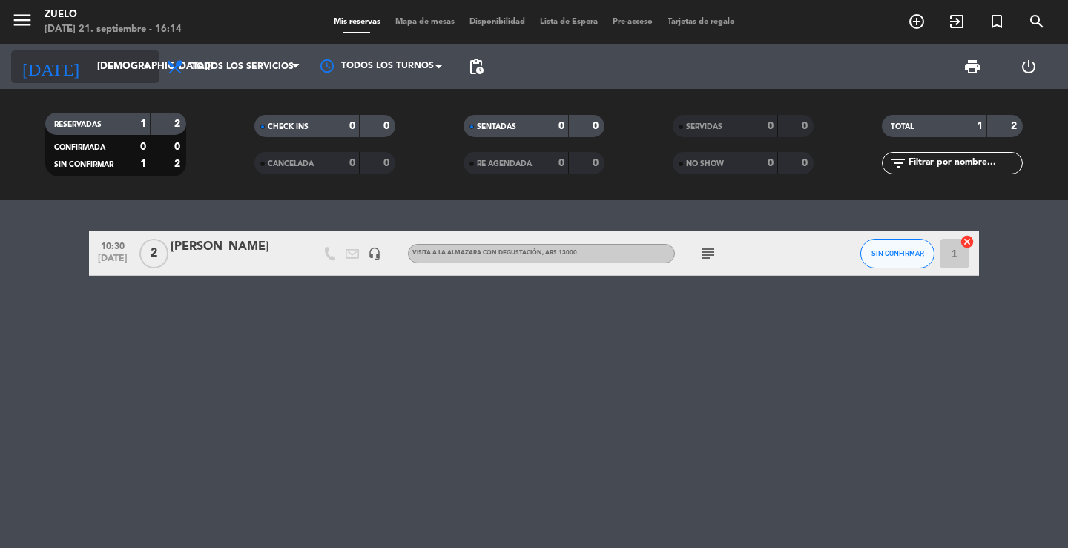
click at [117, 72] on input "jue. 25 sep." at bounding box center [155, 66] width 131 height 27
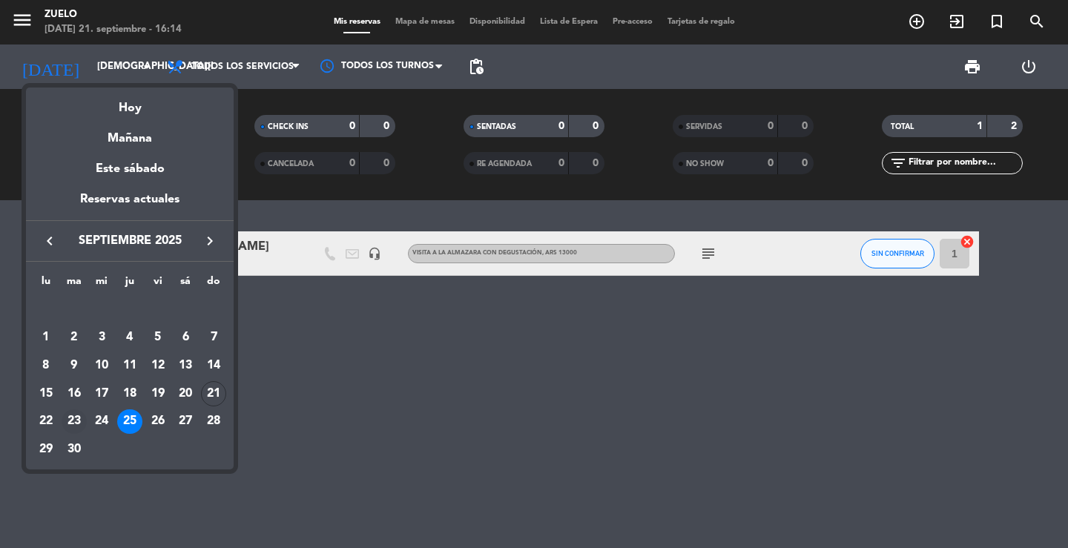
click at [71, 417] on div "23" at bounding box center [74, 421] width 25 height 25
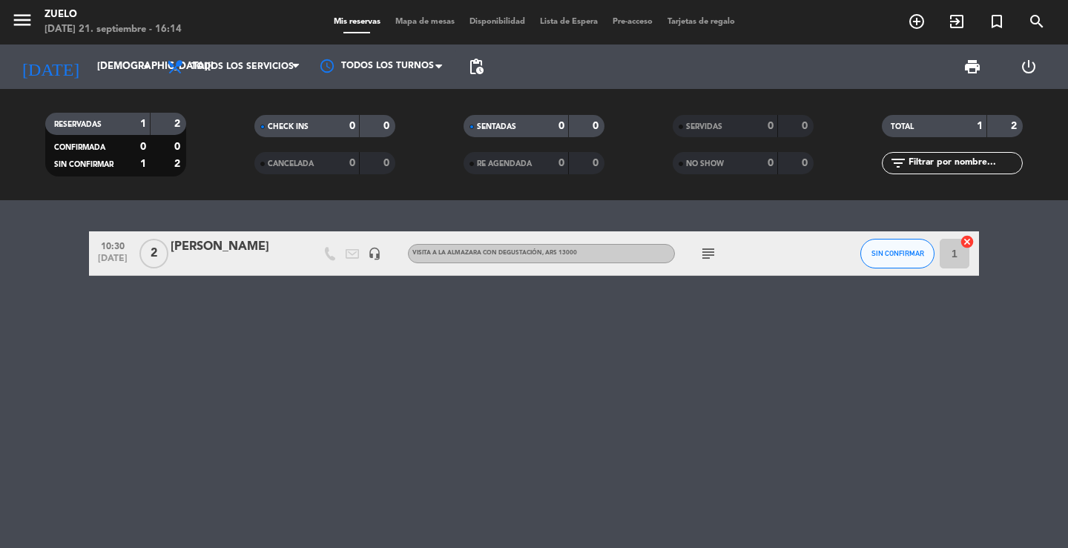
type input "[DATE] sep."
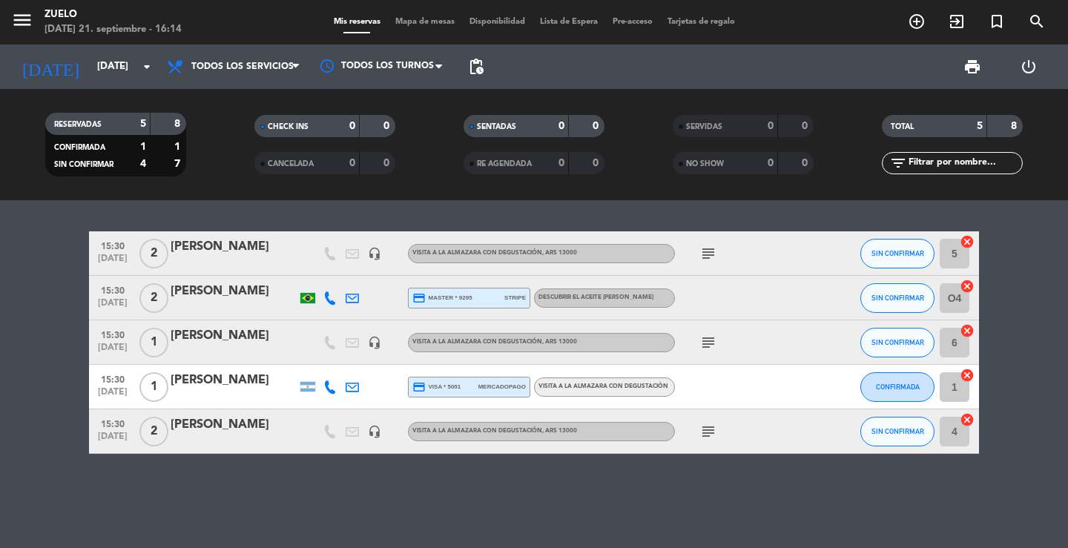
click at [251, 300] on div "[PERSON_NAME]" at bounding box center [234, 291] width 126 height 19
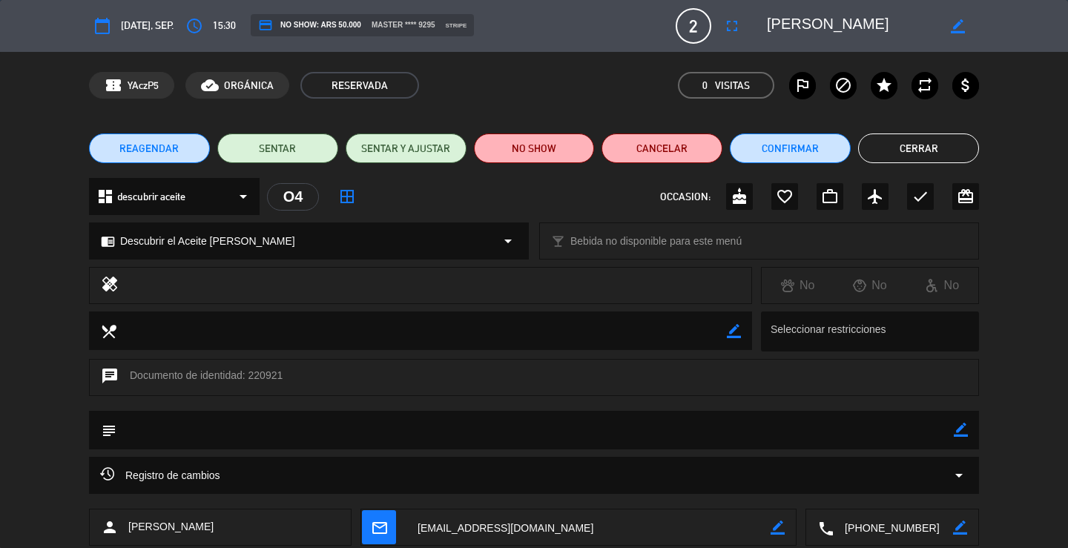
click at [952, 420] on div "calendar_today mar. 23, sep. access_time 15:30 credit_card NO SHOW: ARS 50.000 …" at bounding box center [534, 274] width 1068 height 548
click at [954, 431] on div "subject border_color" at bounding box center [534, 430] width 890 height 39
click at [958, 438] on div "border_color" at bounding box center [961, 430] width 14 height 39
click at [959, 428] on icon "border_color" at bounding box center [961, 430] width 14 height 14
click at [910, 439] on textarea at bounding box center [534, 430] width 837 height 38
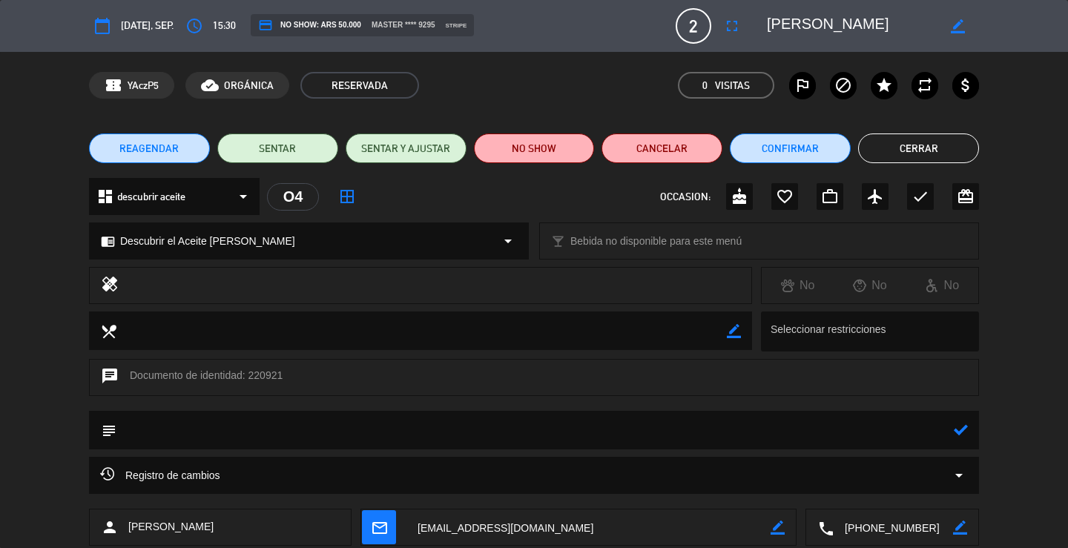
type textarea "e"
type textarea "RECONFIRMADA"
click at [966, 435] on icon at bounding box center [961, 430] width 14 height 14
click at [919, 151] on button "Cerrar" at bounding box center [918, 149] width 121 height 30
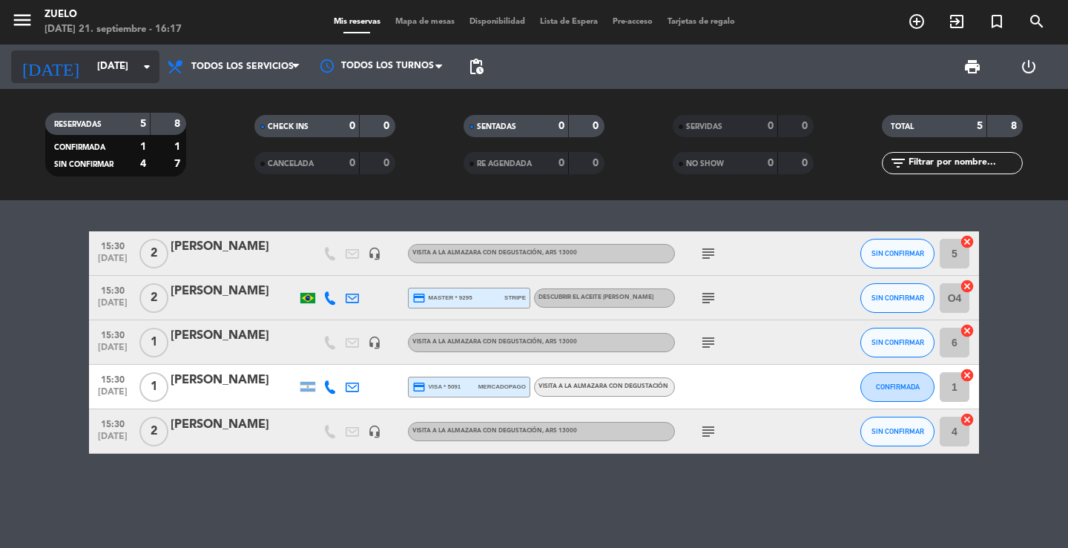
click at [104, 62] on input "[DATE] sep." at bounding box center [155, 66] width 131 height 27
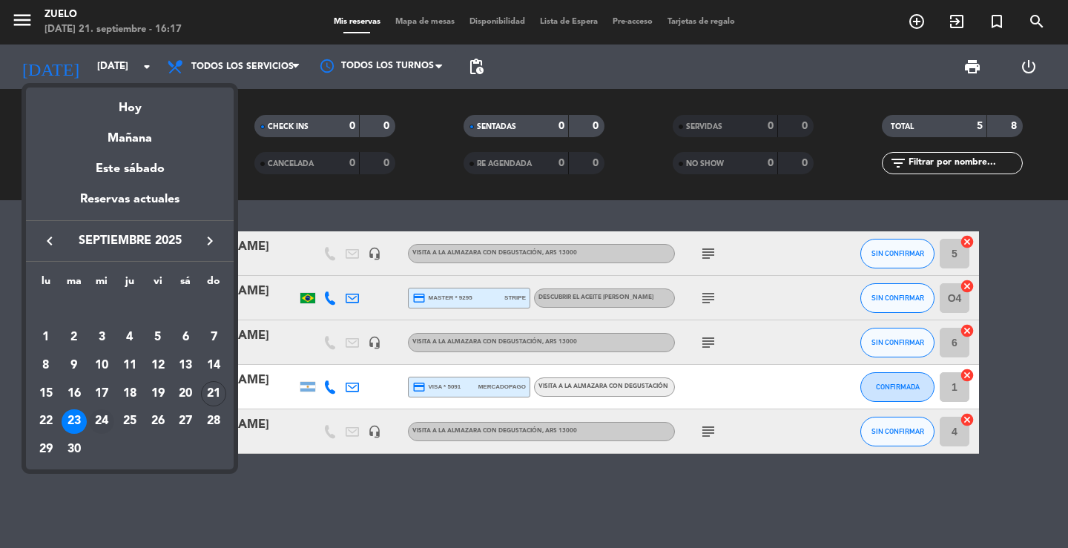
click at [98, 419] on div "24" at bounding box center [101, 421] width 25 height 25
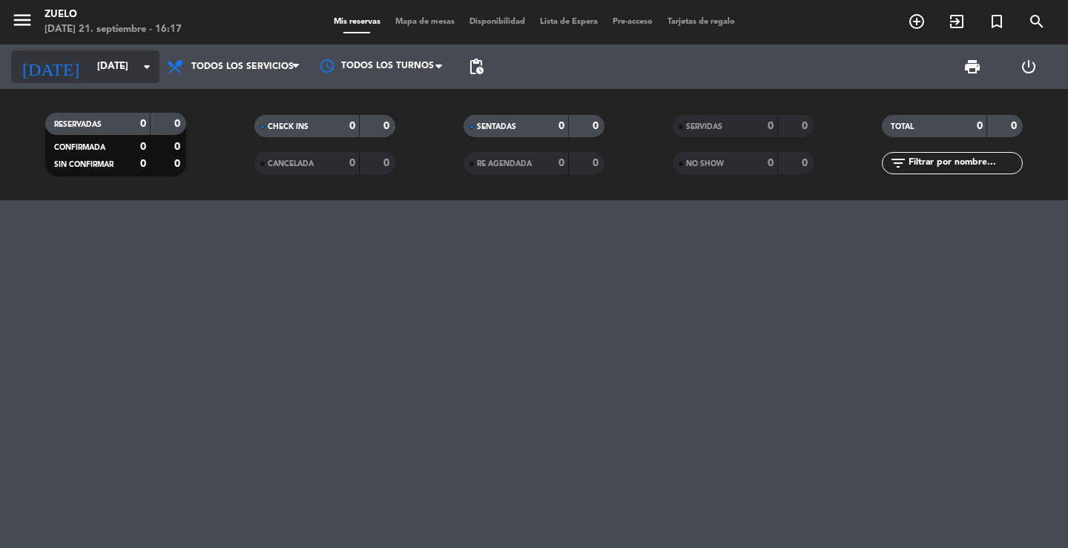
click at [100, 62] on input "mié. [DATE]" at bounding box center [155, 66] width 131 height 27
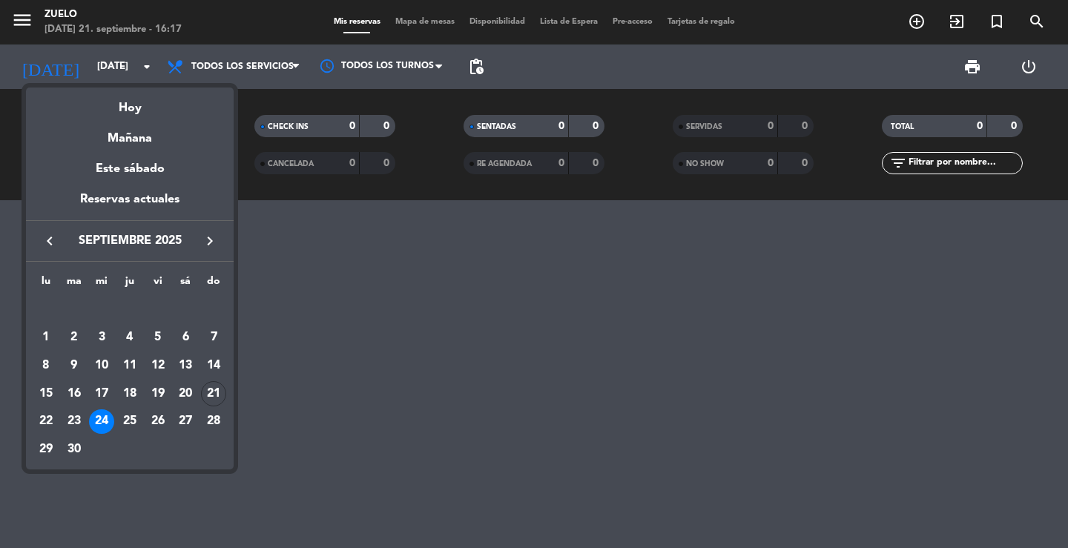
click at [134, 412] on div "25" at bounding box center [129, 421] width 25 height 25
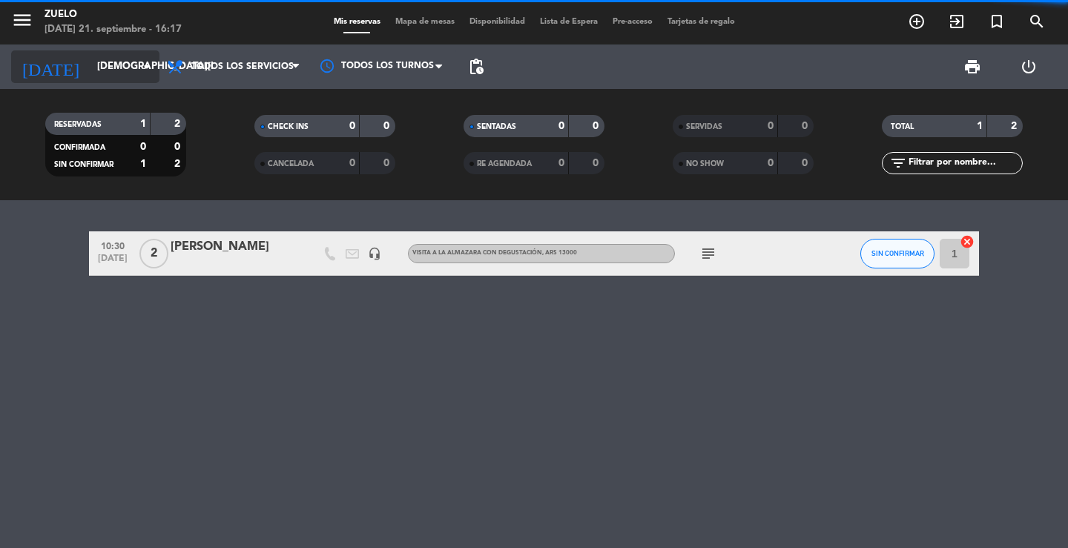
click at [125, 79] on input "jue. 25 sep." at bounding box center [155, 66] width 131 height 27
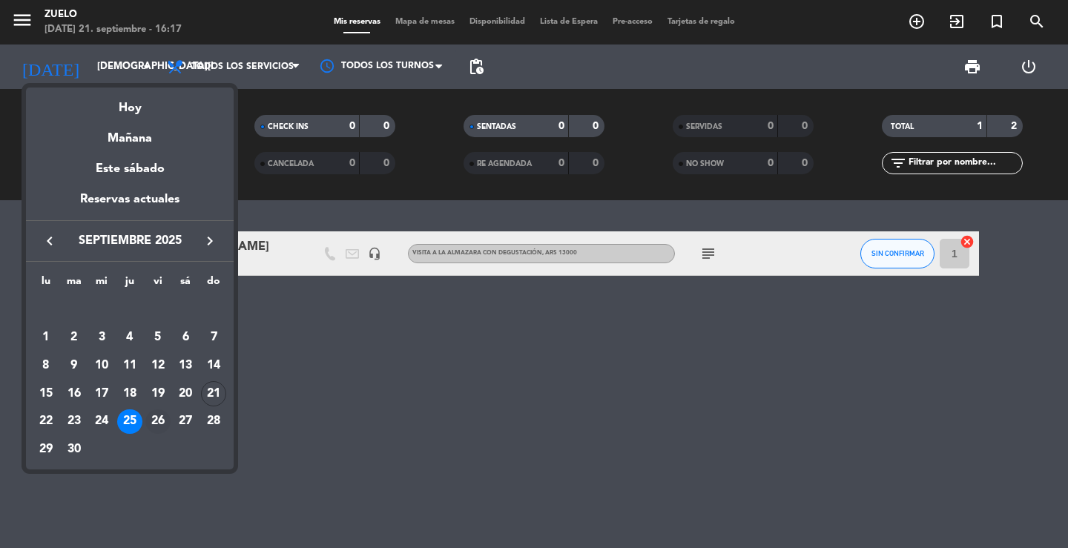
click at [151, 421] on div "26" at bounding box center [157, 421] width 25 height 25
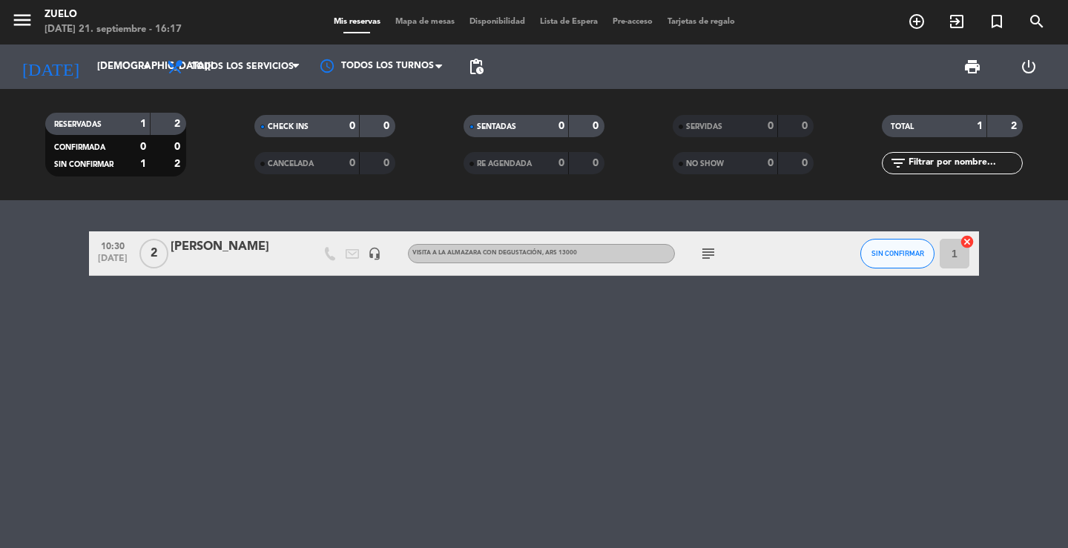
type input "vie. 26 sep."
